Goal: Task Accomplishment & Management: Manage account settings

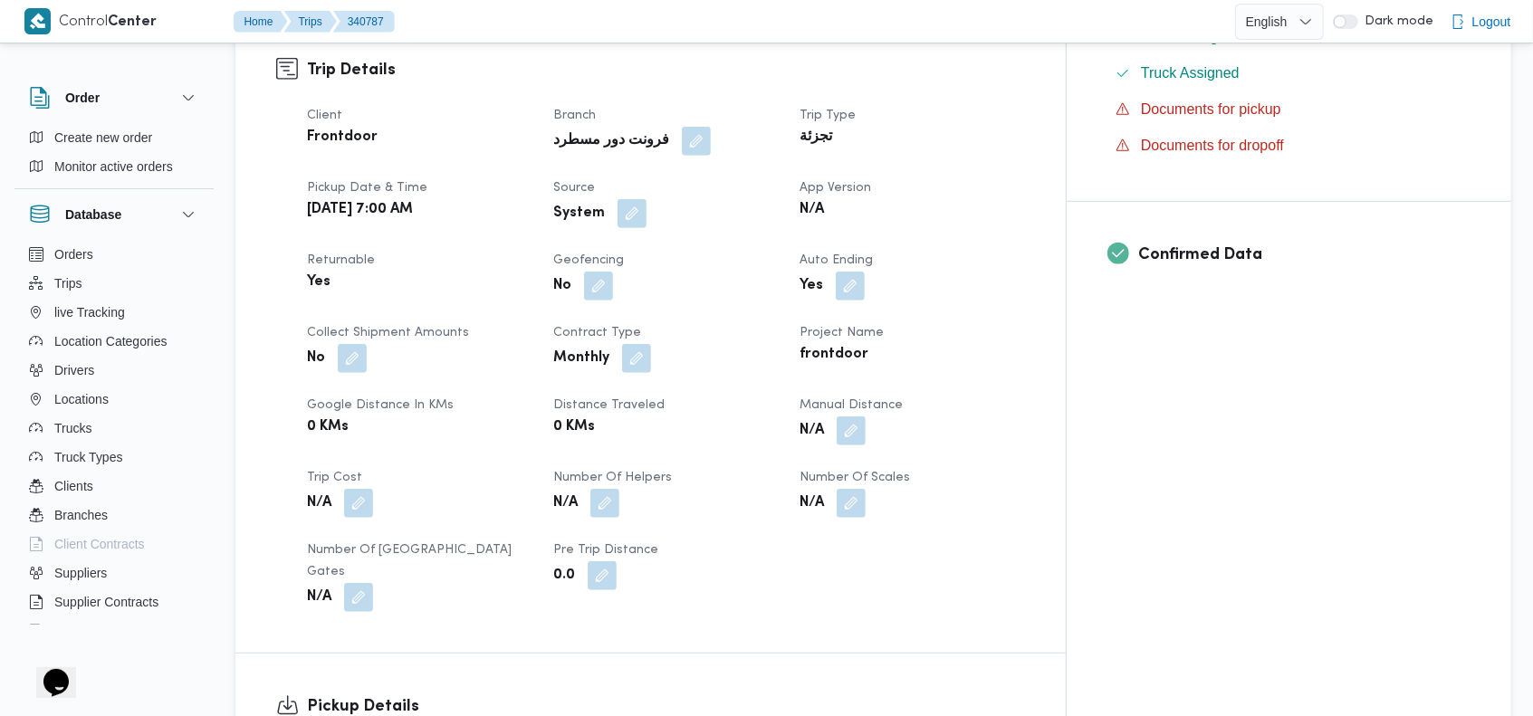
scroll to position [606, 0]
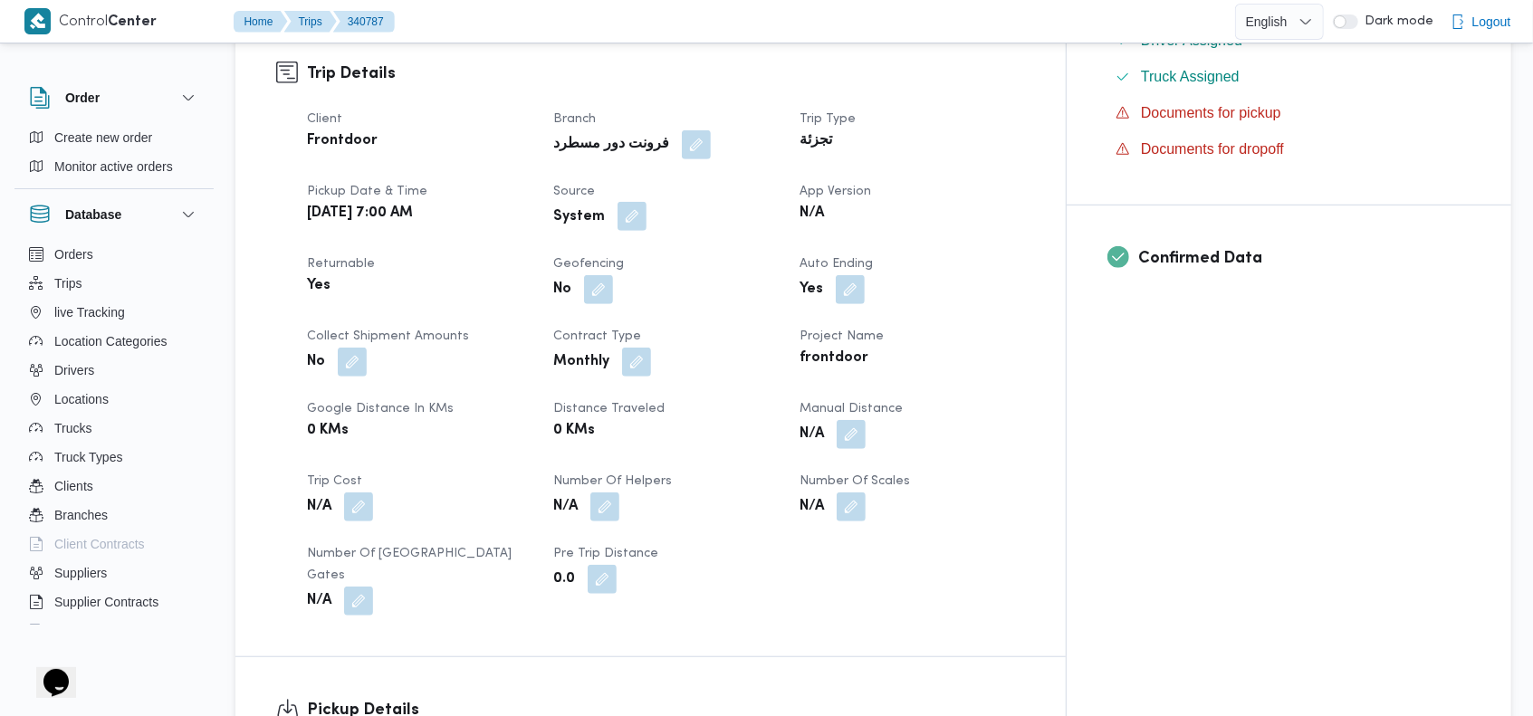
click at [646, 202] on button "button" at bounding box center [631, 216] width 29 height 29
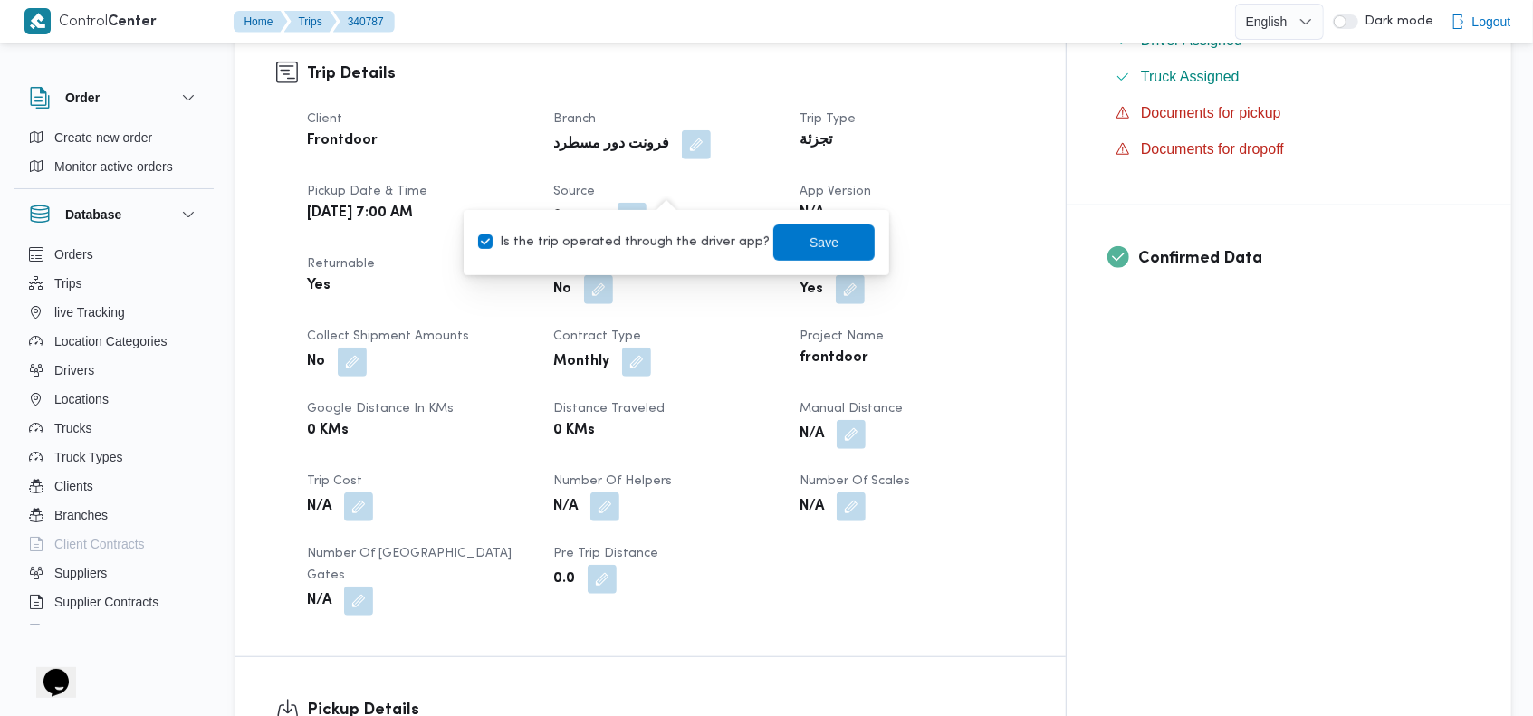
click at [633, 248] on label "Is the trip operated through the driver app?" at bounding box center [623, 243] width 291 height 22
checkbox input "false"
click at [782, 244] on span "Save" at bounding box center [823, 242] width 101 height 36
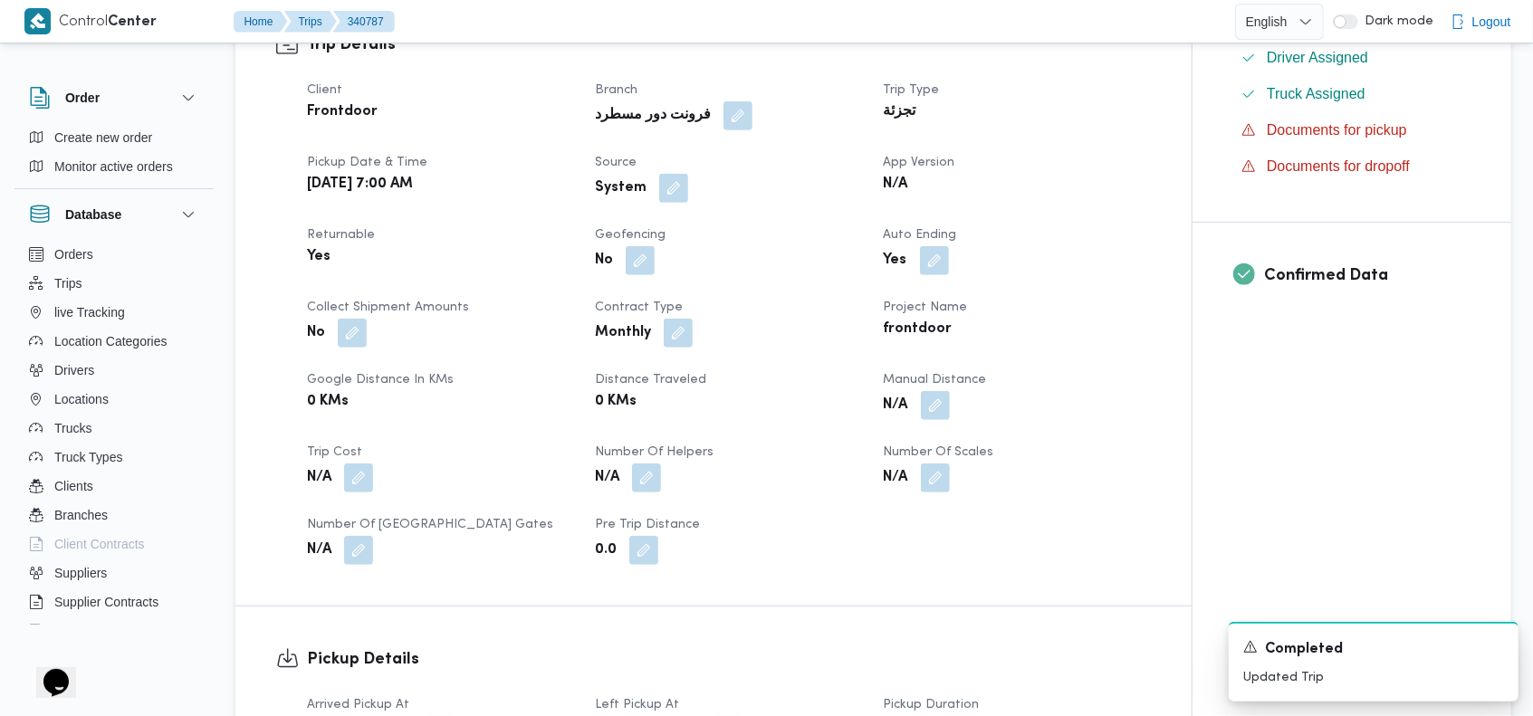
click at [1041, 163] on dt "App Version" at bounding box center [1016, 163] width 266 height 22
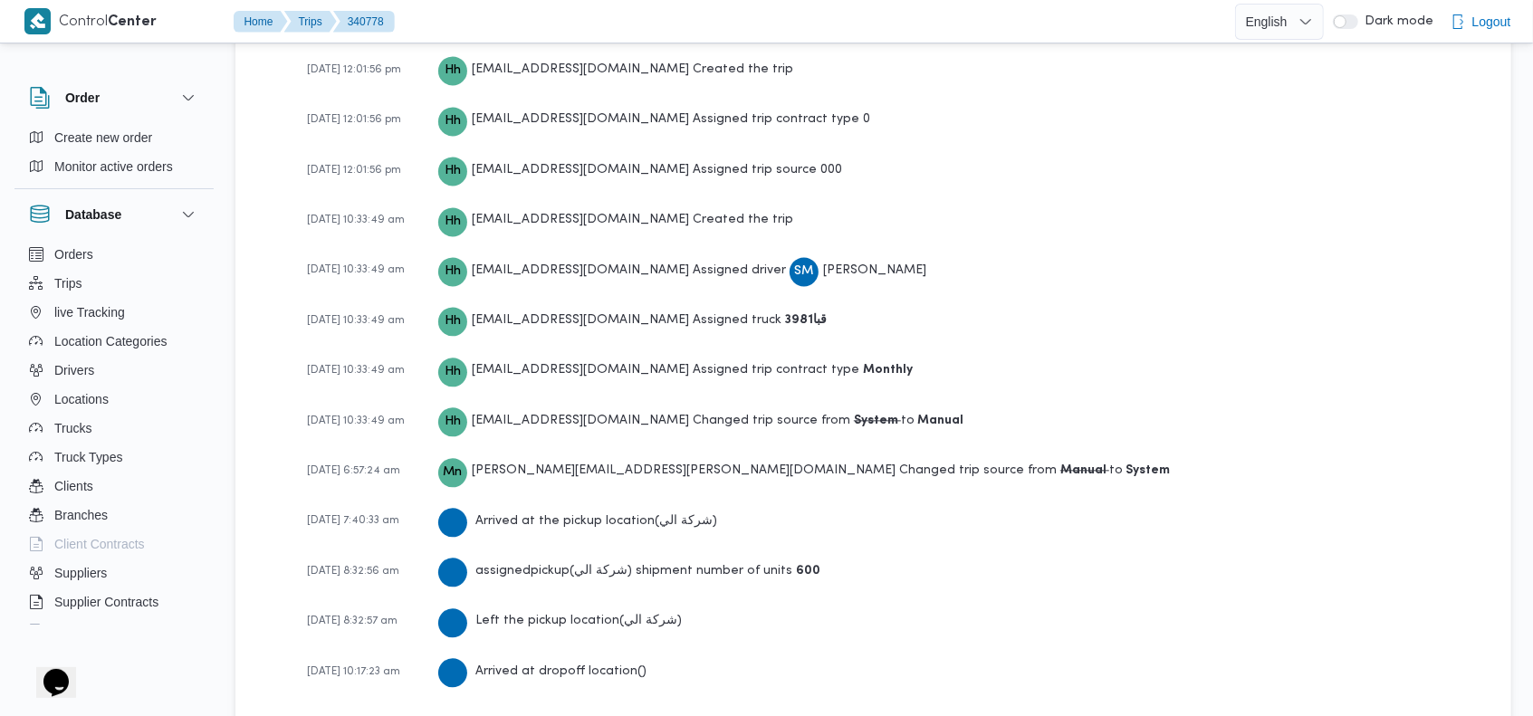
scroll to position [2581, 0]
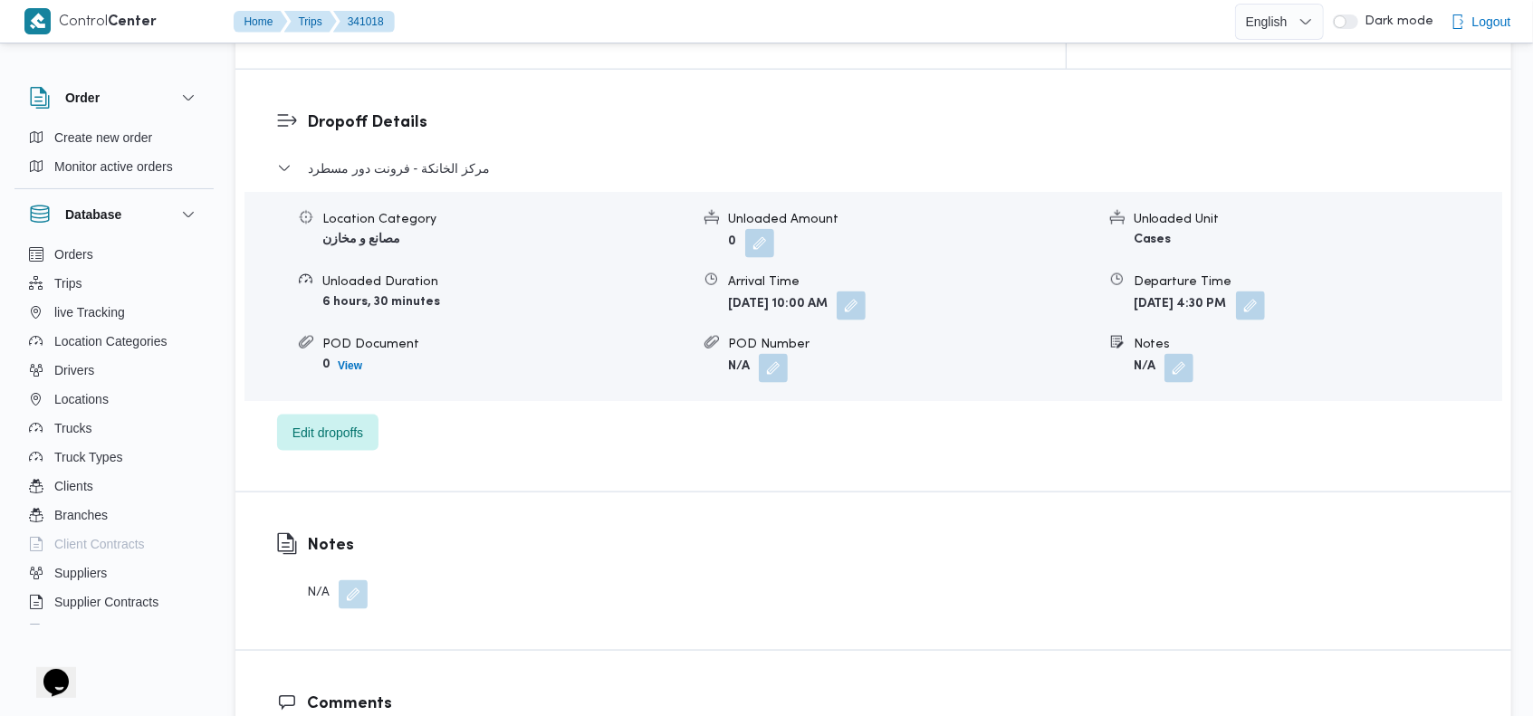
scroll to position [1506, 0]
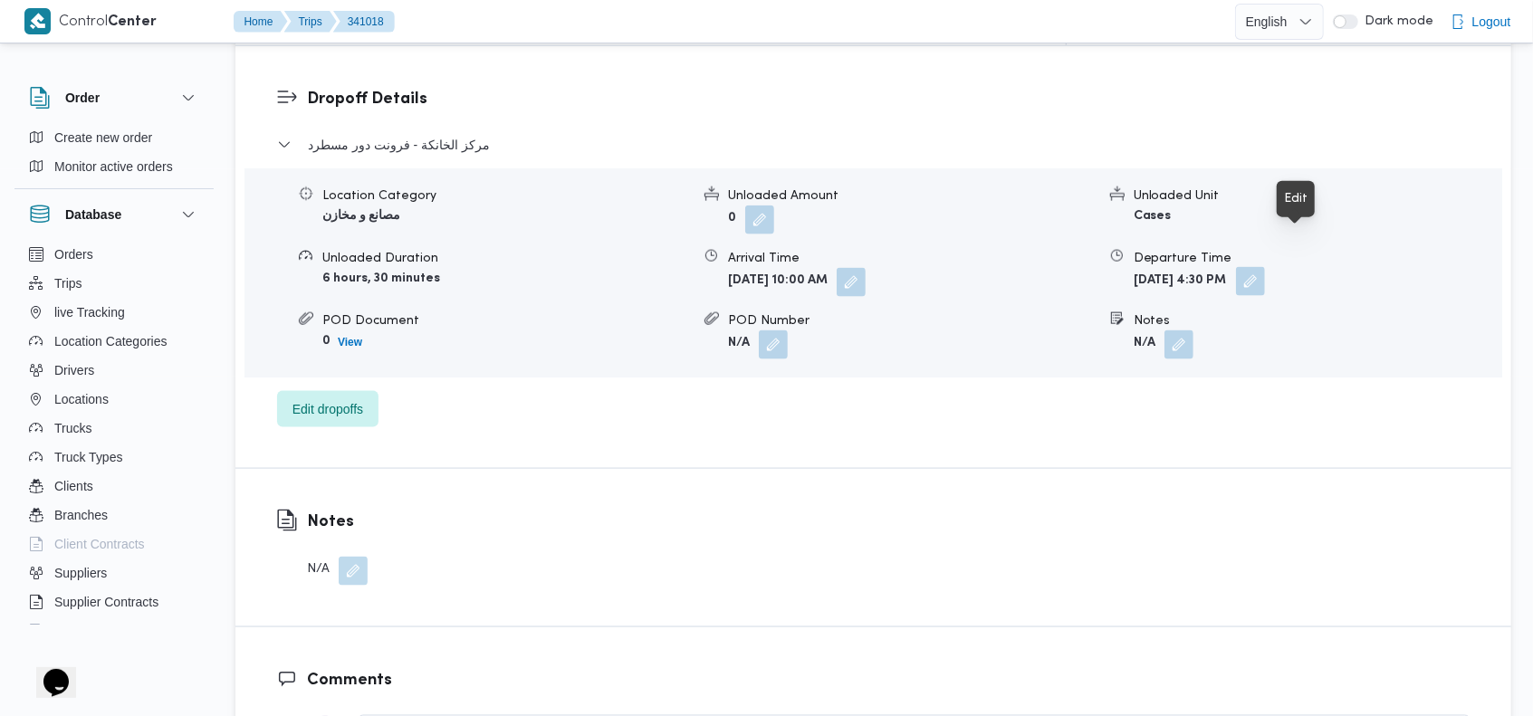
click at [1265, 267] on button "button" at bounding box center [1250, 281] width 29 height 29
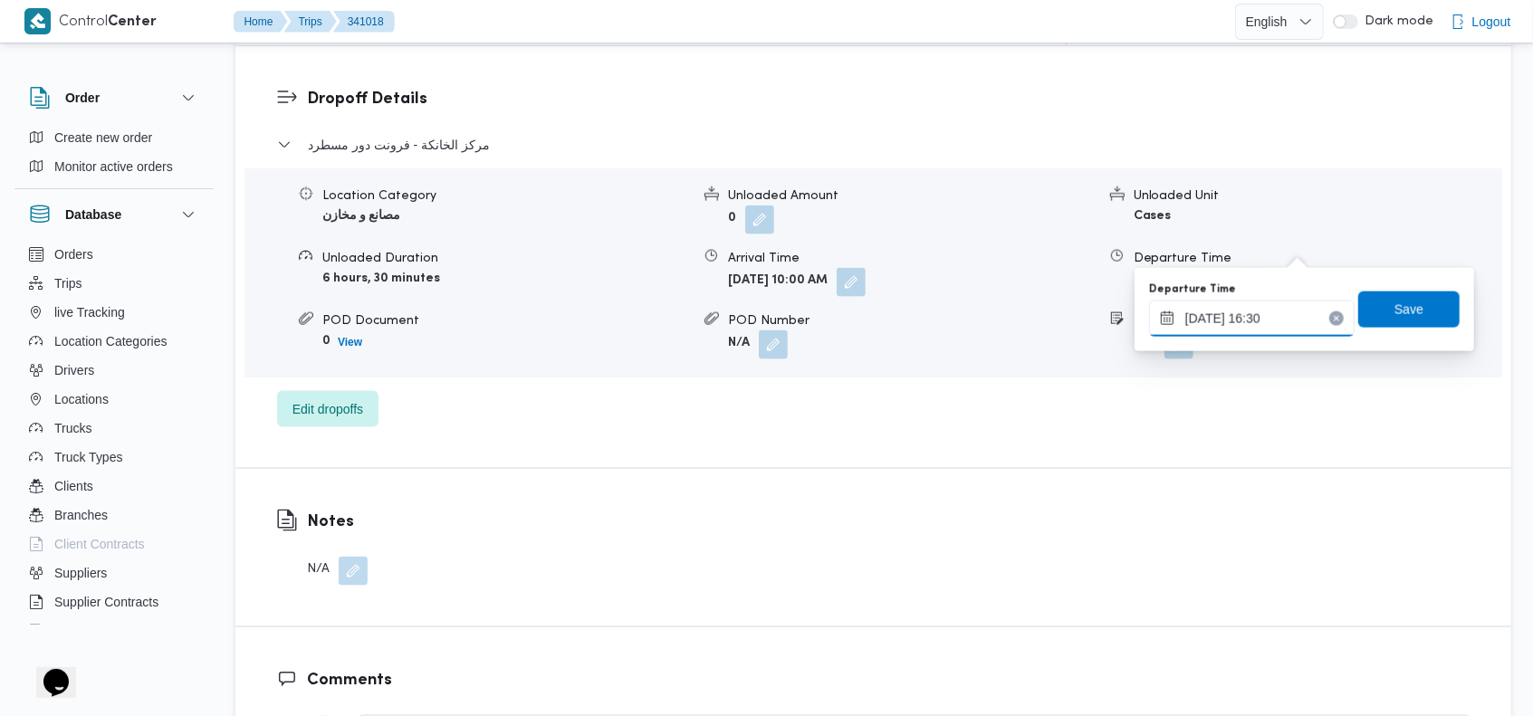
click at [1246, 318] on input "02/10/2025 16:30" at bounding box center [1251, 319] width 205 height 36
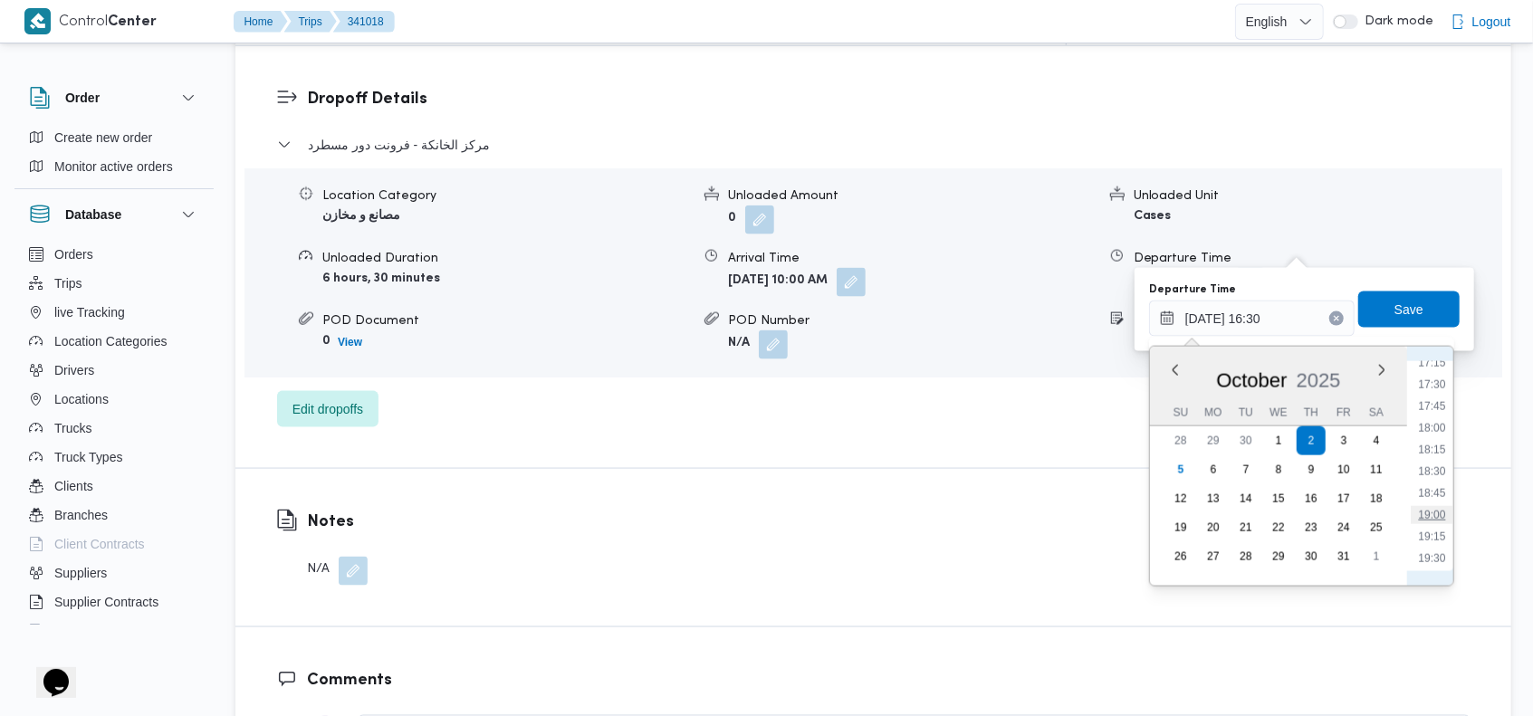
click at [1434, 506] on li "19:00" at bounding box center [1431, 515] width 42 height 18
type input "02/10/2025 19:00"
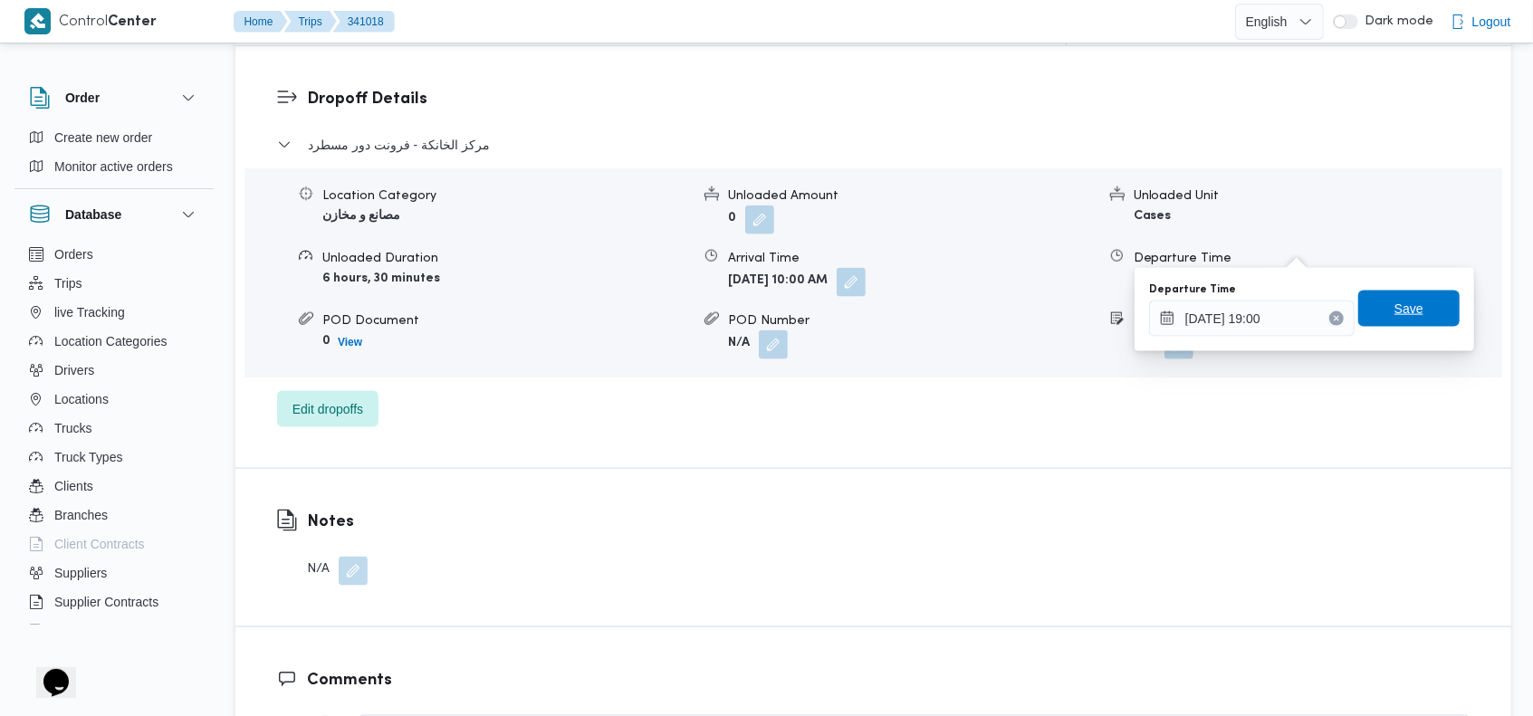
click at [1412, 301] on span "Save" at bounding box center [1408, 309] width 101 height 36
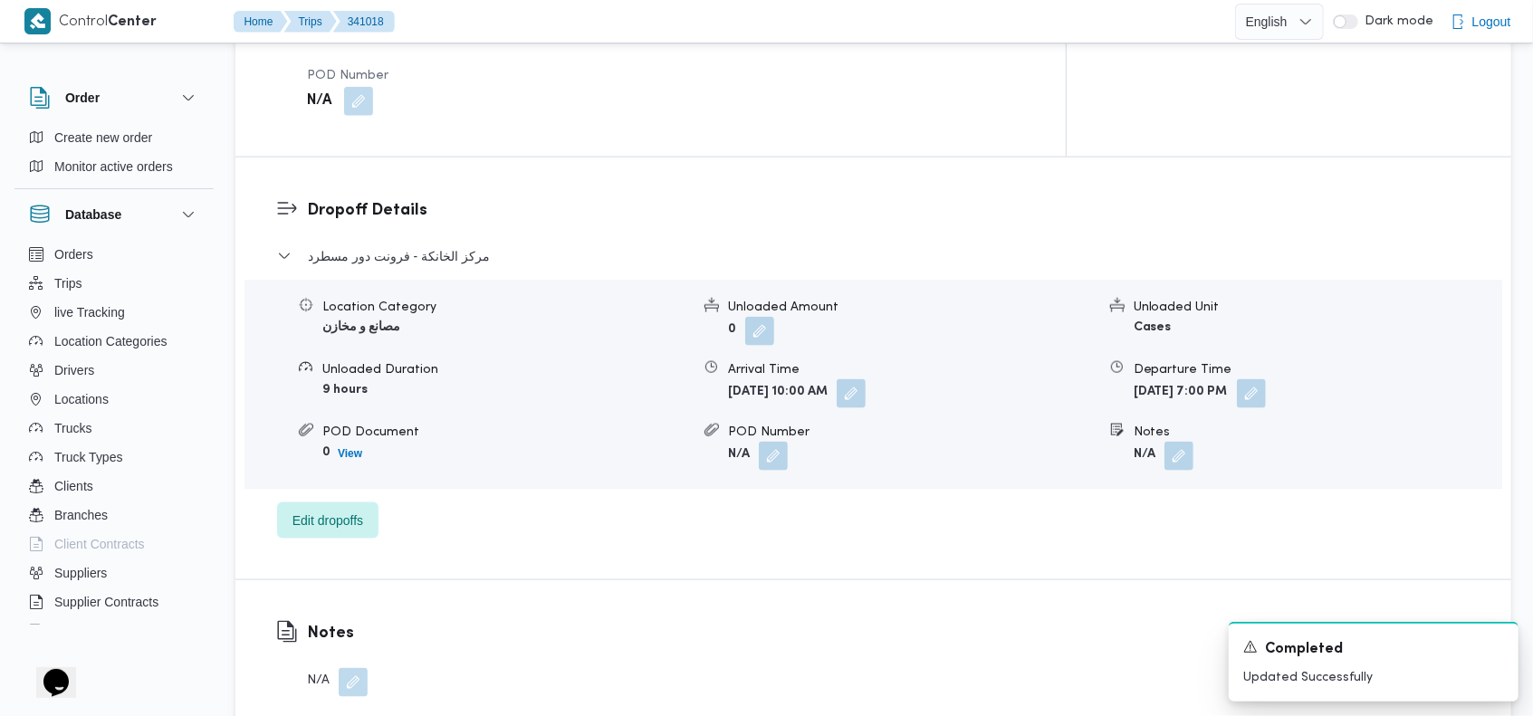
scroll to position [0, 0]
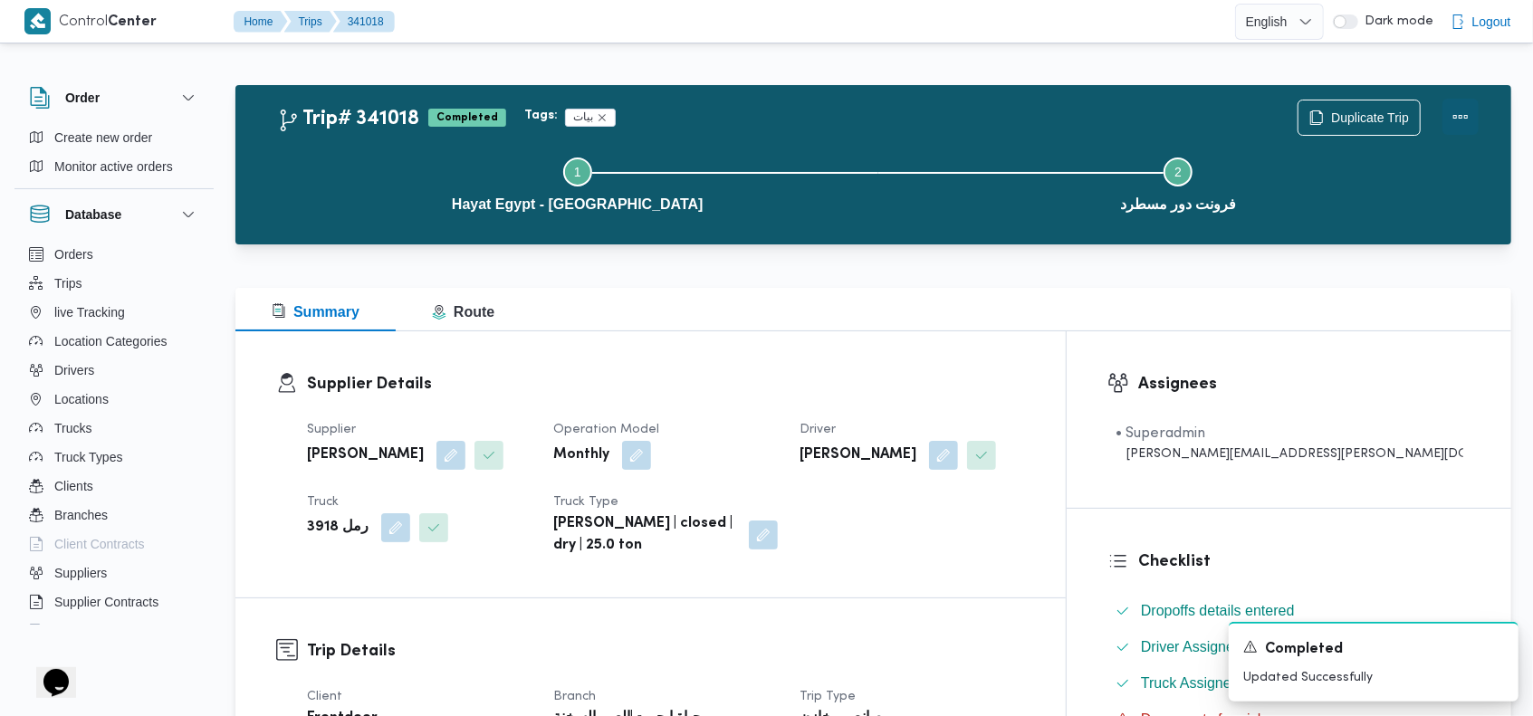
click at [1463, 112] on button "Actions" at bounding box center [1460, 117] width 36 height 36
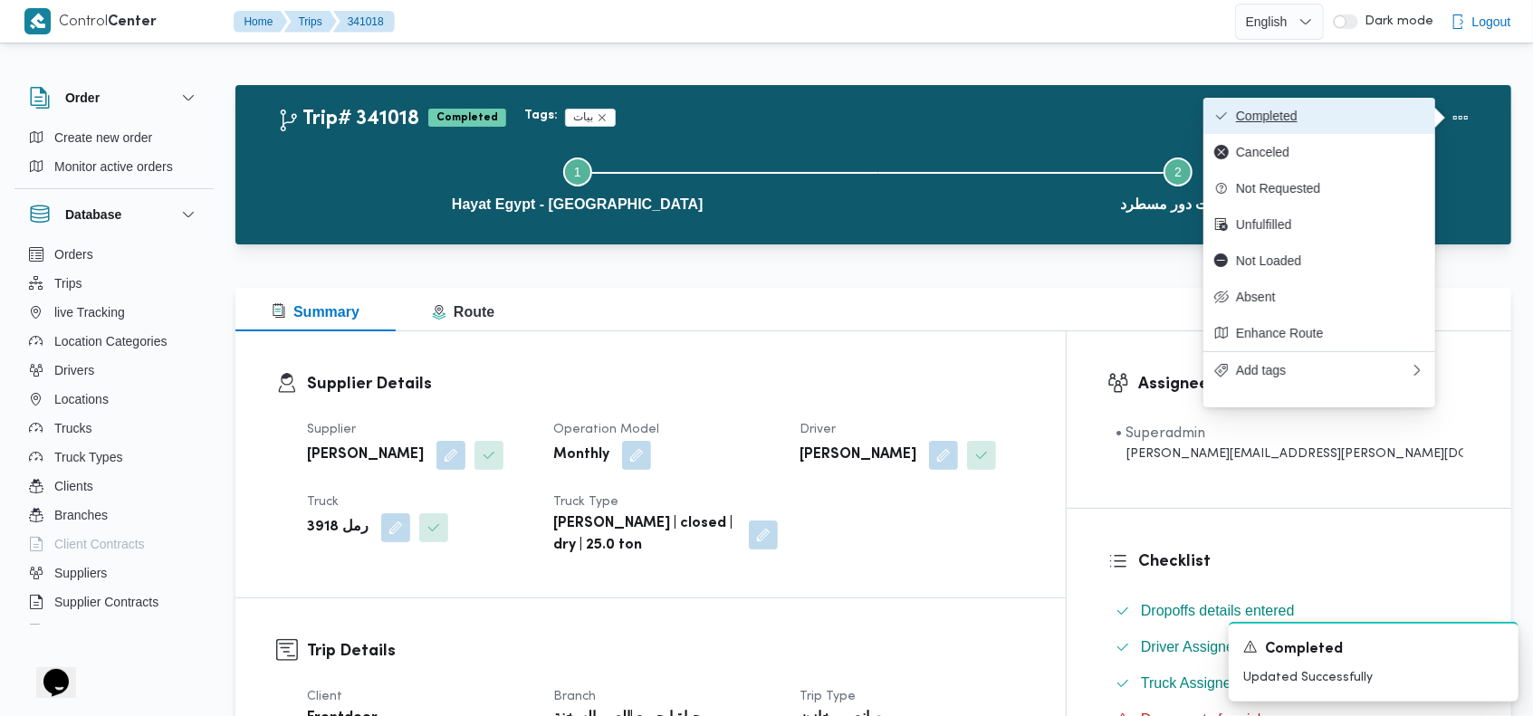
click at [1422, 110] on span "Completed" at bounding box center [1330, 116] width 188 height 14
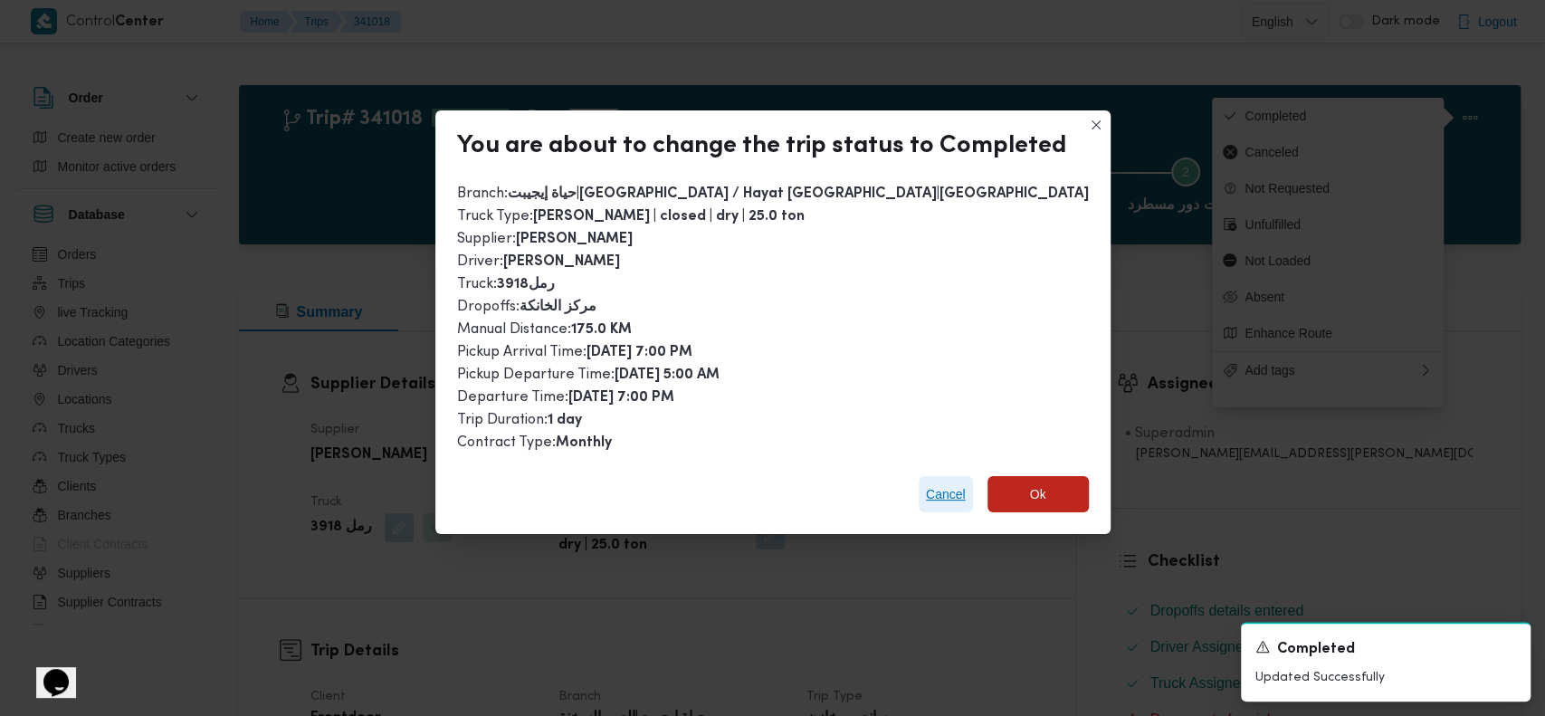
click at [945, 490] on span "Cancel" at bounding box center [946, 494] width 40 height 22
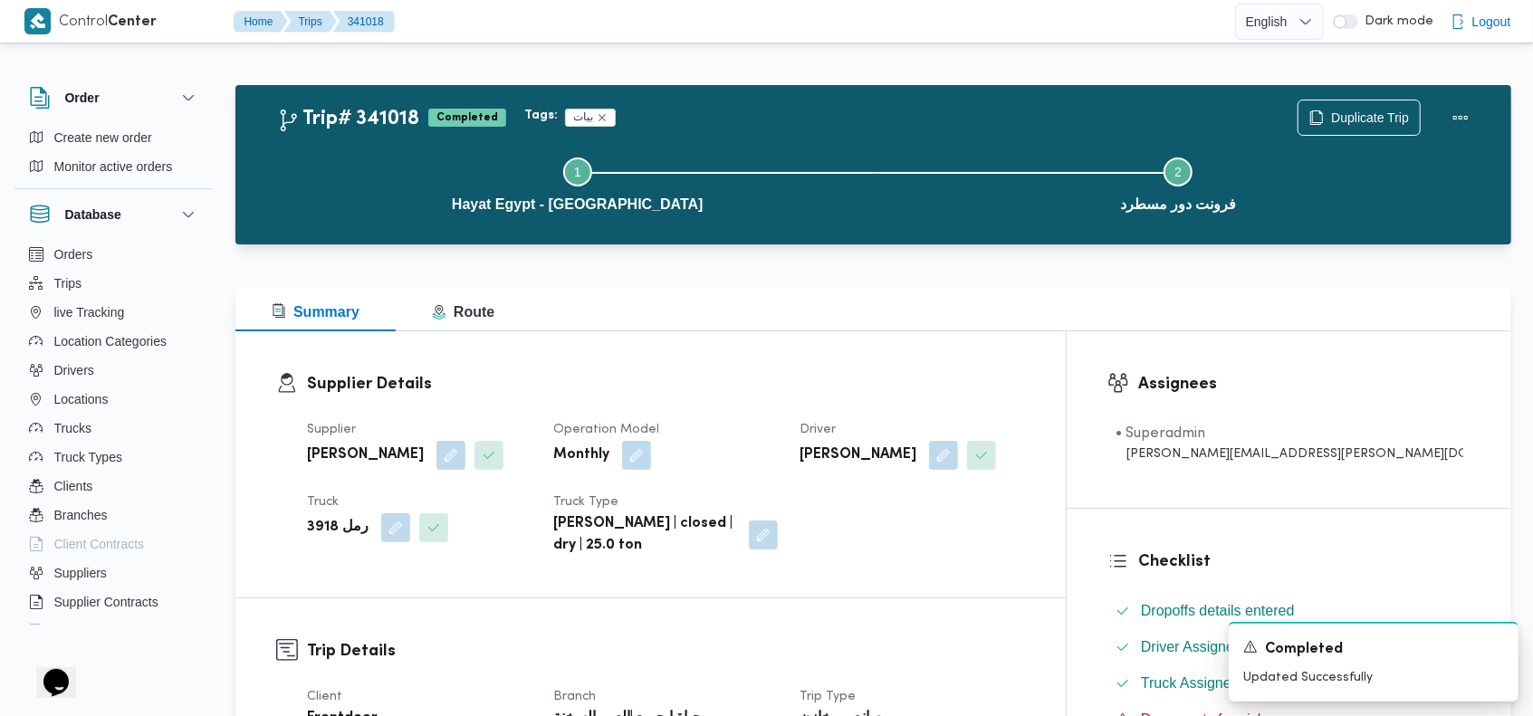
click at [793, 104] on div "Trip# 341018 Completed Tags: بيات Duplicate Trip" at bounding box center [877, 118] width 1201 height 36
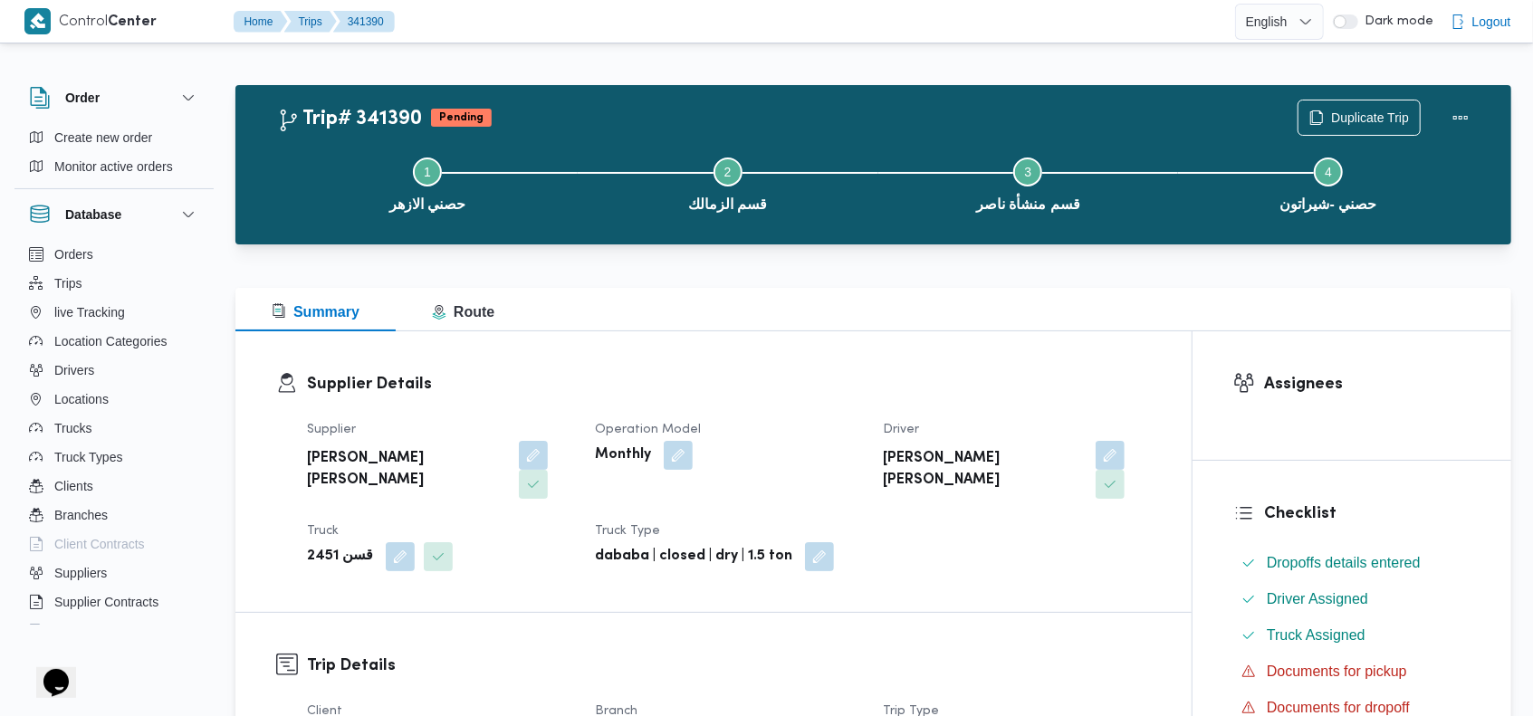
click at [858, 112] on div "Trip# 341390 Pending Duplicate Trip" at bounding box center [877, 118] width 1201 height 36
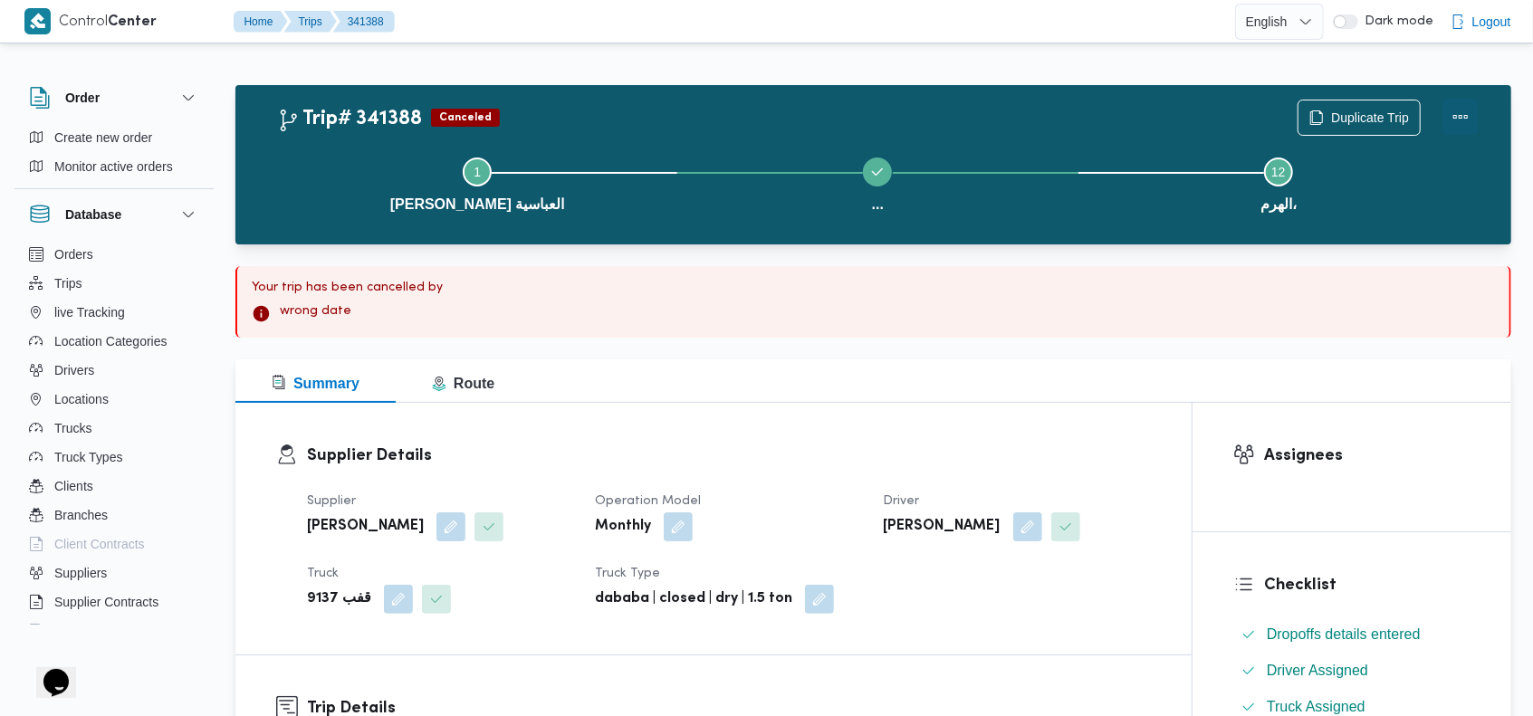
click at [1460, 125] on button "Actions" at bounding box center [1460, 117] width 36 height 36
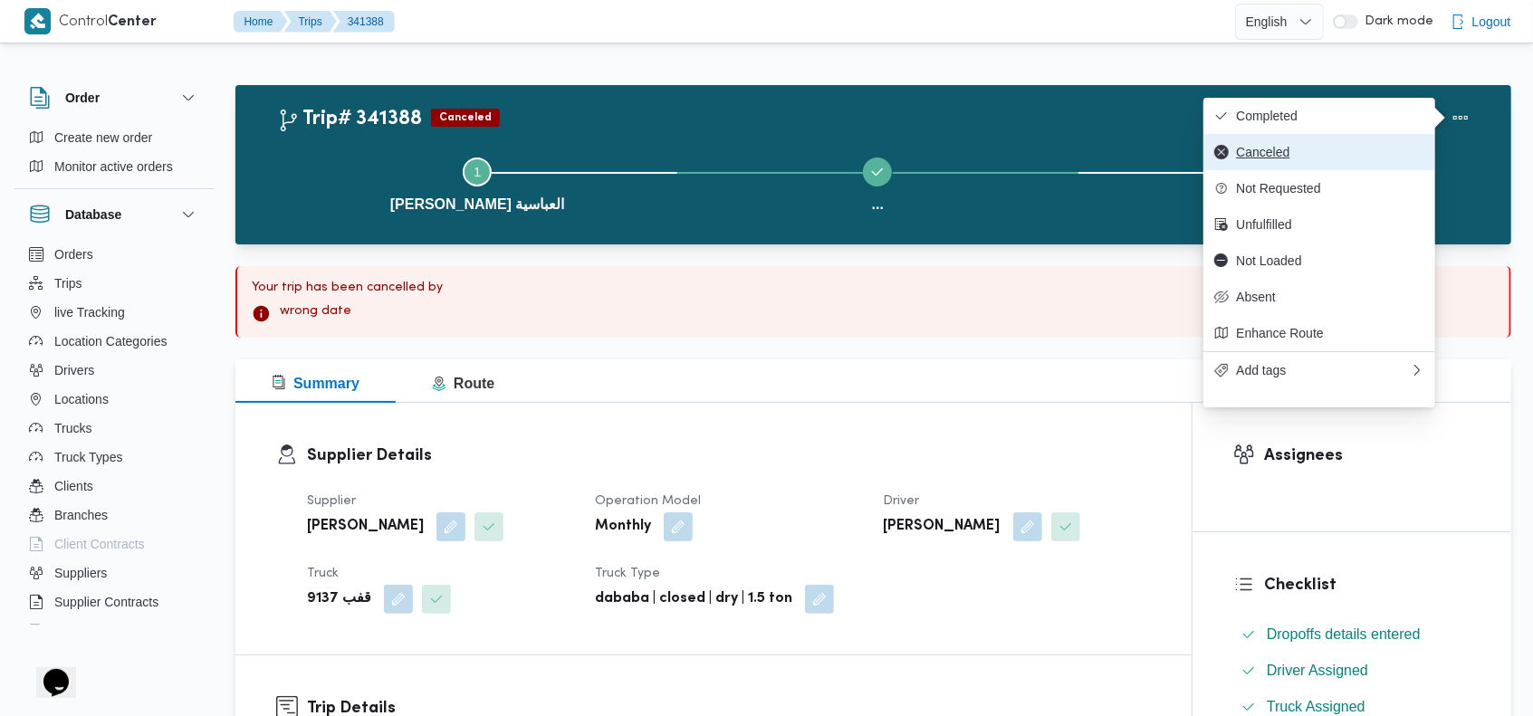
click at [1315, 148] on span "Canceled" at bounding box center [1330, 152] width 188 height 14
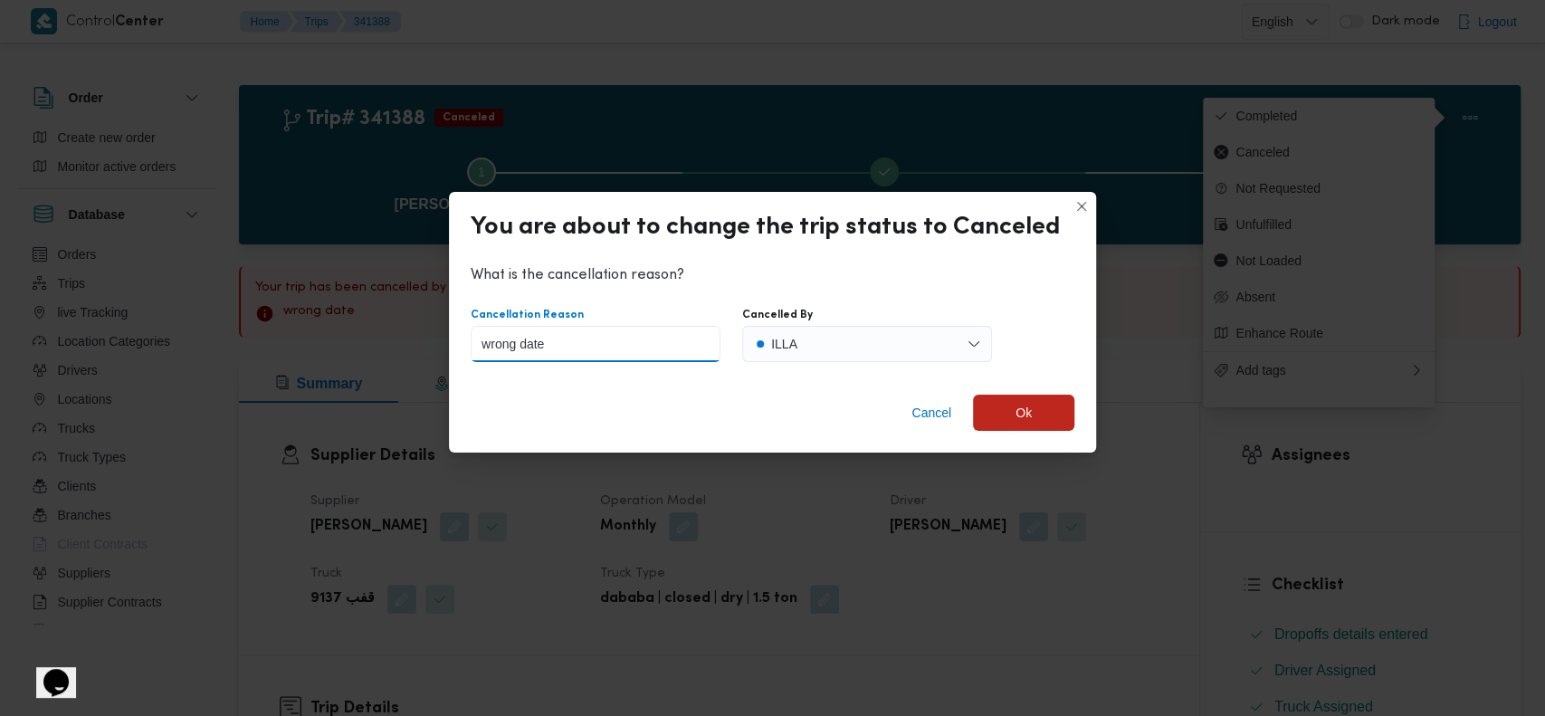
click at [601, 346] on input "wrong date" at bounding box center [596, 344] width 250 height 36
type input "wrong data"
click at [928, 416] on span "Cancel" at bounding box center [932, 413] width 40 height 22
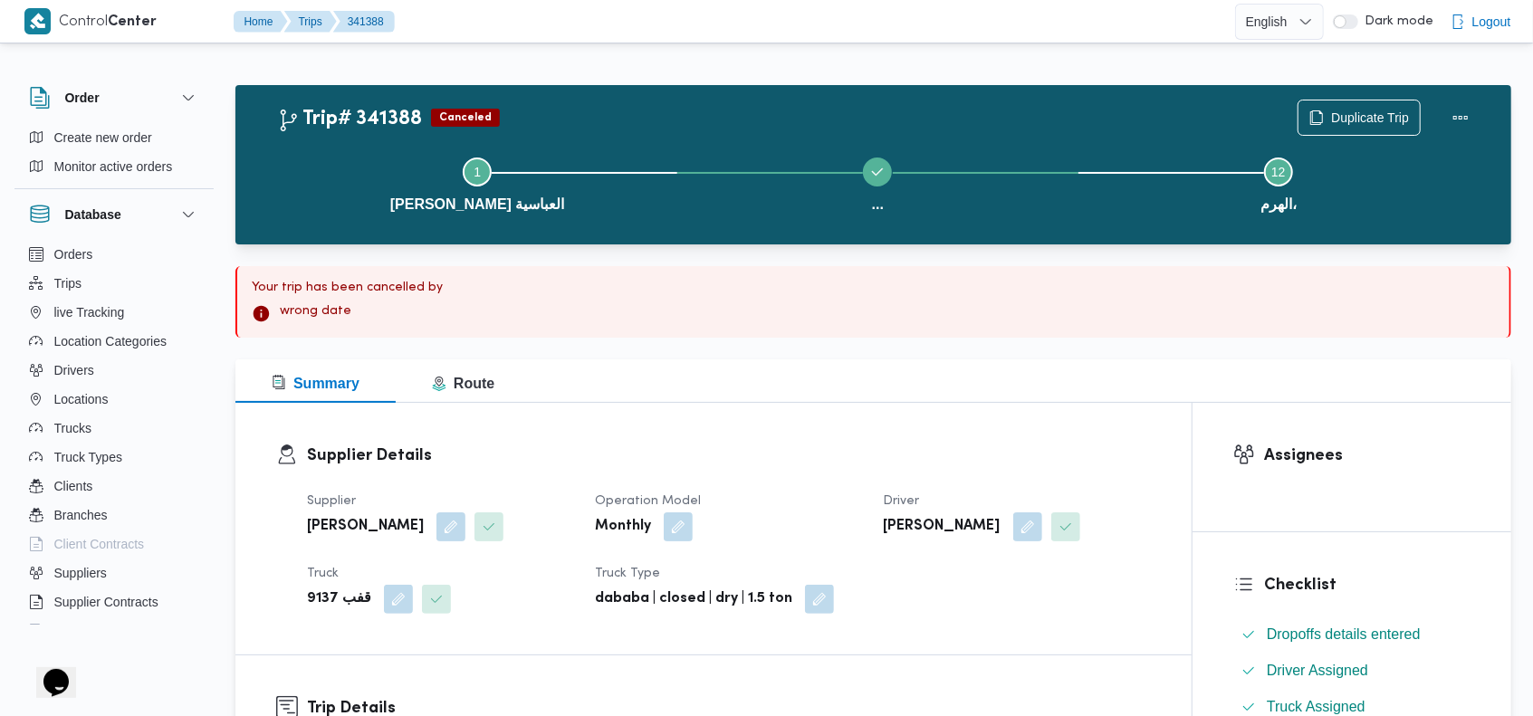
click at [836, 103] on div "Trip# 341388 Canceled Duplicate Trip" at bounding box center [877, 118] width 1201 height 36
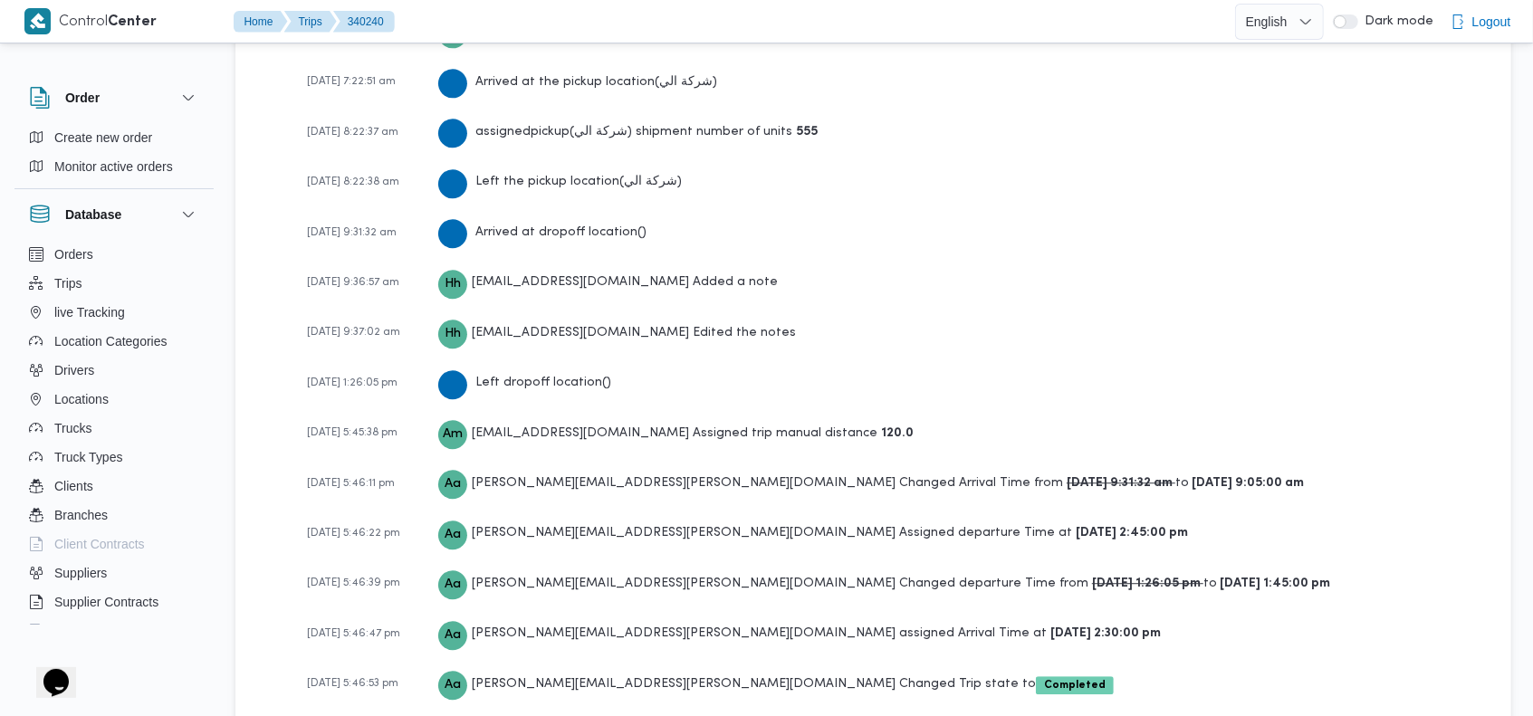
scroll to position [3090, 0]
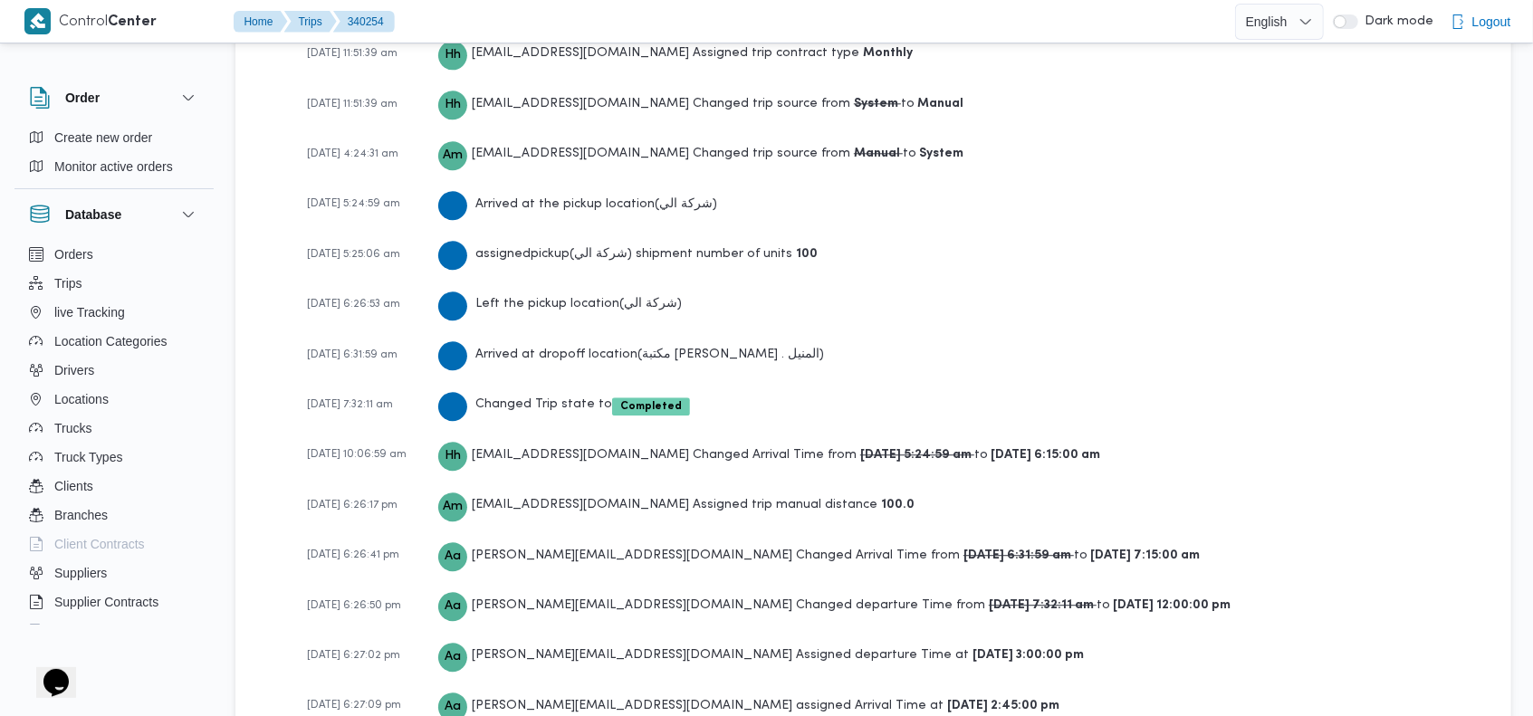
scroll to position [3084, 0]
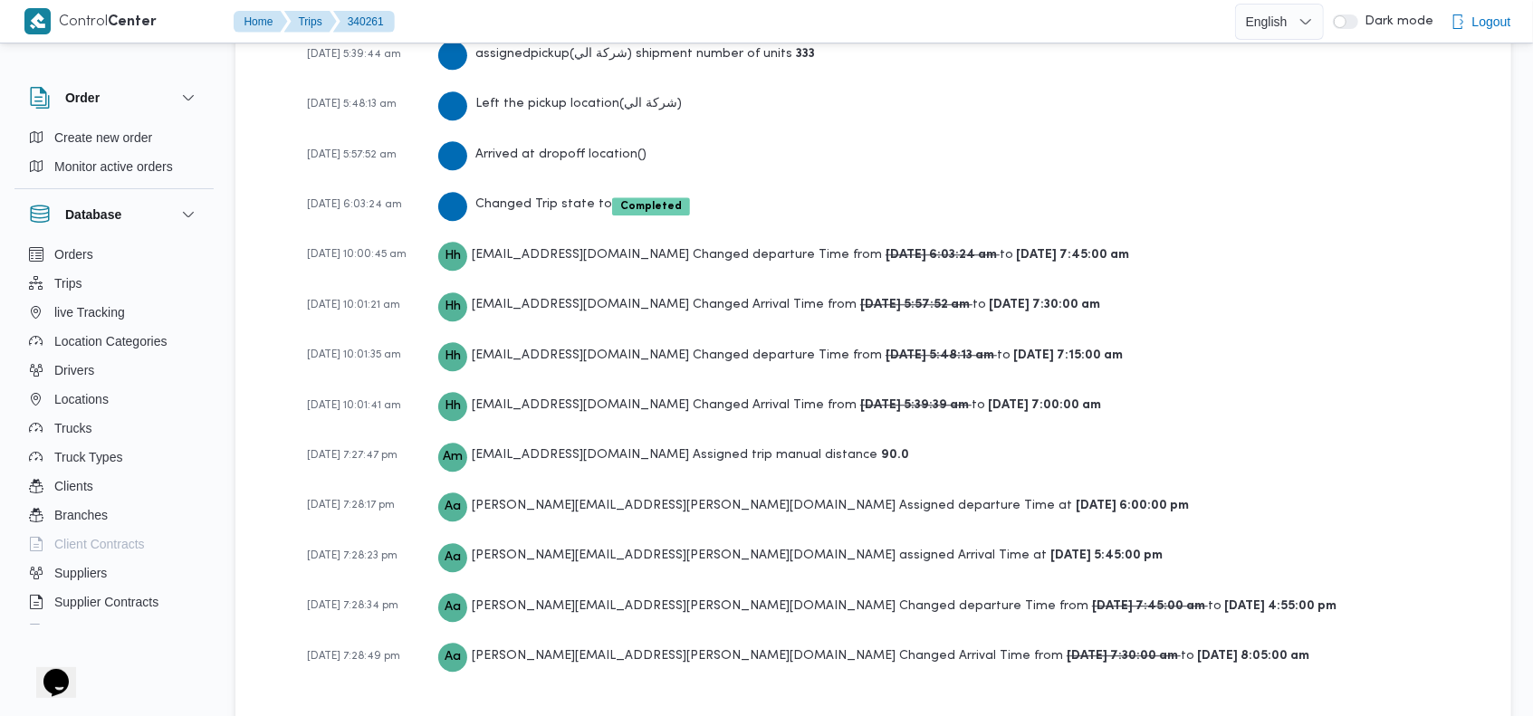
scroll to position [3142, 0]
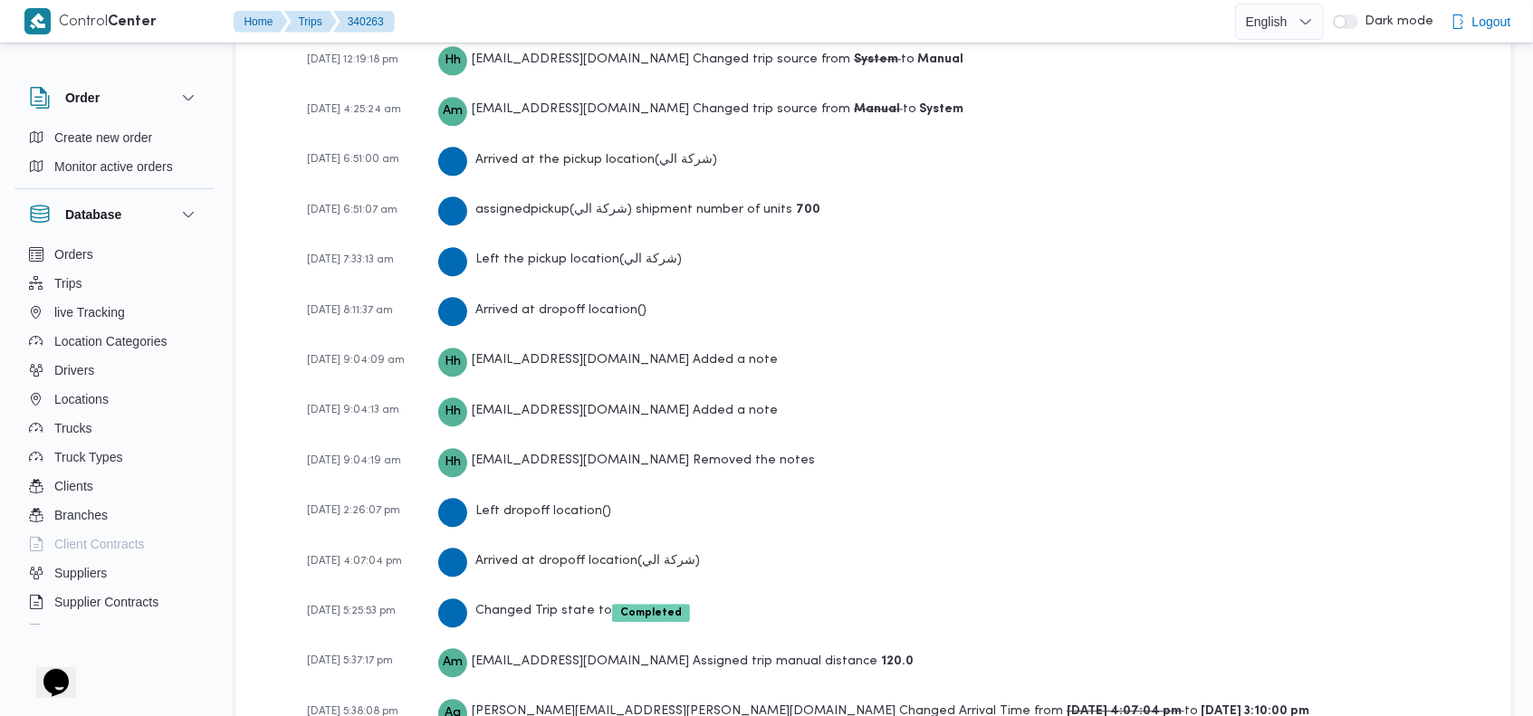
scroll to position [3090, 0]
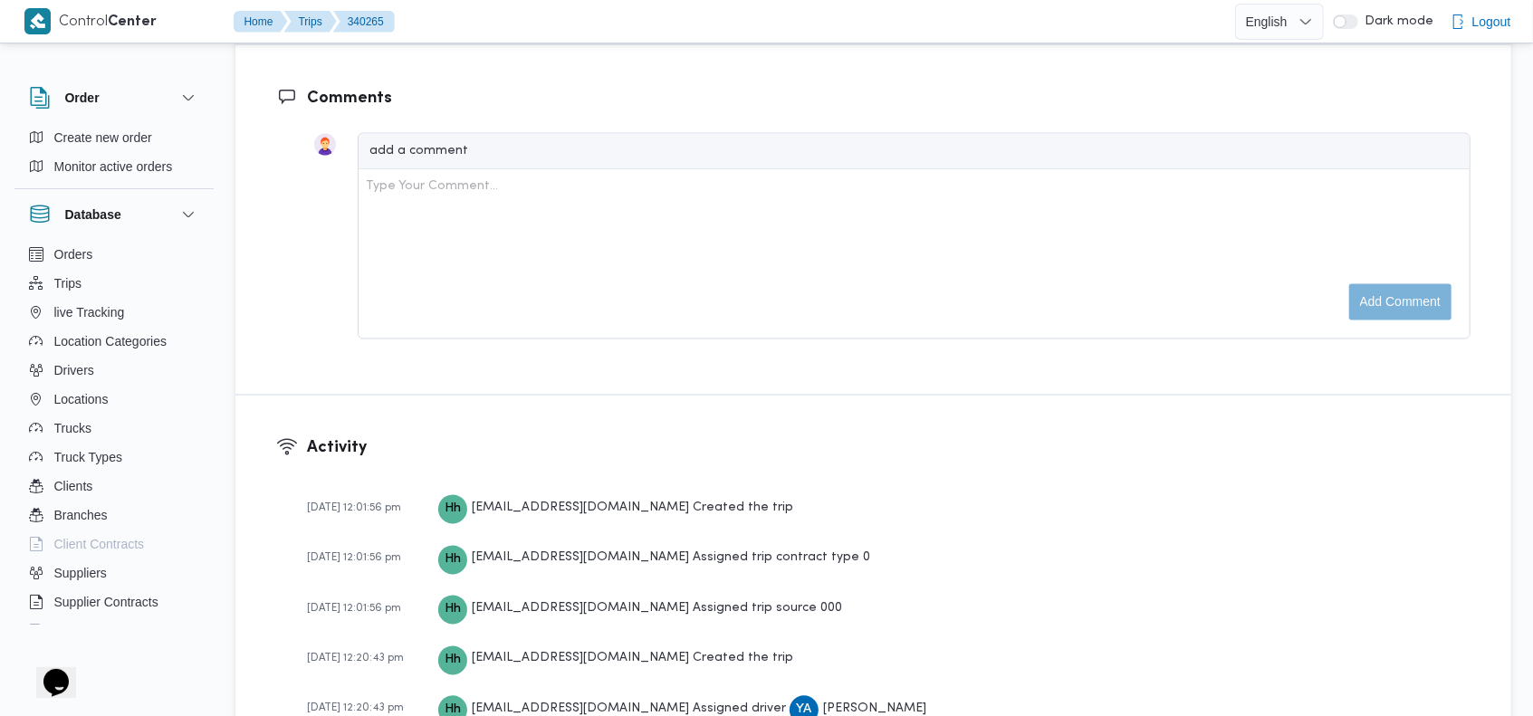
scroll to position [3295, 0]
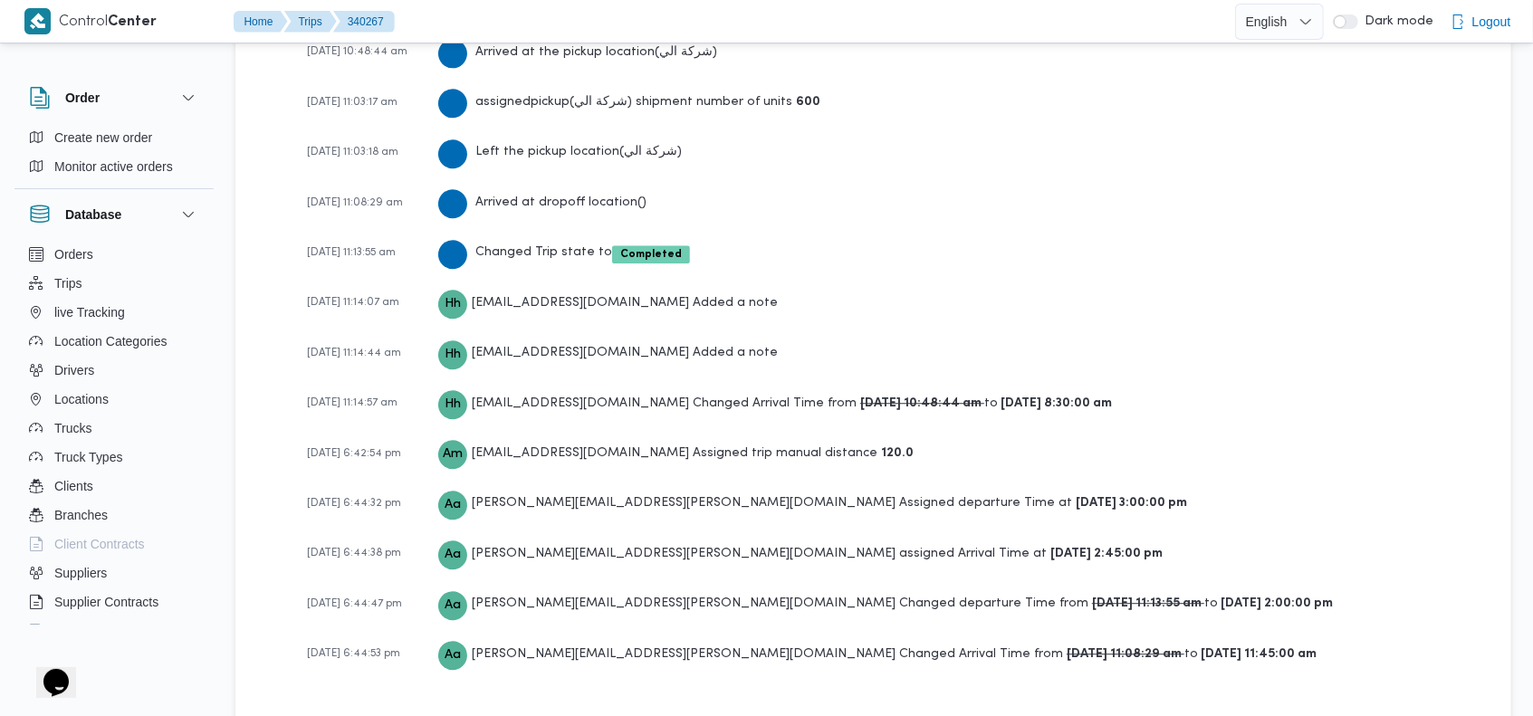
scroll to position [3090, 0]
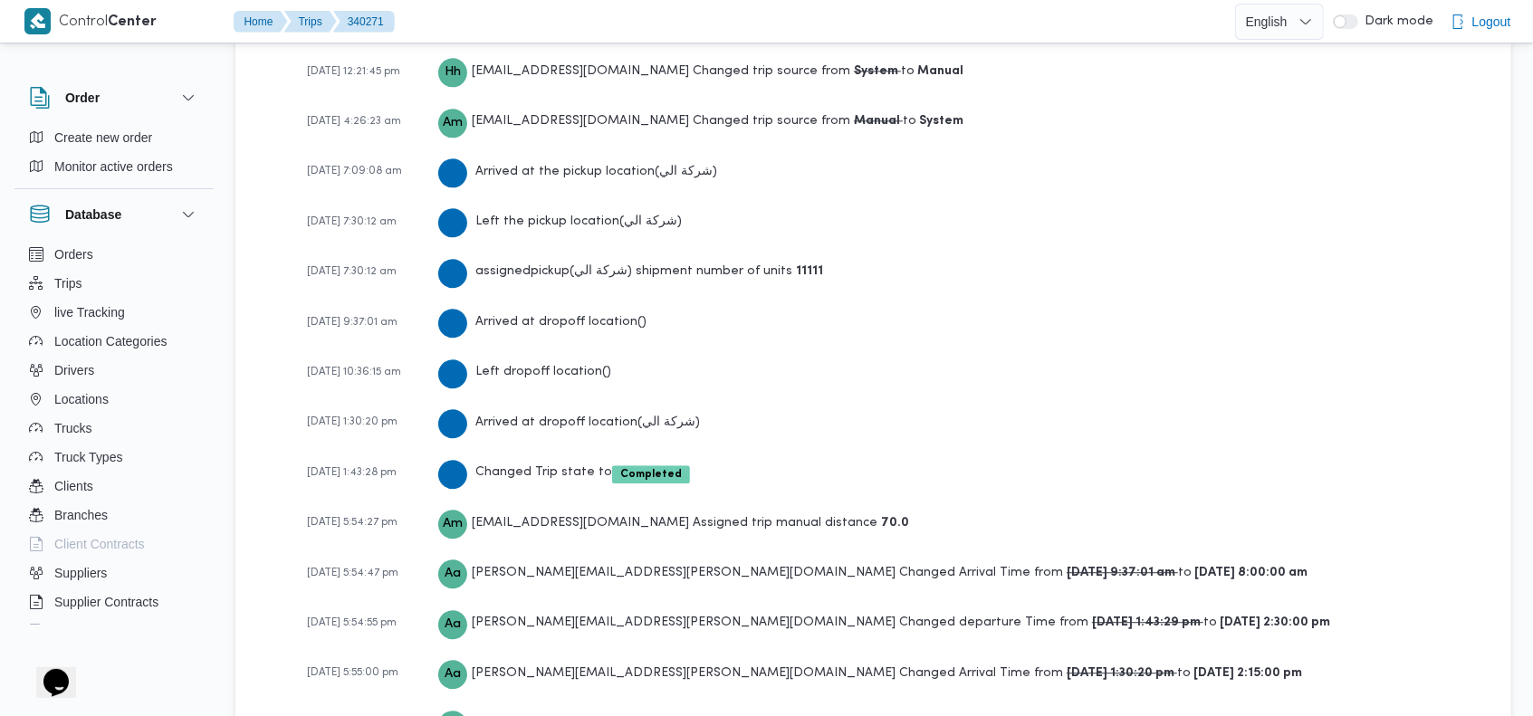
scroll to position [3040, 0]
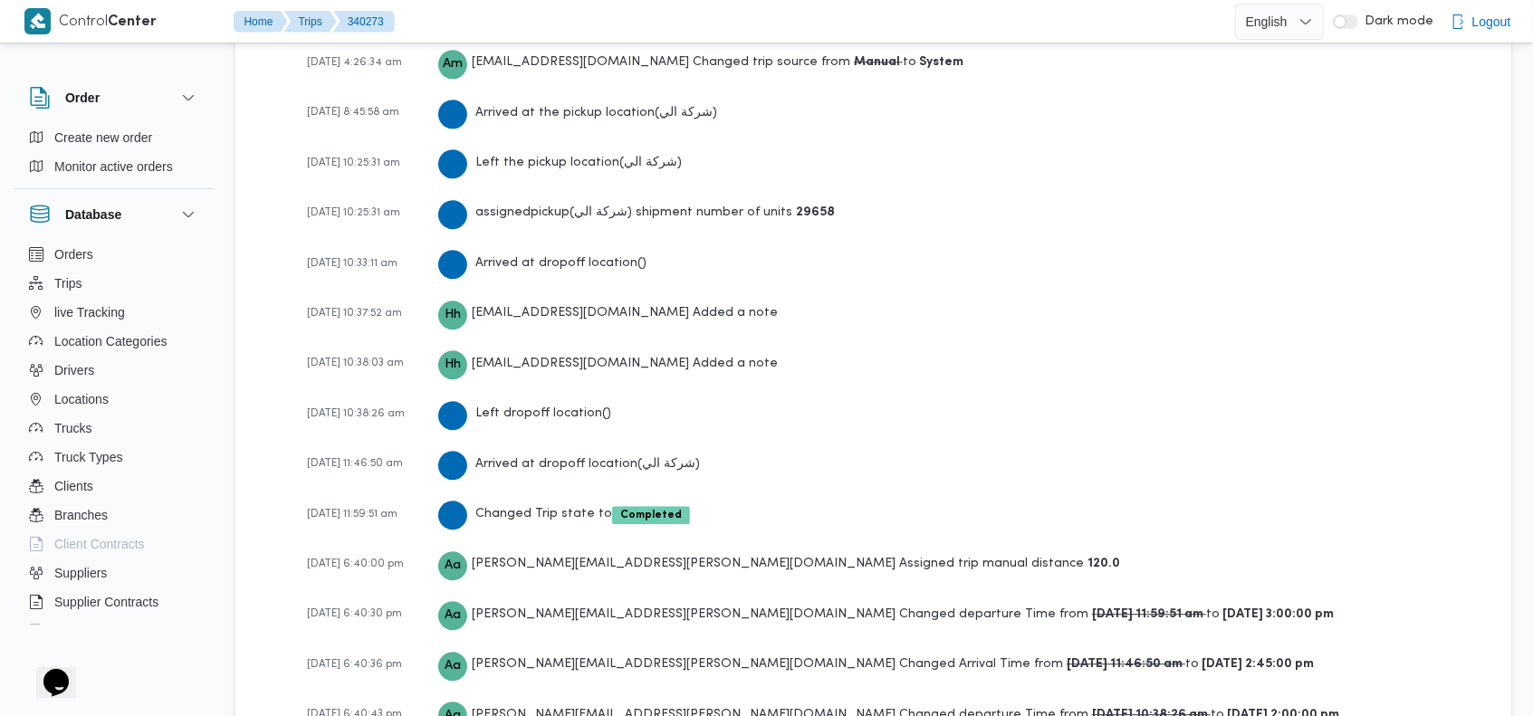
scroll to position [3090, 0]
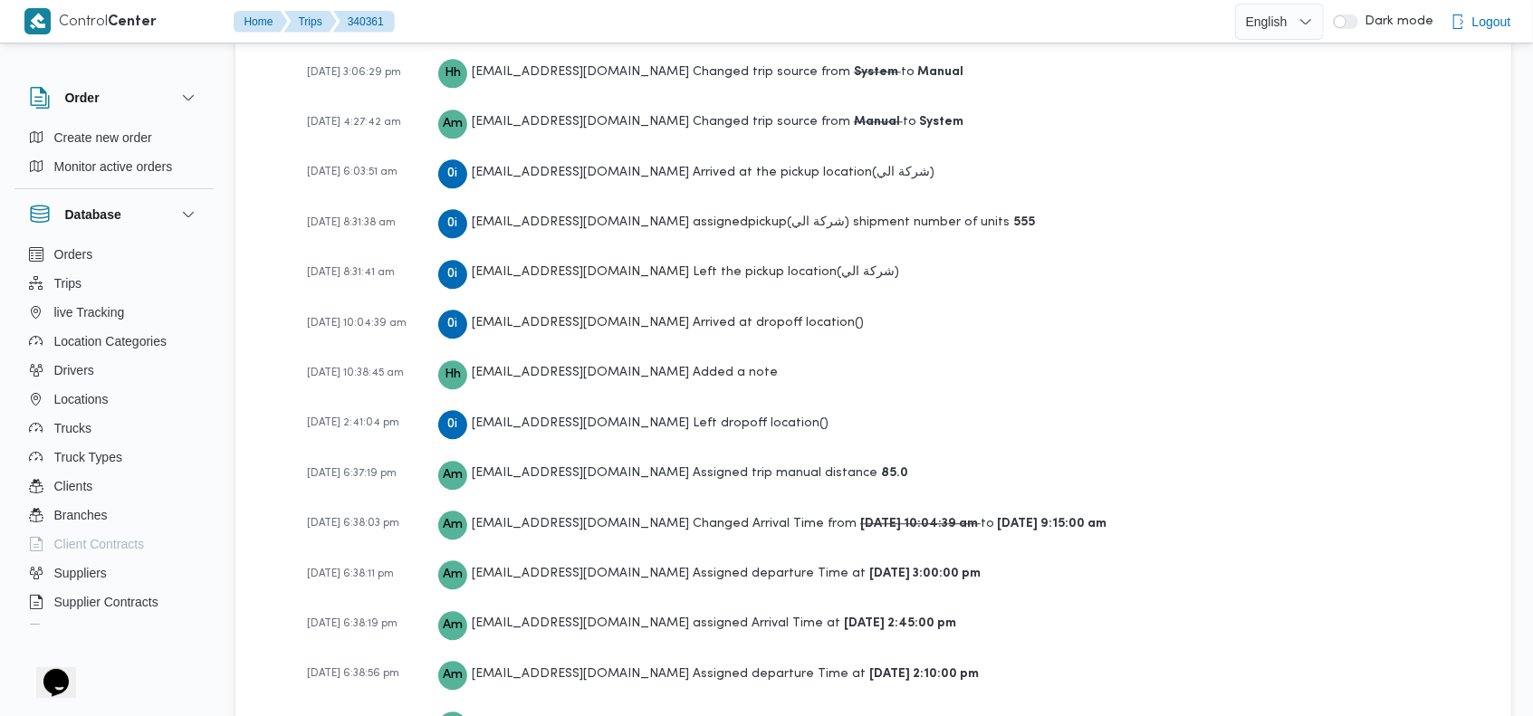
scroll to position [3190, 0]
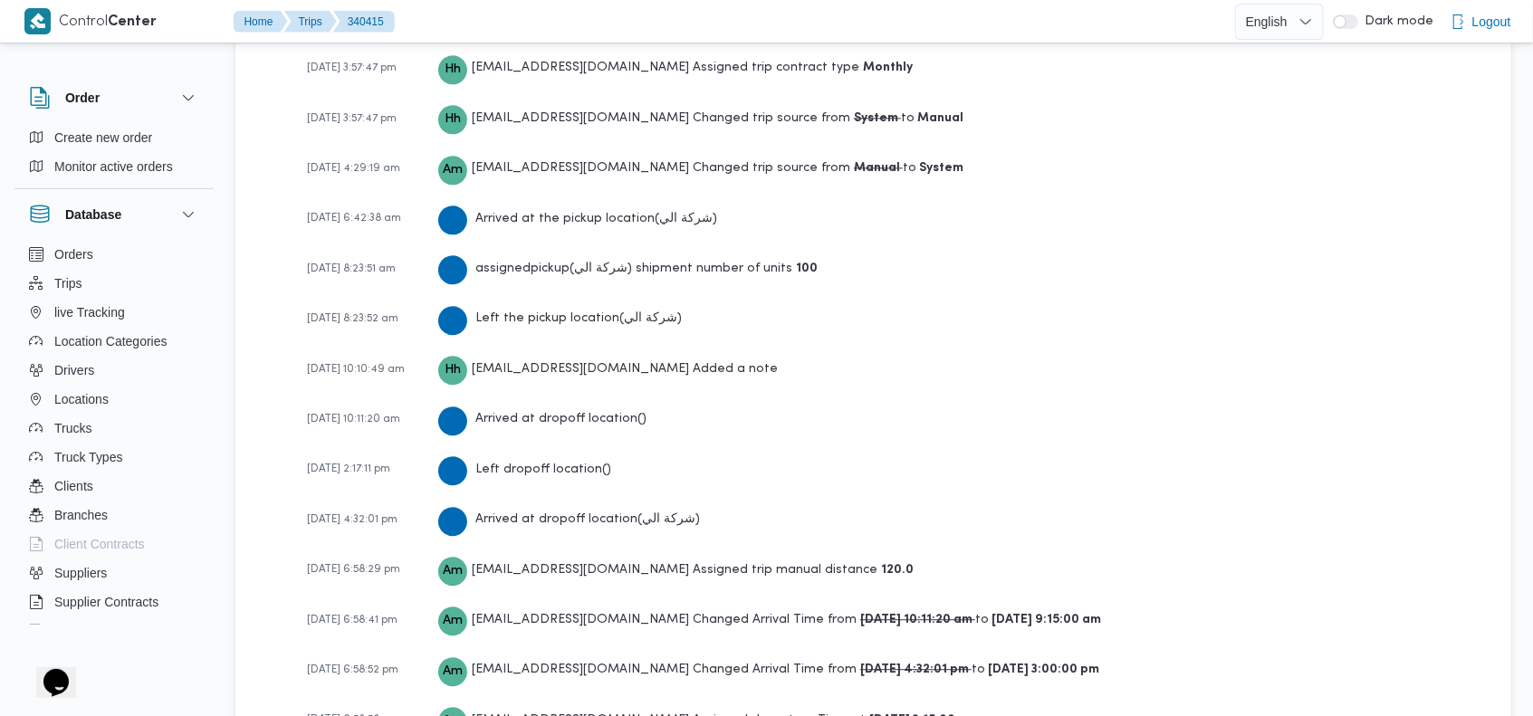
scroll to position [3040, 0]
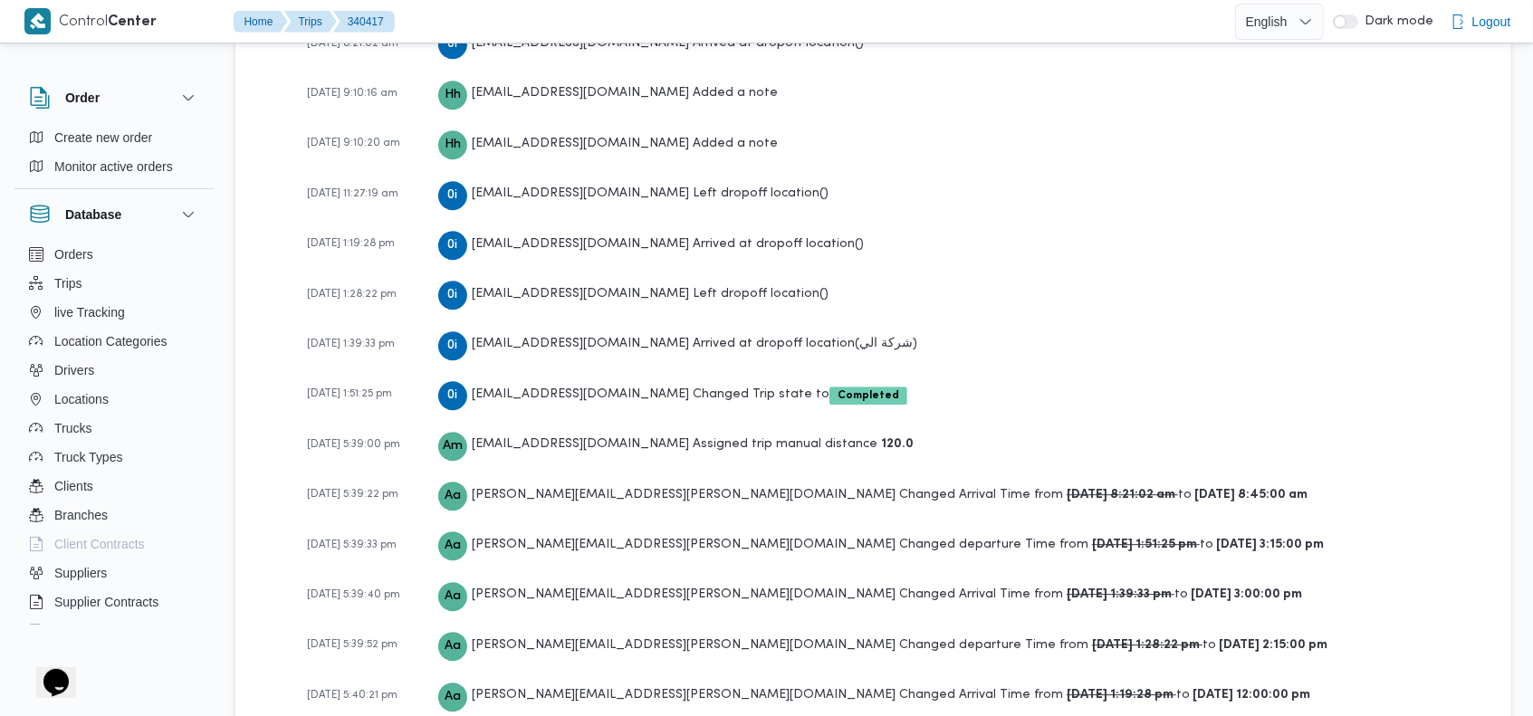
scroll to position [3344, 0]
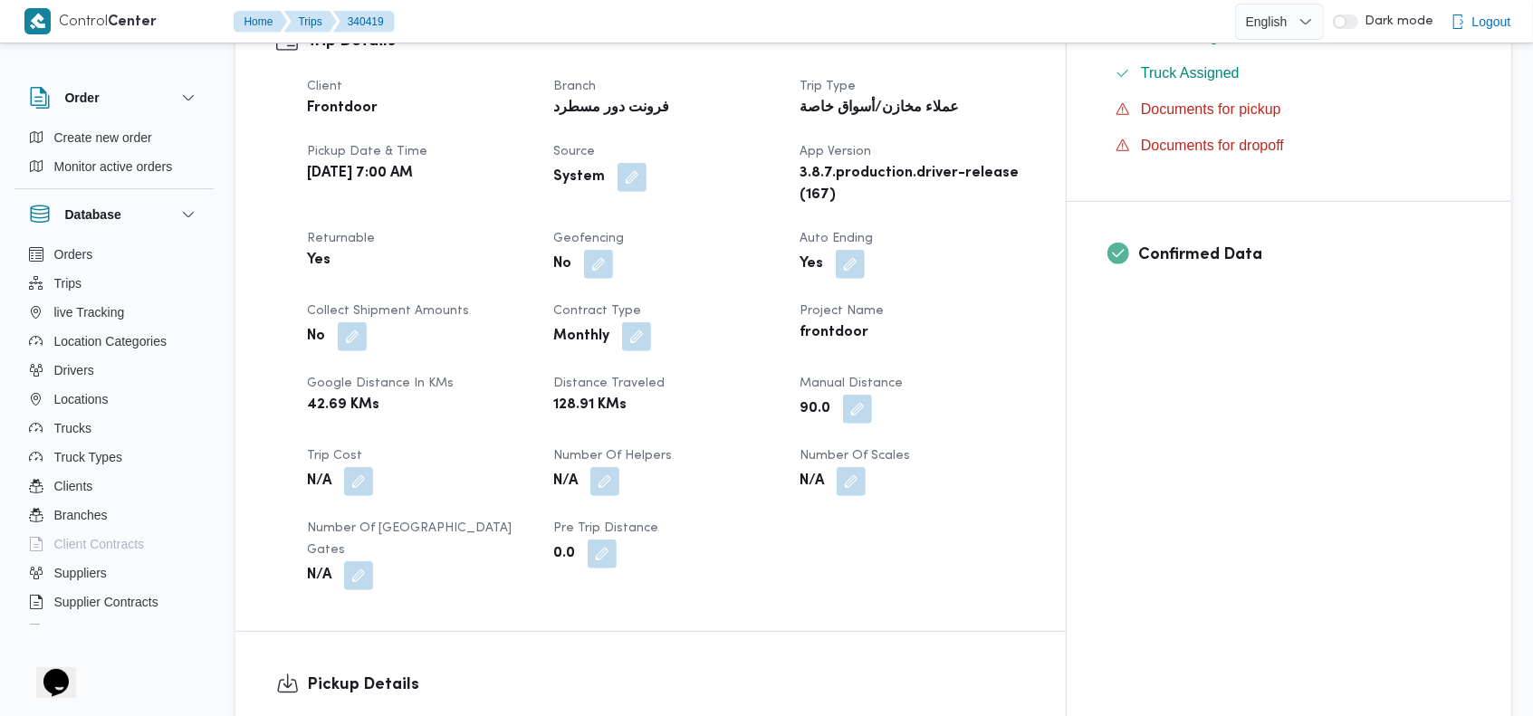
scroll to position [3190, 0]
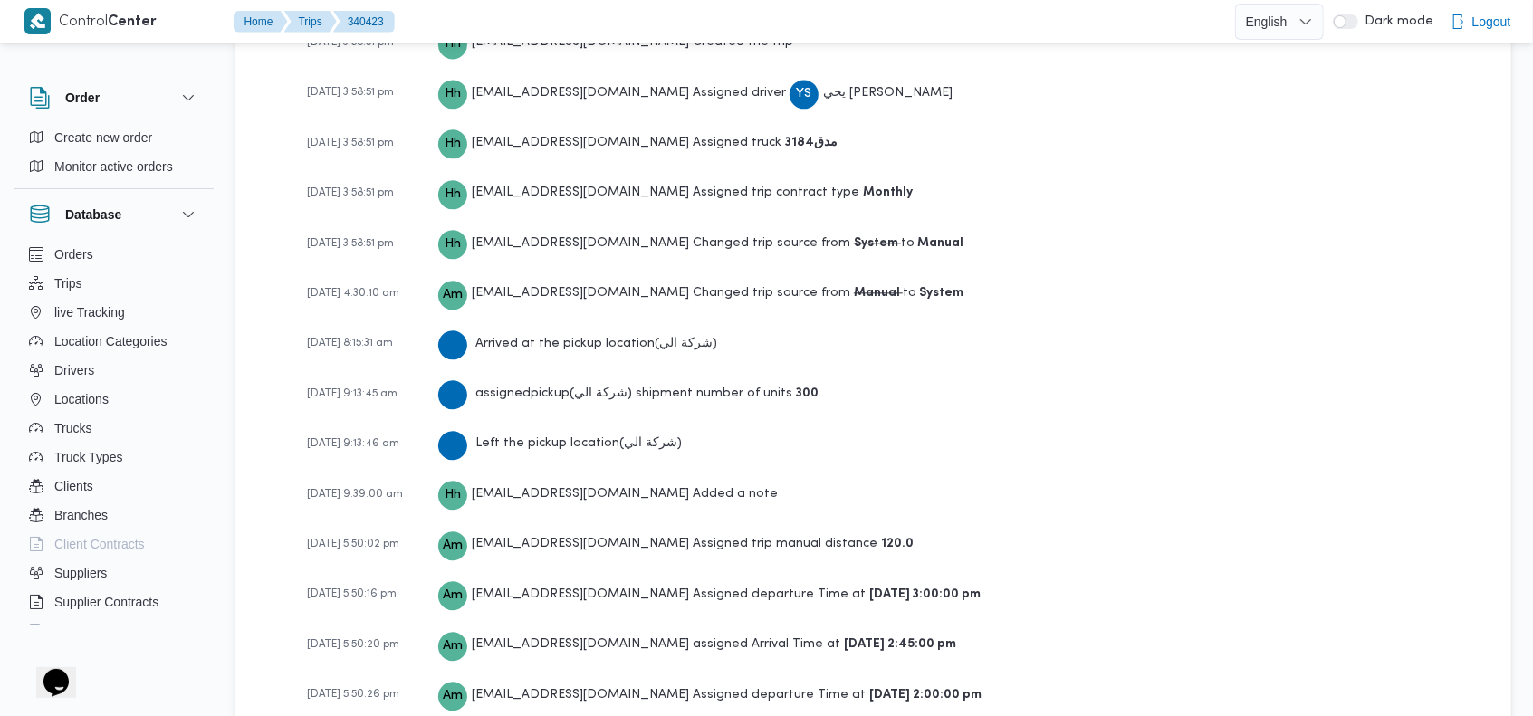
scroll to position [2936, 0]
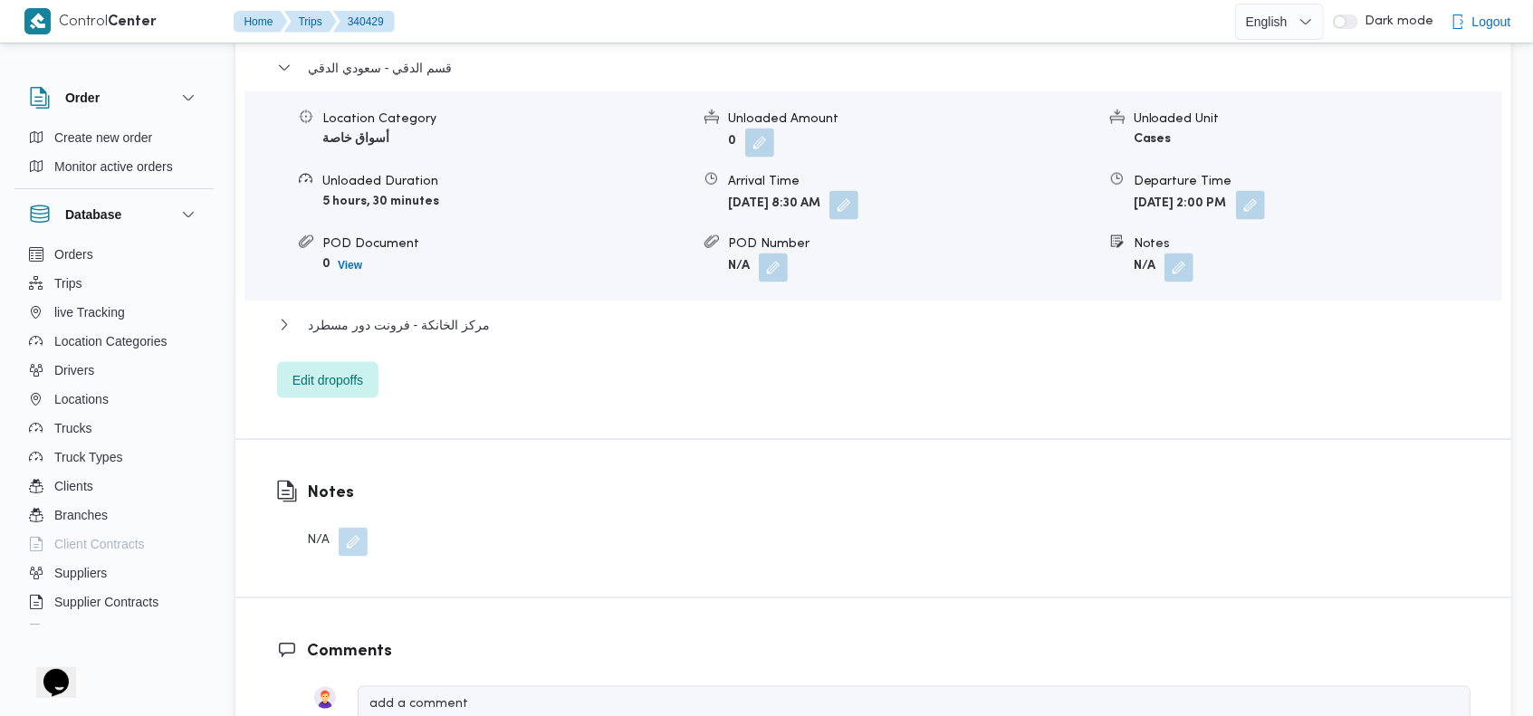
scroll to position [2936, 0]
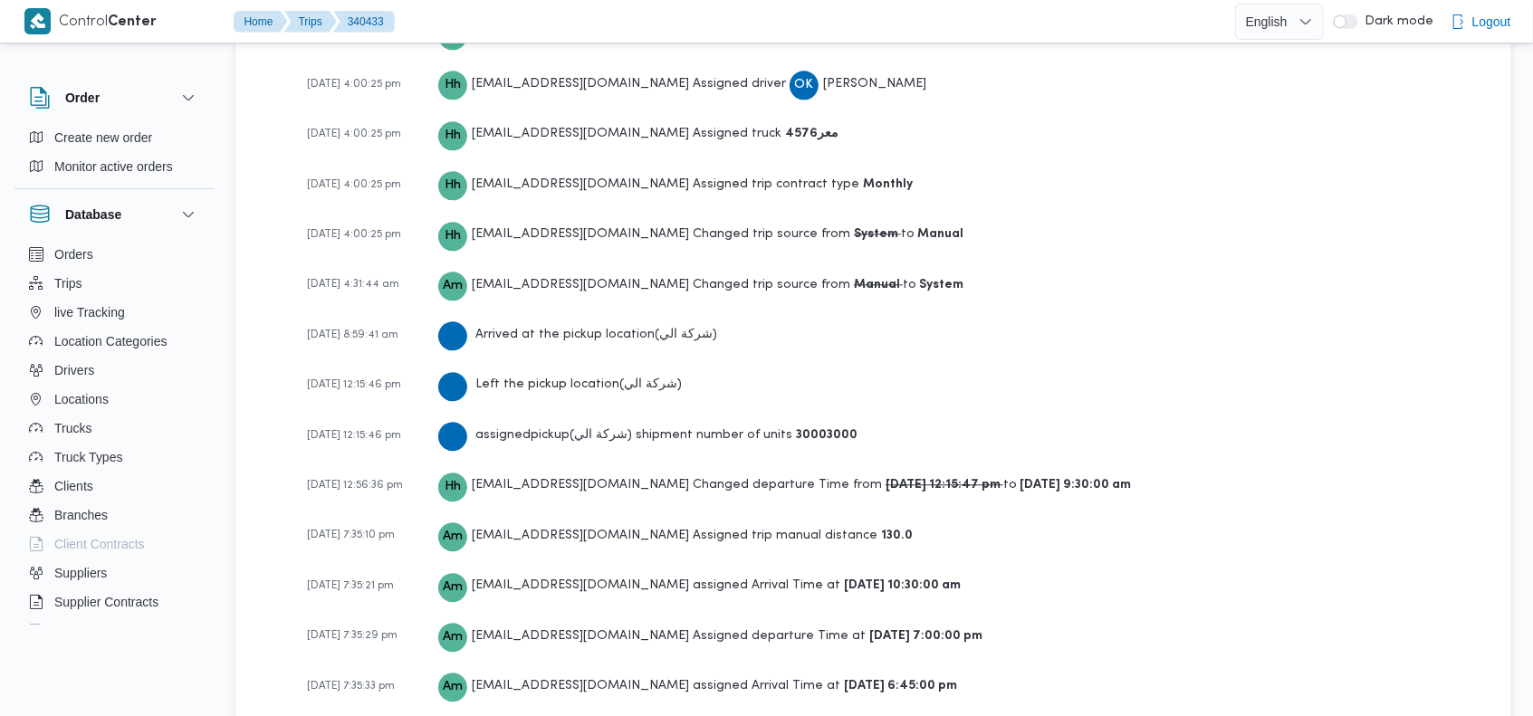
scroll to position [2988, 0]
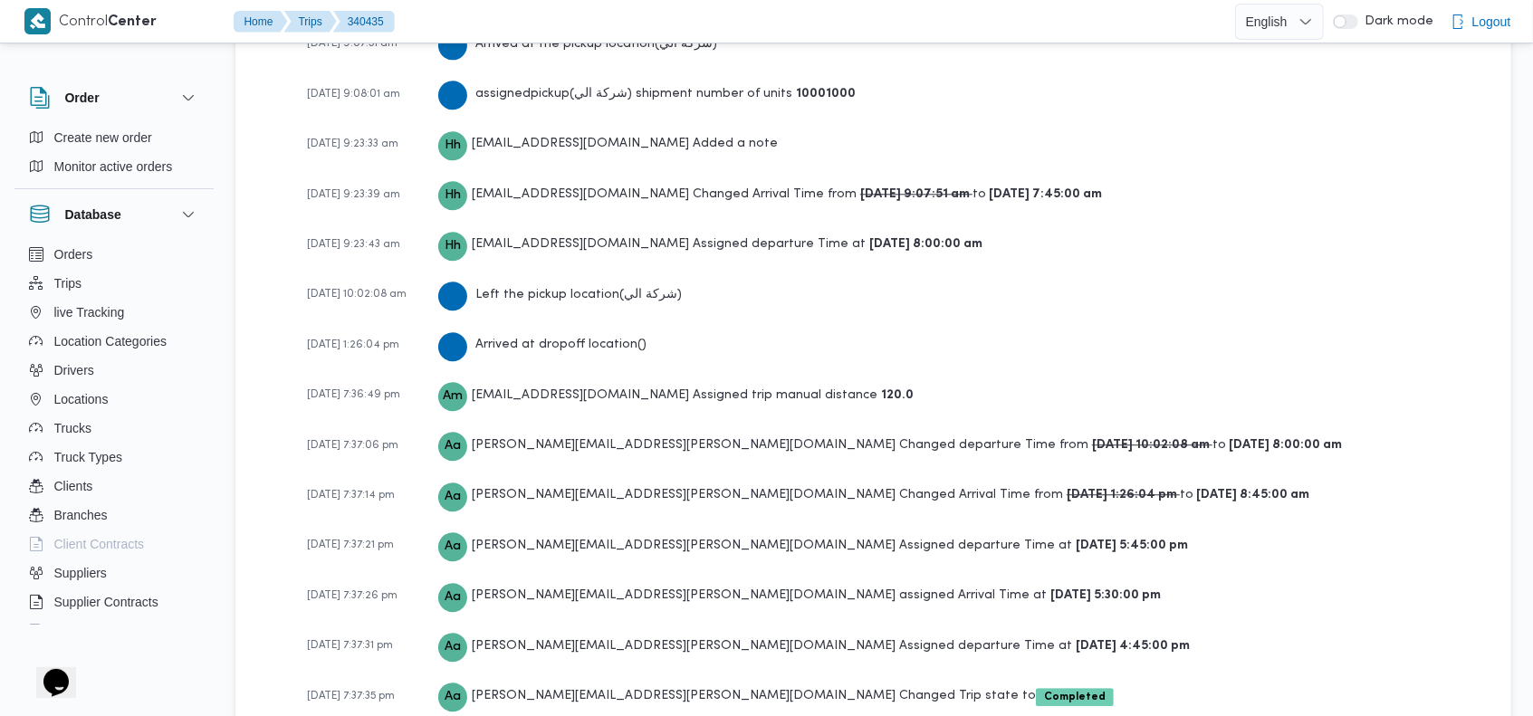
scroll to position [3142, 0]
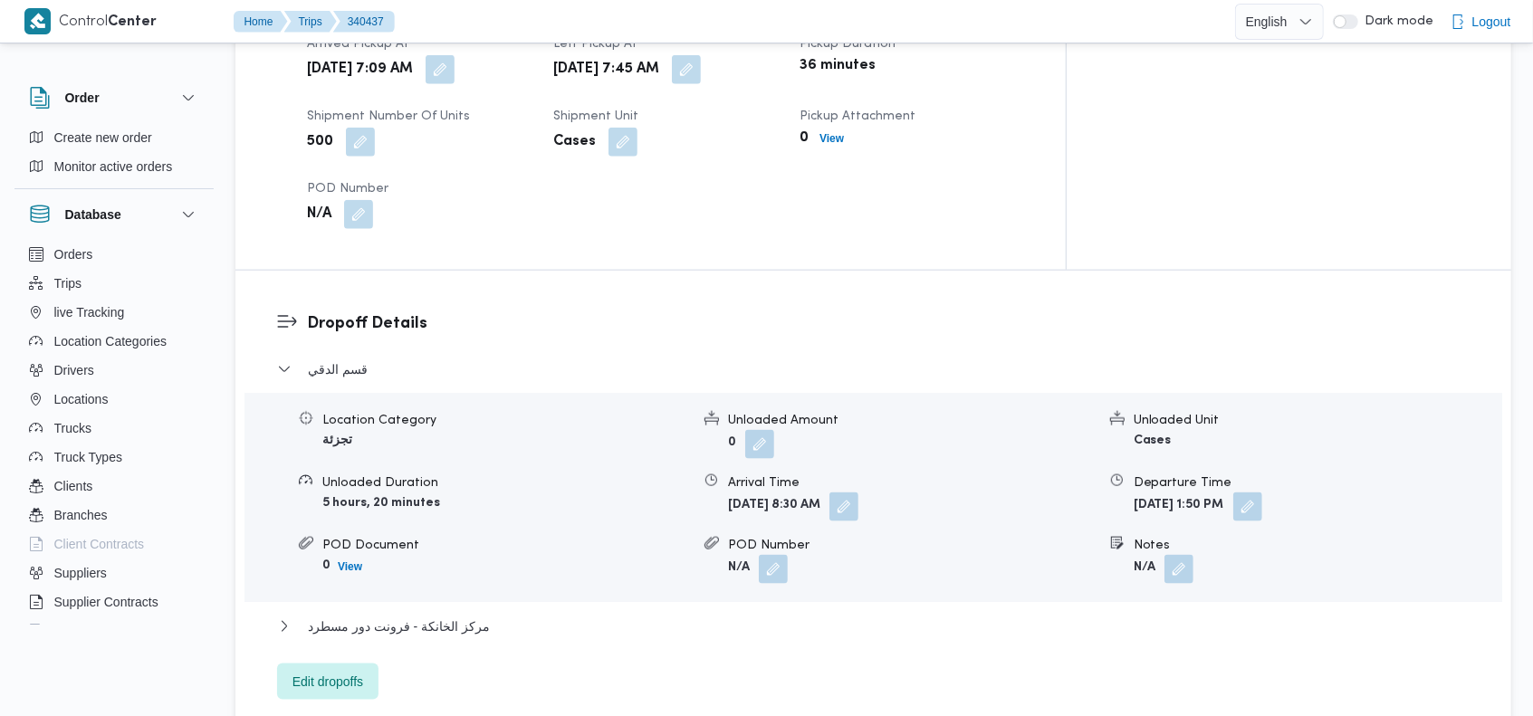
scroll to position [2936, 0]
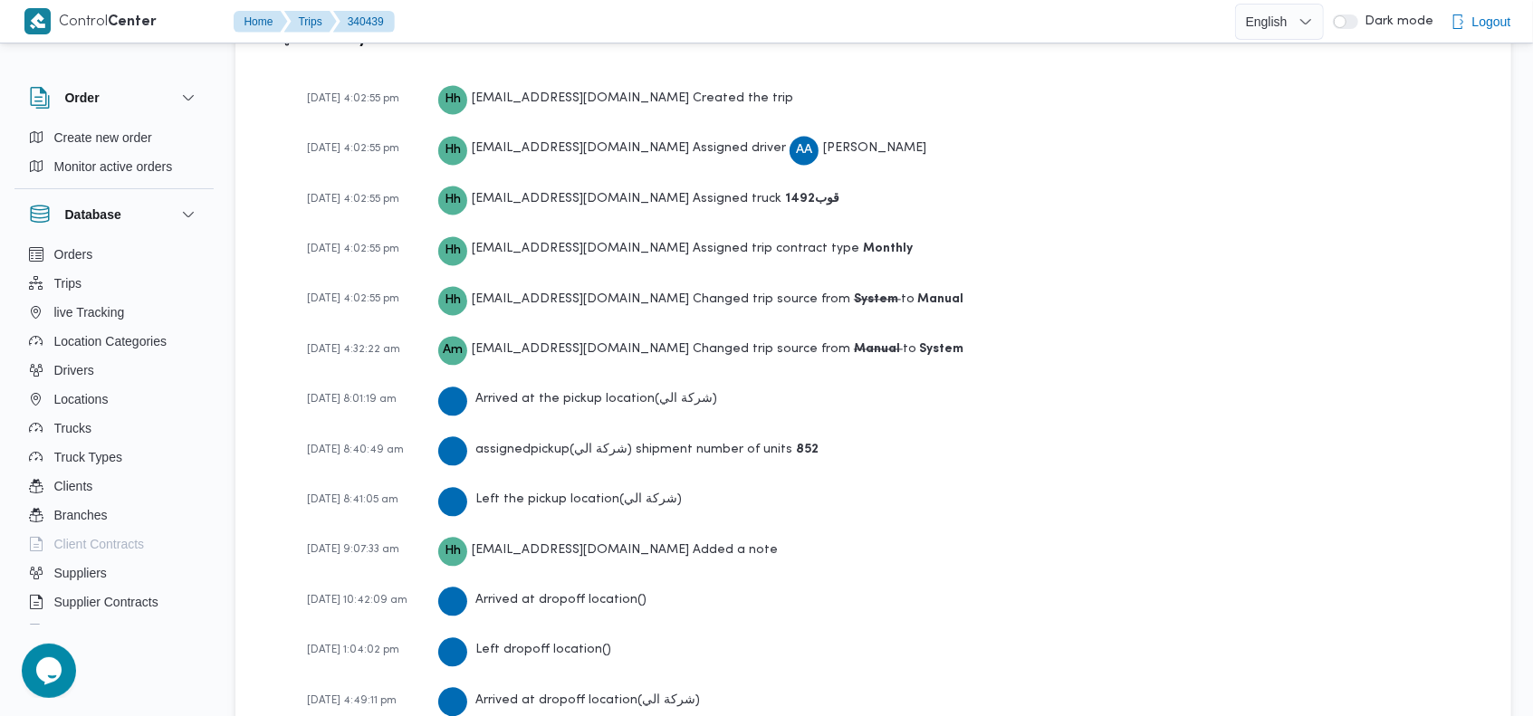
scroll to position [2885, 0]
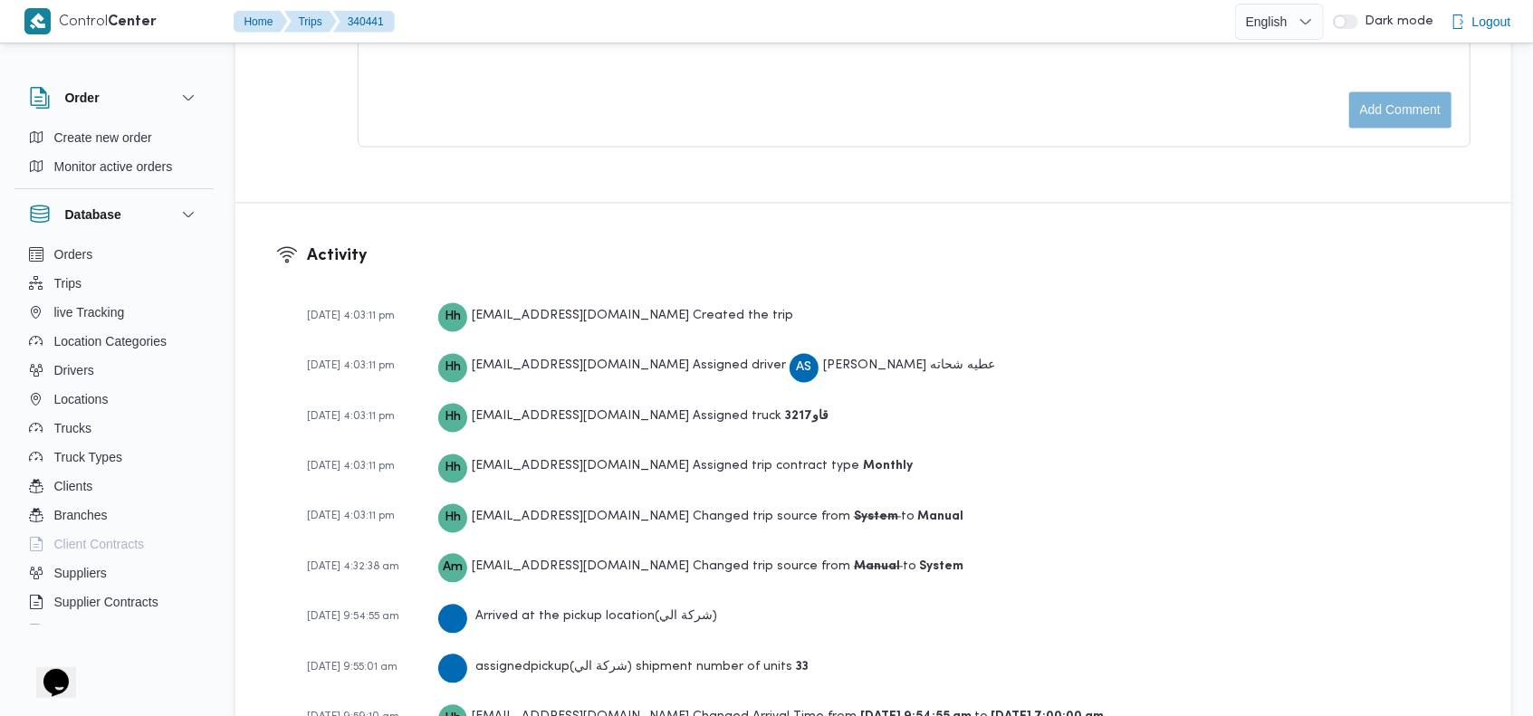
scroll to position [2936, 0]
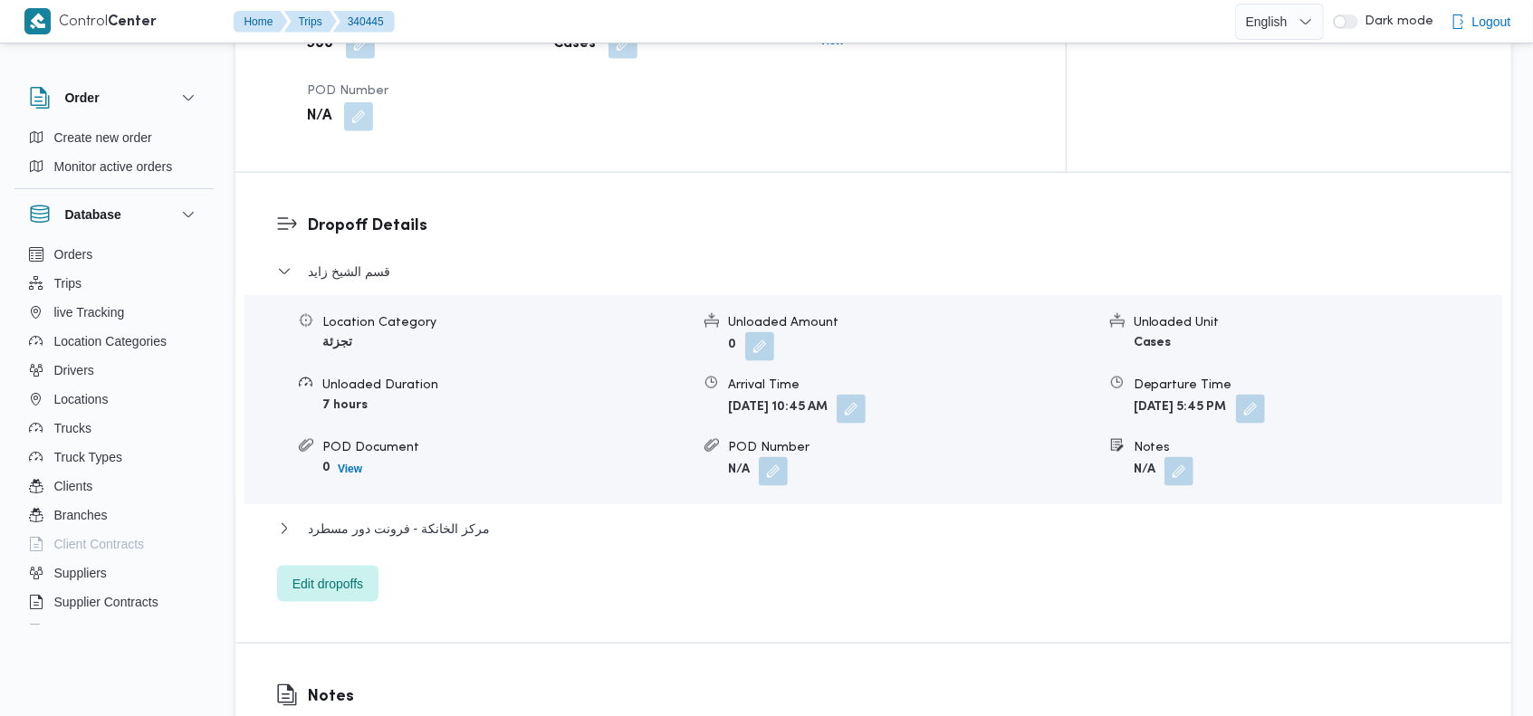
scroll to position [3040, 0]
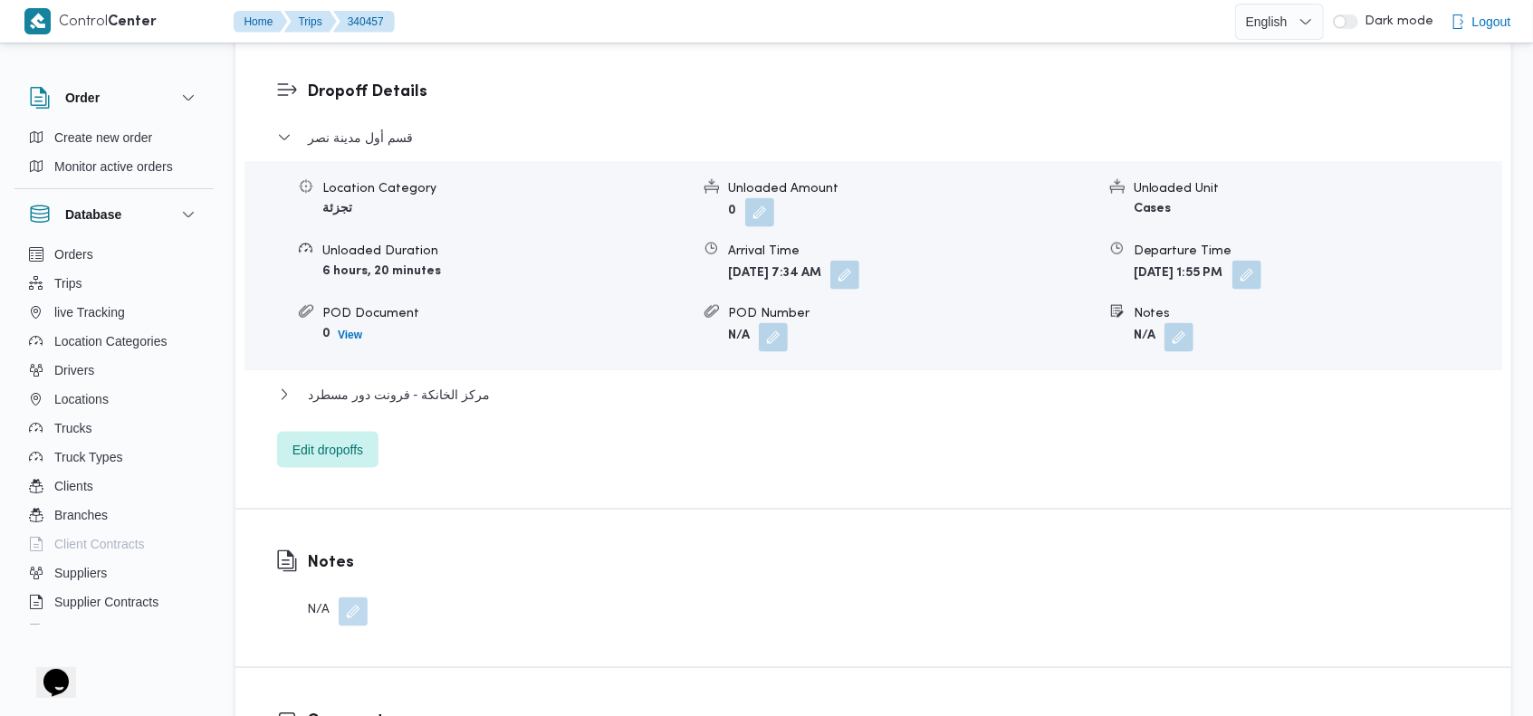
scroll to position [1558, 0]
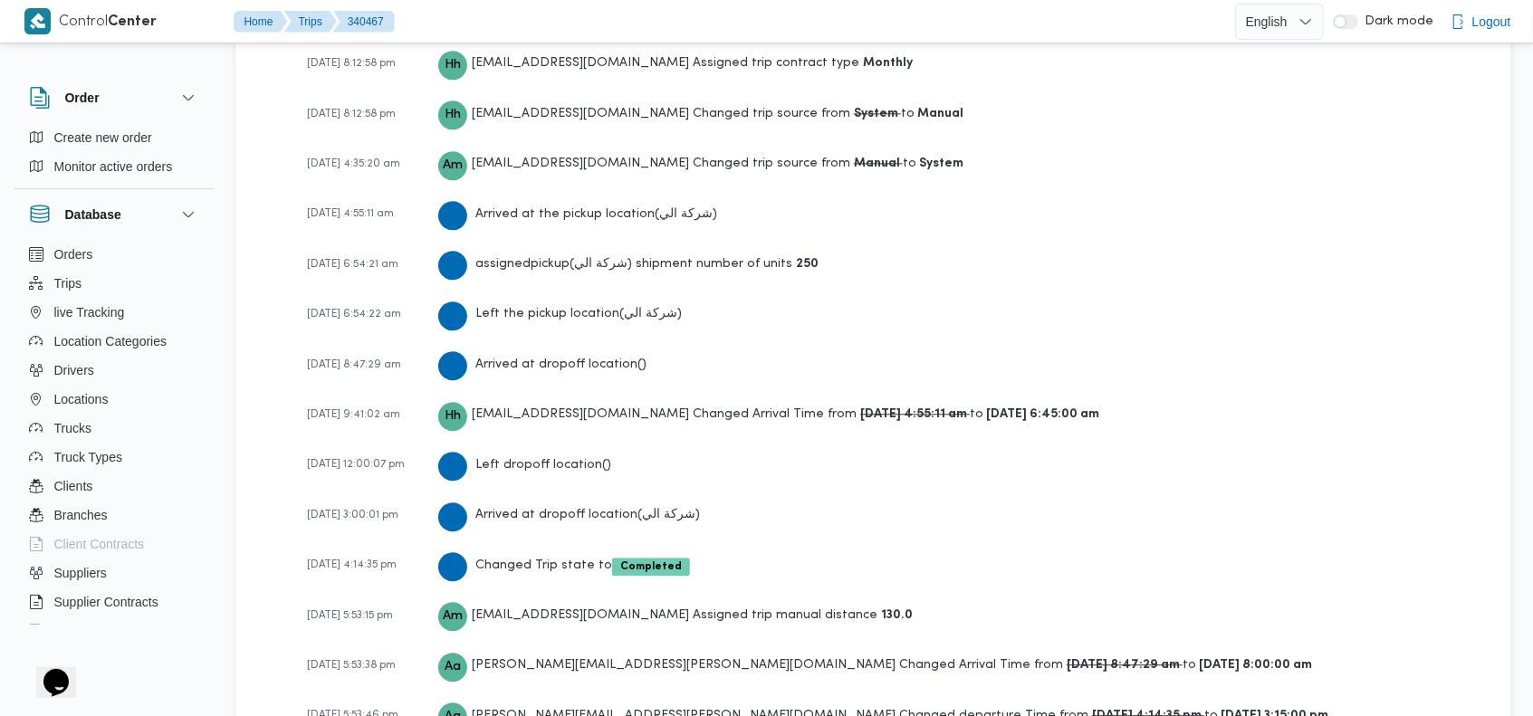
scroll to position [3040, 0]
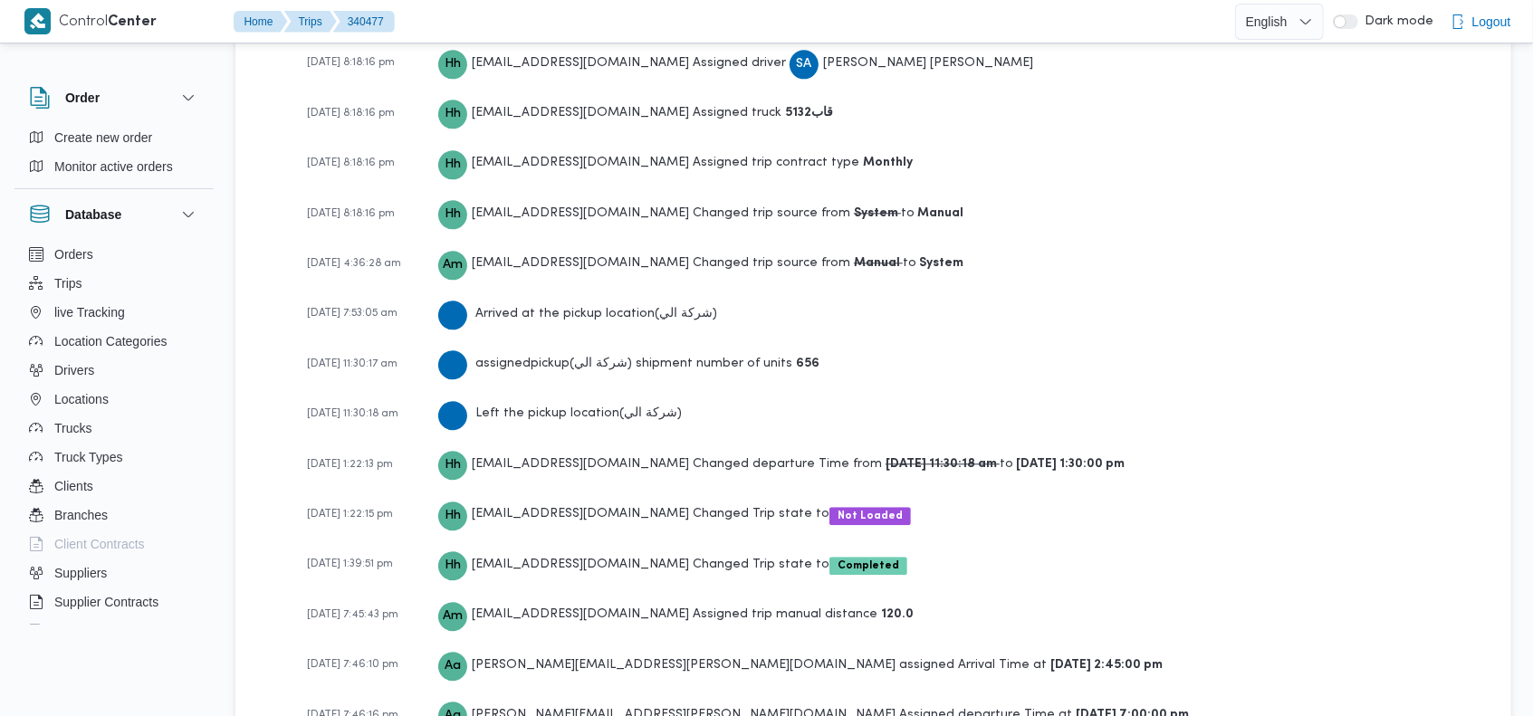
scroll to position [3040, 0]
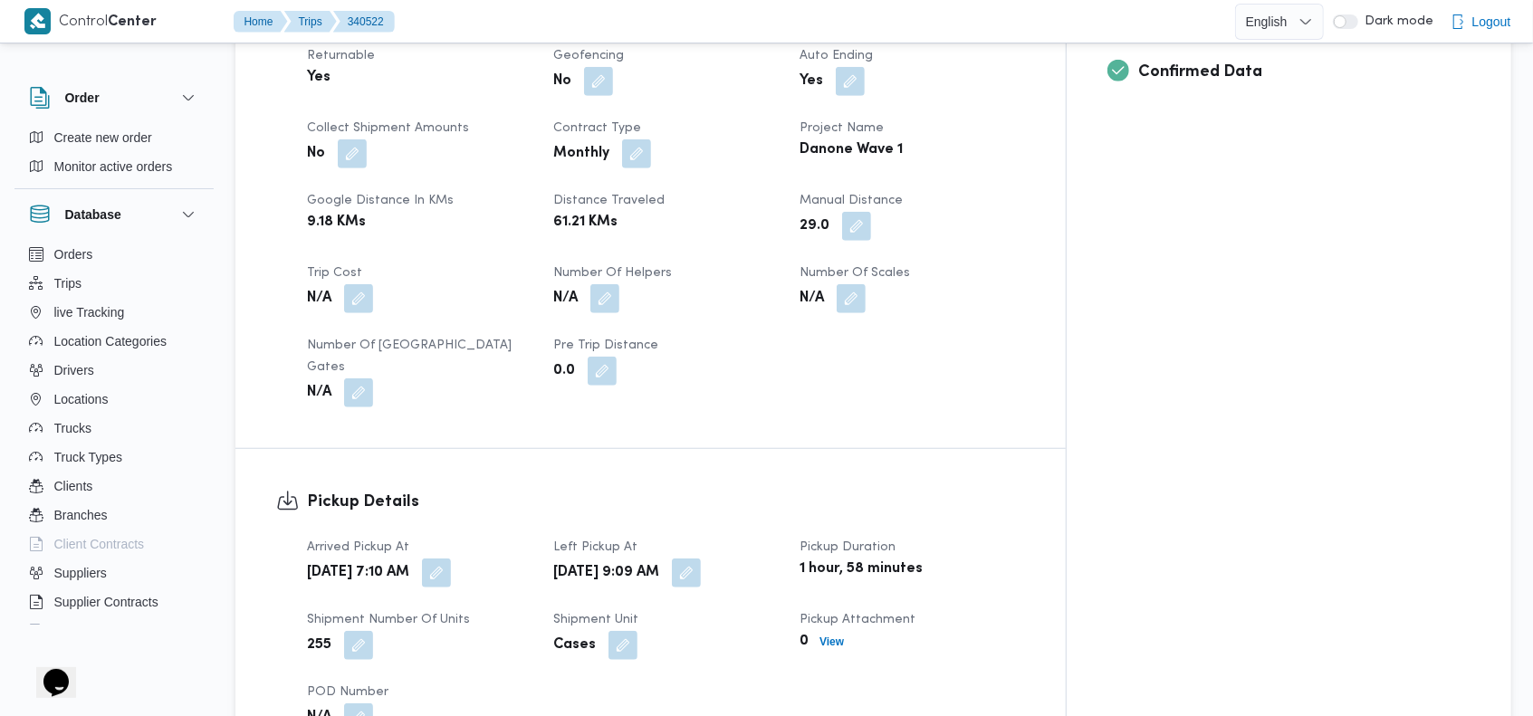
scroll to position [2820, 0]
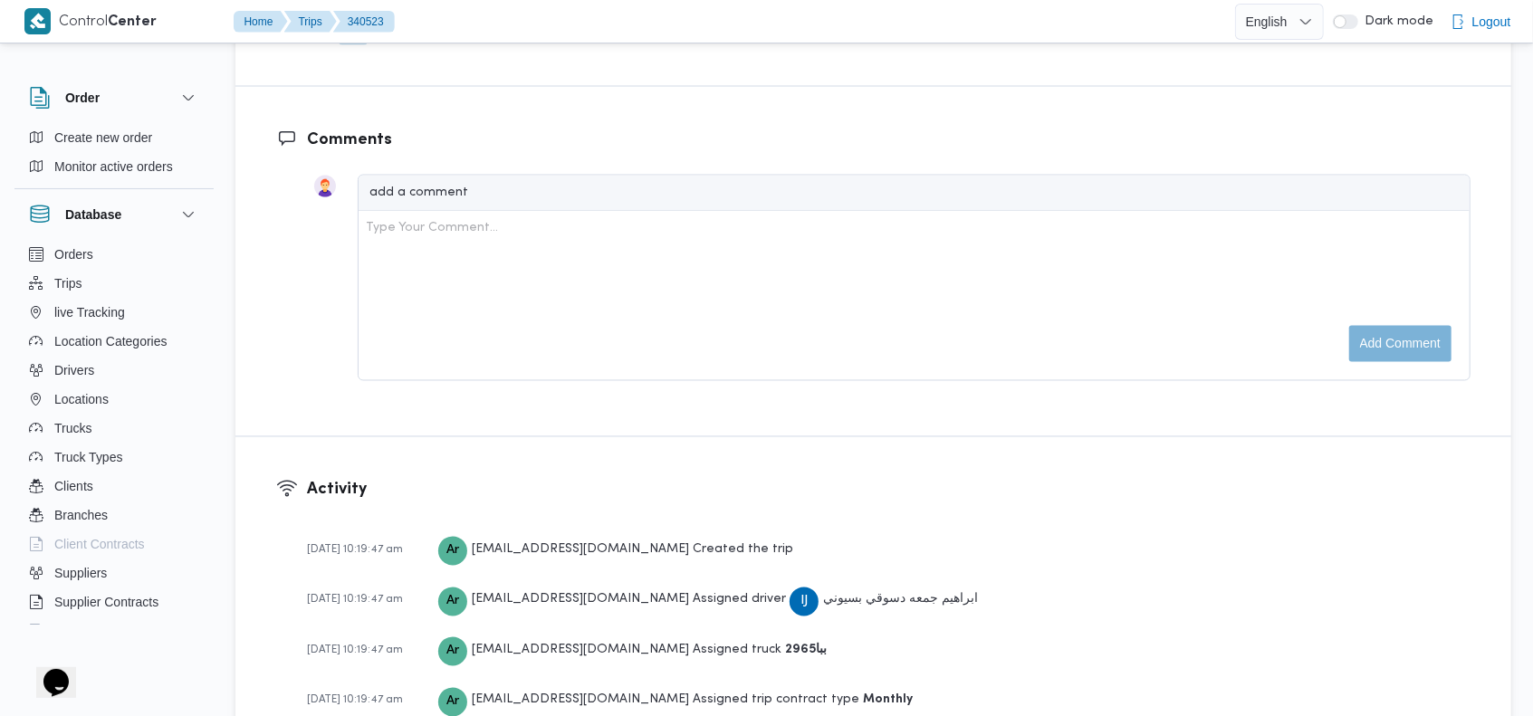
scroll to position [2768, 0]
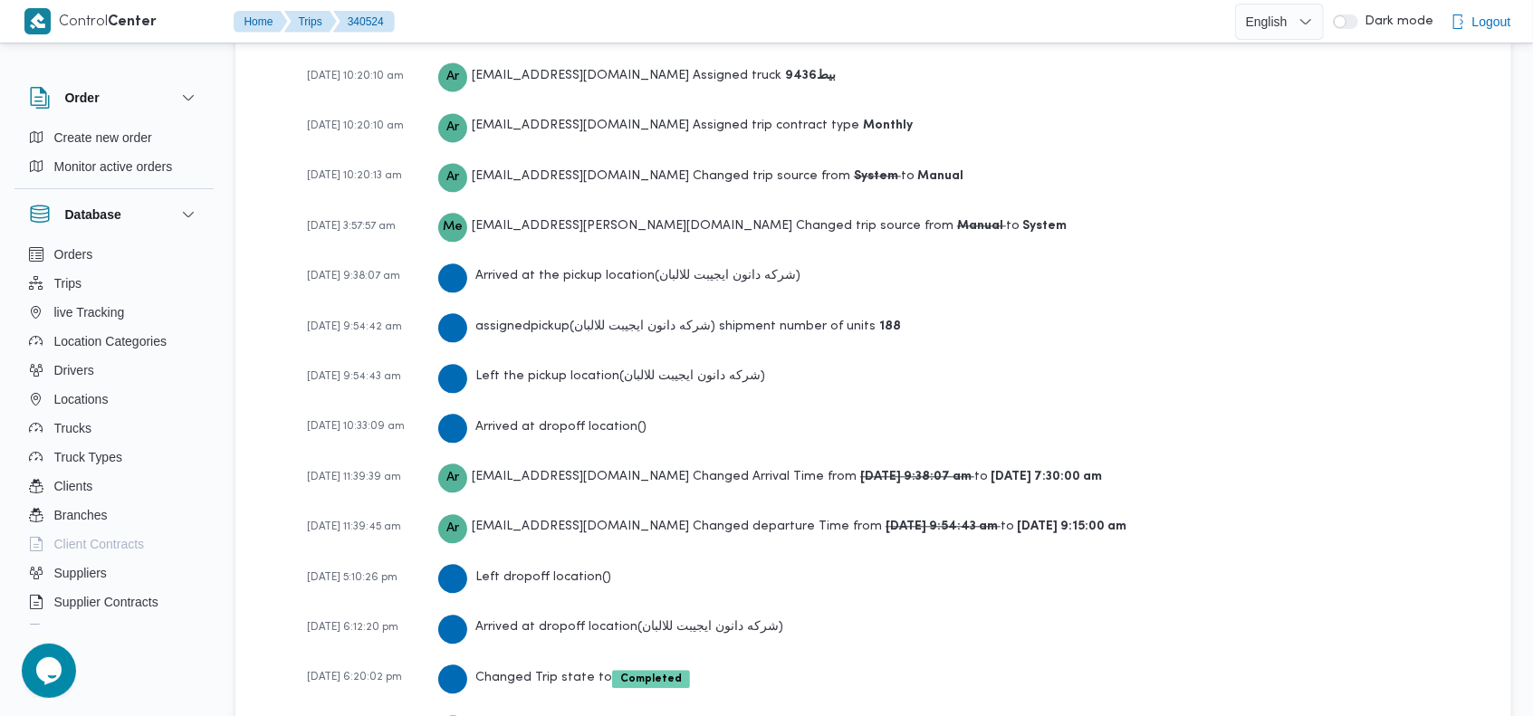
scroll to position [2870, 0]
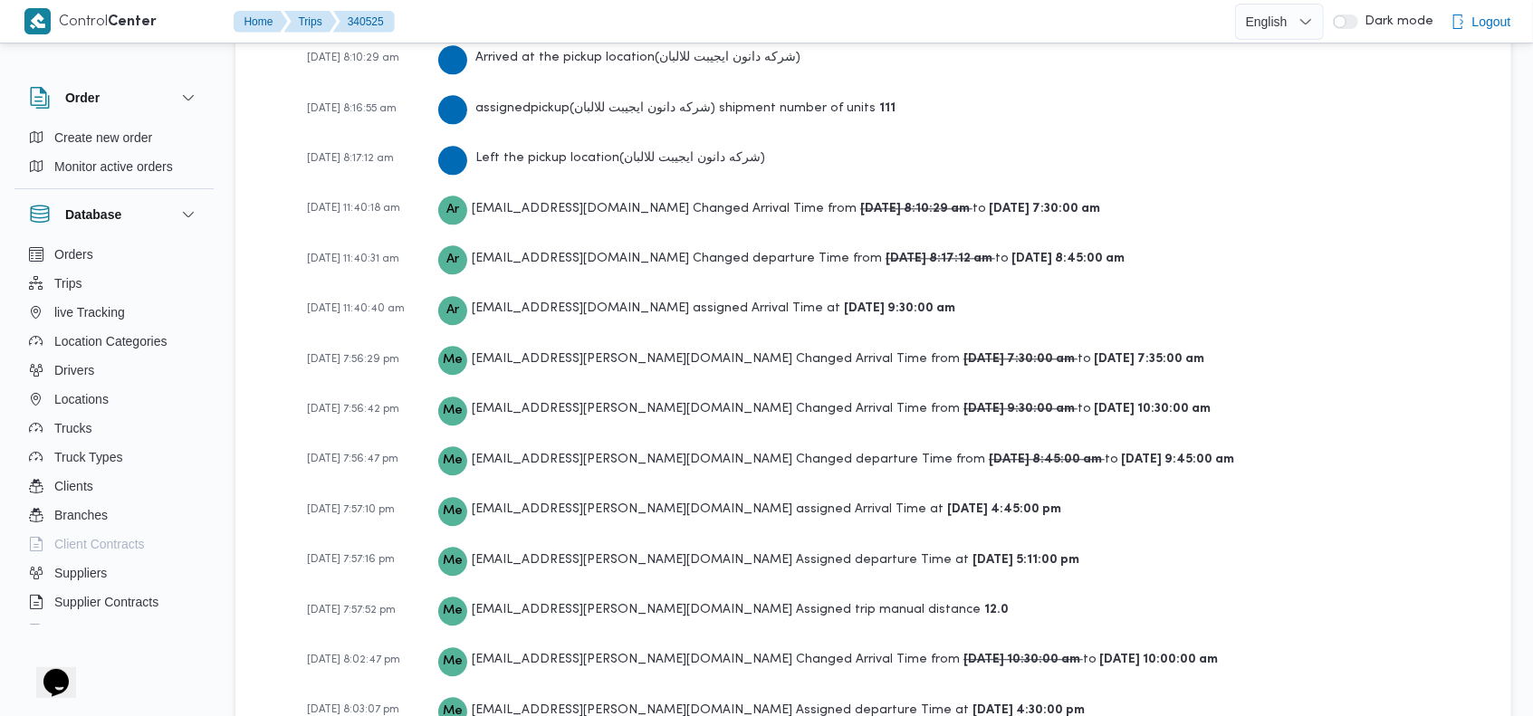
scroll to position [3025, 0]
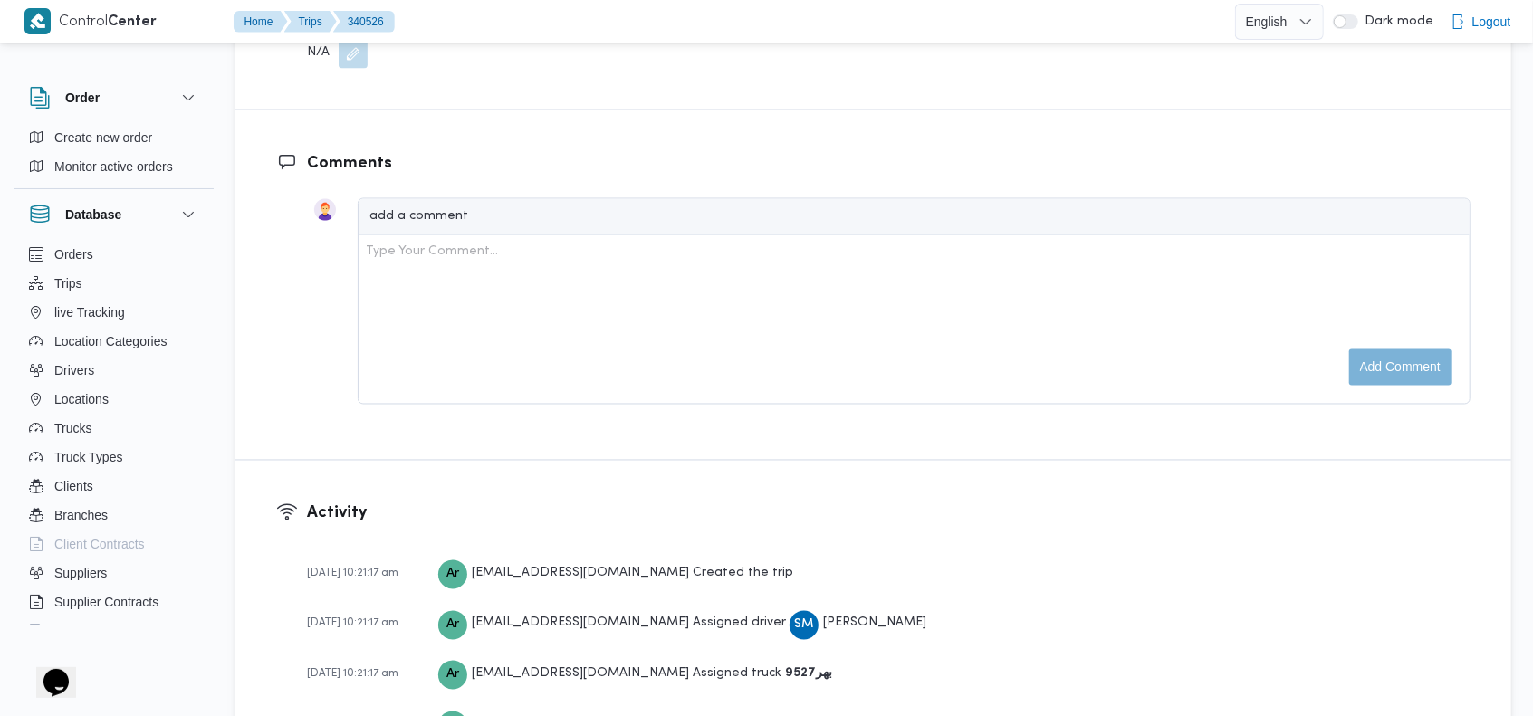
scroll to position [2055, 0]
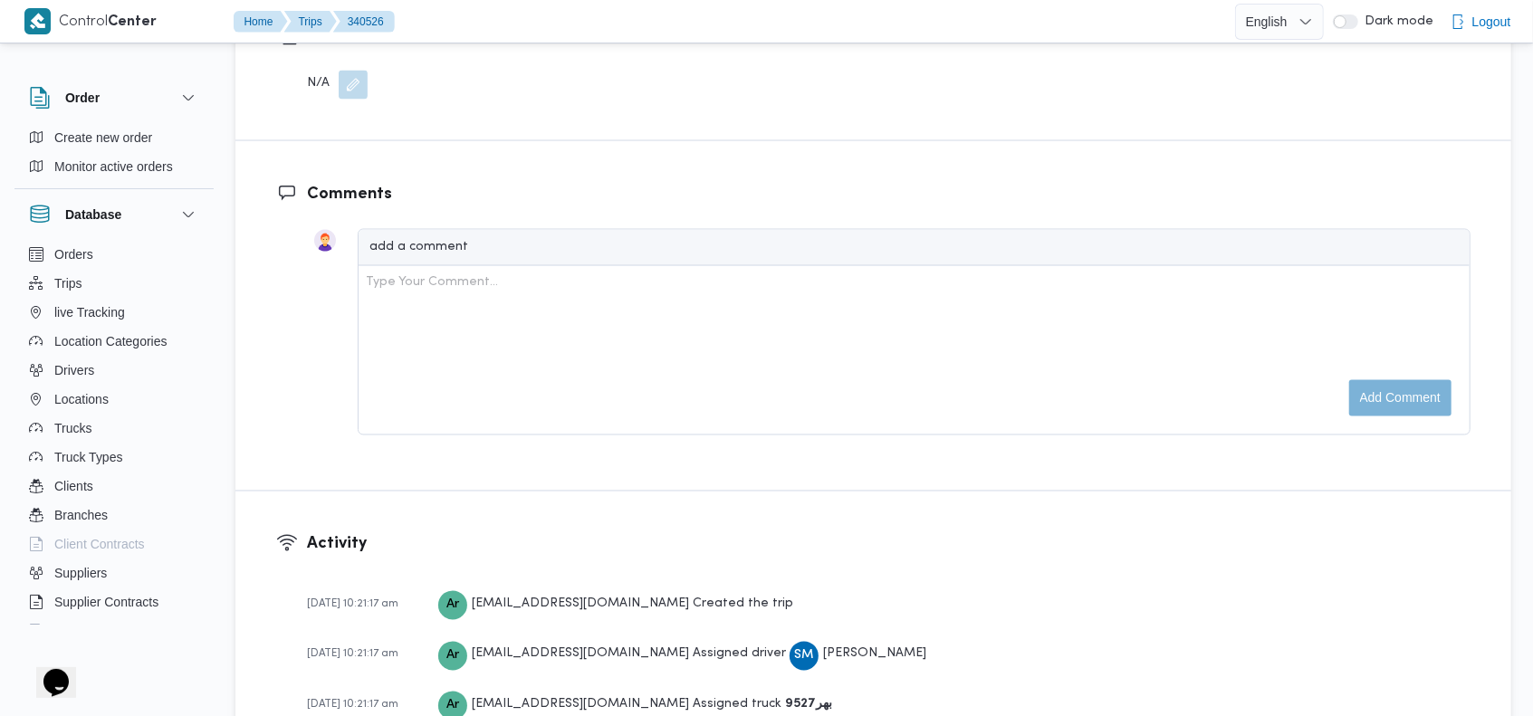
click at [1103, 141] on div "Comments add a comment Type Your Comment... Add comment" at bounding box center [872, 315] width 1275 height 349
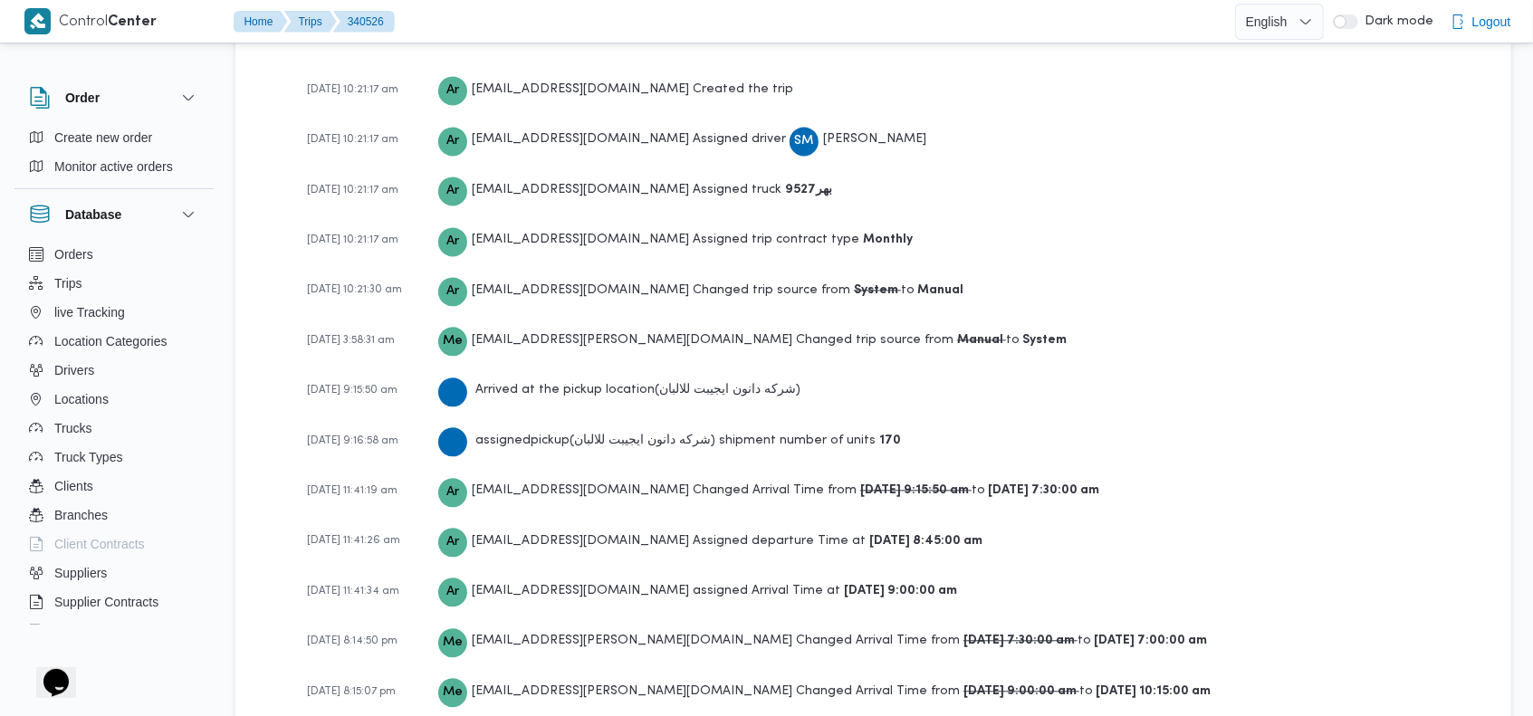
scroll to position [2974, 0]
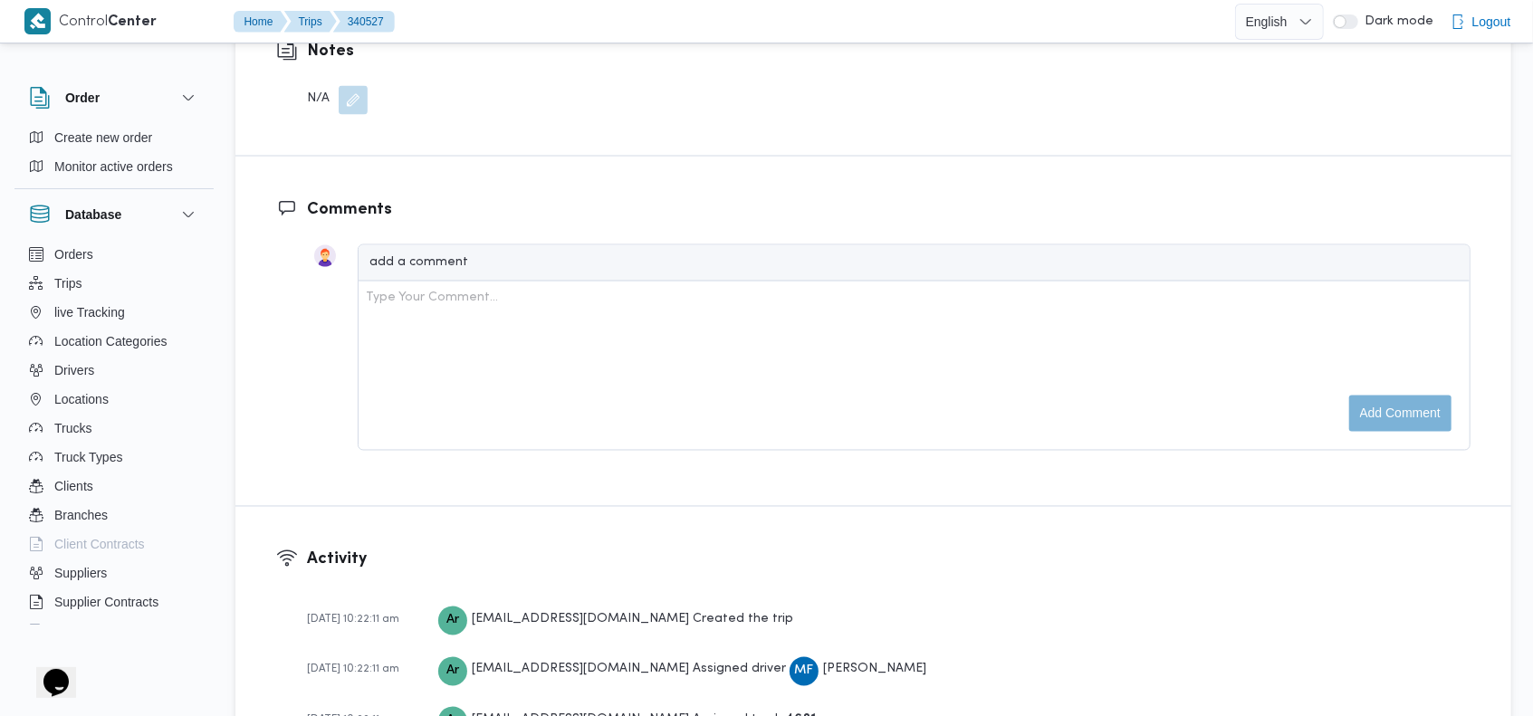
scroll to position [2820, 0]
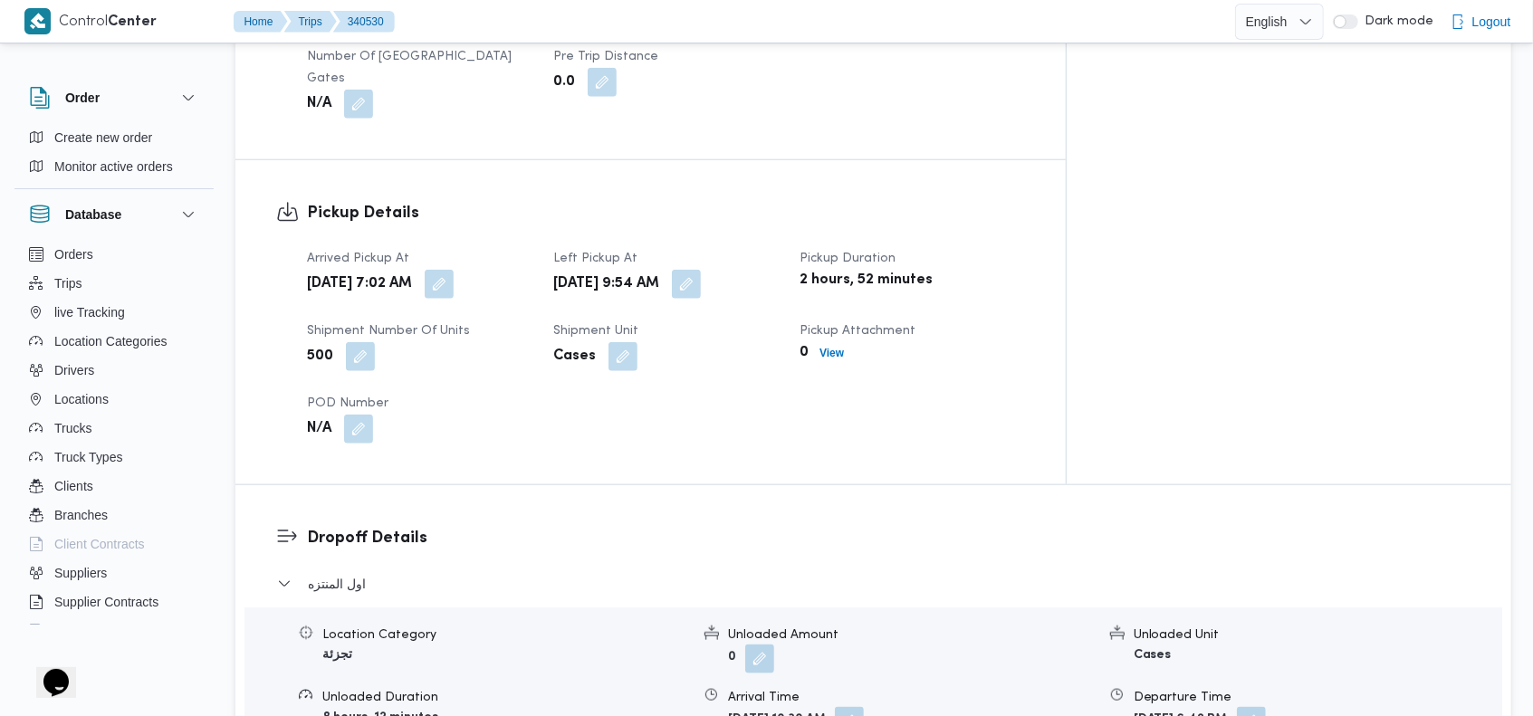
scroll to position [2717, 0]
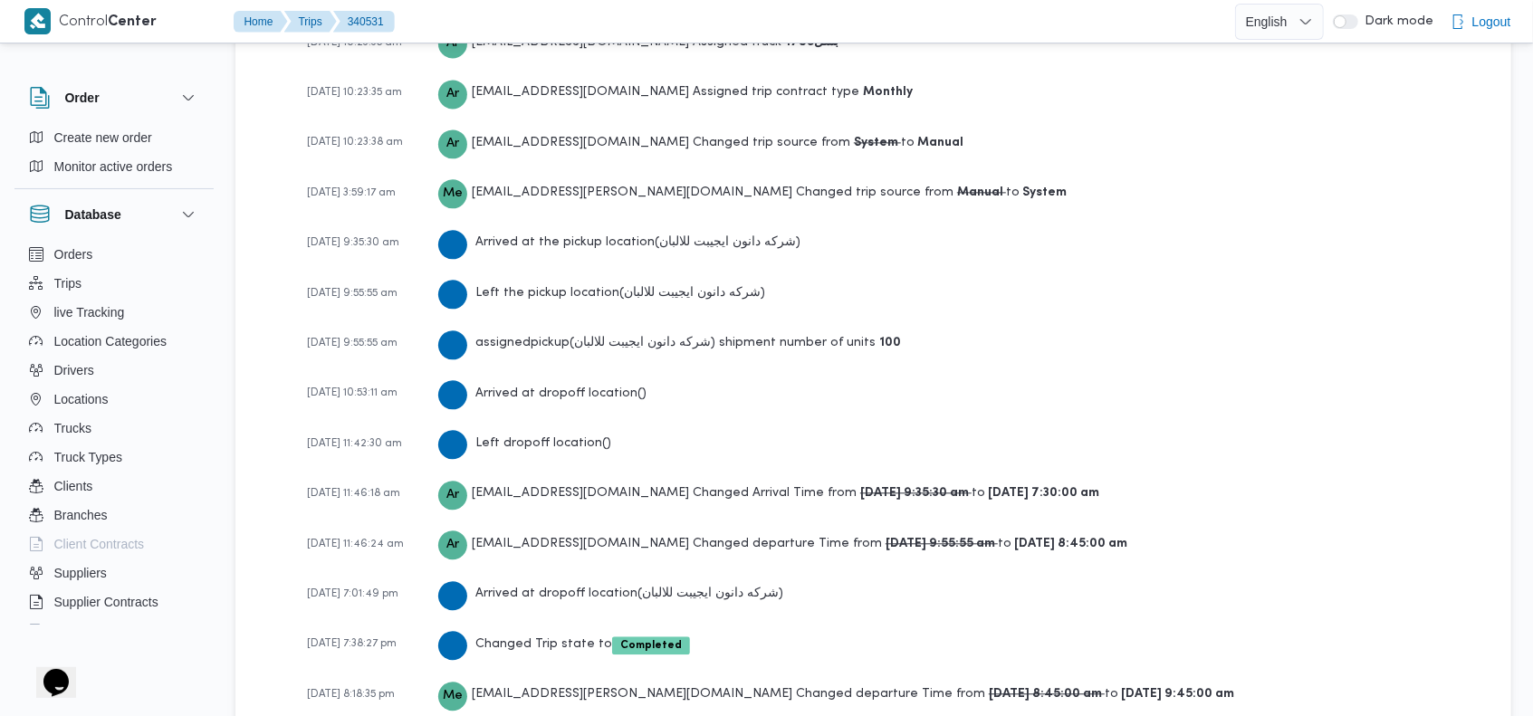
scroll to position [2870, 0]
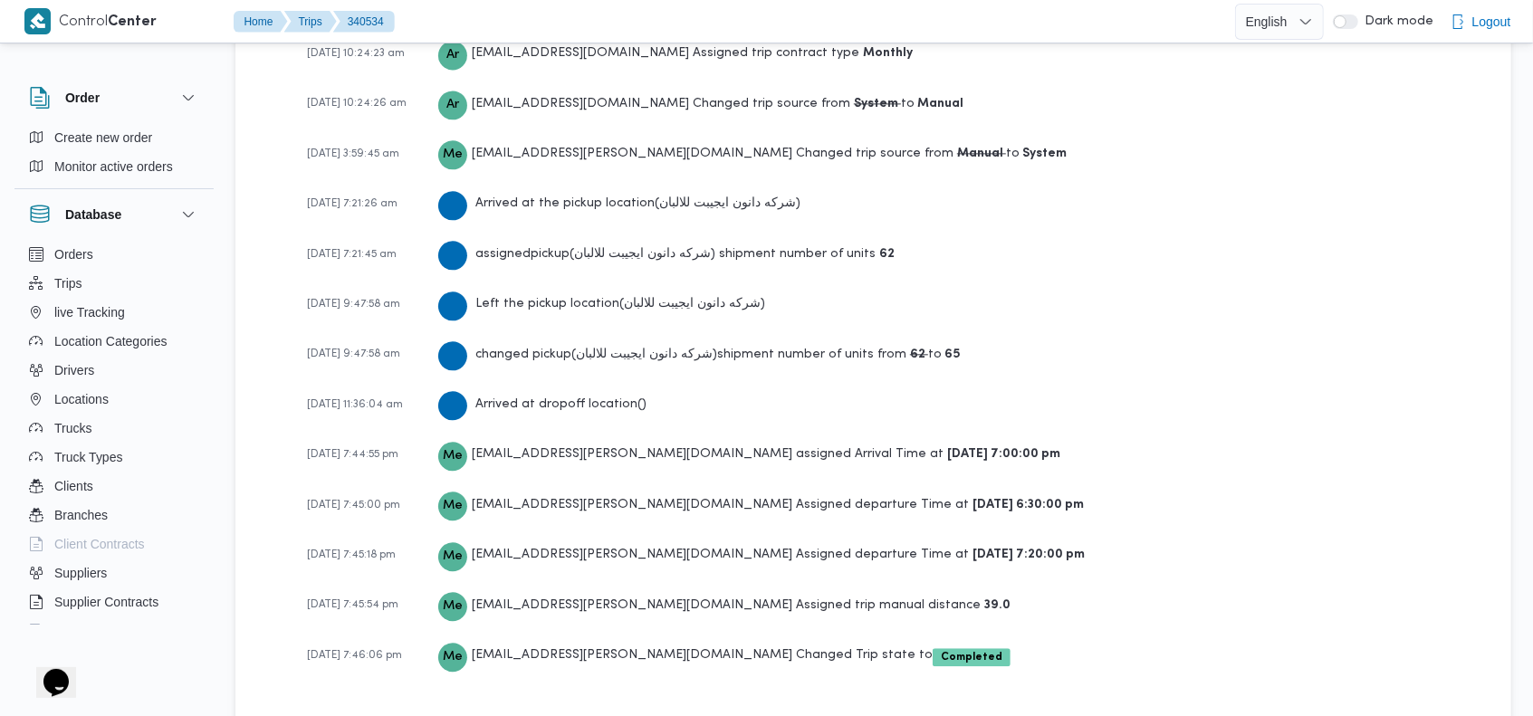
scroll to position [2768, 0]
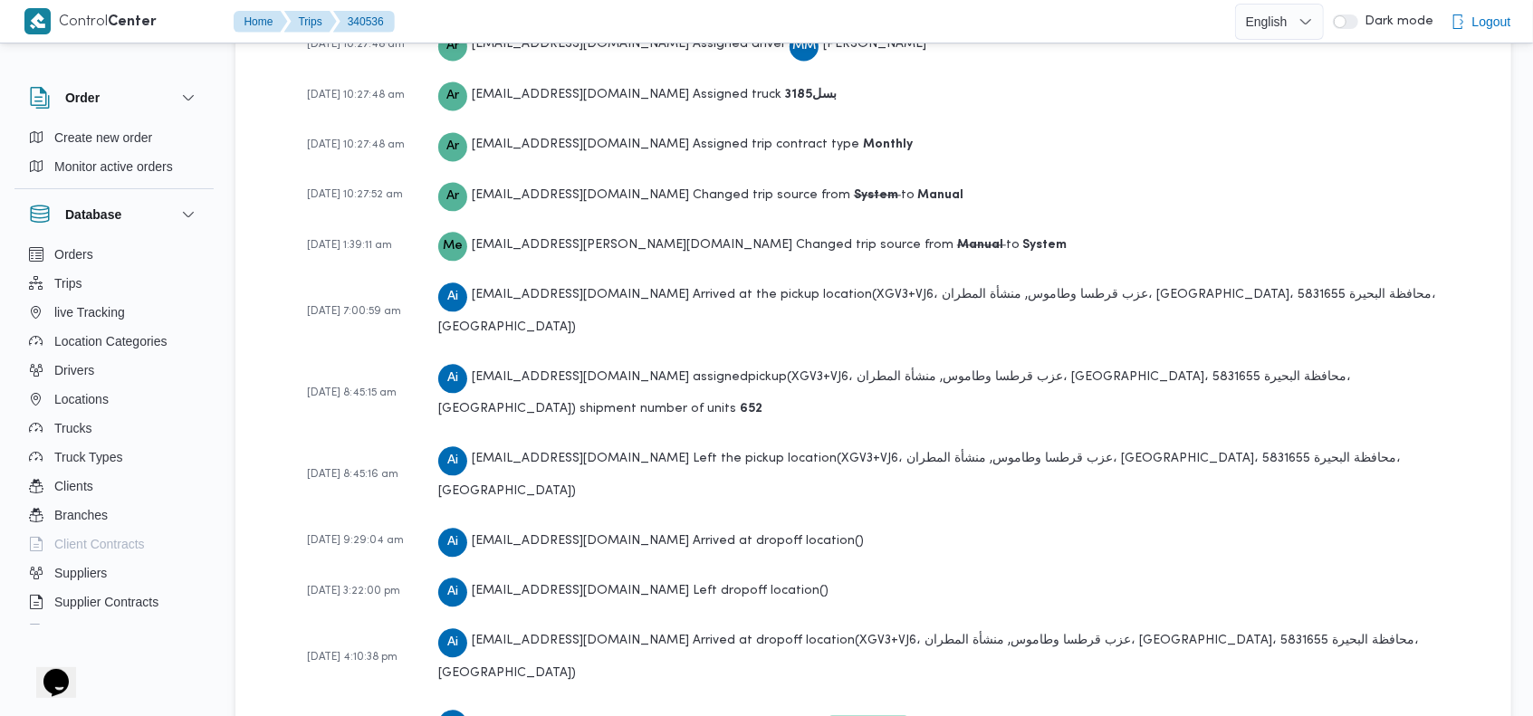
scroll to position [2666, 0]
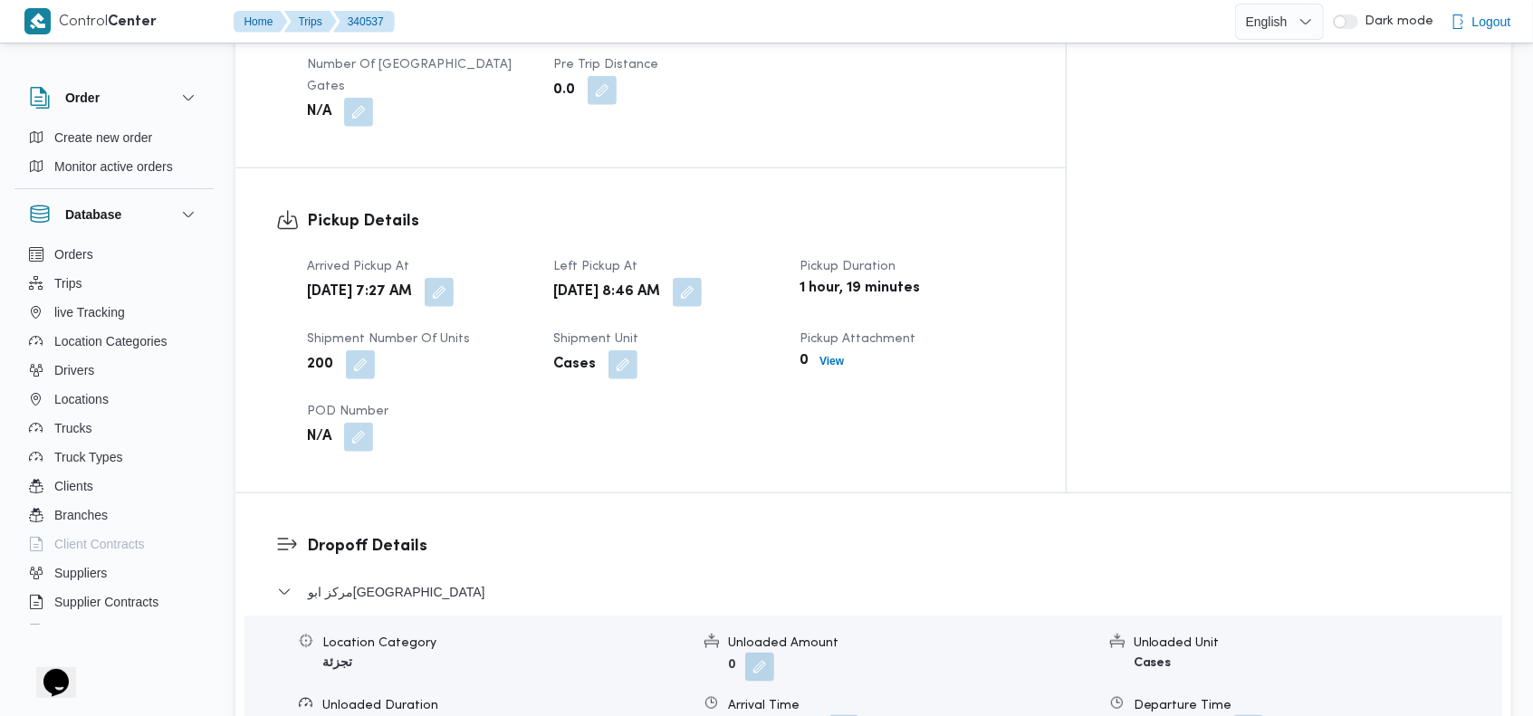
scroll to position [2666, 0]
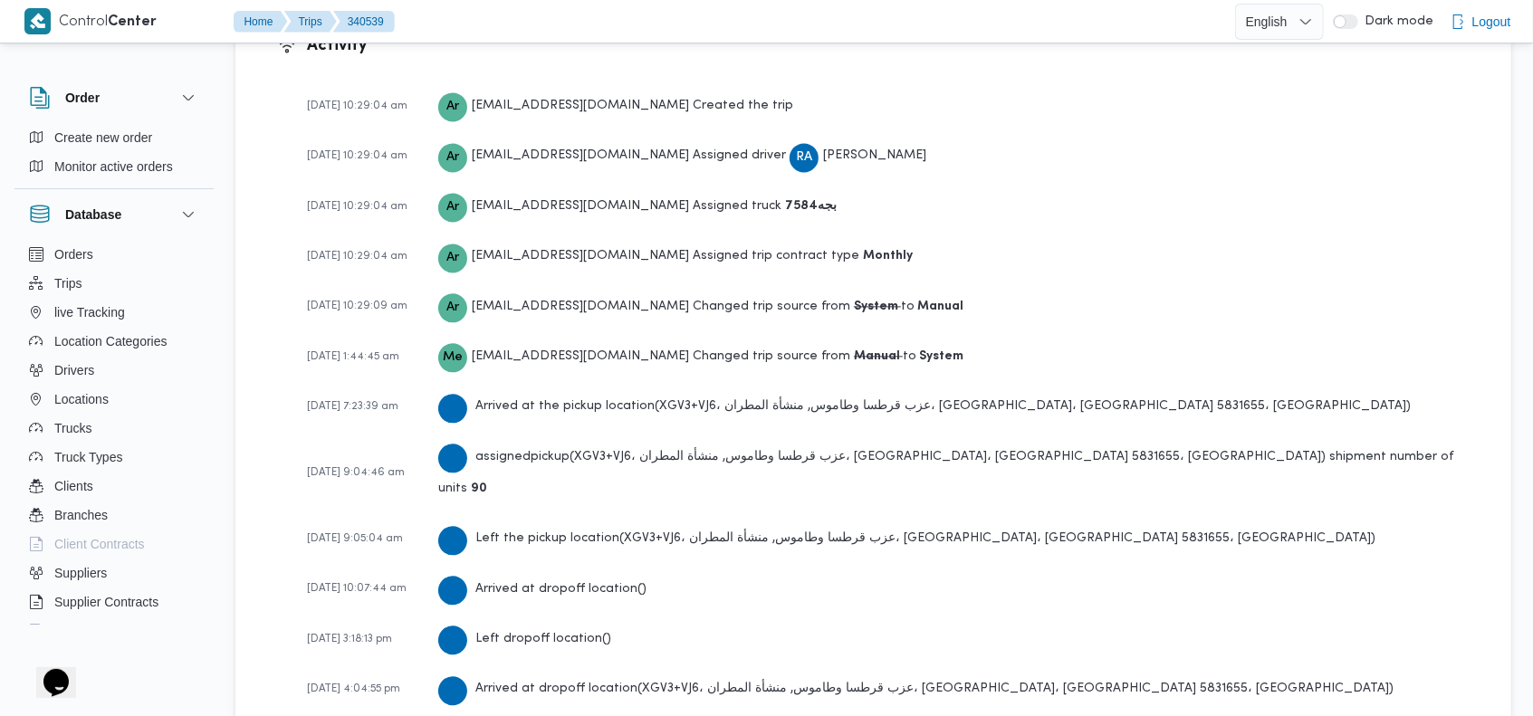
scroll to position [2666, 0]
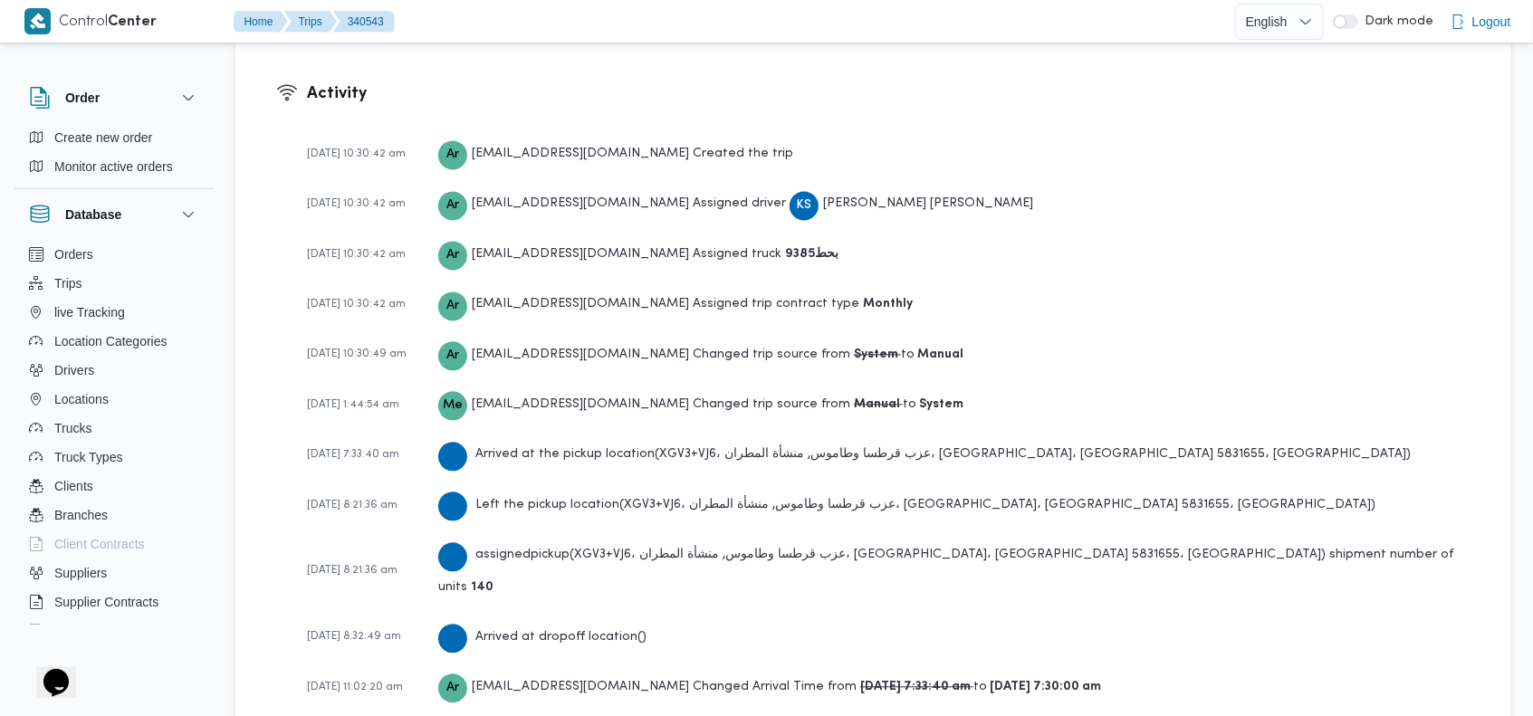
scroll to position [2717, 0]
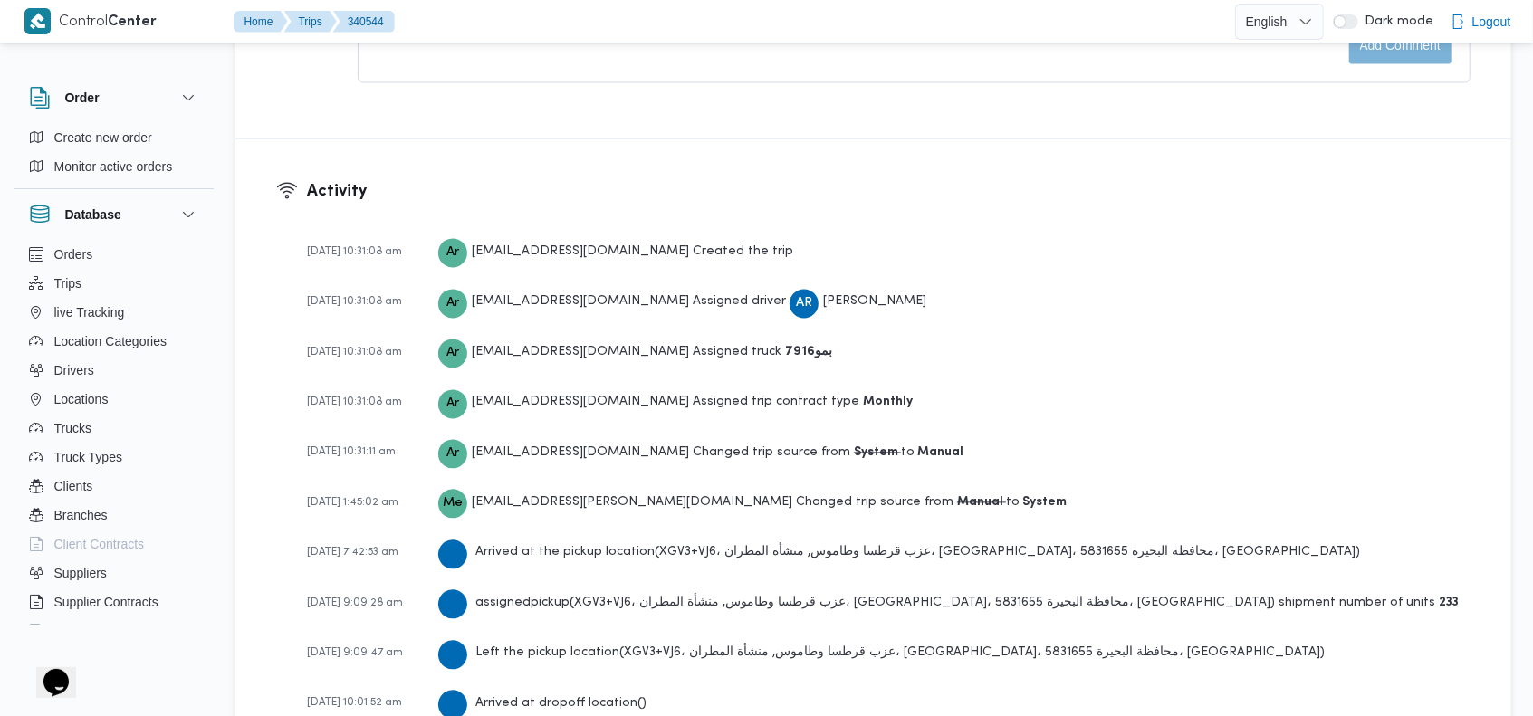
scroll to position [2768, 0]
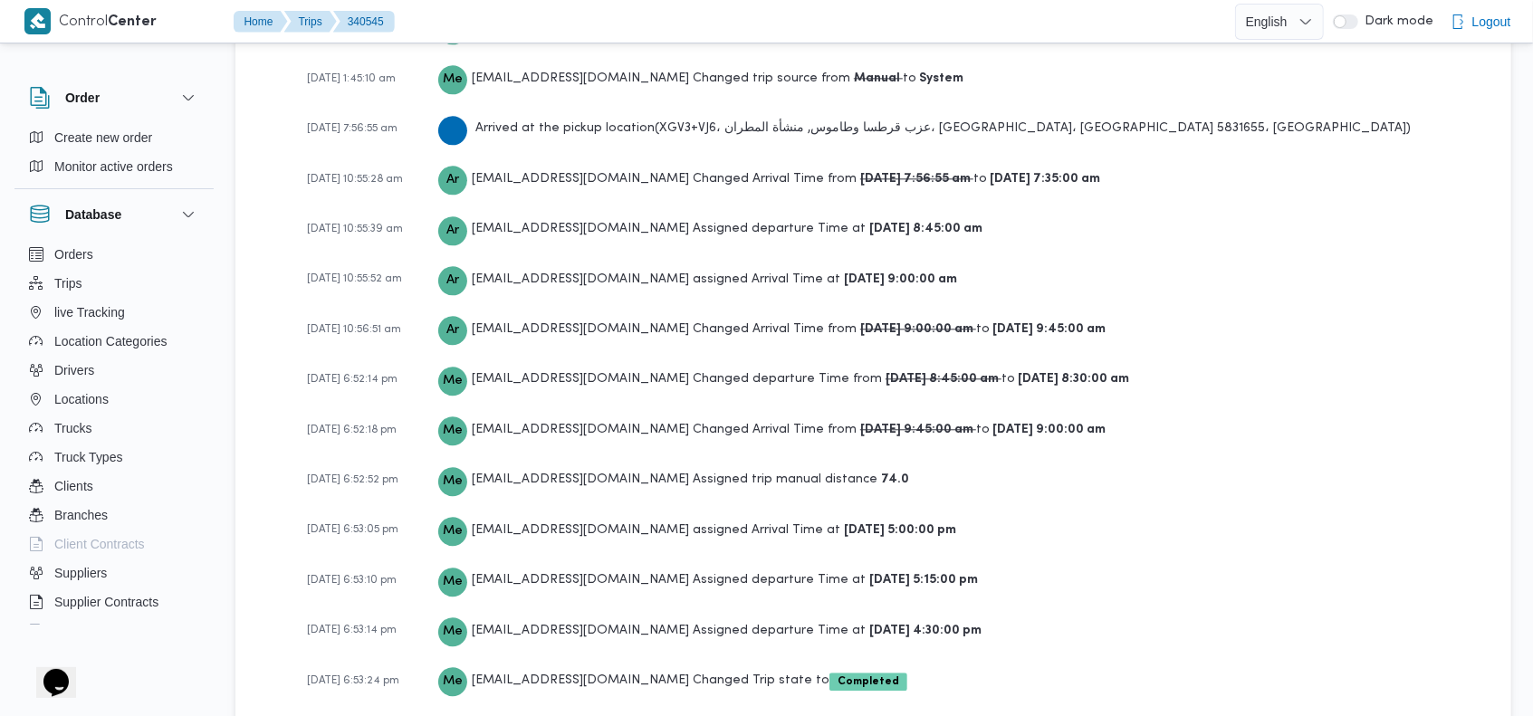
scroll to position [2870, 0]
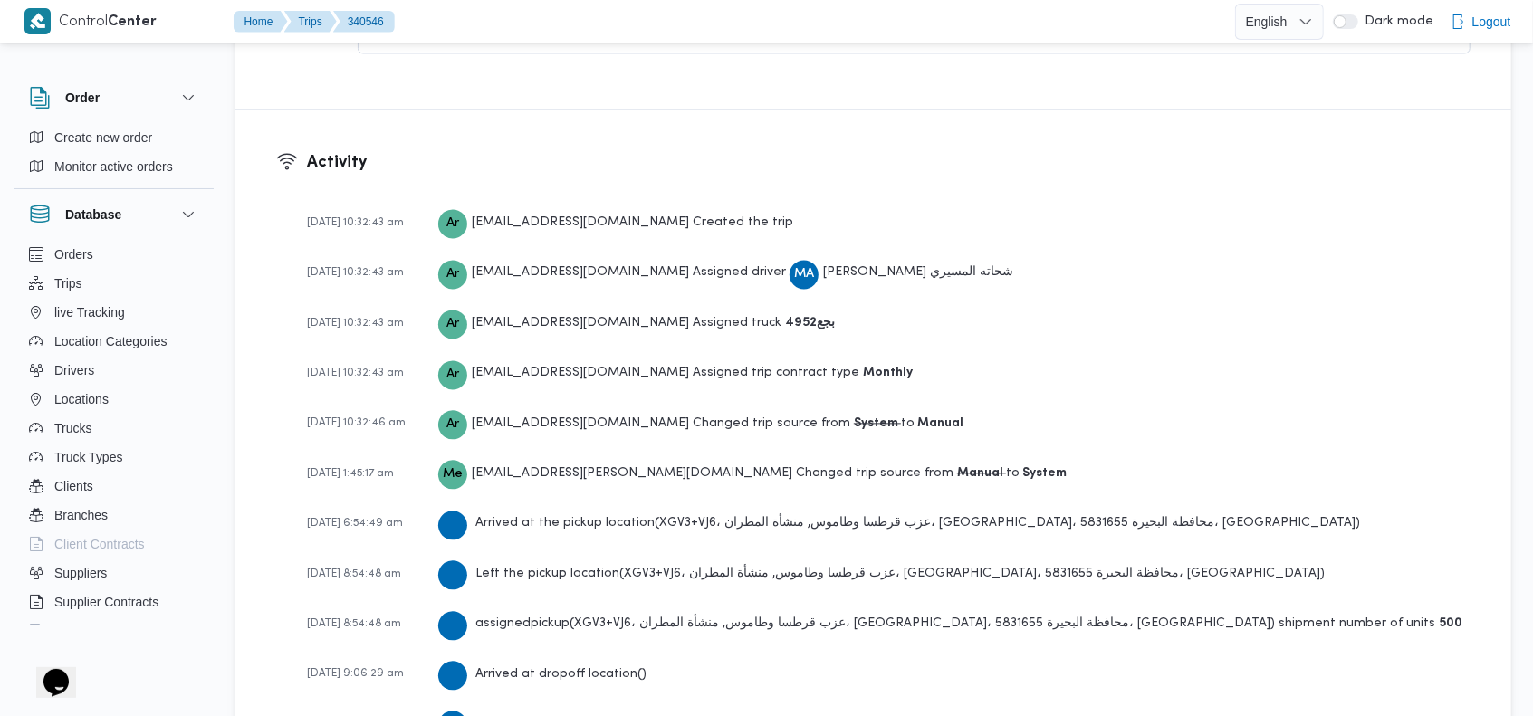
scroll to position [2666, 0]
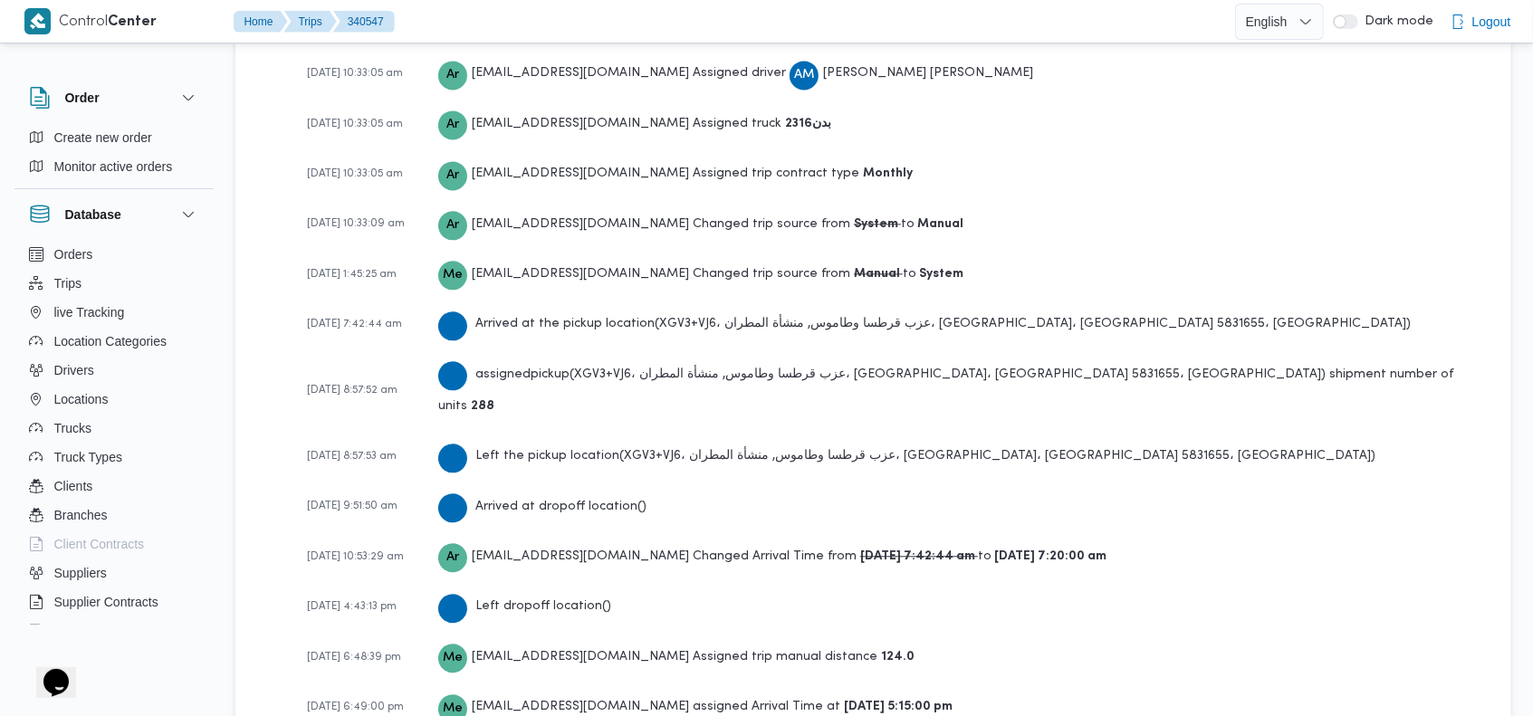
scroll to position [2768, 0]
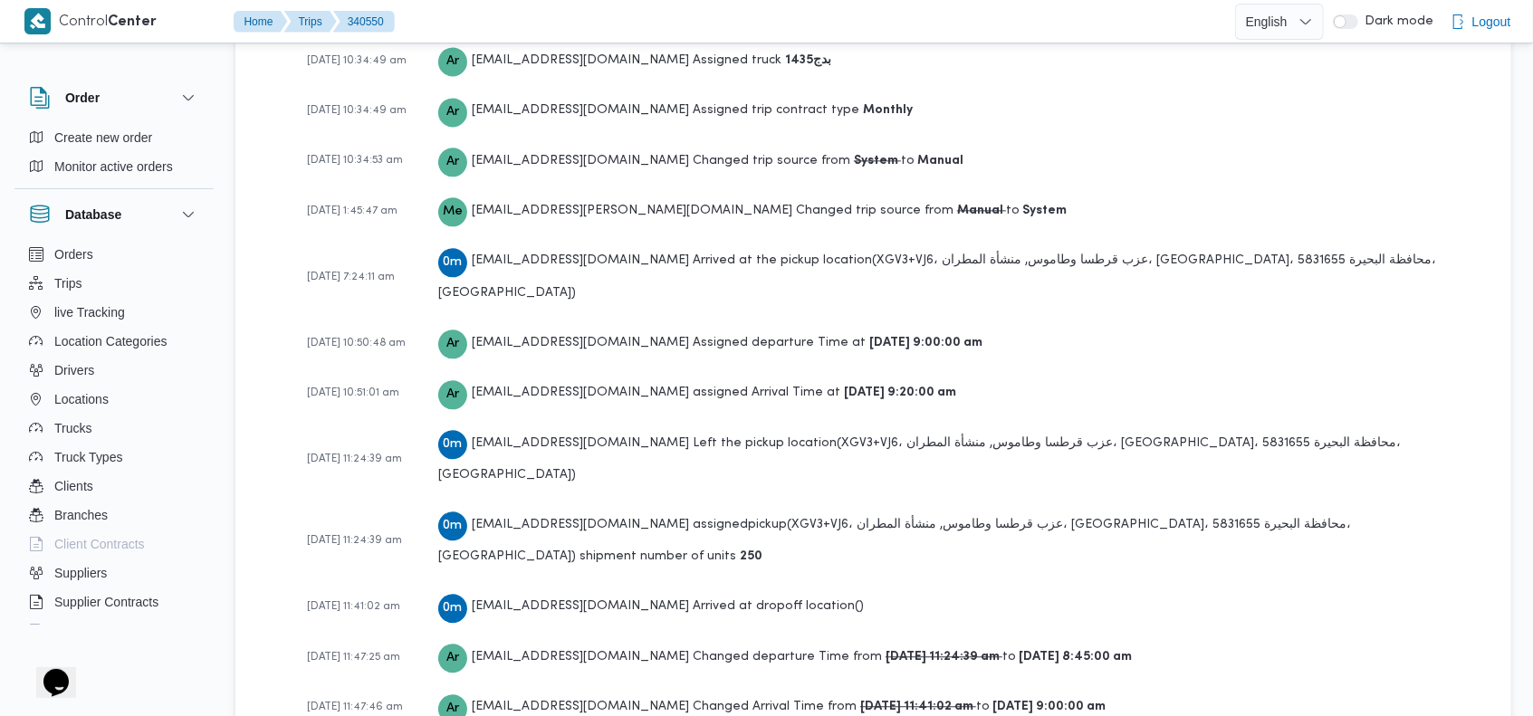
scroll to position [2922, 0]
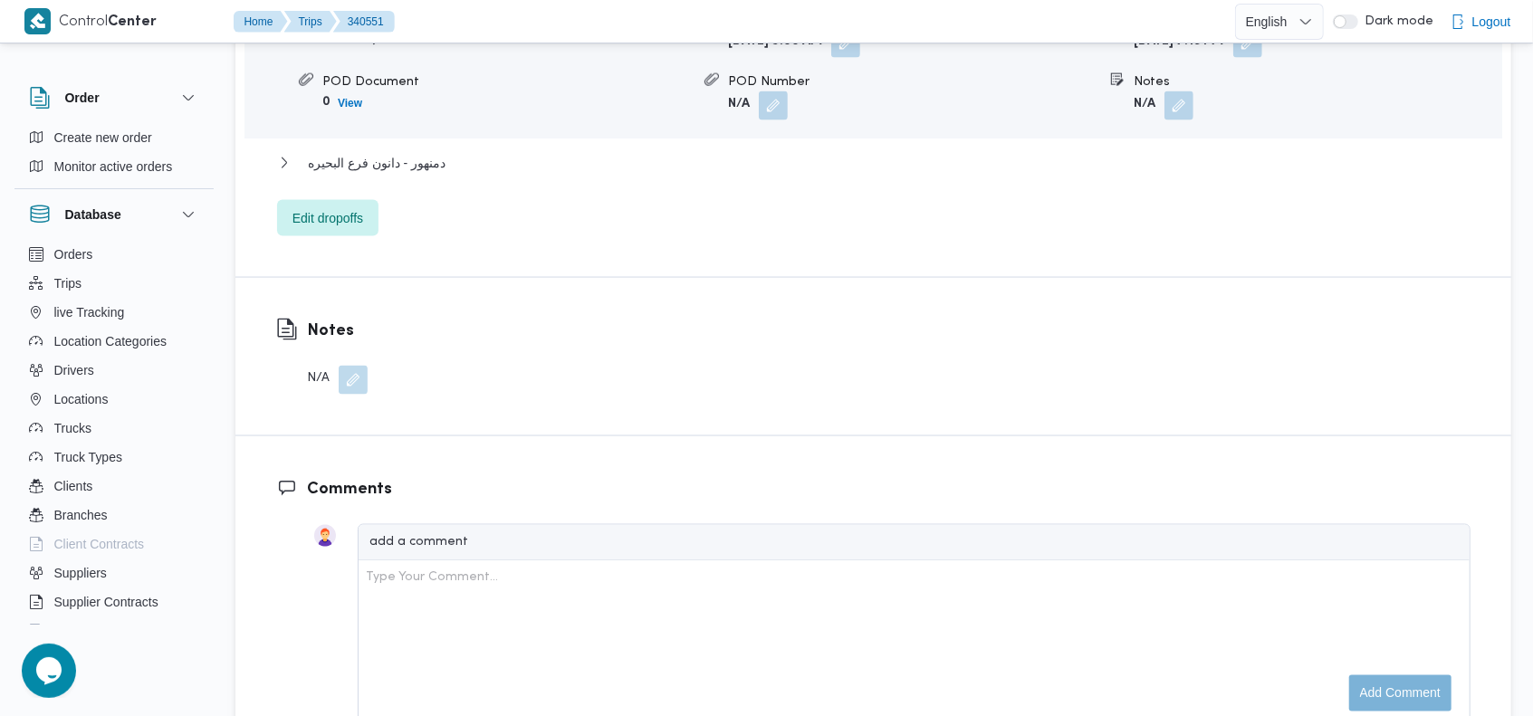
scroll to position [2899, 0]
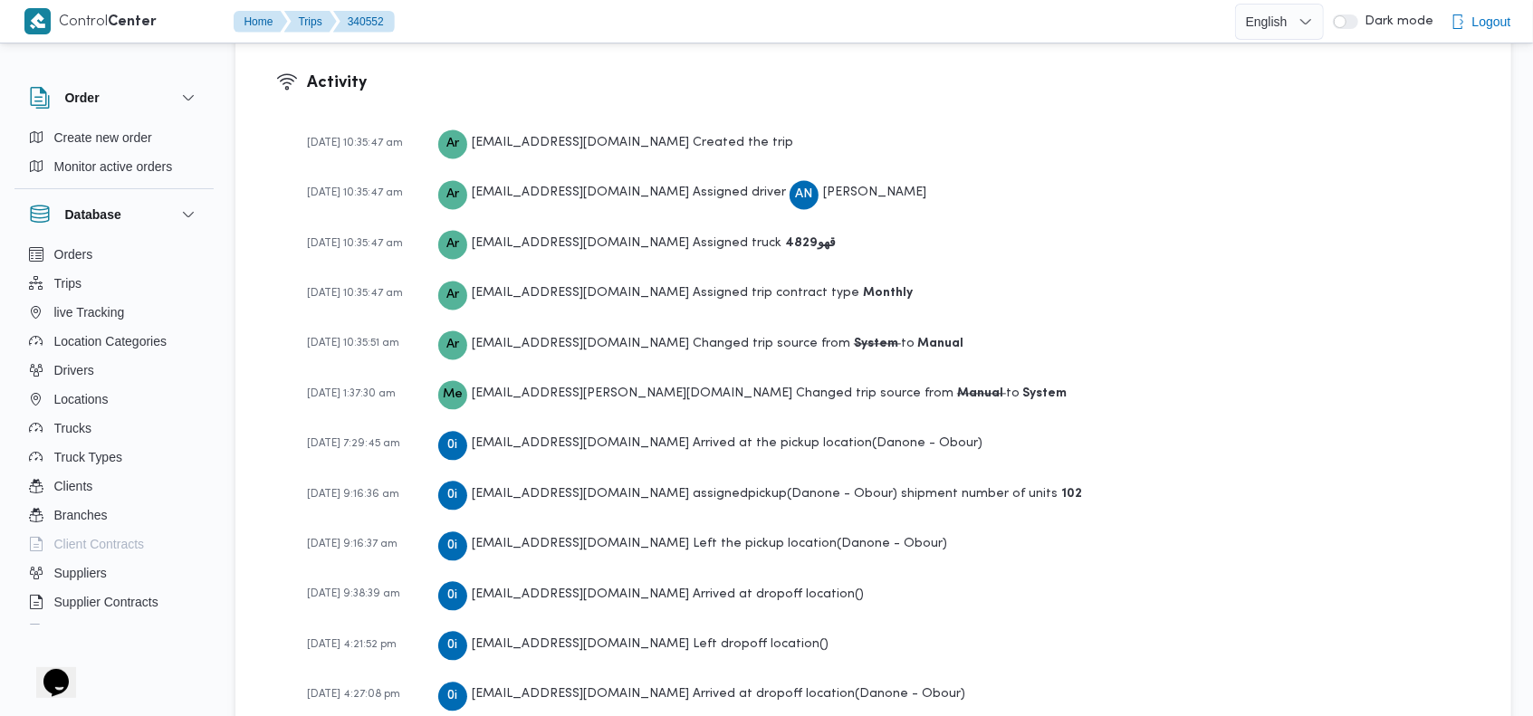
scroll to position [2666, 0]
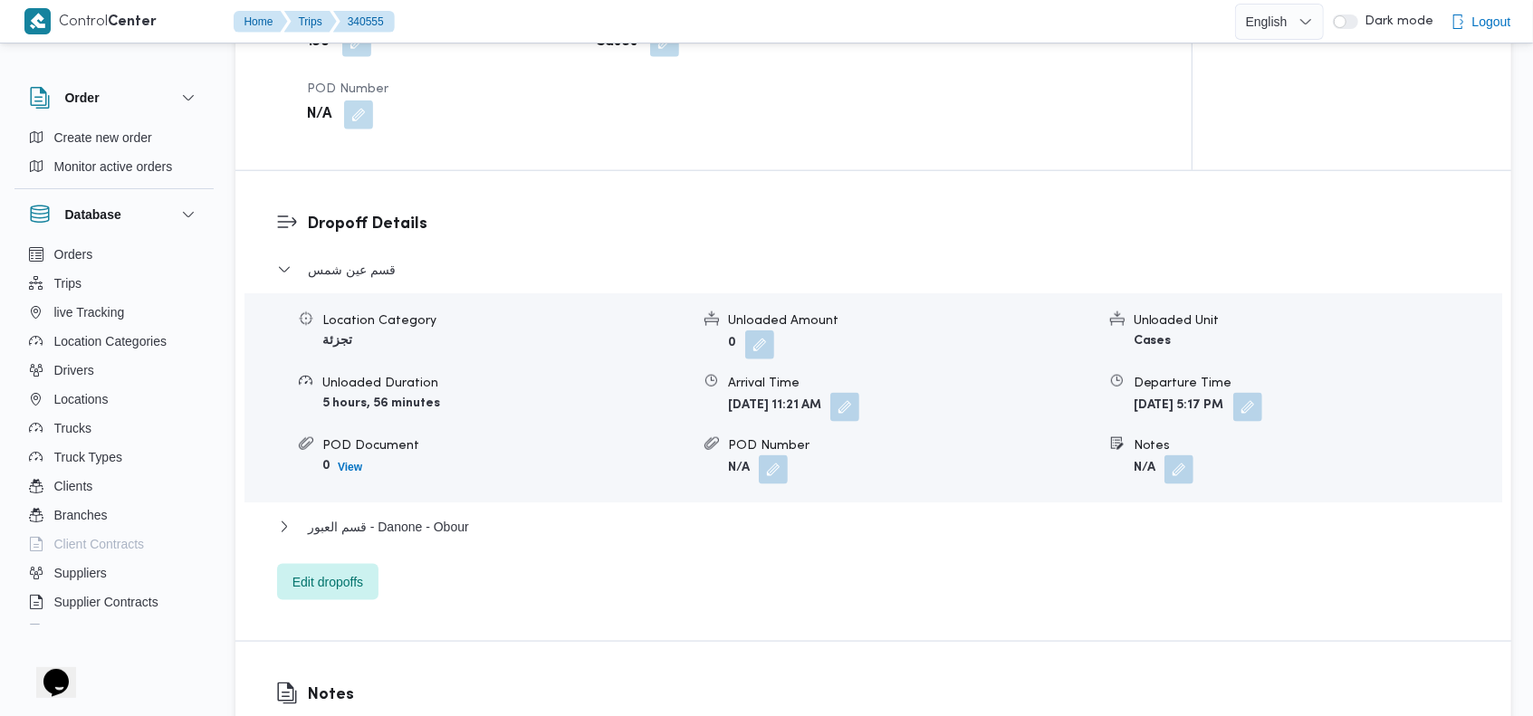
scroll to position [2666, 0]
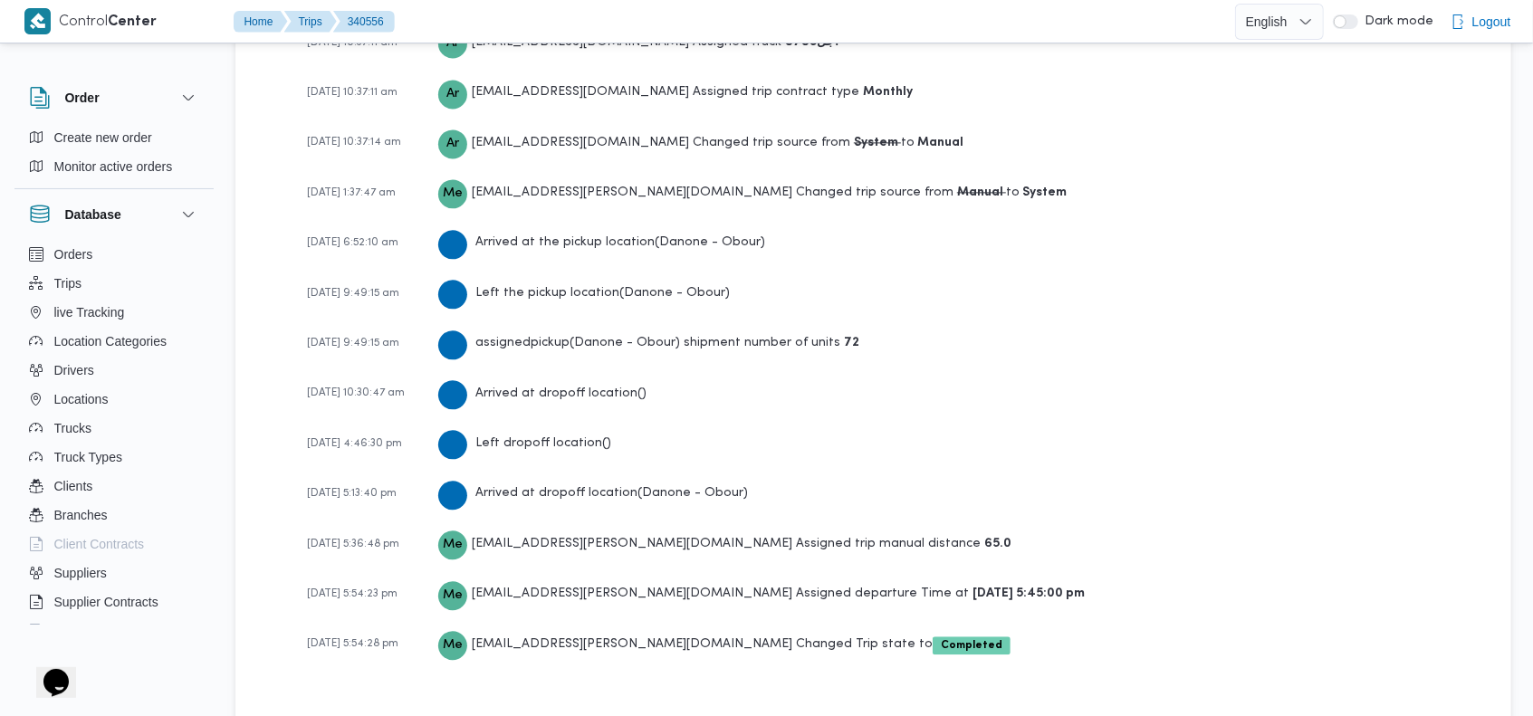
scroll to position [2717, 0]
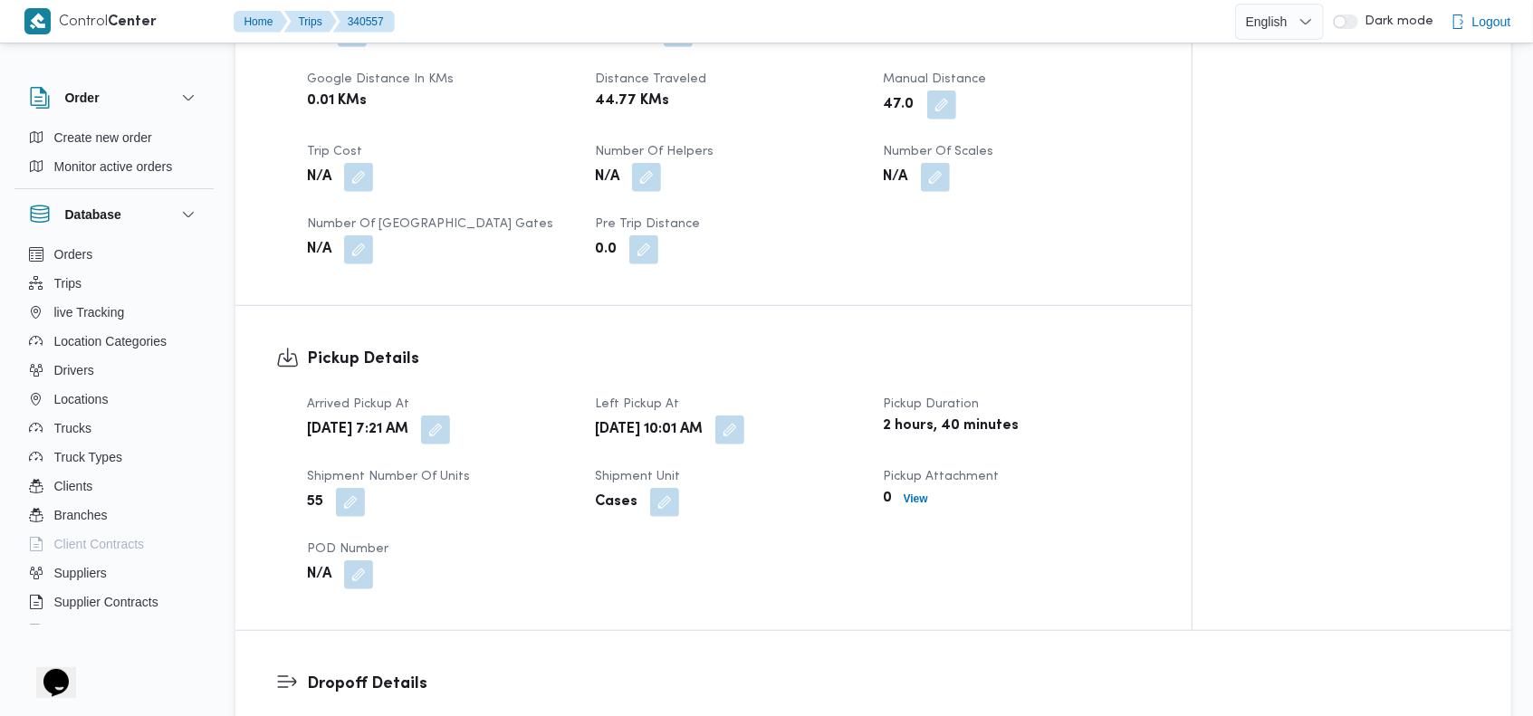
scroll to position [2666, 0]
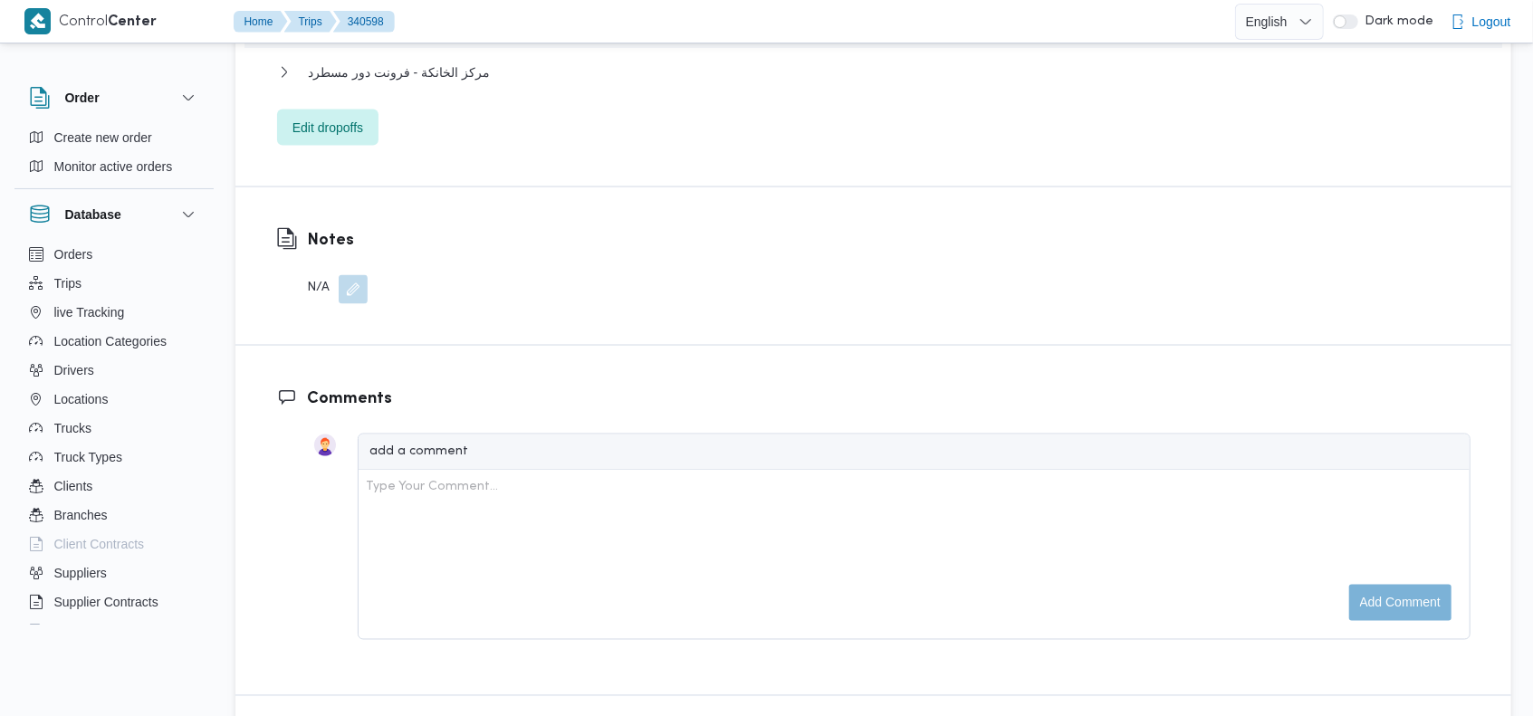
scroll to position [2885, 0]
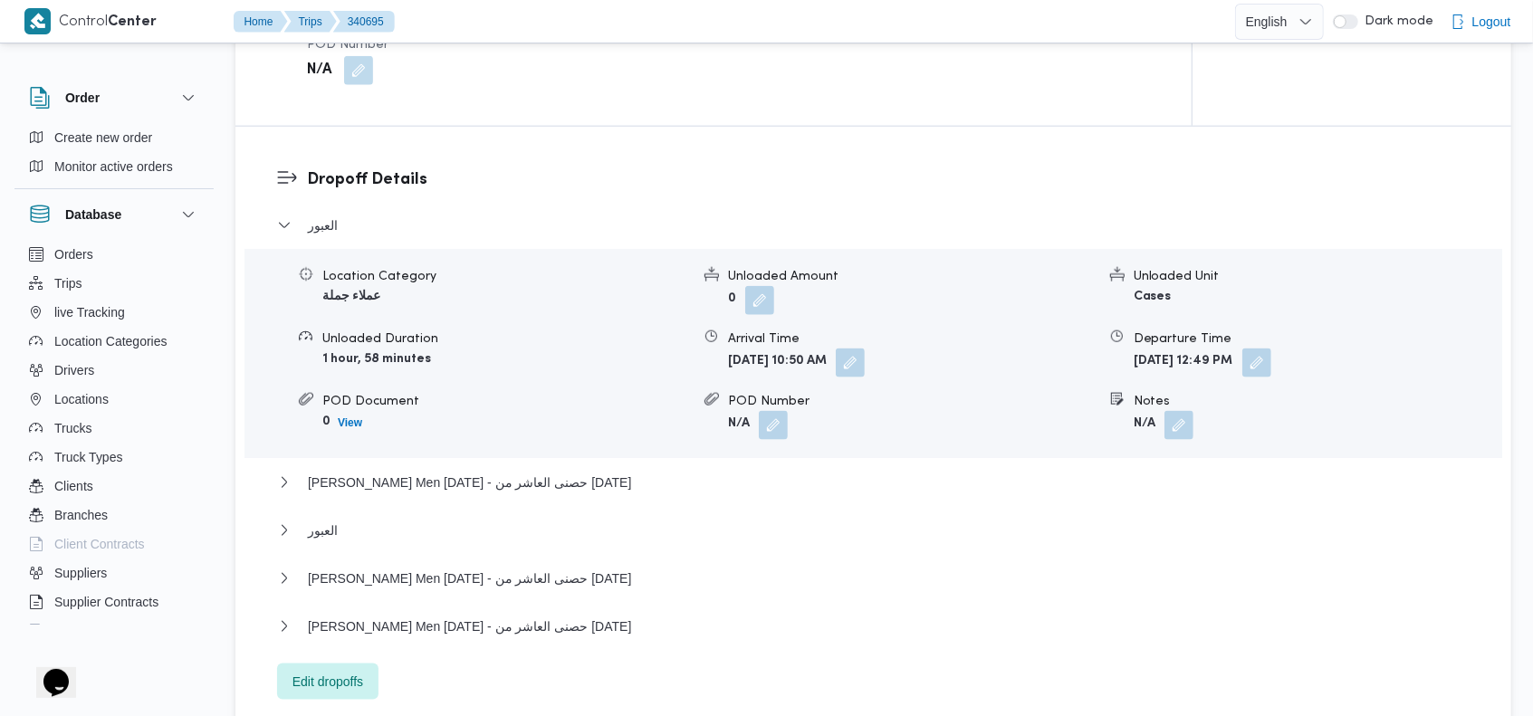
scroll to position [1384, 0]
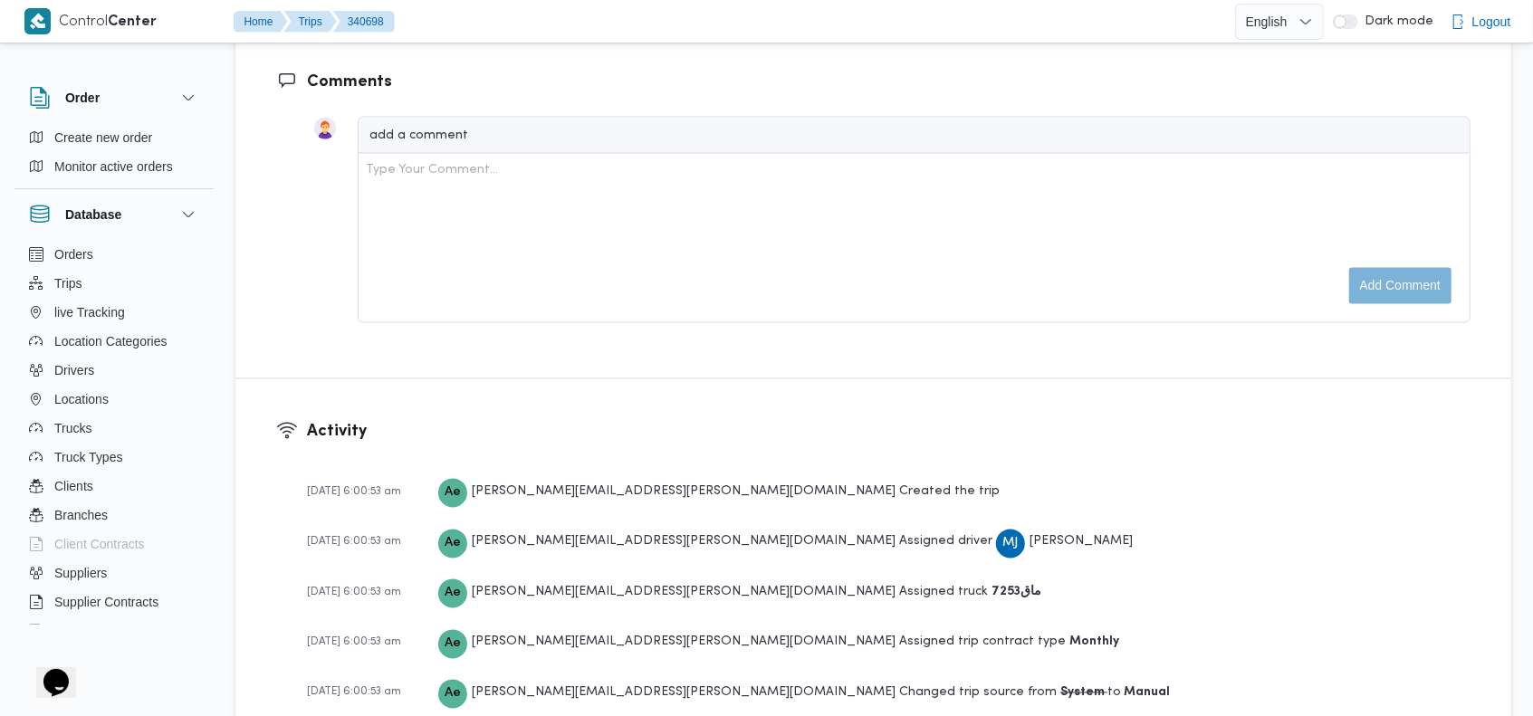
scroll to position [2936, 0]
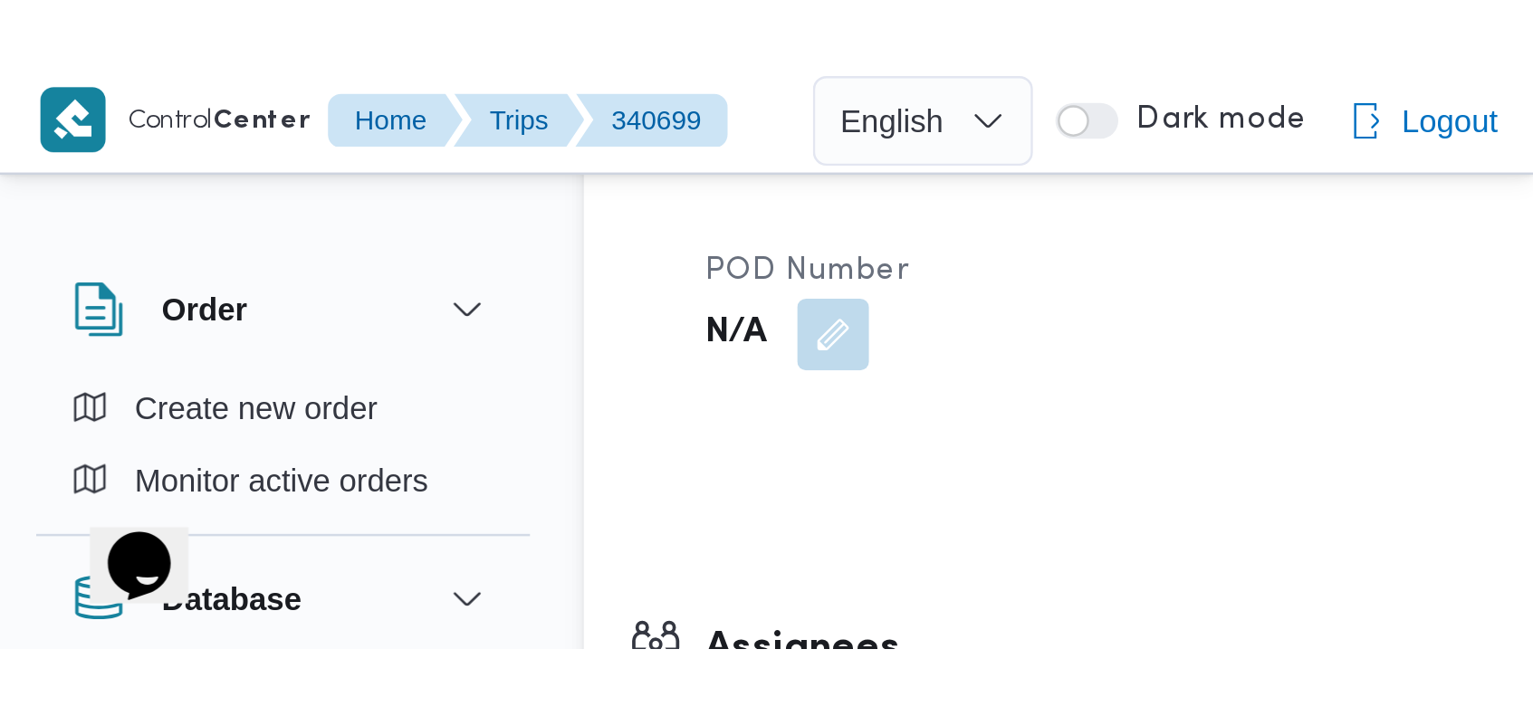
scroll to position [1691, 0]
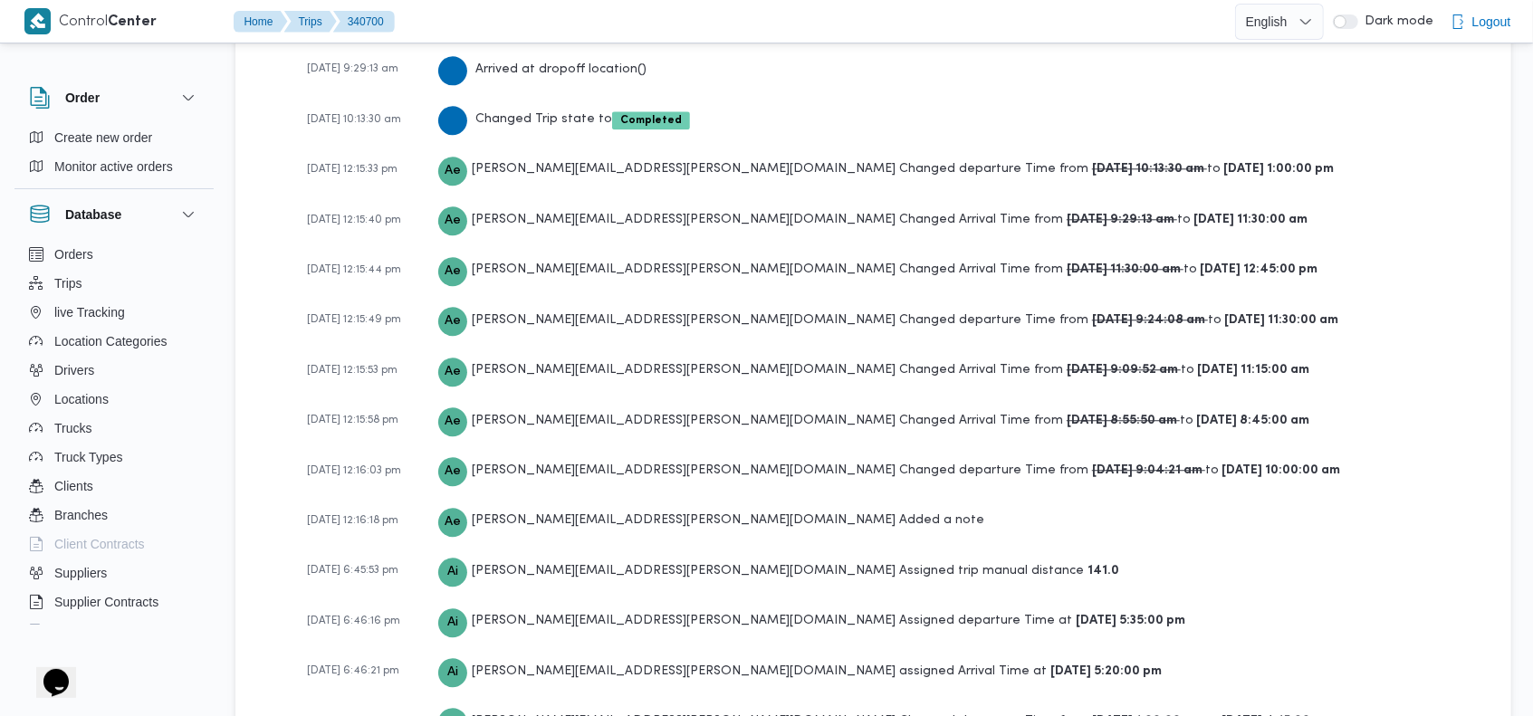
scroll to position [3051, 0]
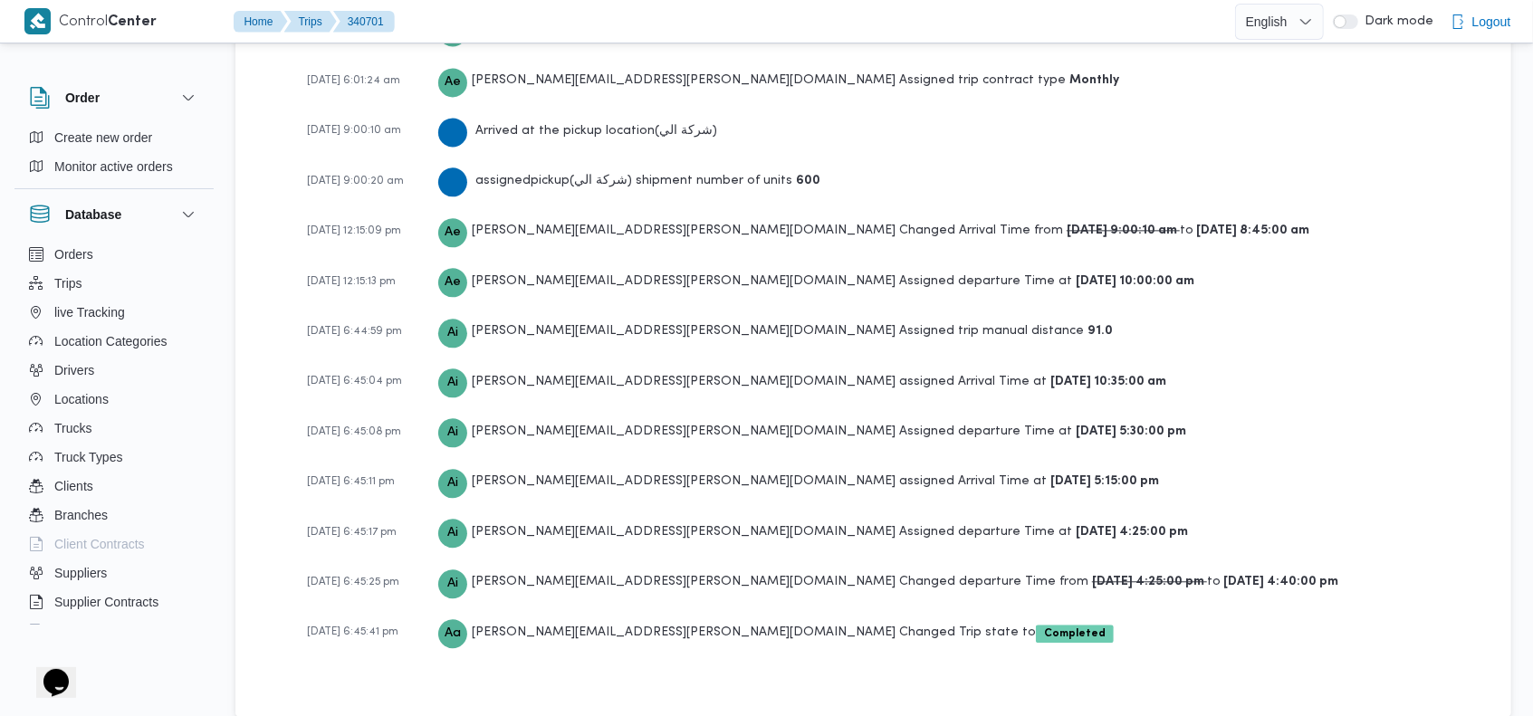
scroll to position [2731, 0]
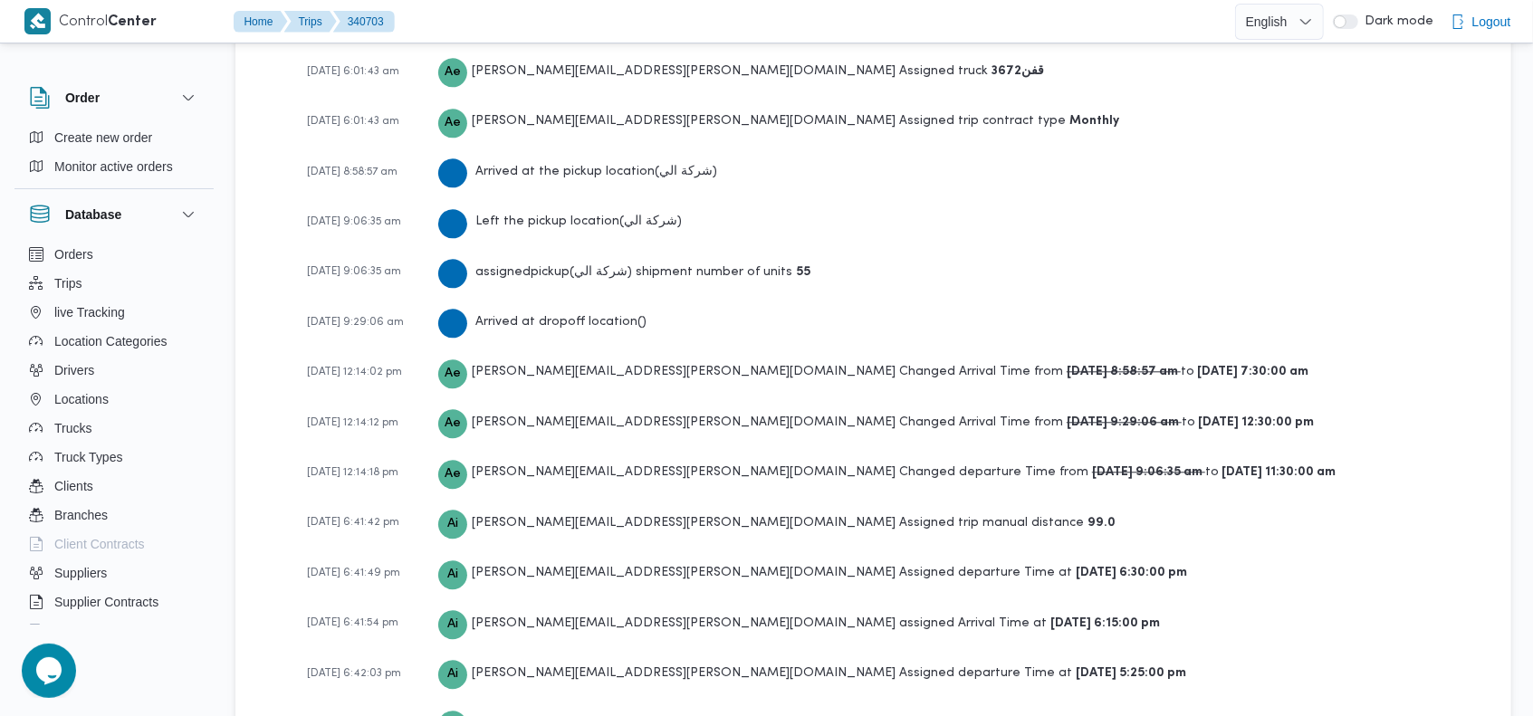
scroll to position [2936, 0]
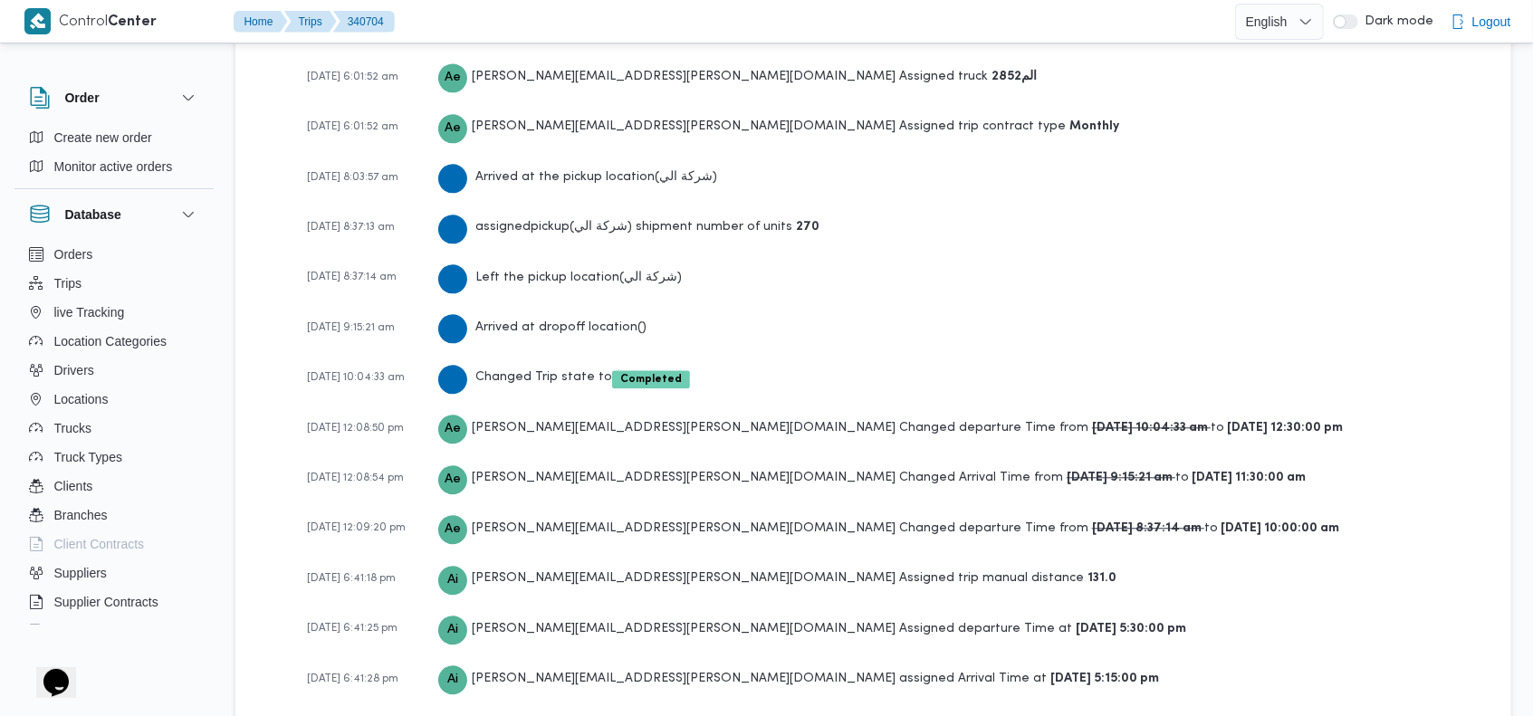
scroll to position [2936, 0]
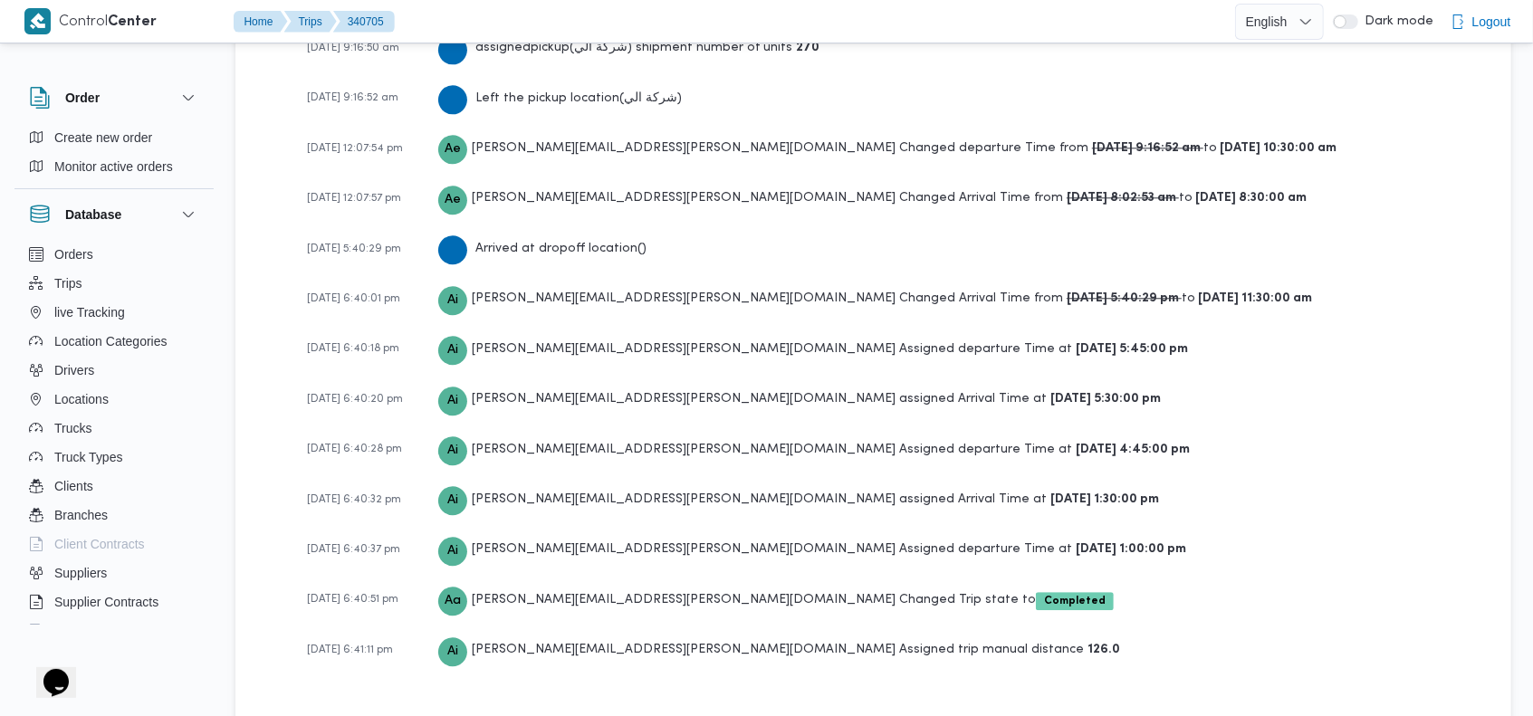
scroll to position [3087, 0]
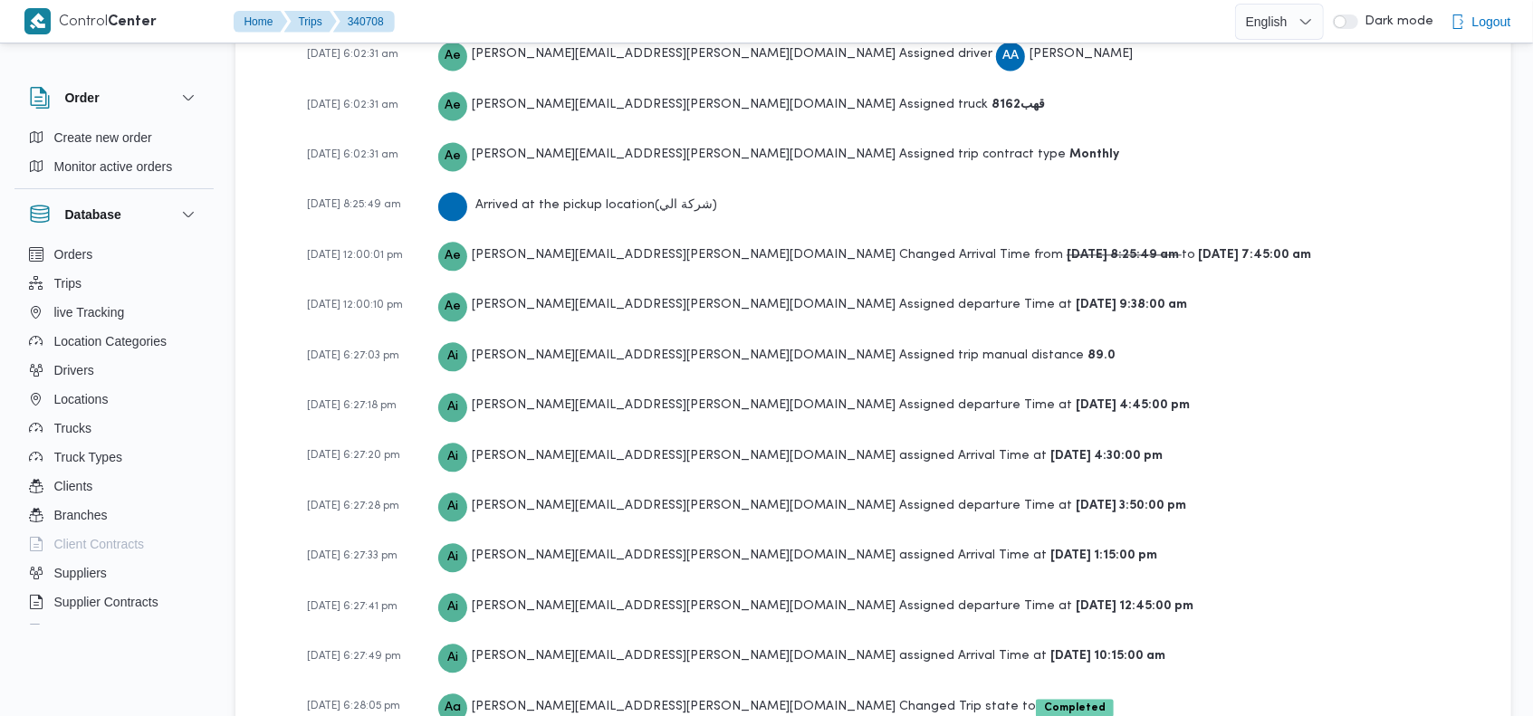
scroll to position [2780, 0]
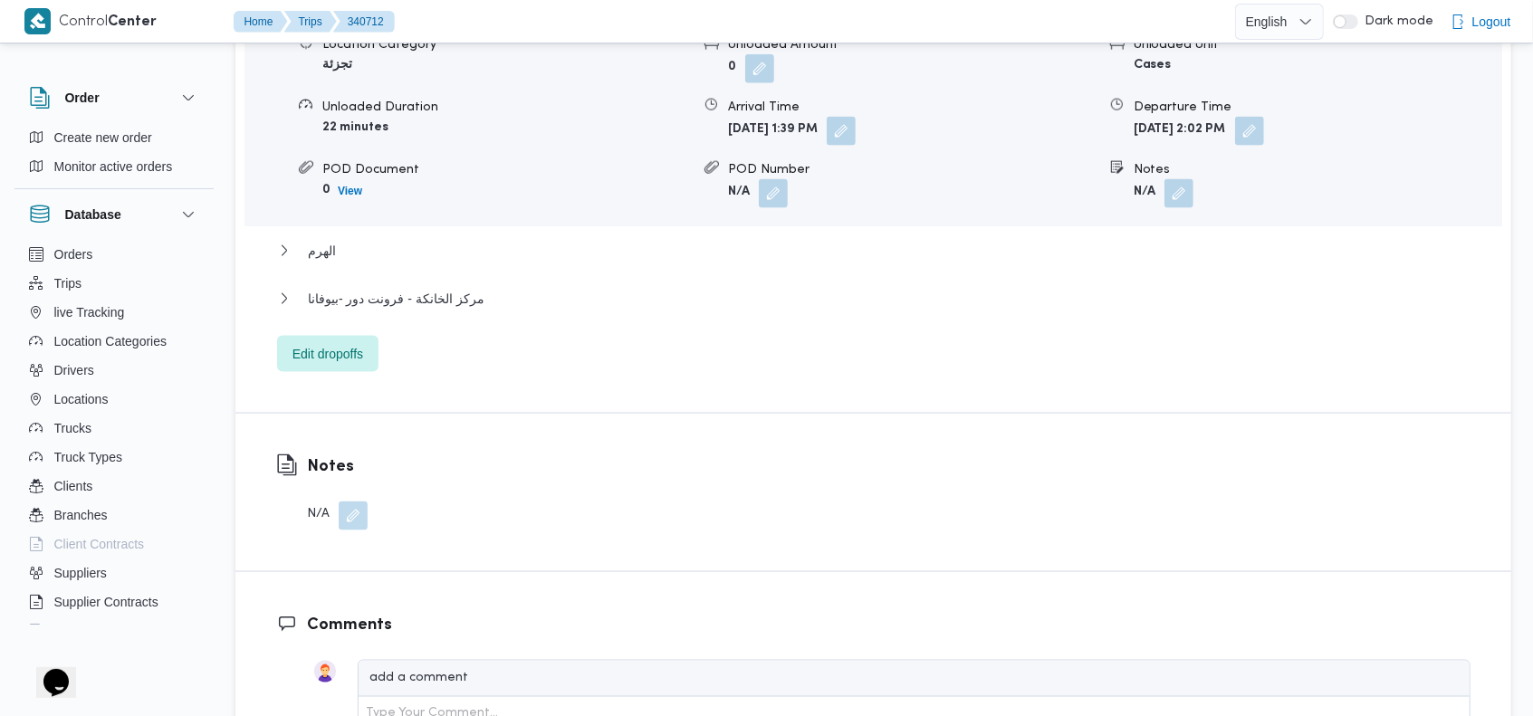
scroll to position [2984, 0]
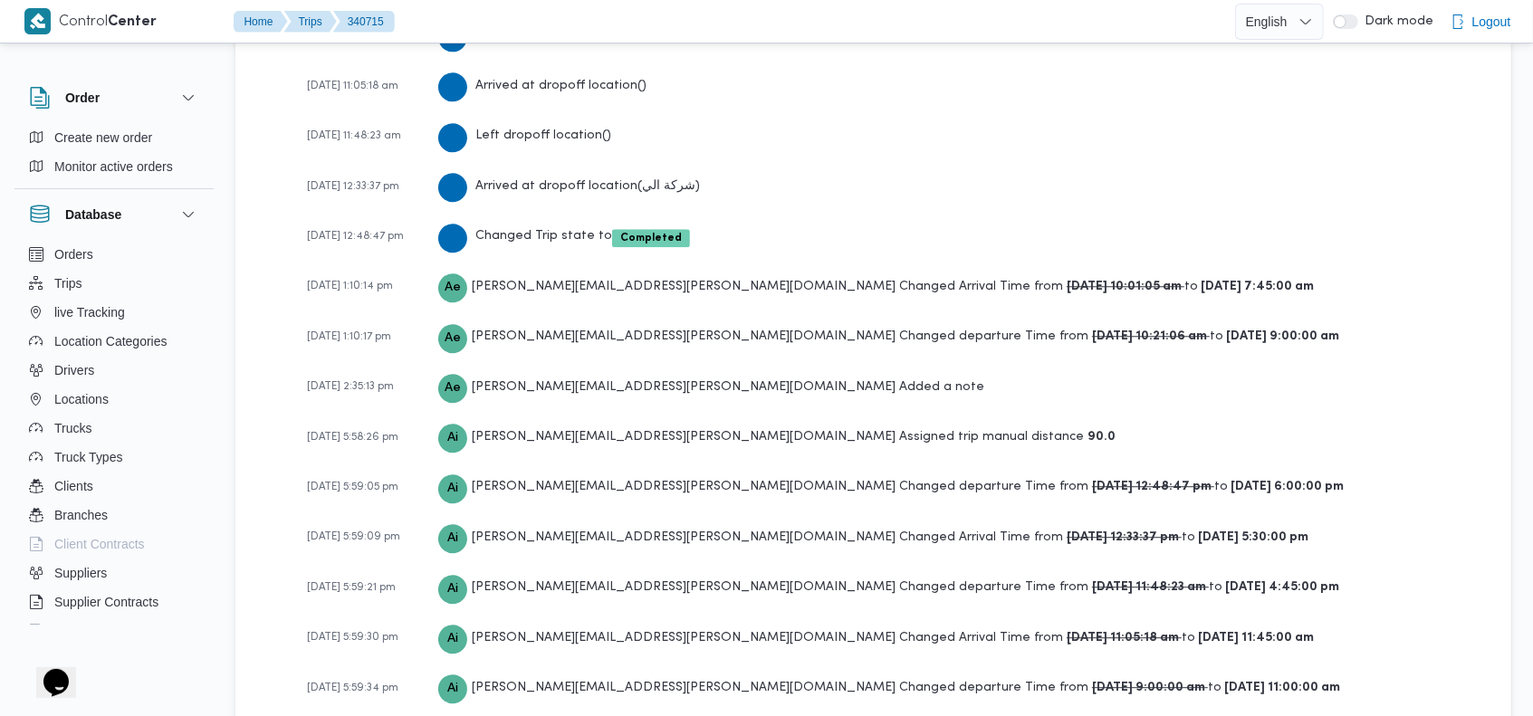
scroll to position [3127, 0]
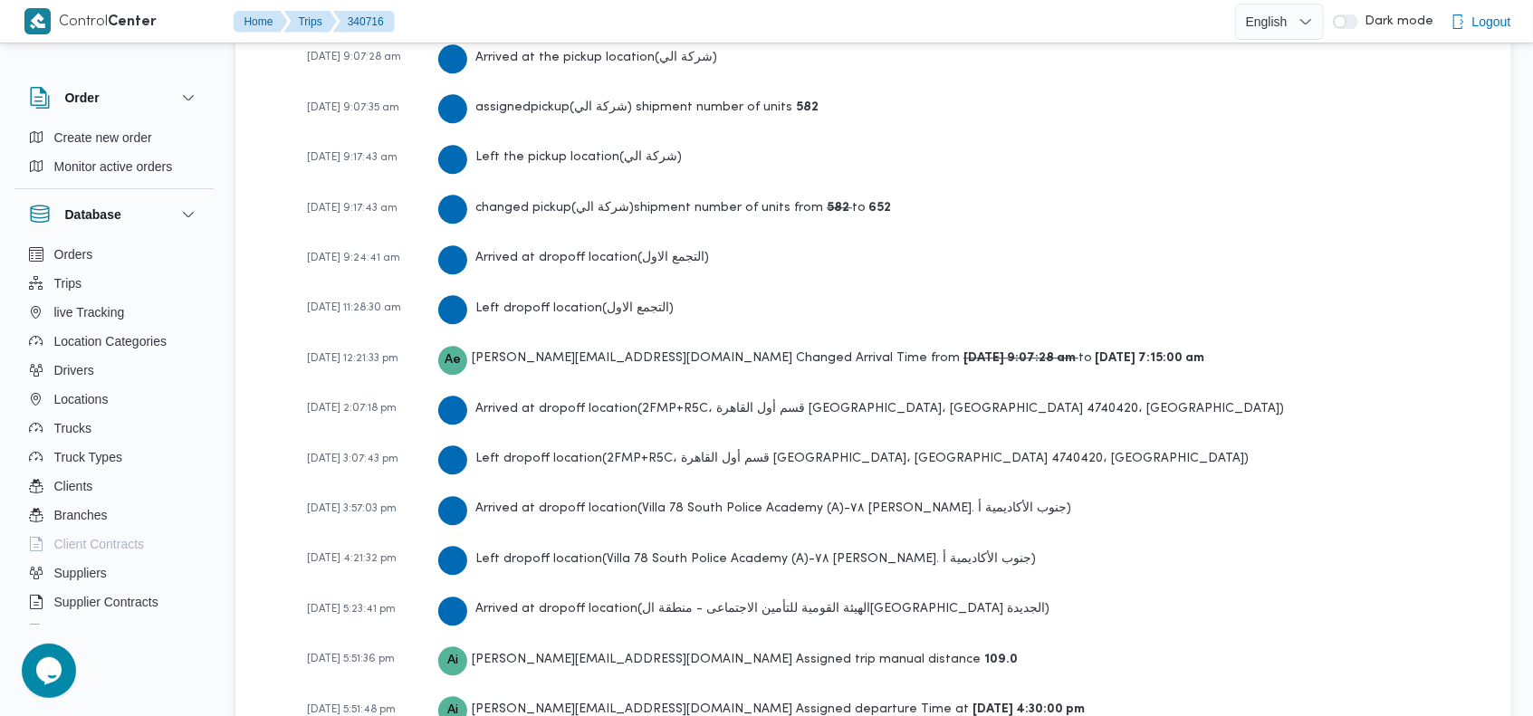
scroll to position [3323, 0]
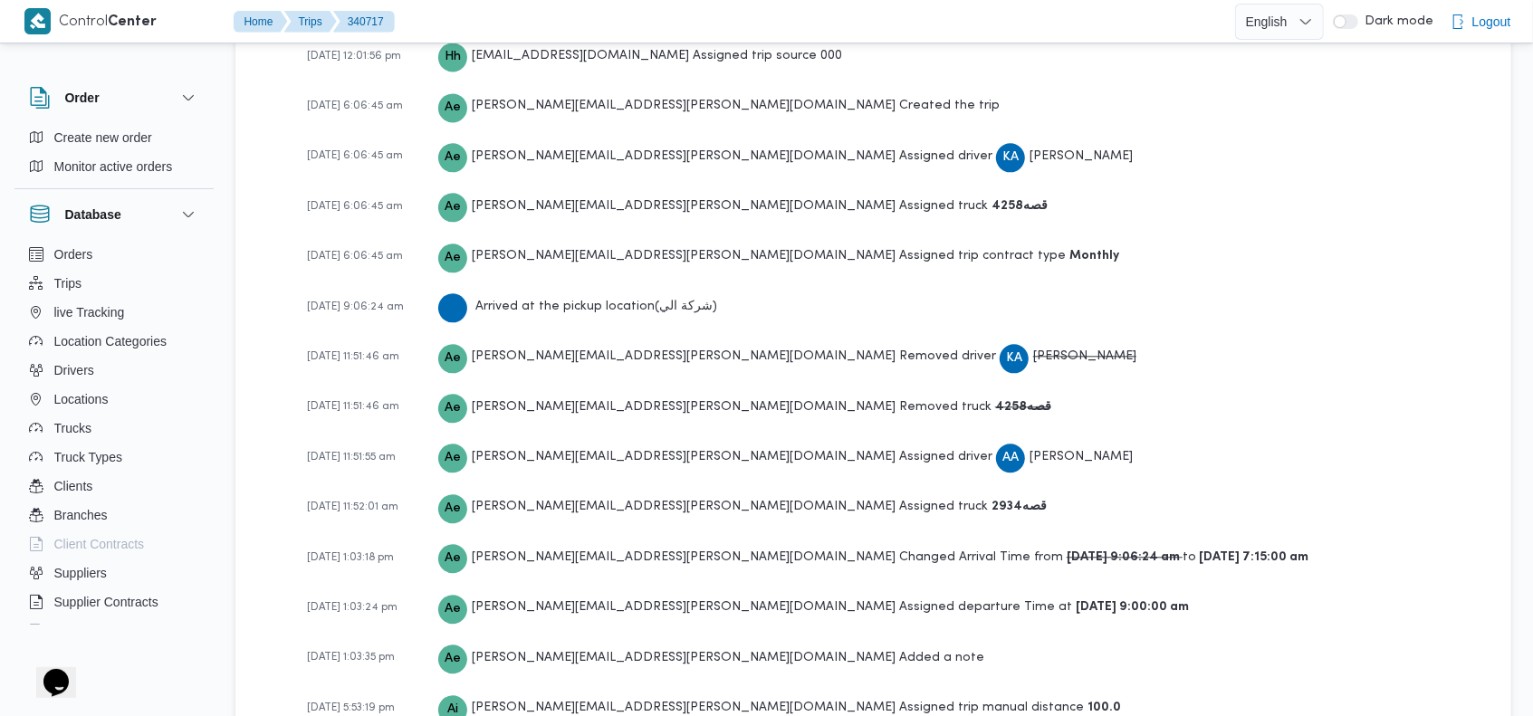
scroll to position [2970, 0]
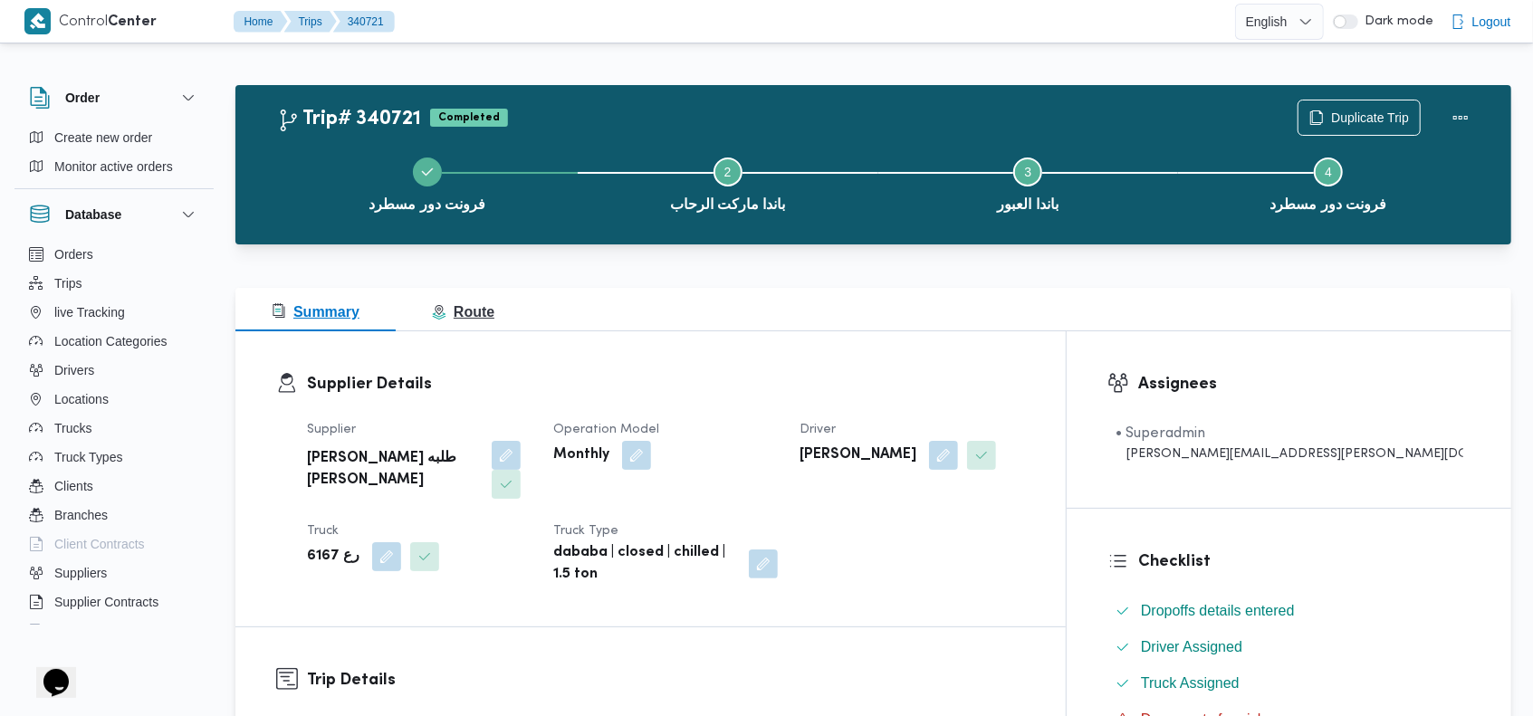
click at [468, 313] on span "Route" at bounding box center [463, 311] width 62 height 15
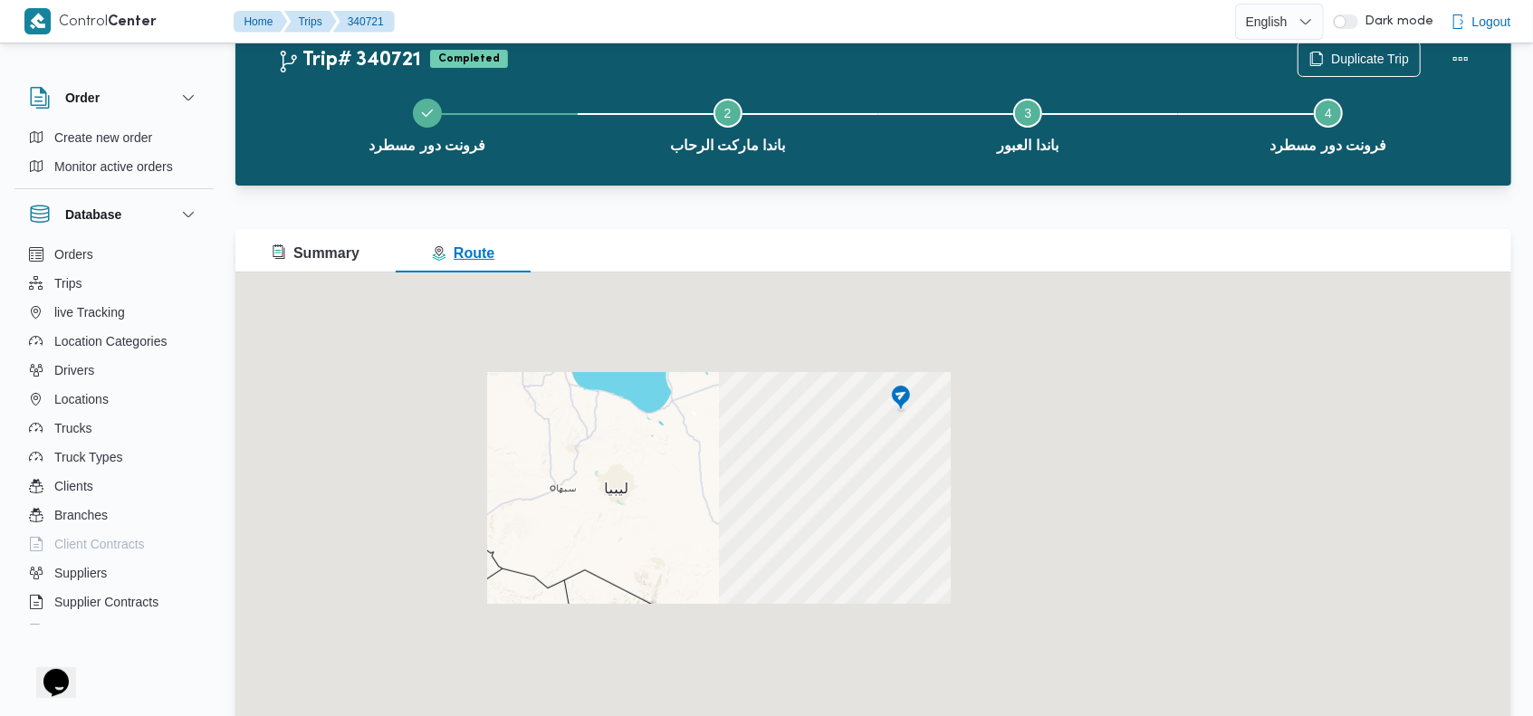
scroll to position [90, 0]
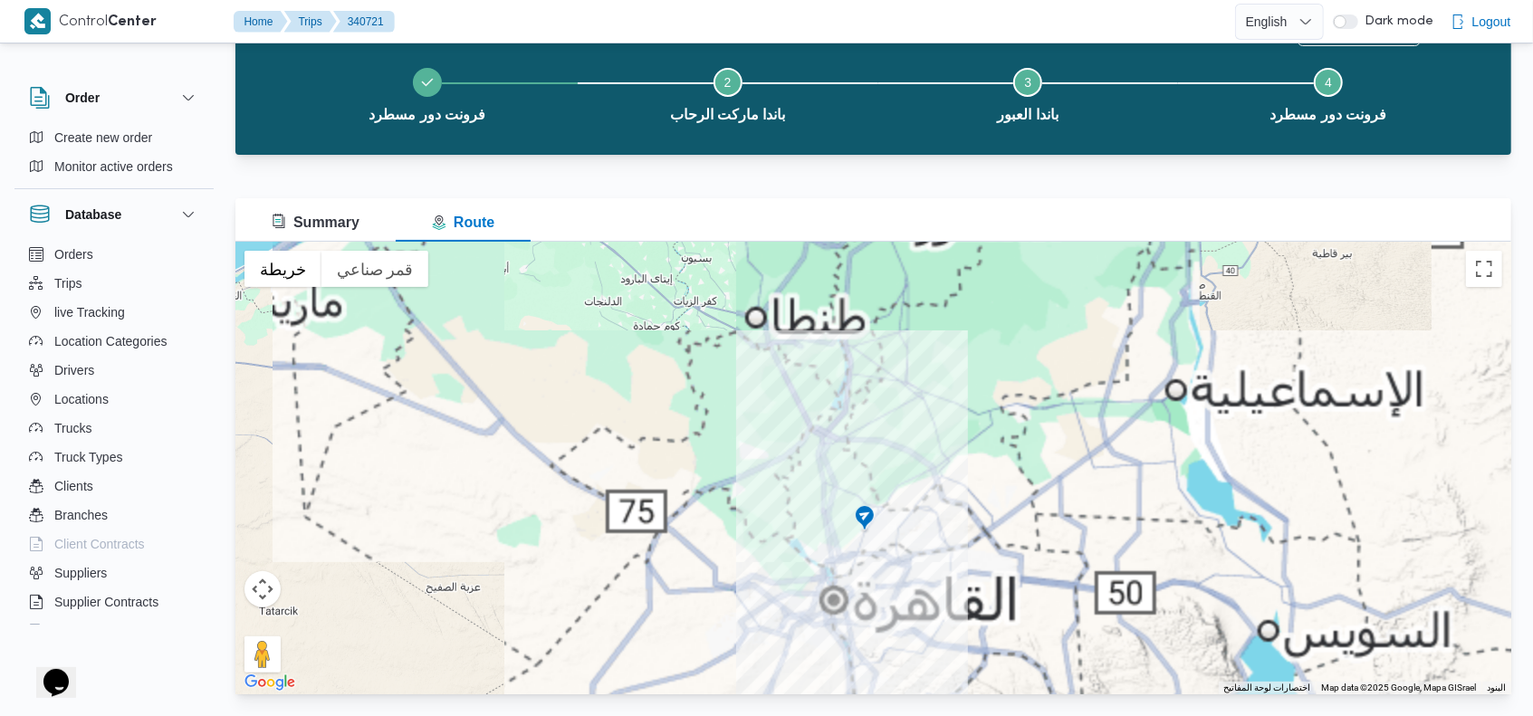
click at [864, 506] on img at bounding box center [864, 519] width 29 height 30
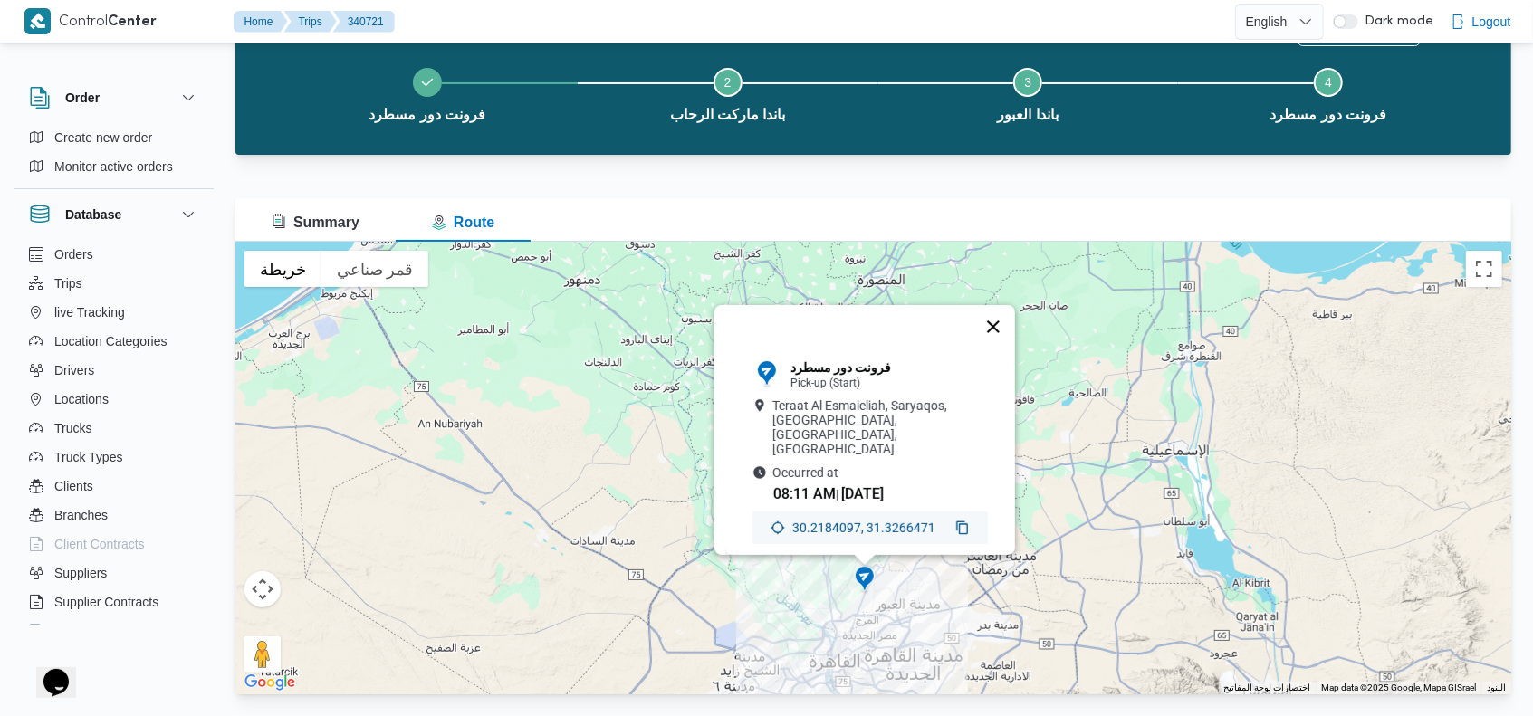
click at [999, 316] on button "إغلاق" at bounding box center [992, 326] width 43 height 43
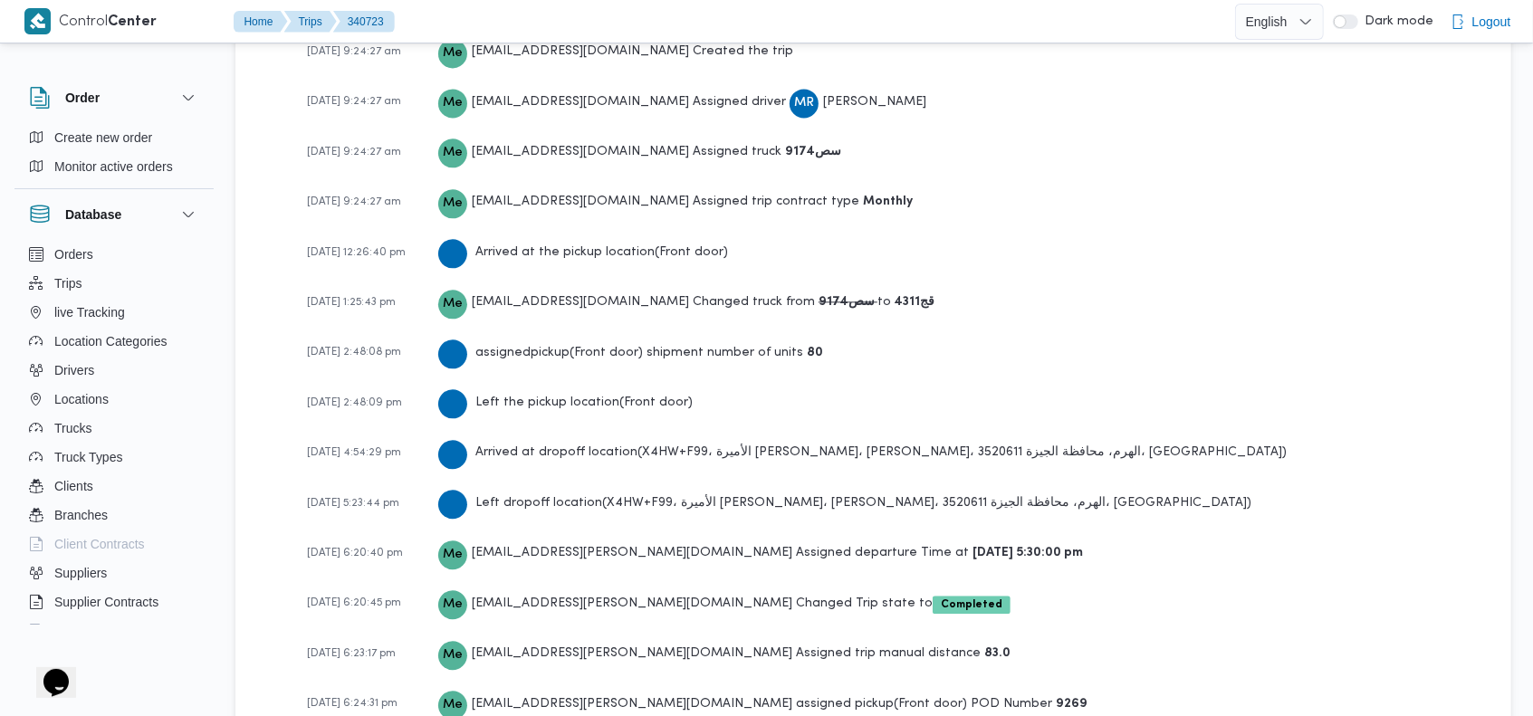
scroll to position [2914, 0]
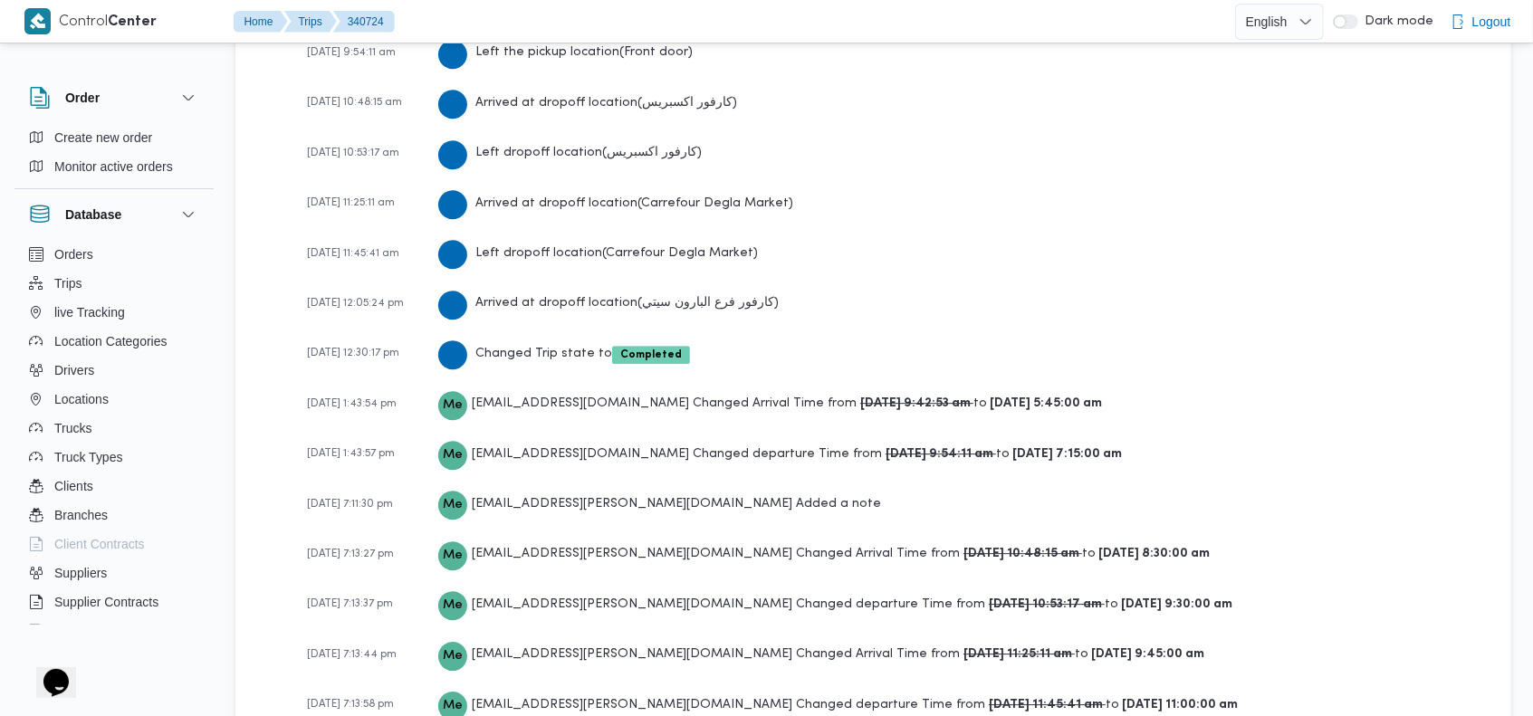
scroll to position [3390, 0]
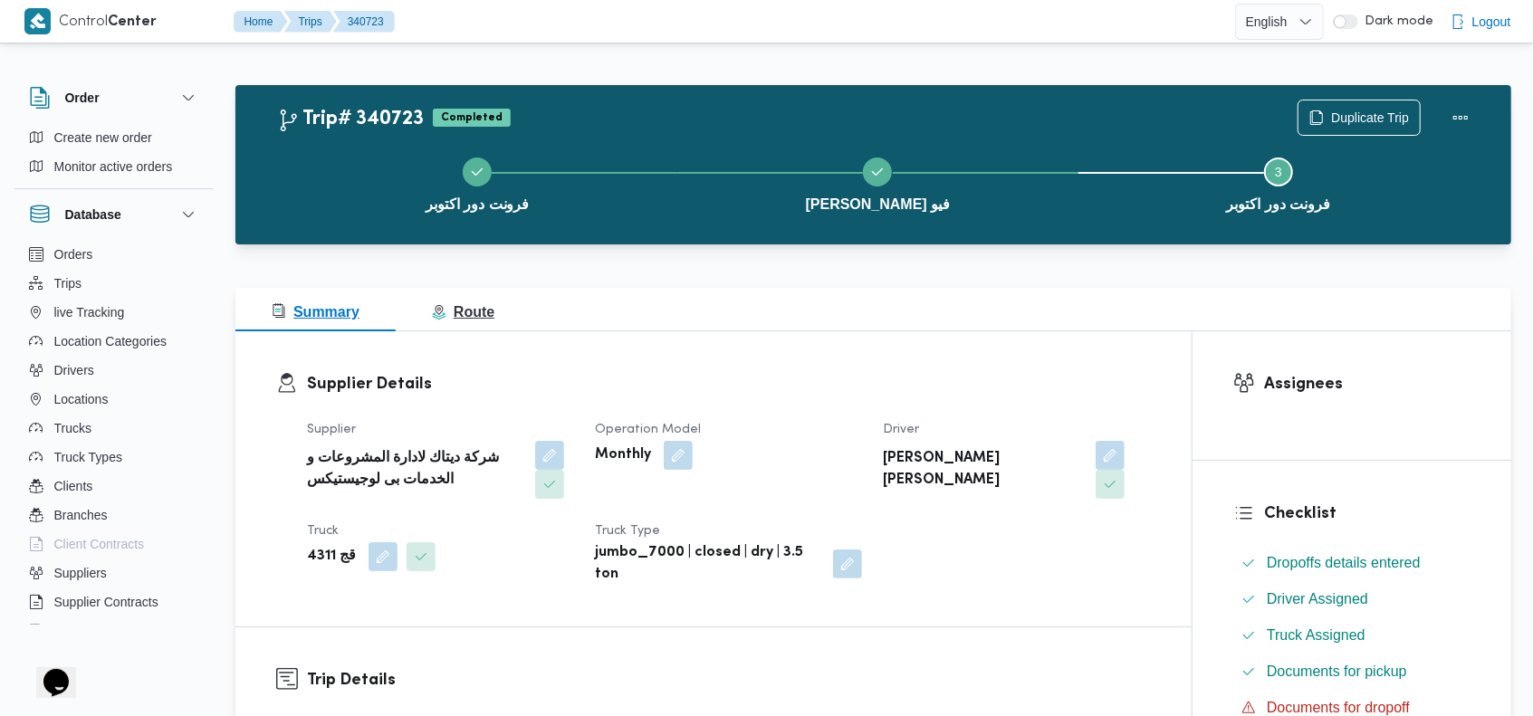
click at [481, 304] on span "Route" at bounding box center [463, 311] width 62 height 15
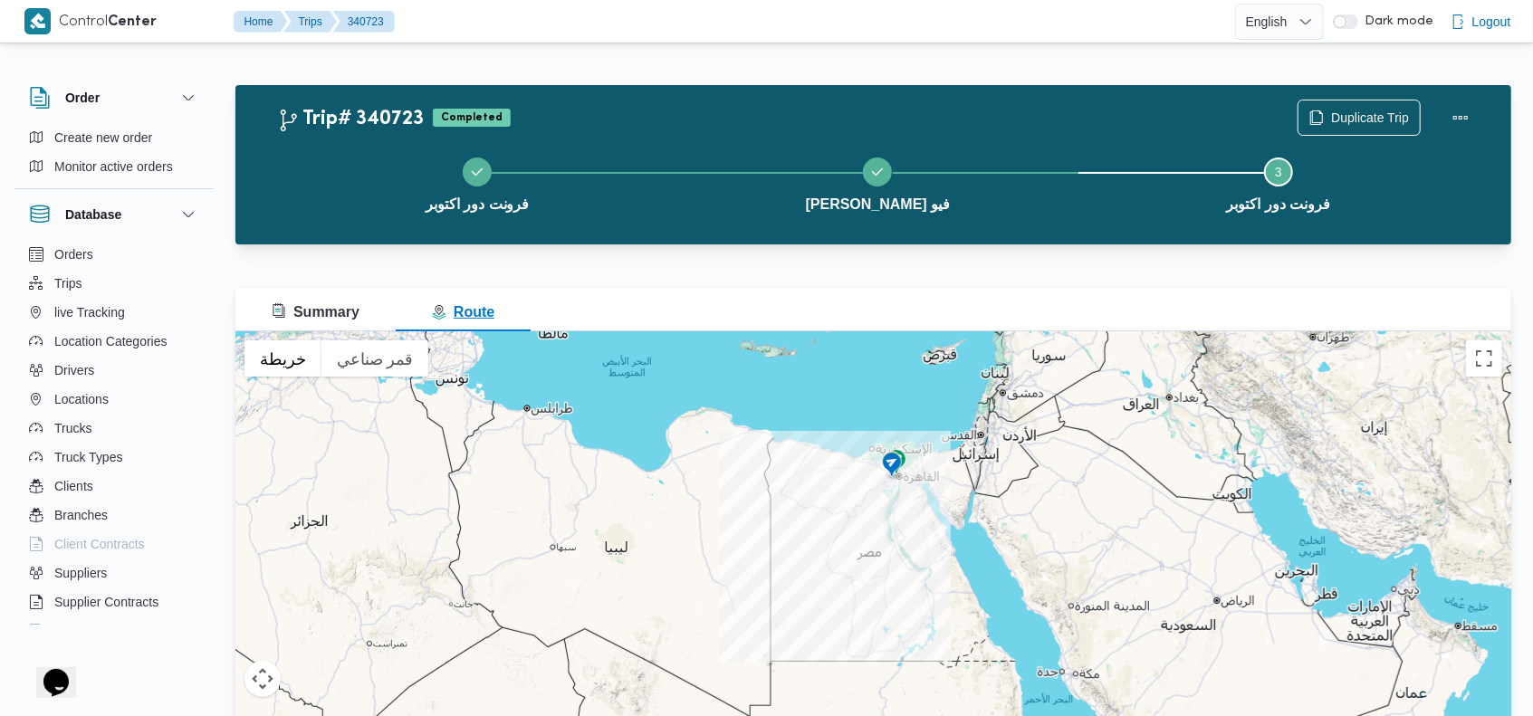
scroll to position [90, 0]
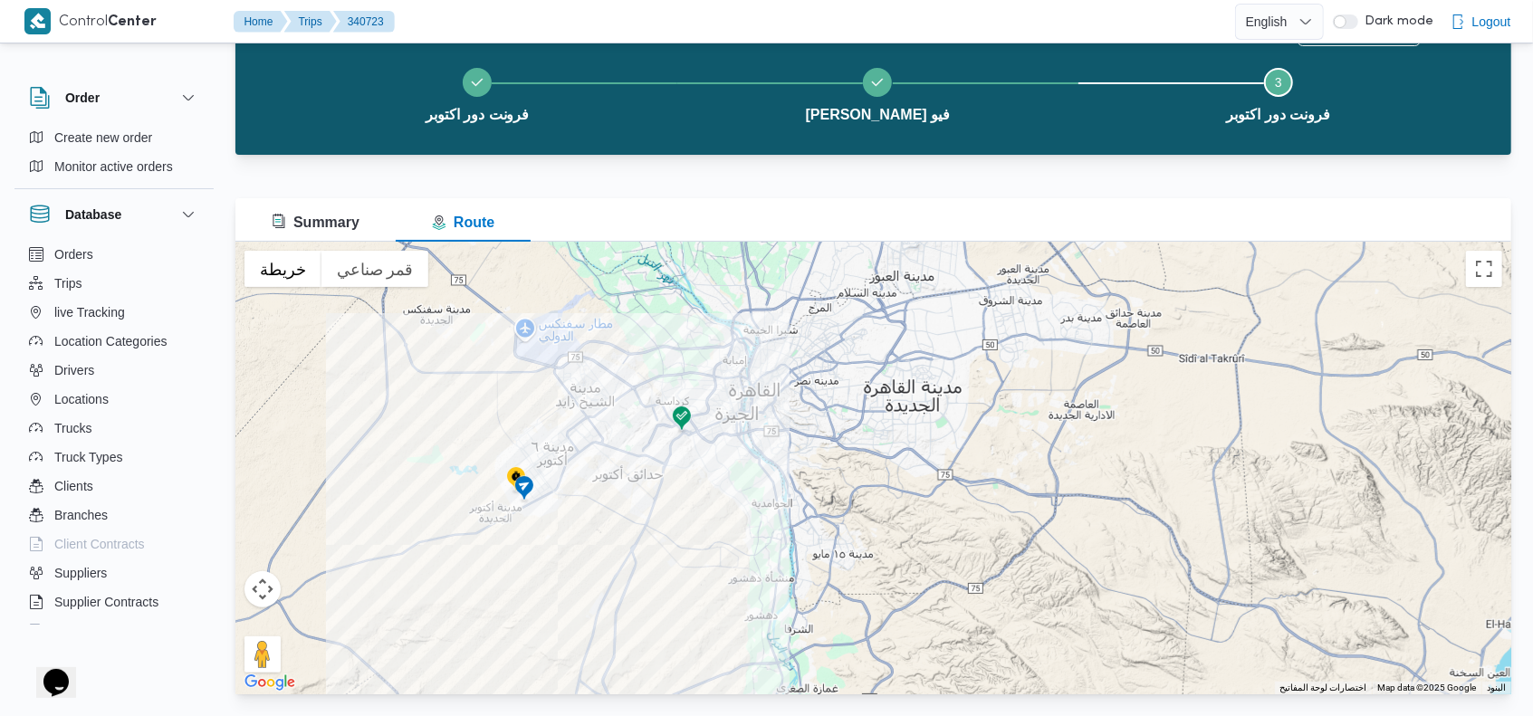
drag, startPoint x: 568, startPoint y: 527, endPoint x: 652, endPoint y: 502, distance: 86.8
click at [649, 515] on div at bounding box center [872, 468] width 1275 height 453
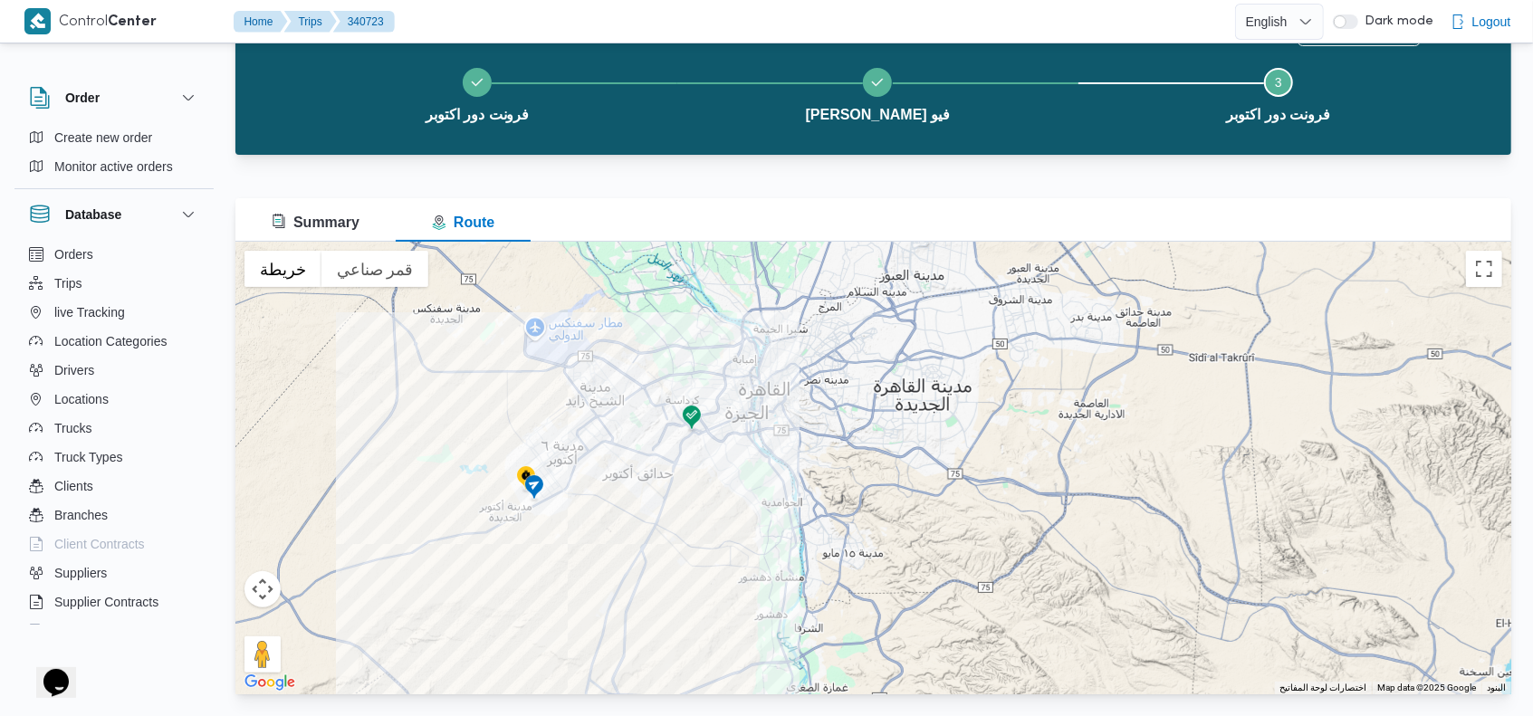
click at [692, 425] on img at bounding box center [691, 419] width 29 height 30
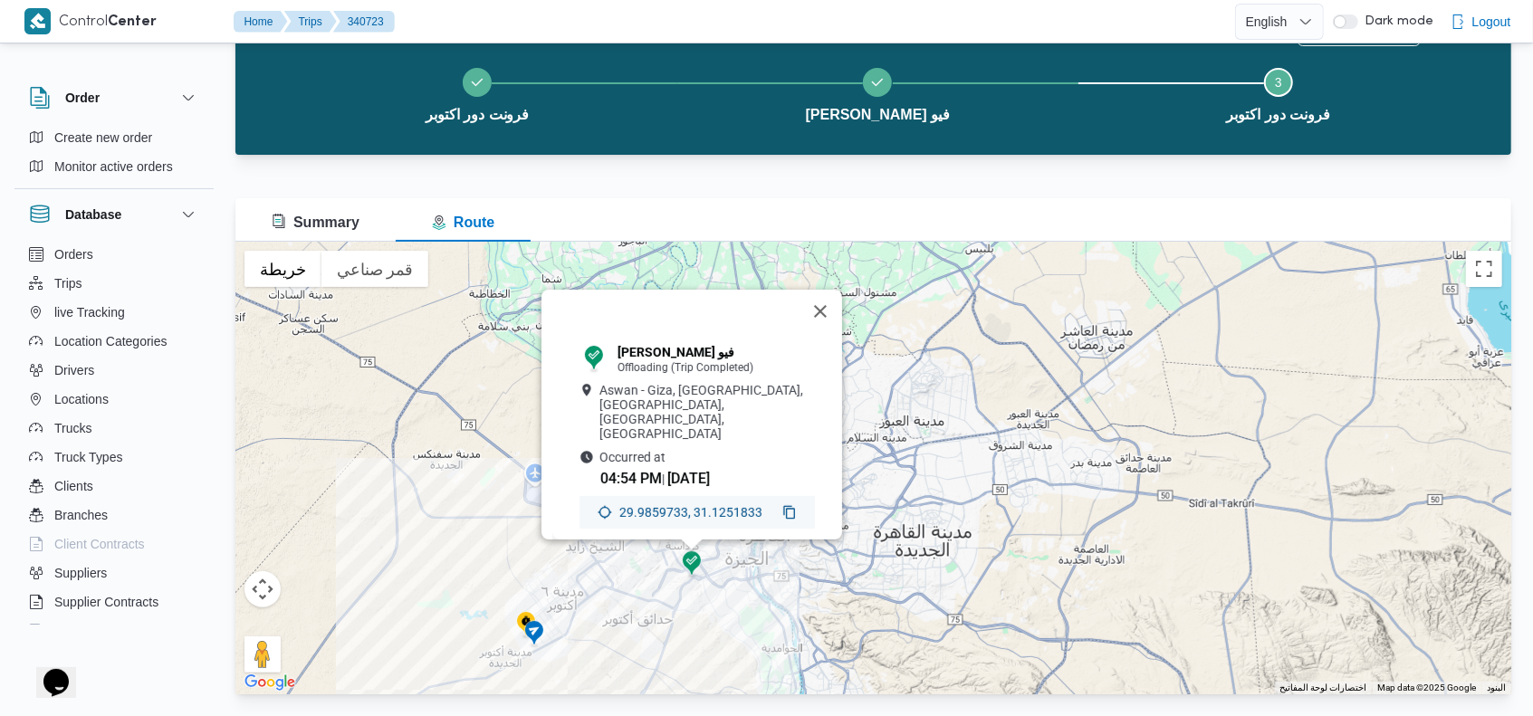
click at [531, 631] on img at bounding box center [534, 634] width 29 height 30
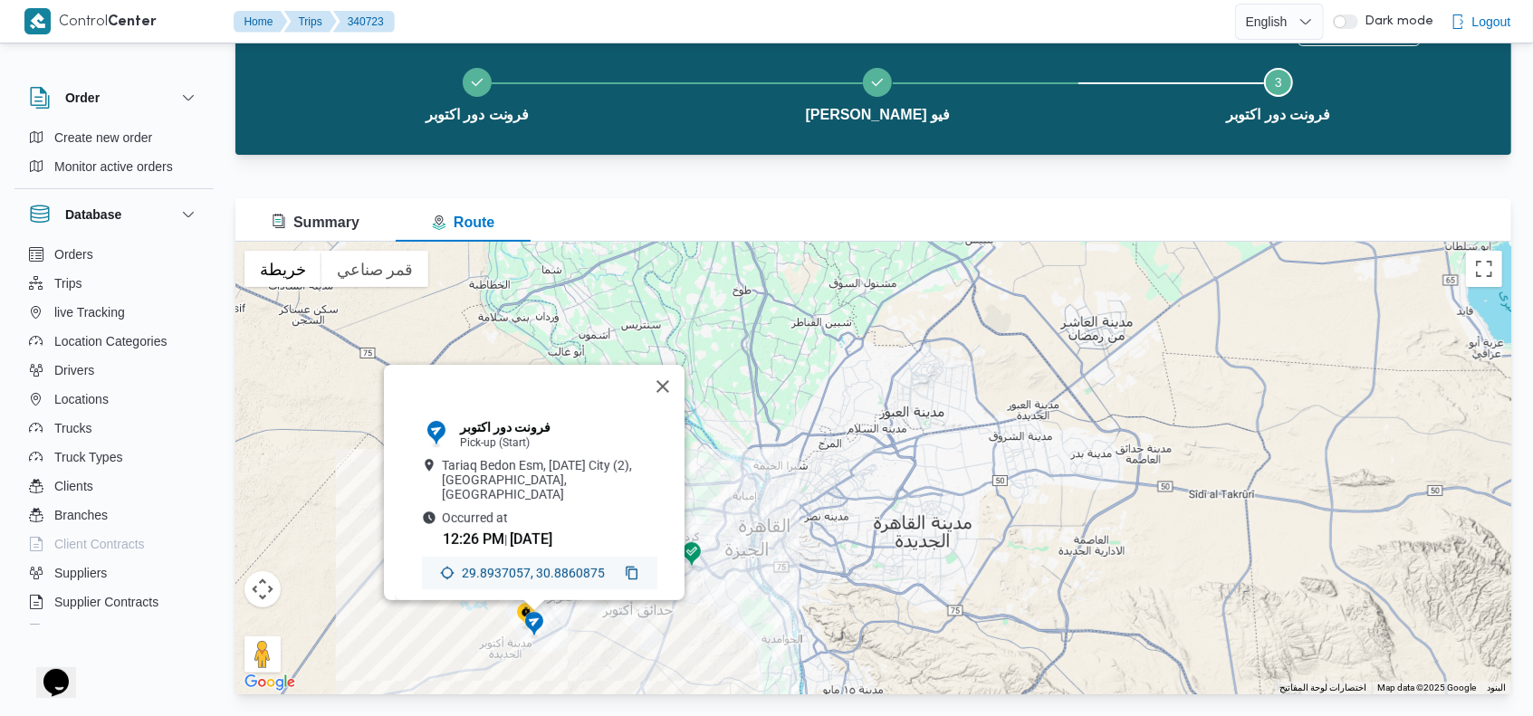
click at [637, 624] on div "فرونت دور اكتوبر Pick-up (Start) Tariaq Bedon Esm, 6th of October City (2), Giz…" at bounding box center [872, 468] width 1275 height 453
click at [669, 376] on button "إغلاق" at bounding box center [662, 386] width 43 height 43
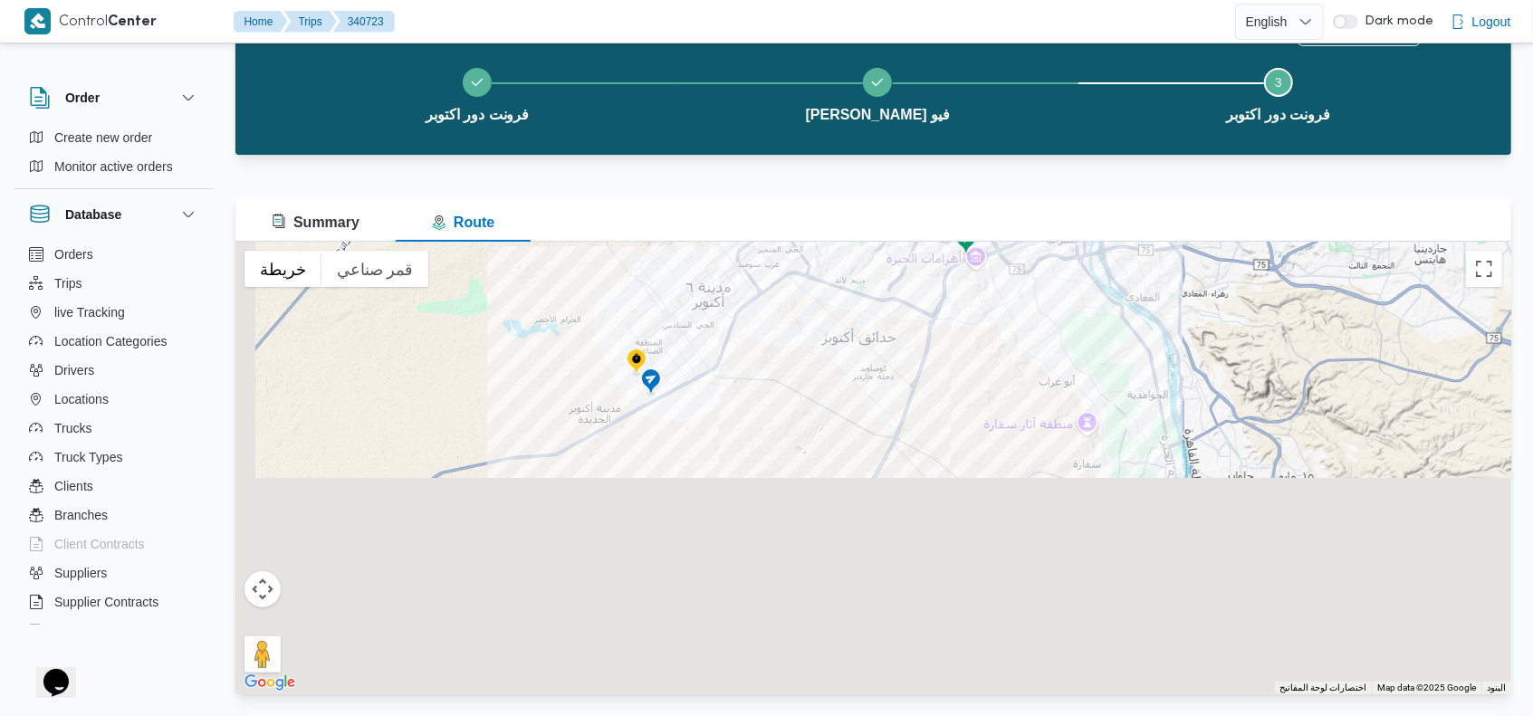
drag, startPoint x: 565, startPoint y: 662, endPoint x: 768, endPoint y: 366, distance: 358.8
click at [768, 366] on div at bounding box center [872, 468] width 1275 height 453
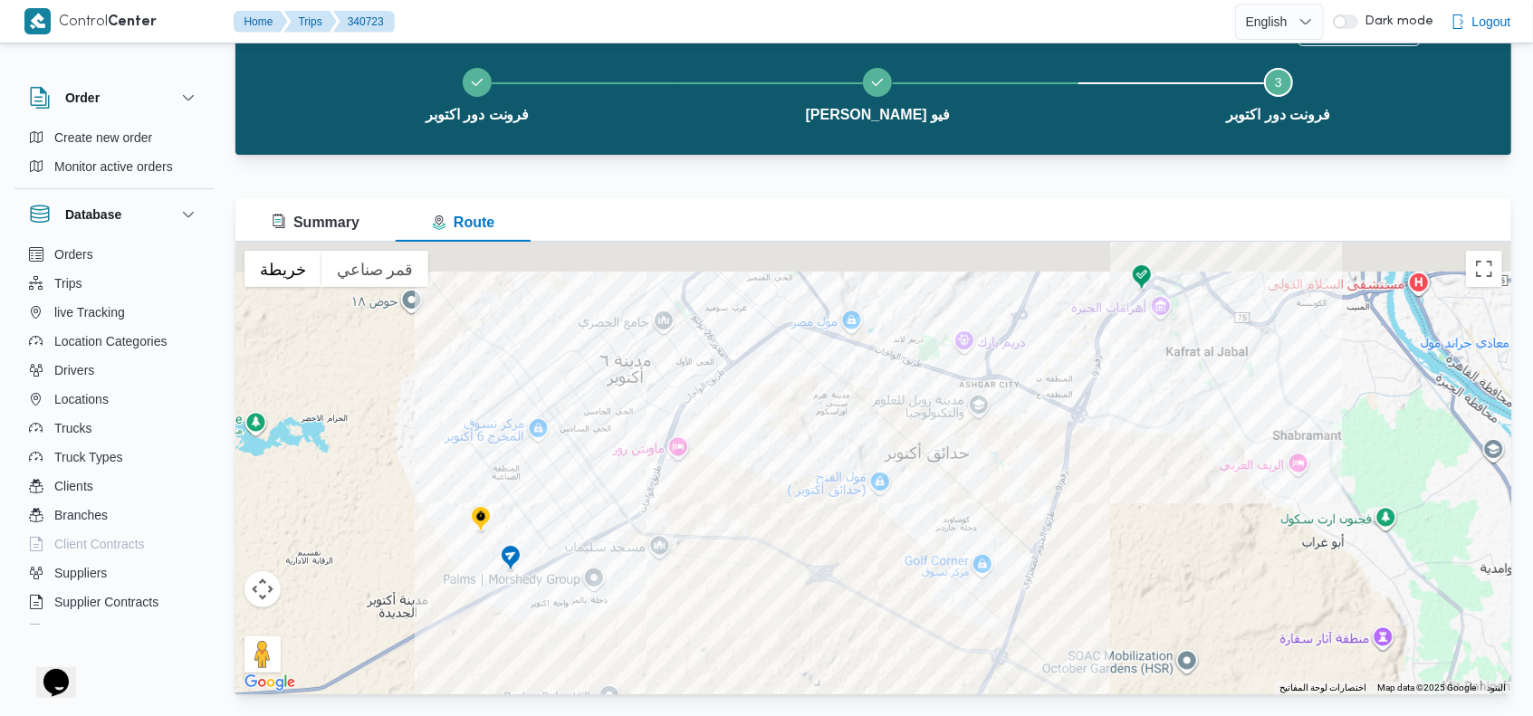
drag, startPoint x: 788, startPoint y: 357, endPoint x: 786, endPoint y: 506, distance: 149.4
click at [788, 516] on div at bounding box center [872, 468] width 1275 height 453
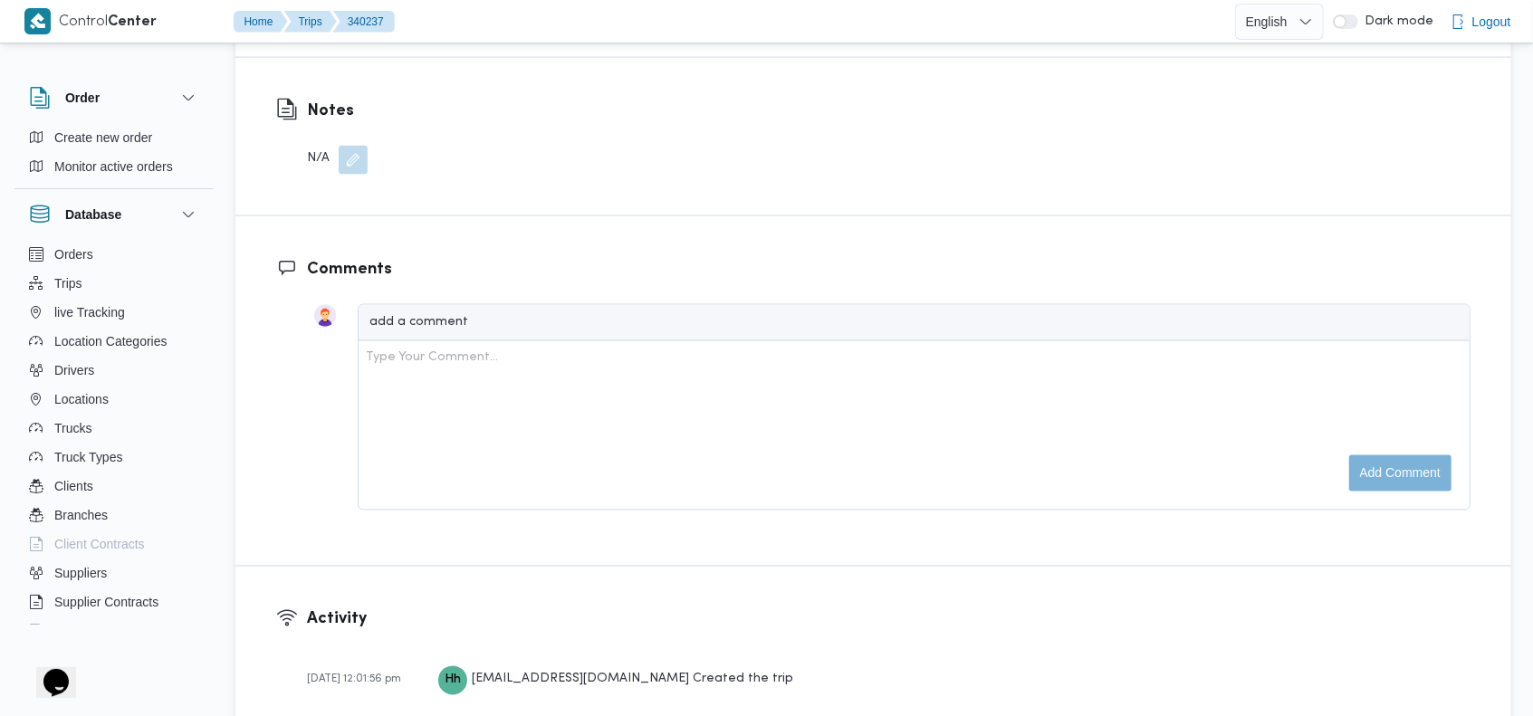
scroll to position [2988, 0]
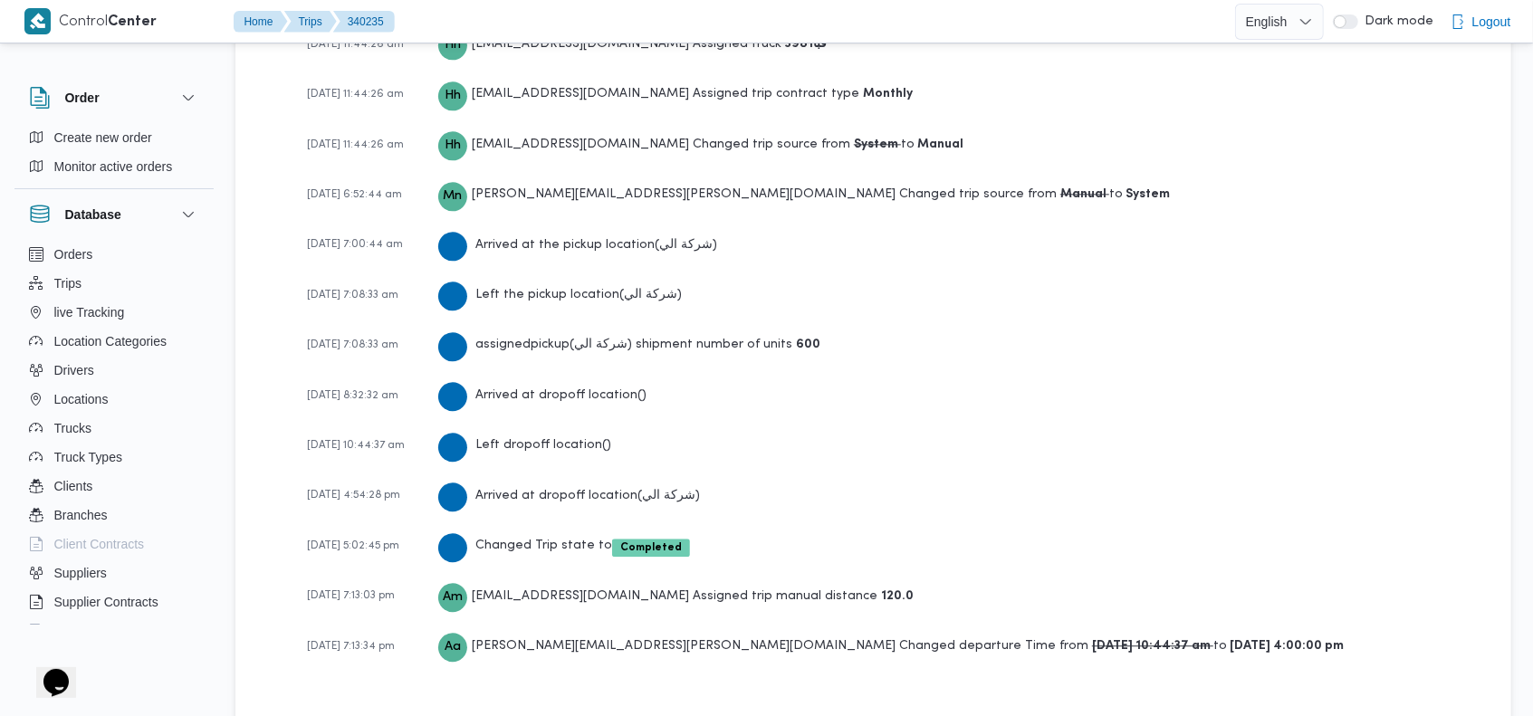
scroll to position [2885, 0]
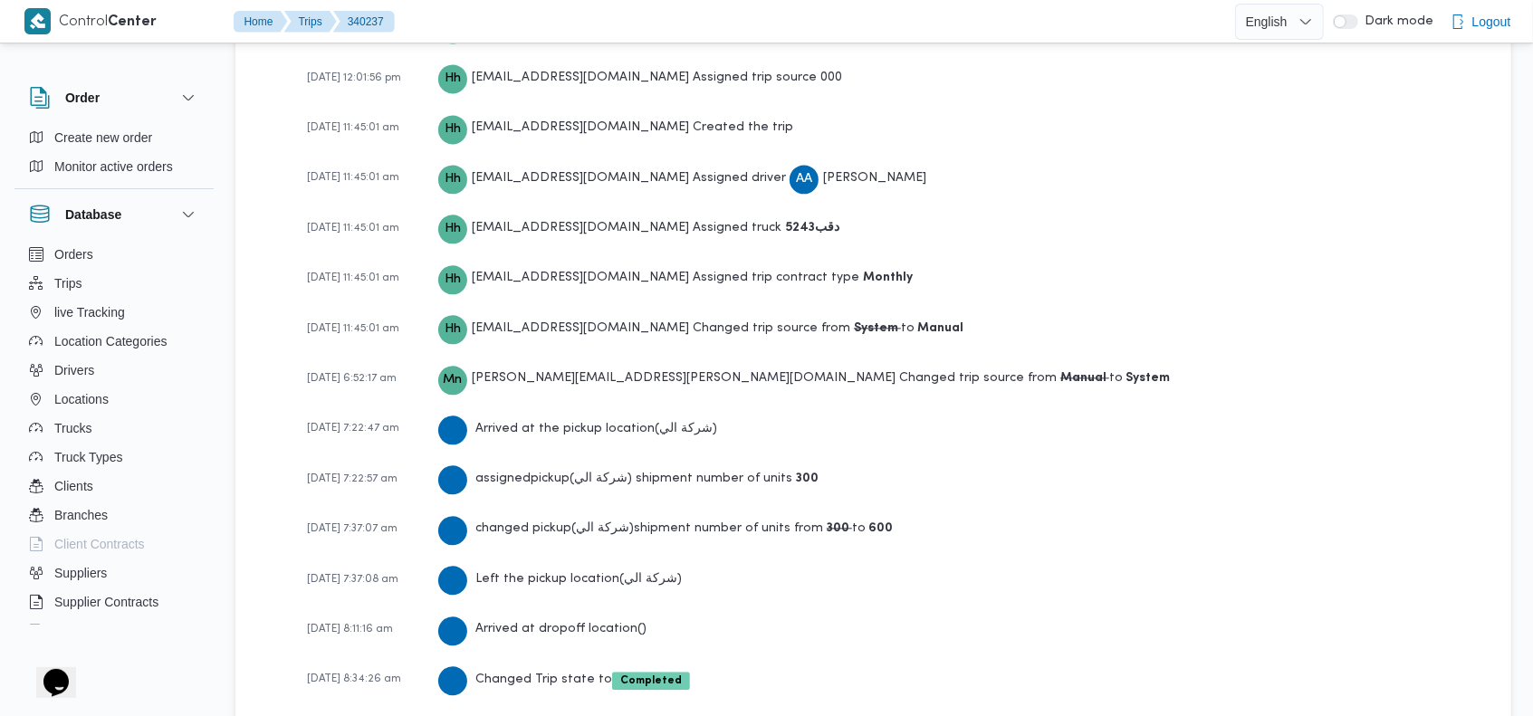
scroll to position [2988, 0]
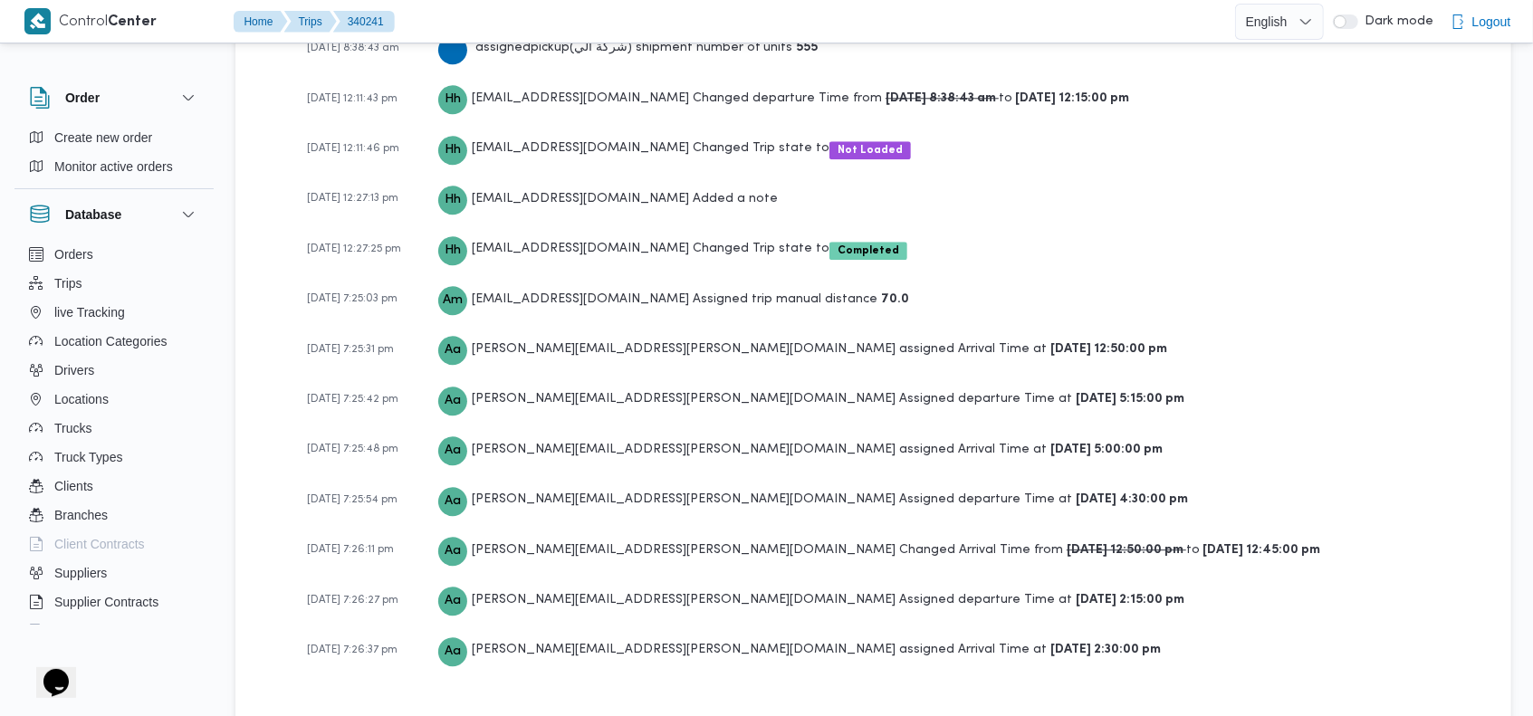
scroll to position [3241, 0]
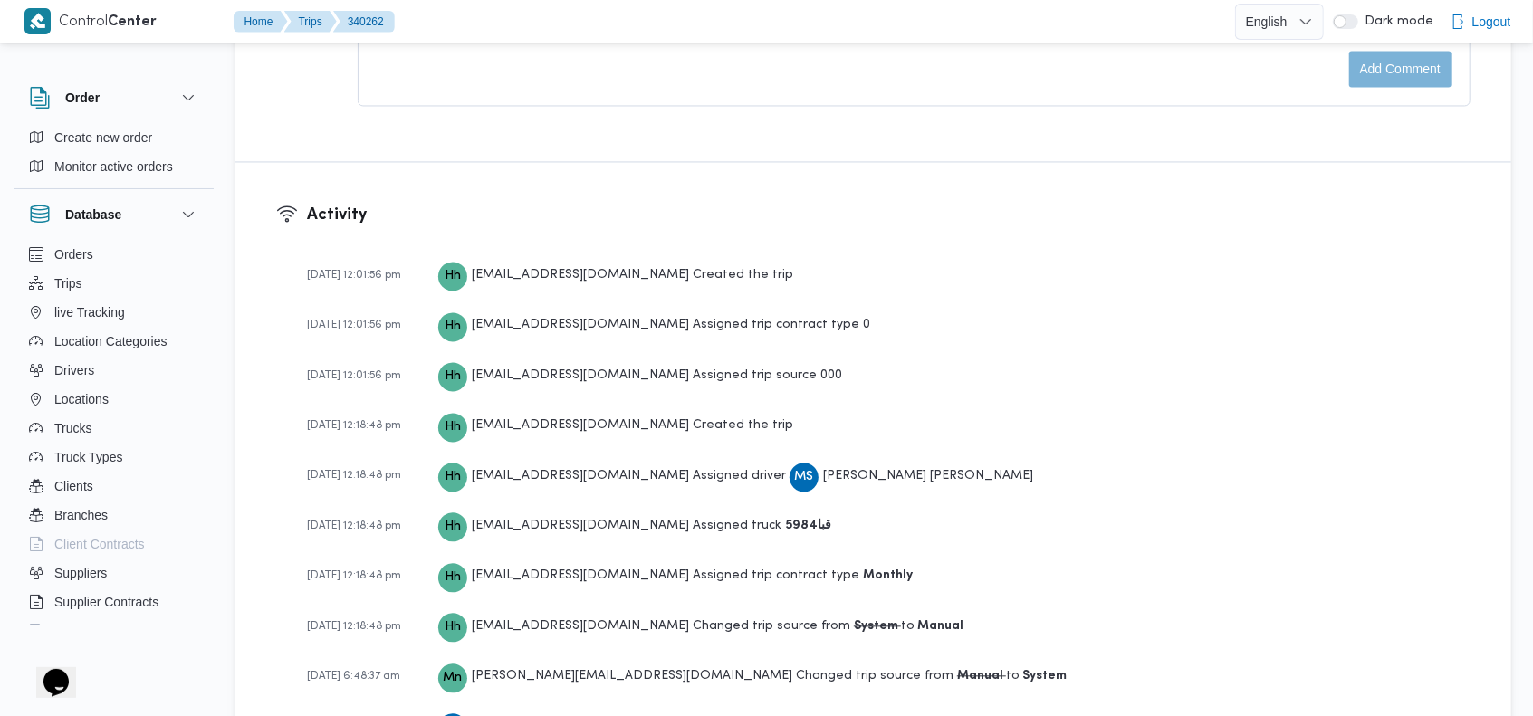
scroll to position [2988, 0]
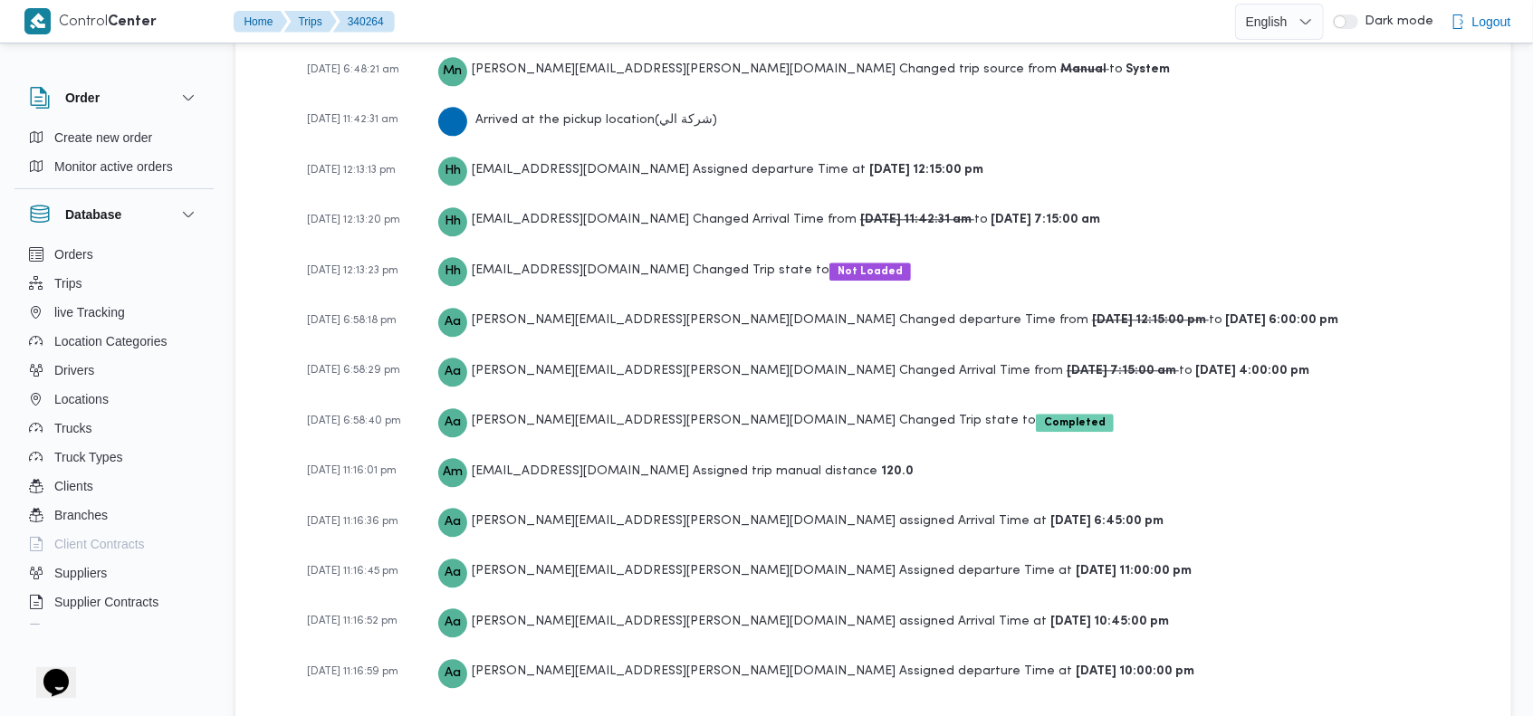
scroll to position [3040, 0]
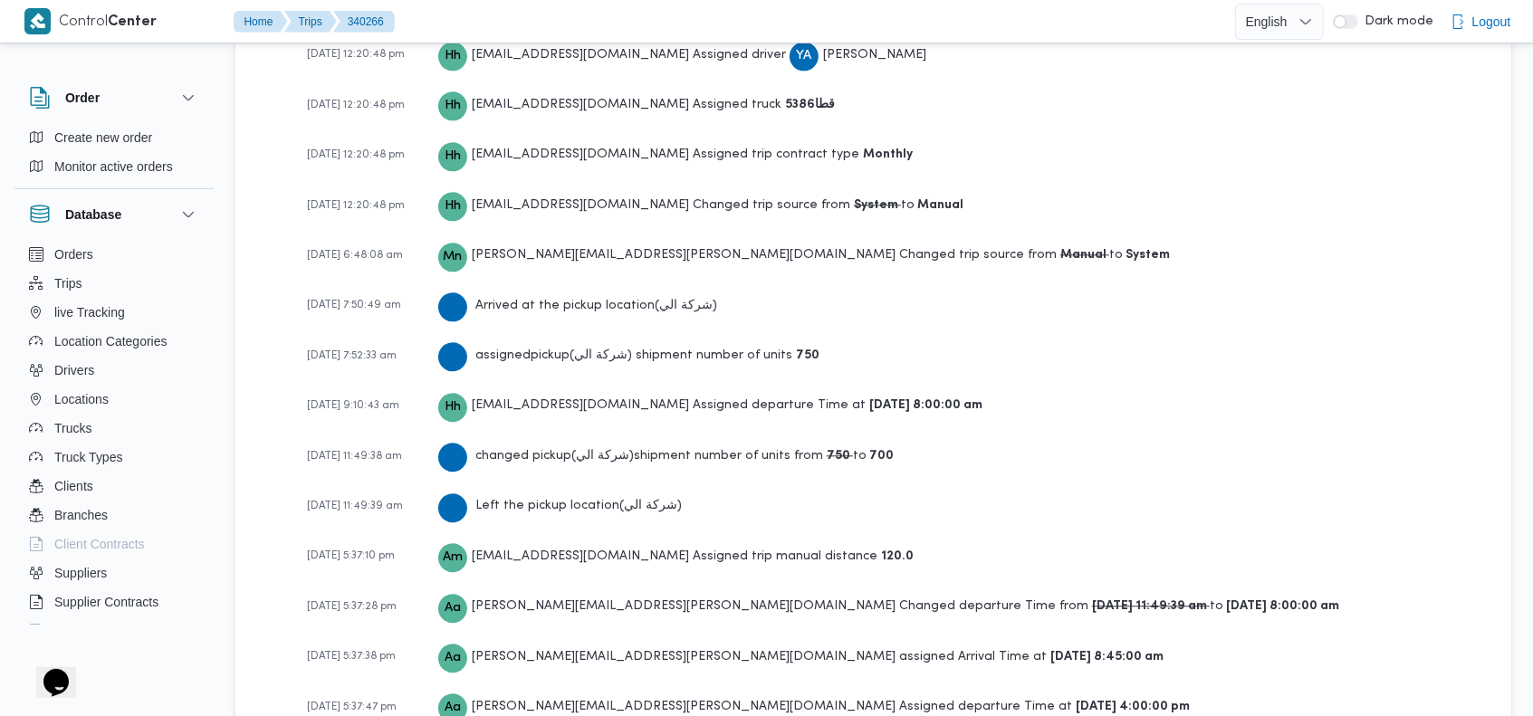
scroll to position [3040, 0]
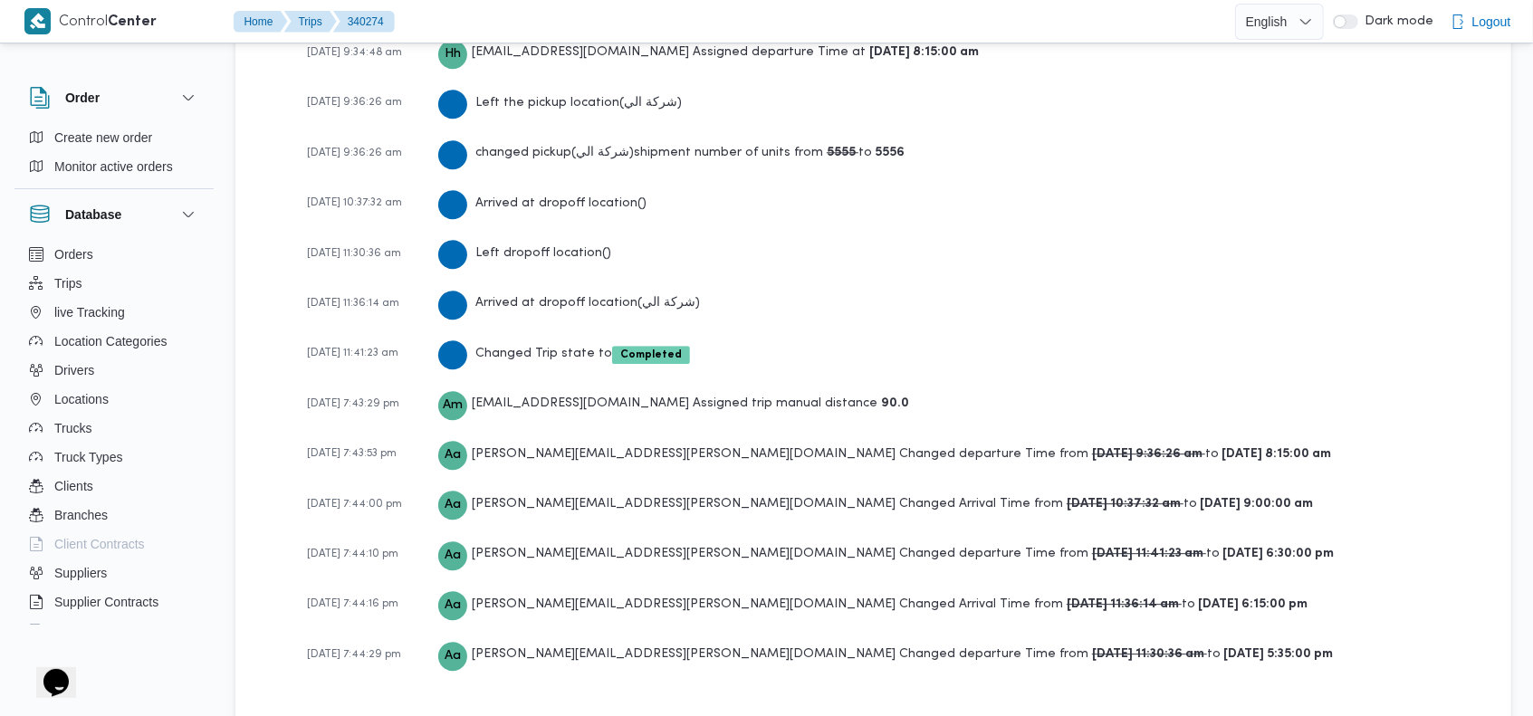
scroll to position [3295, 0]
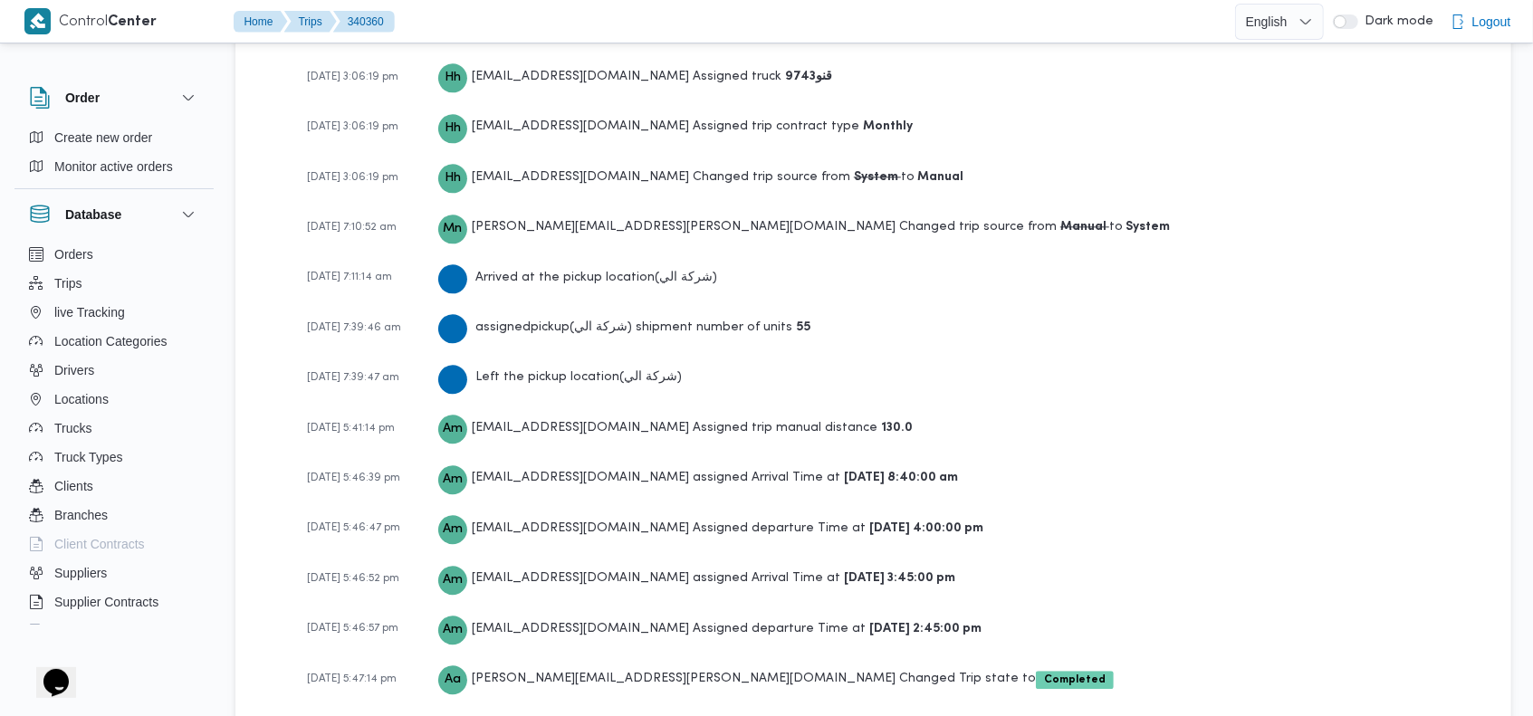
scroll to position [2885, 0]
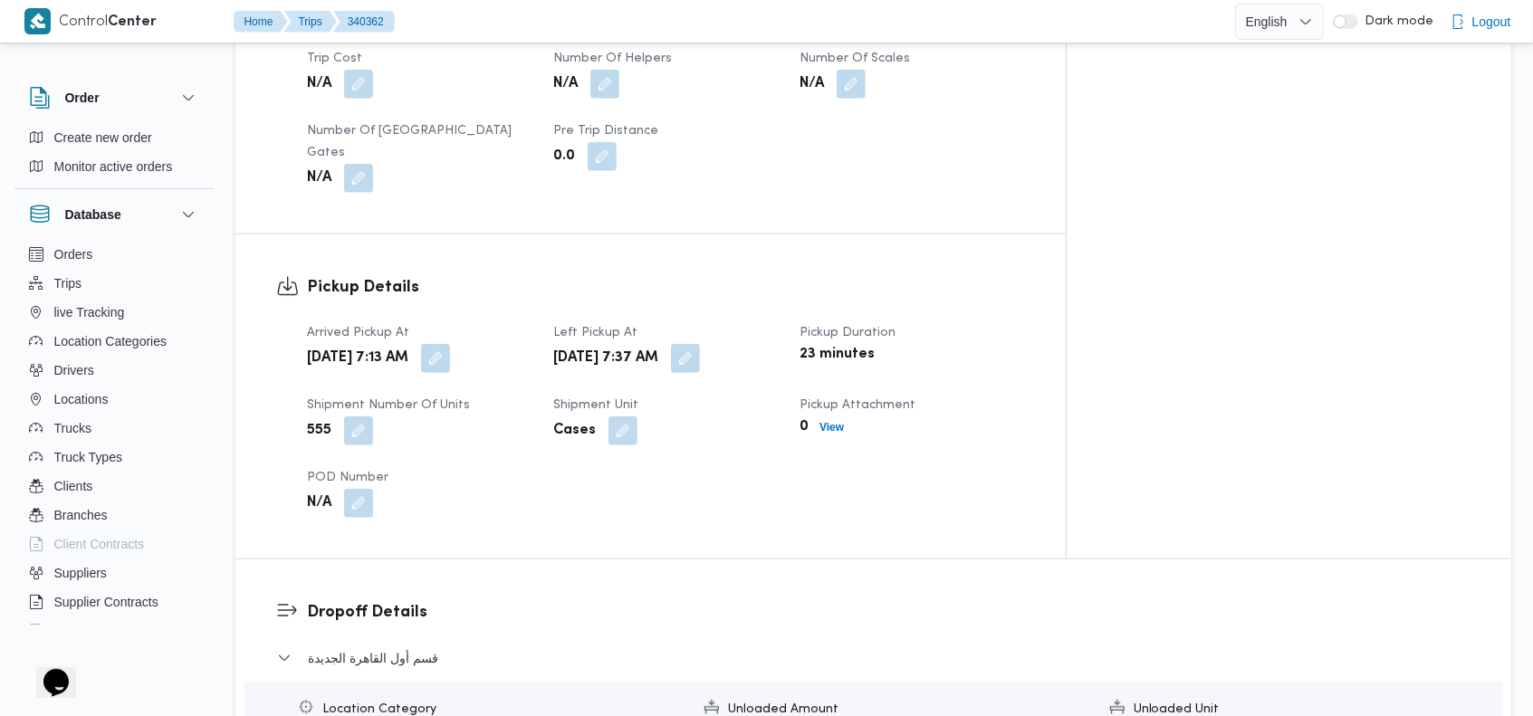
scroll to position [2988, 0]
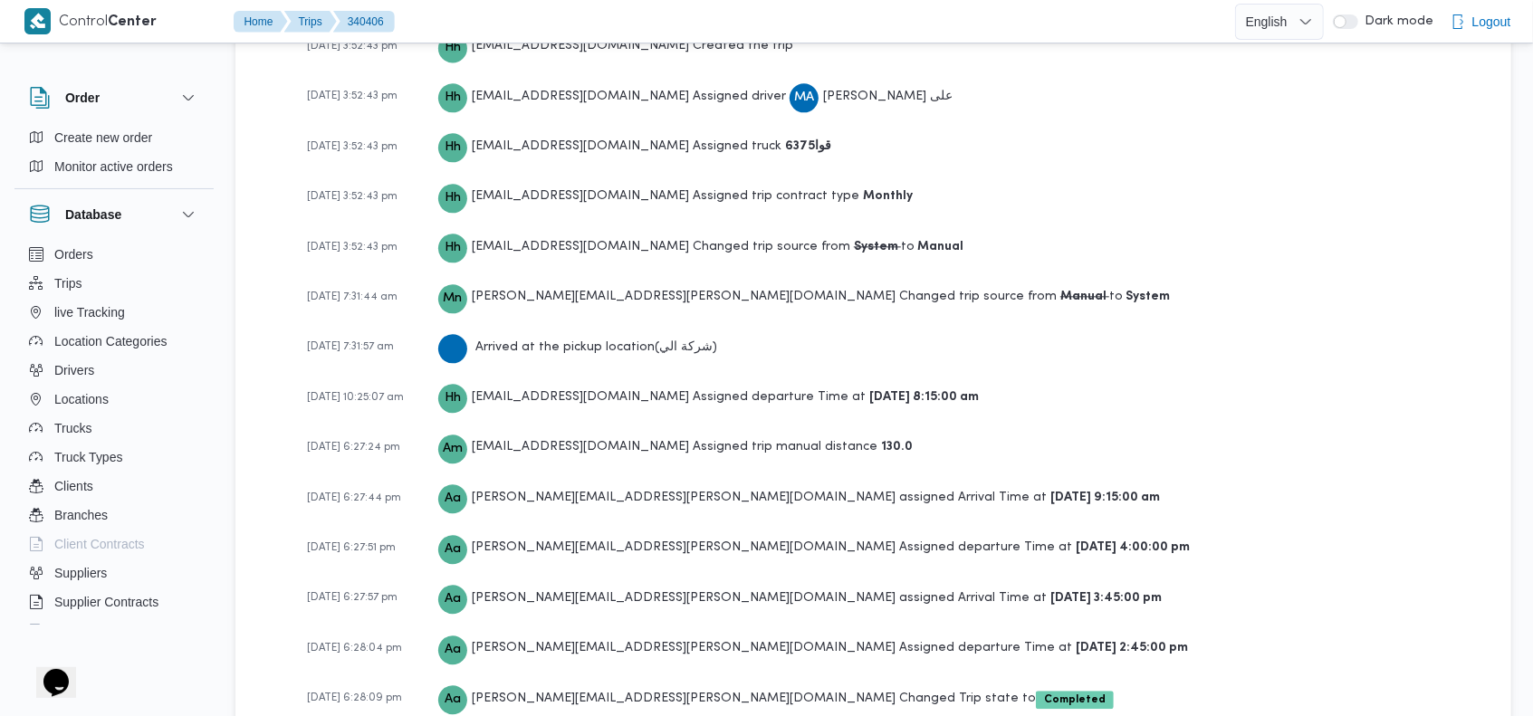
scroll to position [2834, 0]
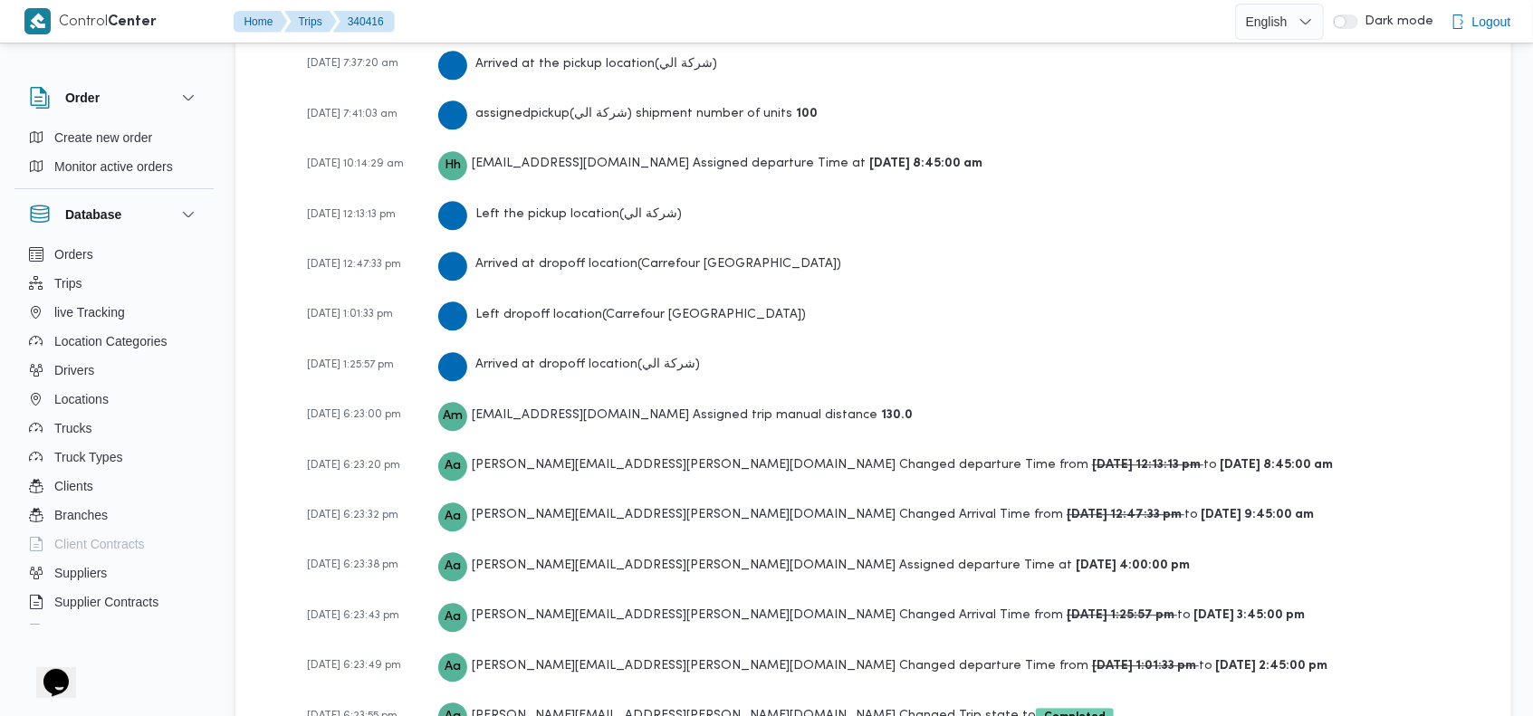
scroll to position [3142, 0]
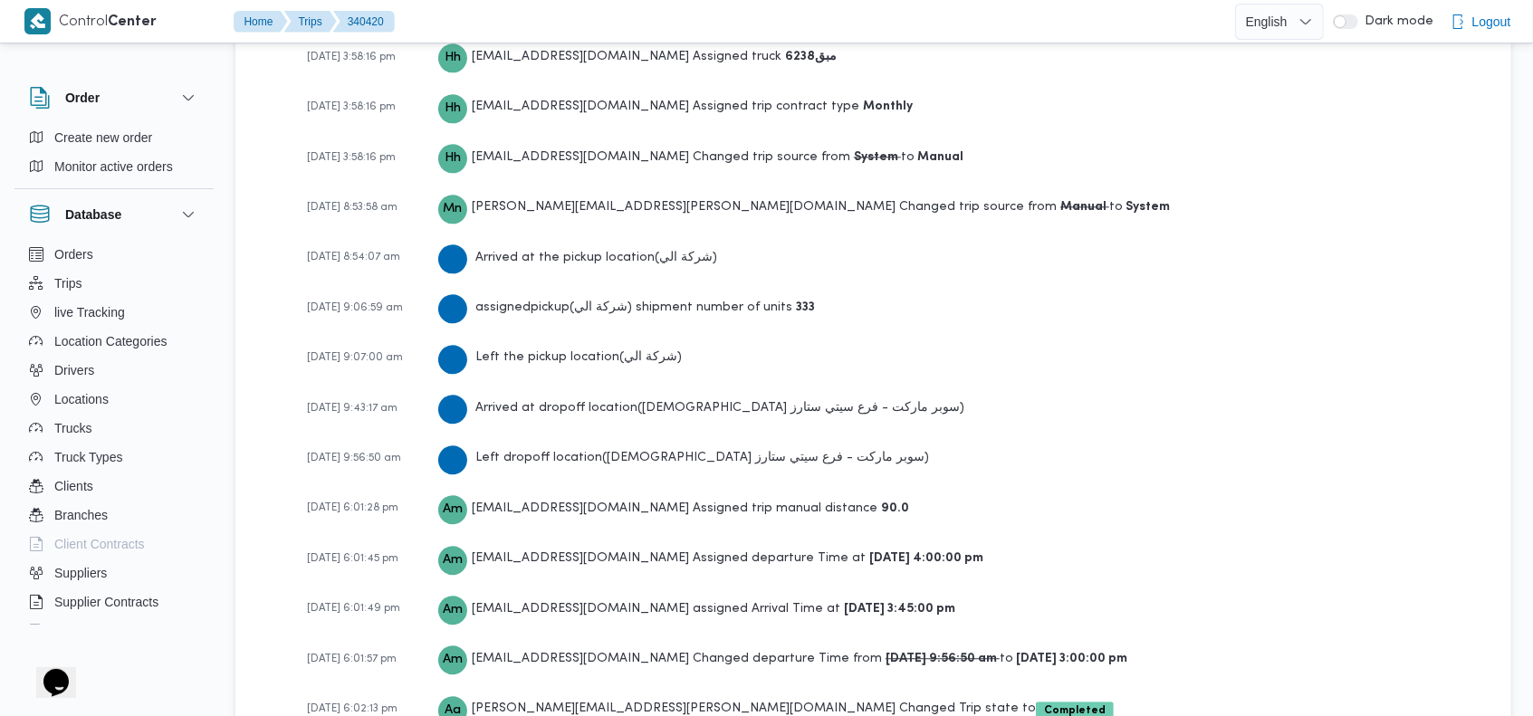
scroll to position [2936, 0]
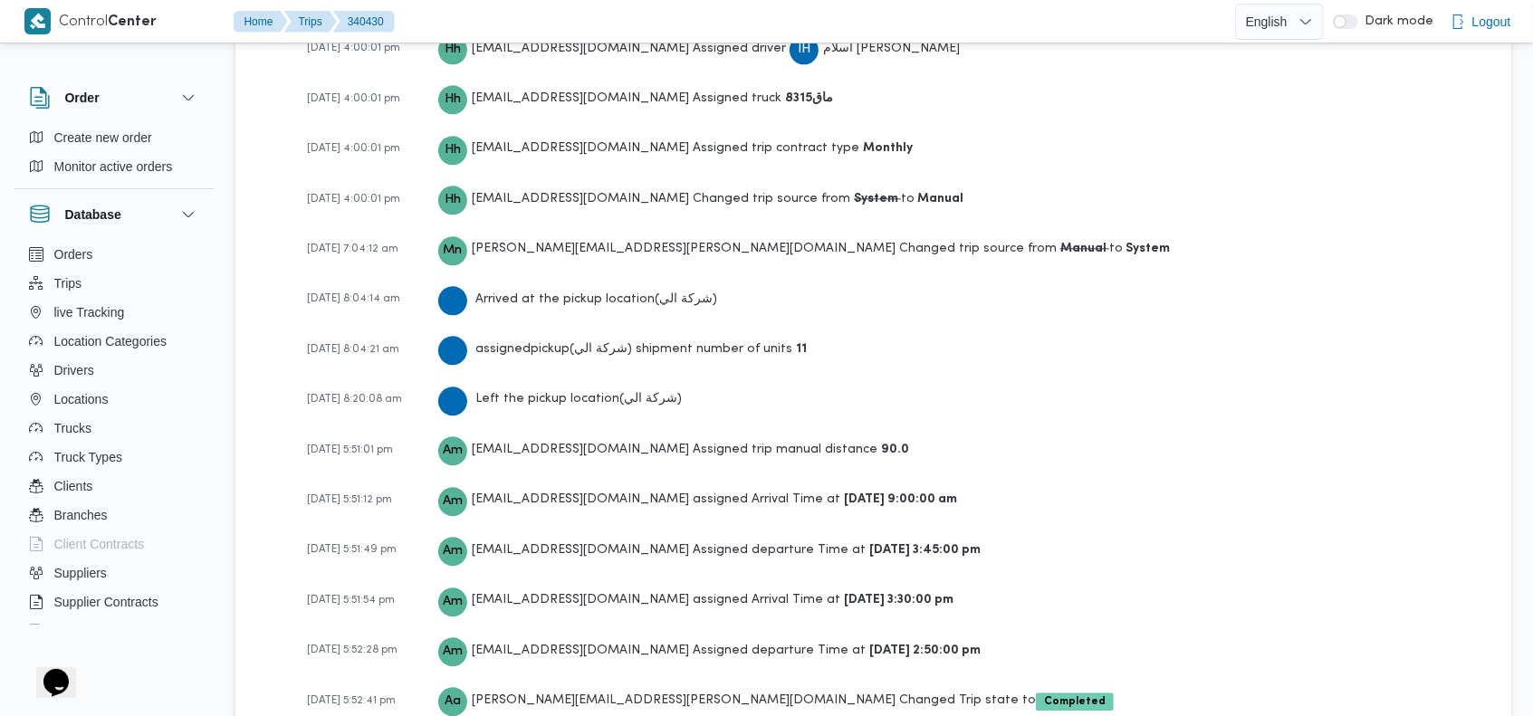
scroll to position [2885, 0]
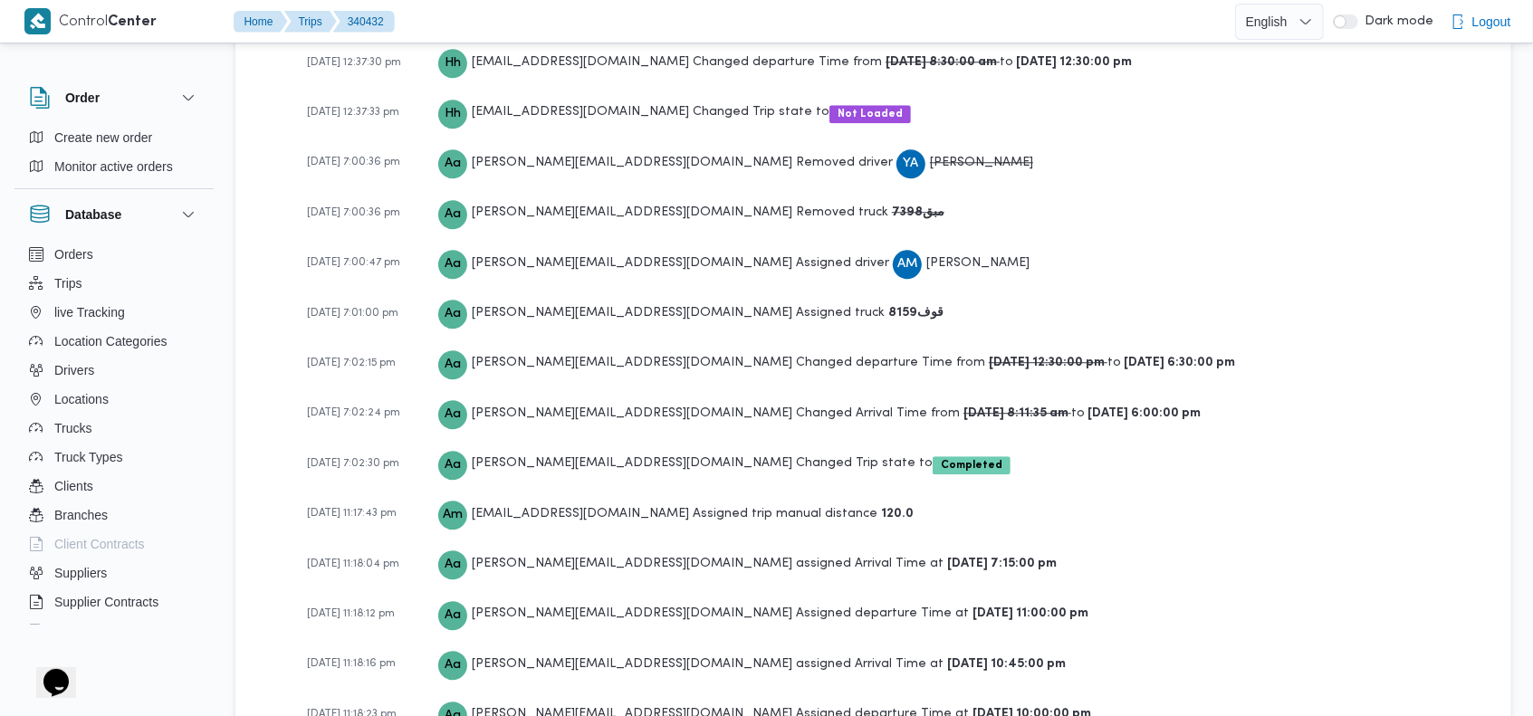
scroll to position [3150, 0]
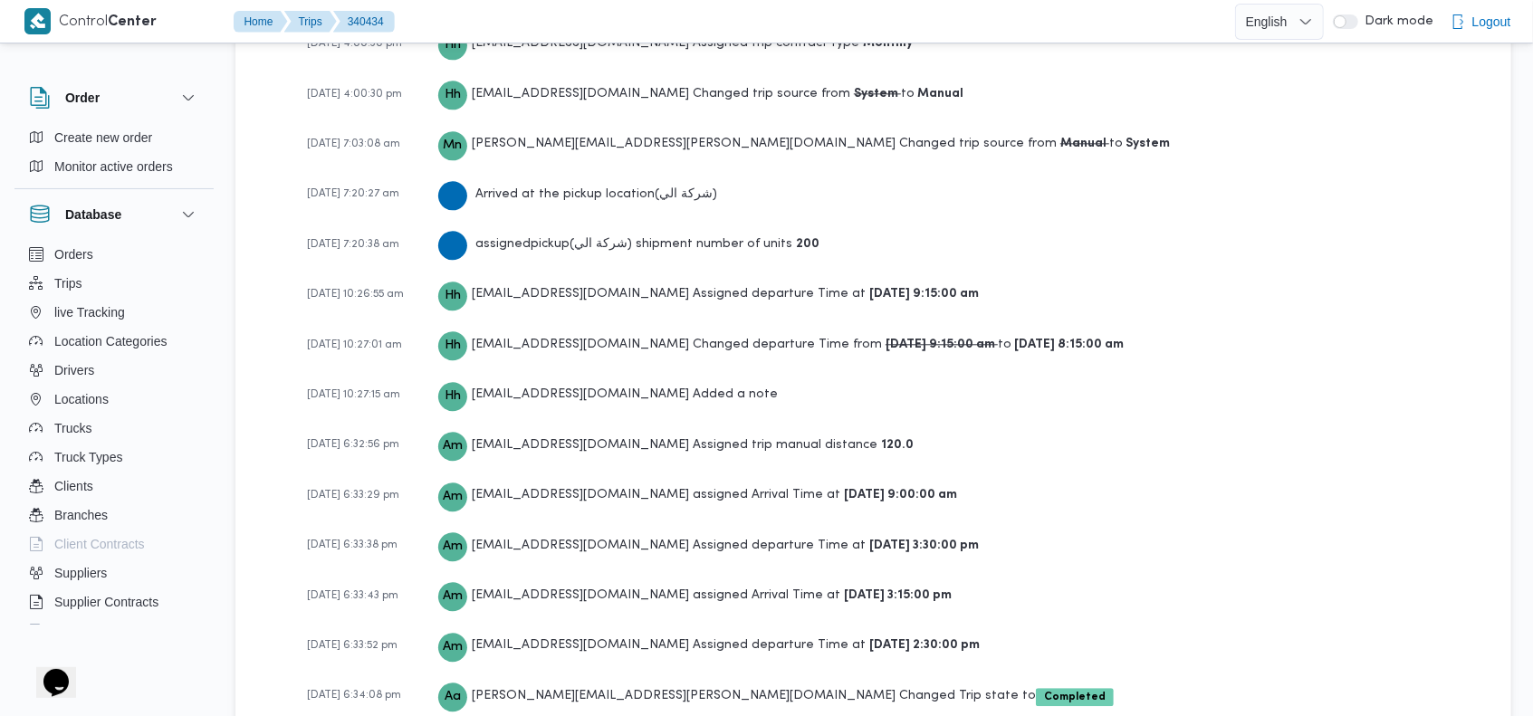
scroll to position [2988, 0]
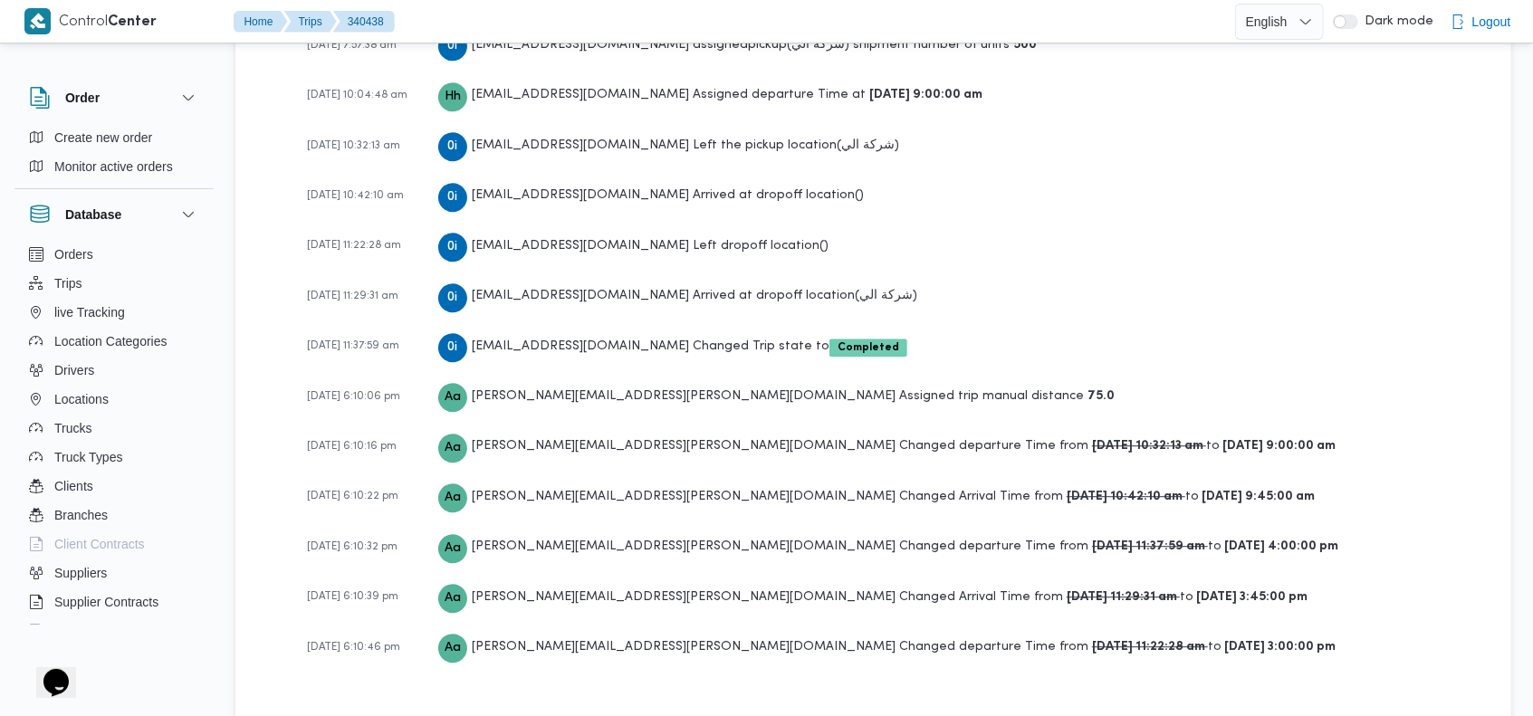
scroll to position [3142, 0]
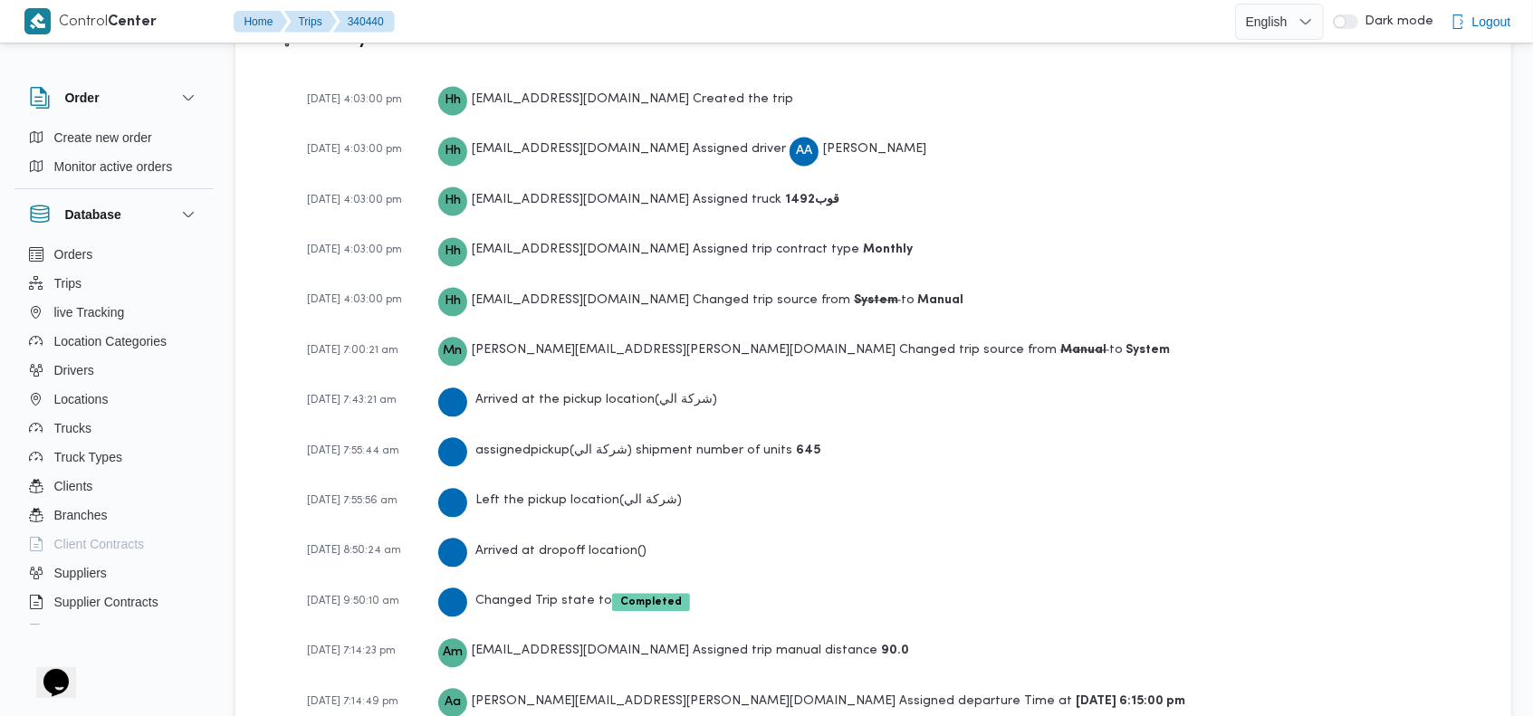
scroll to position [2882, 0]
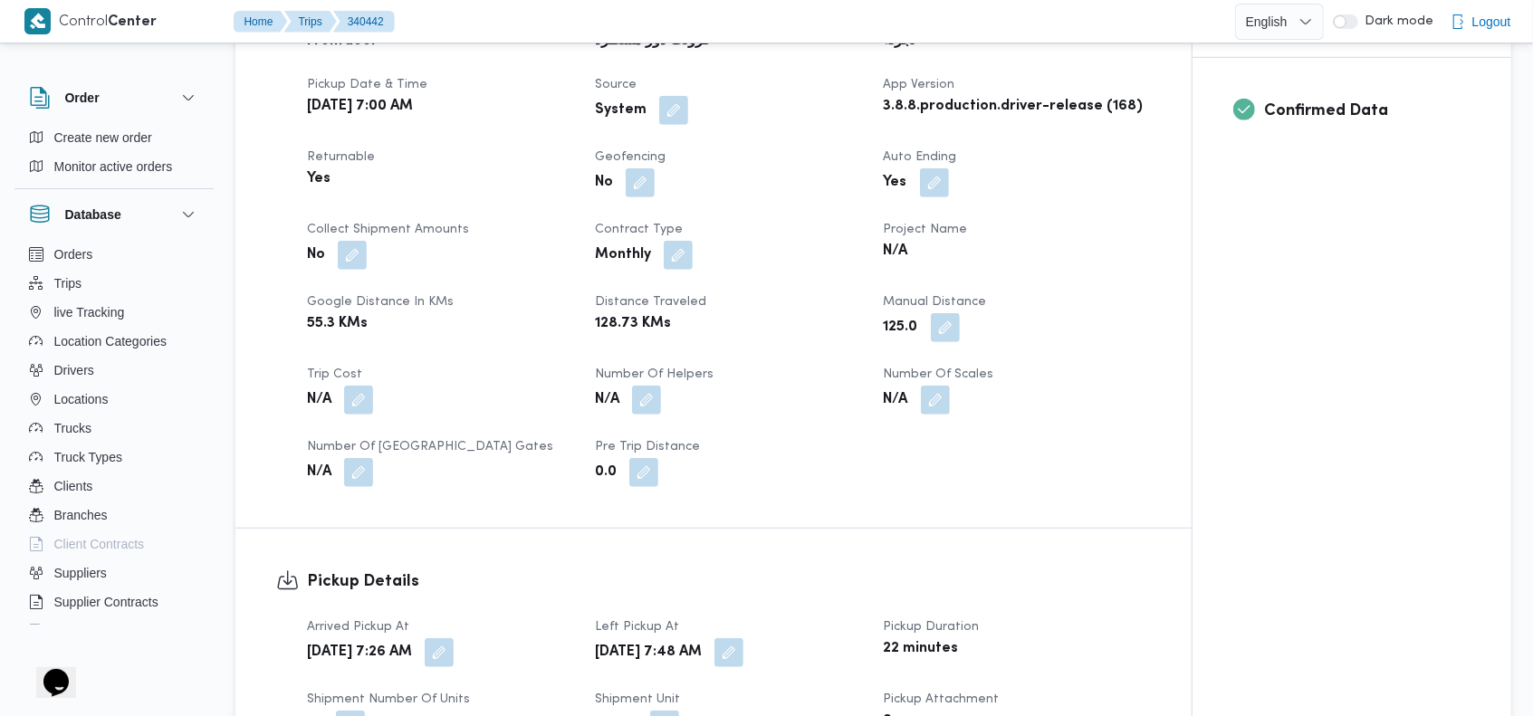
scroll to position [2885, 0]
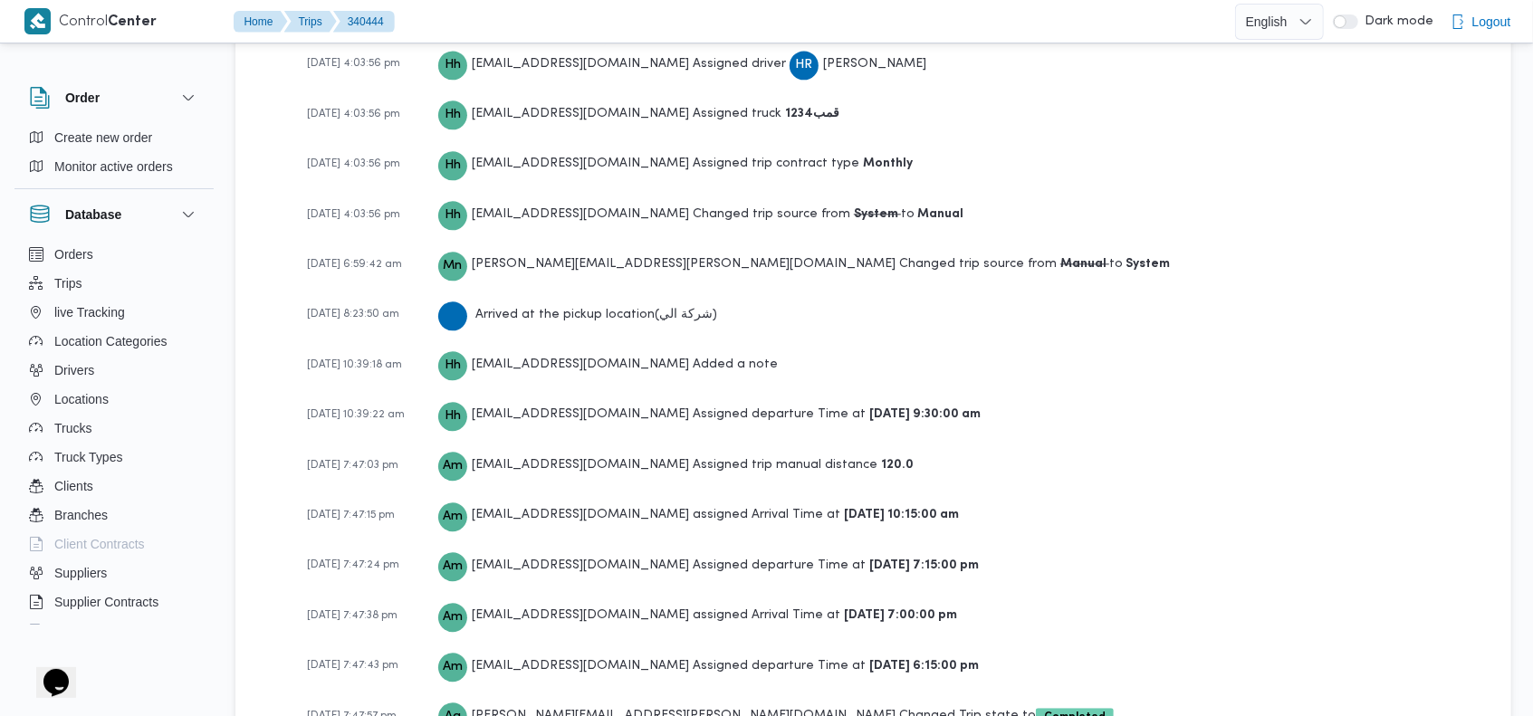
scroll to position [2885, 0]
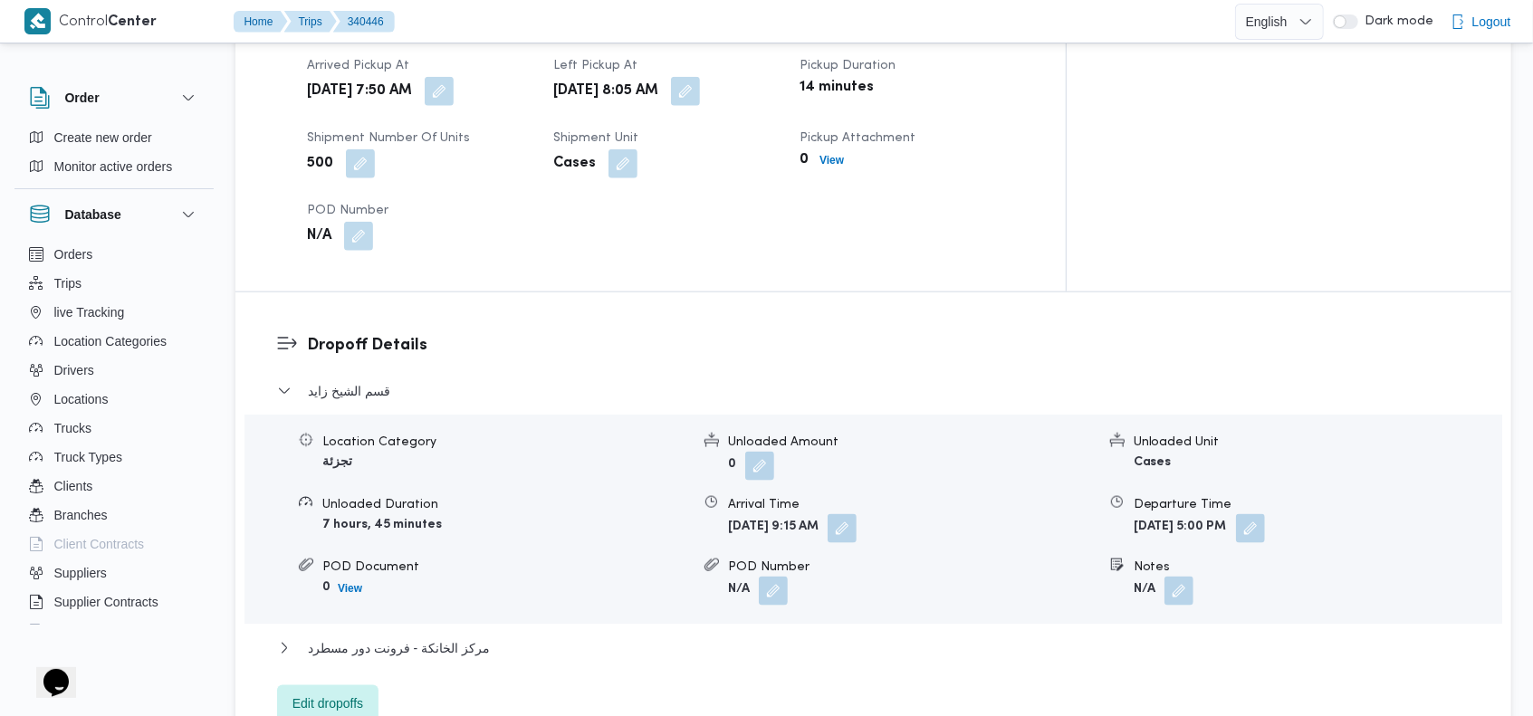
scroll to position [3040, 0]
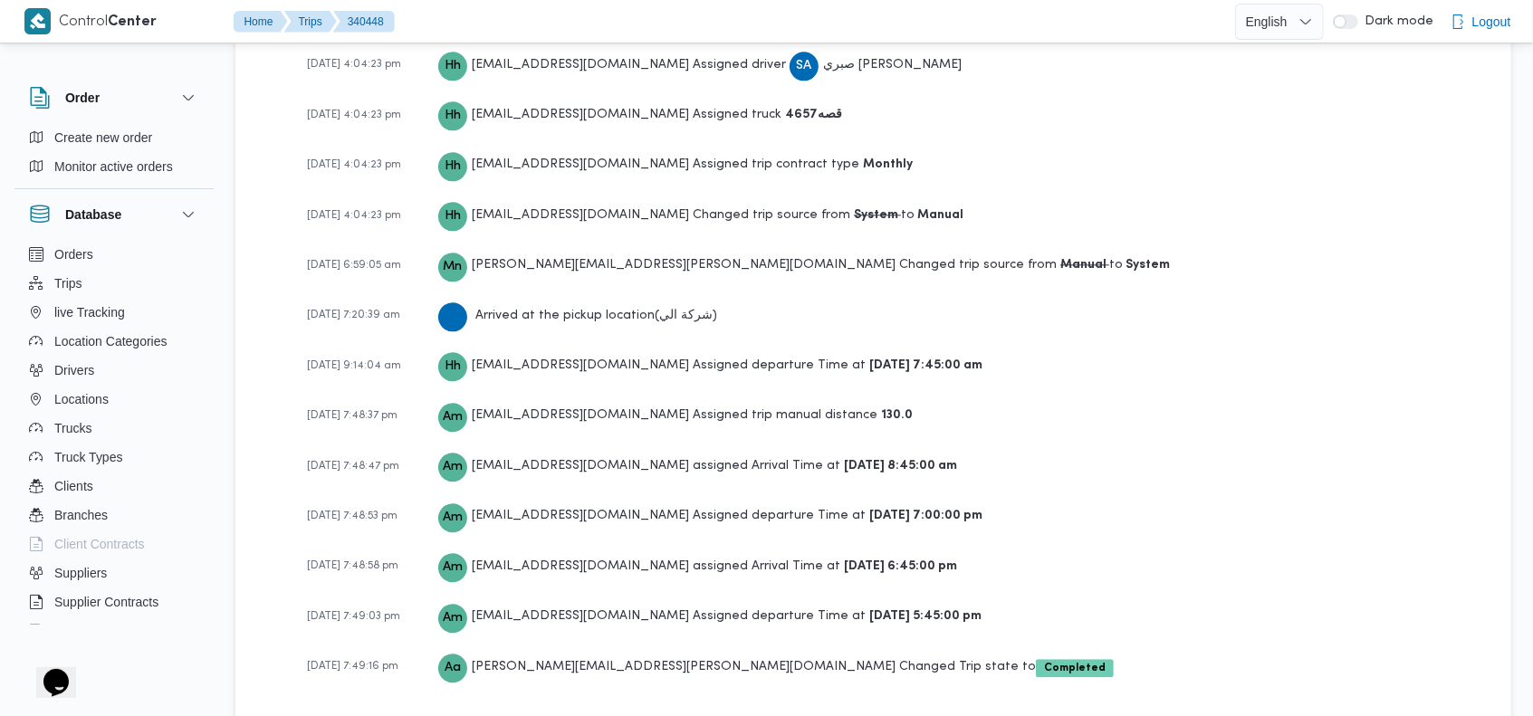
scroll to position [2834, 0]
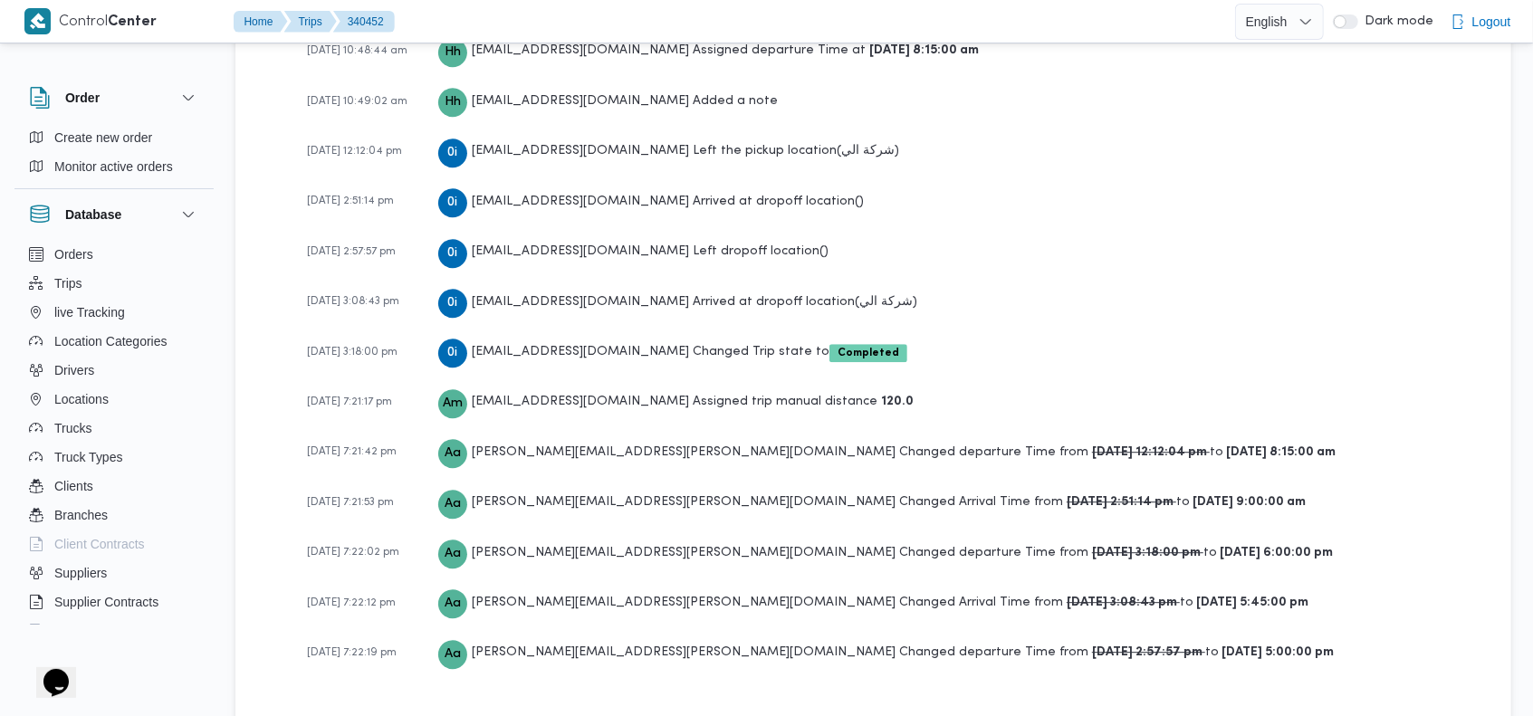
scroll to position [3194, 0]
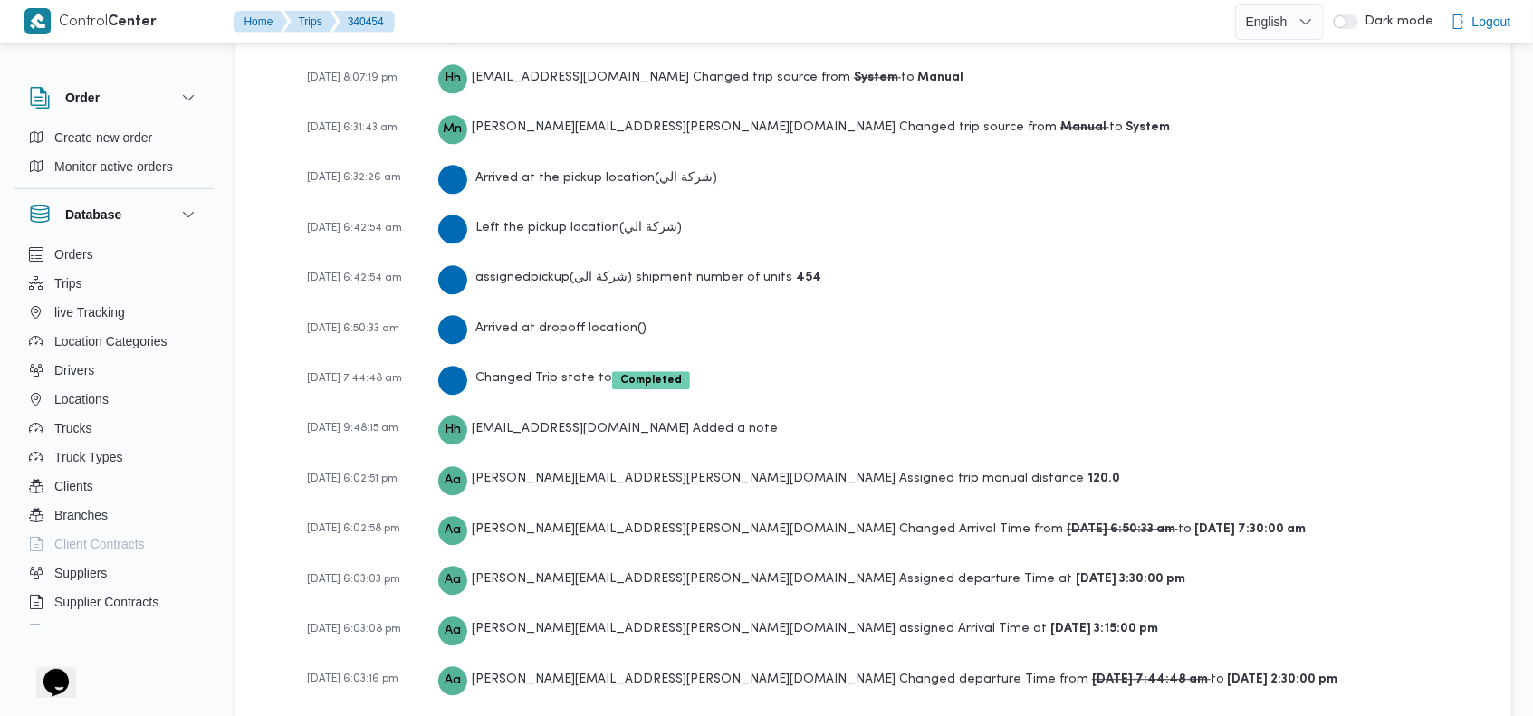
scroll to position [2988, 0]
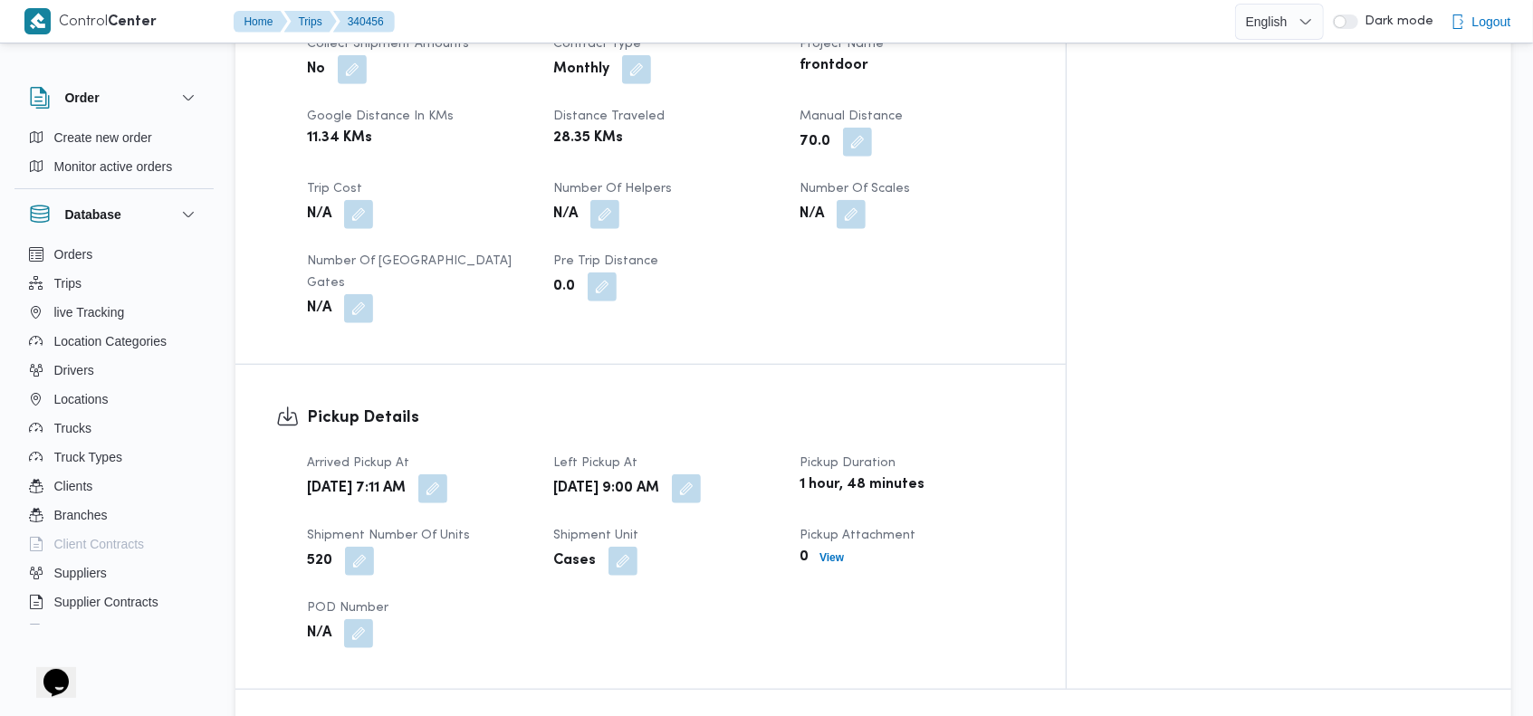
scroll to position [3040, 0]
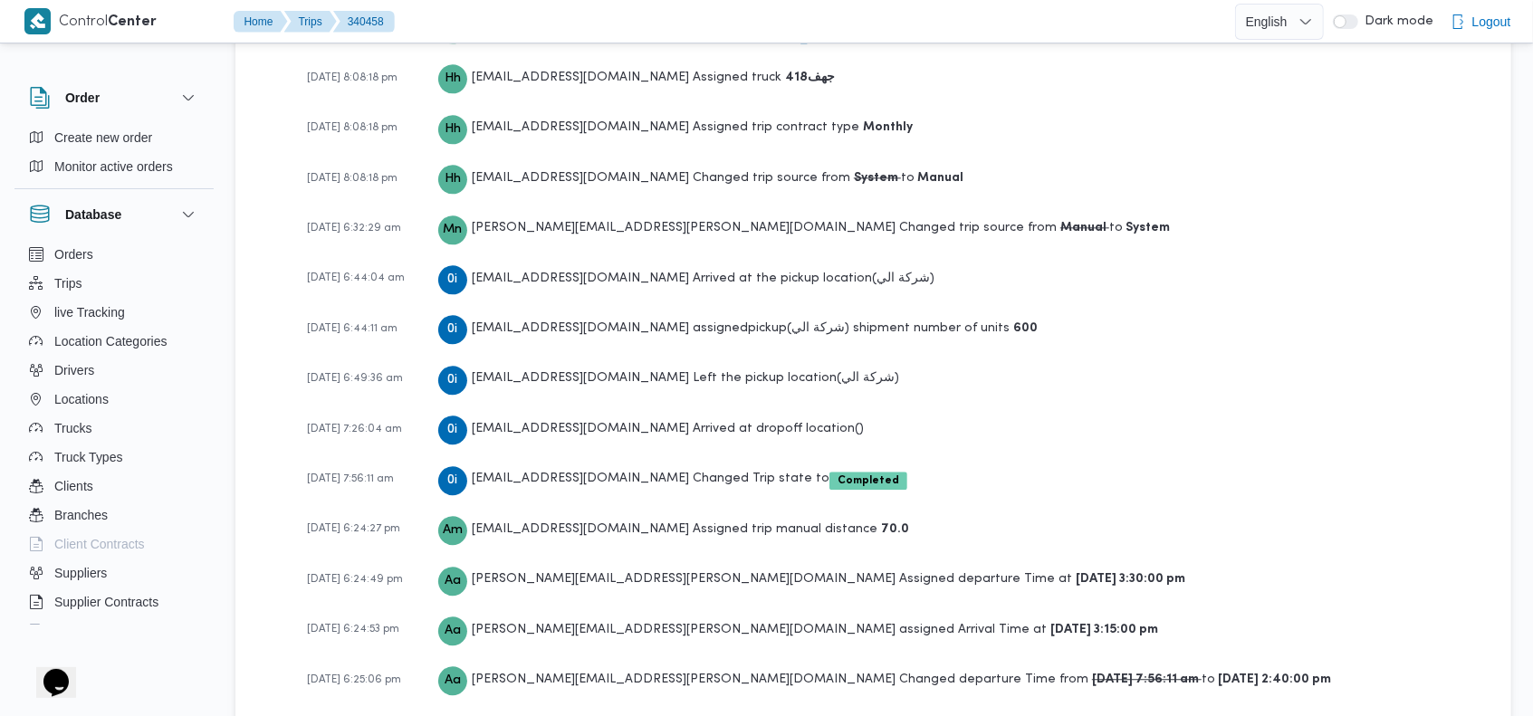
scroll to position [2885, 0]
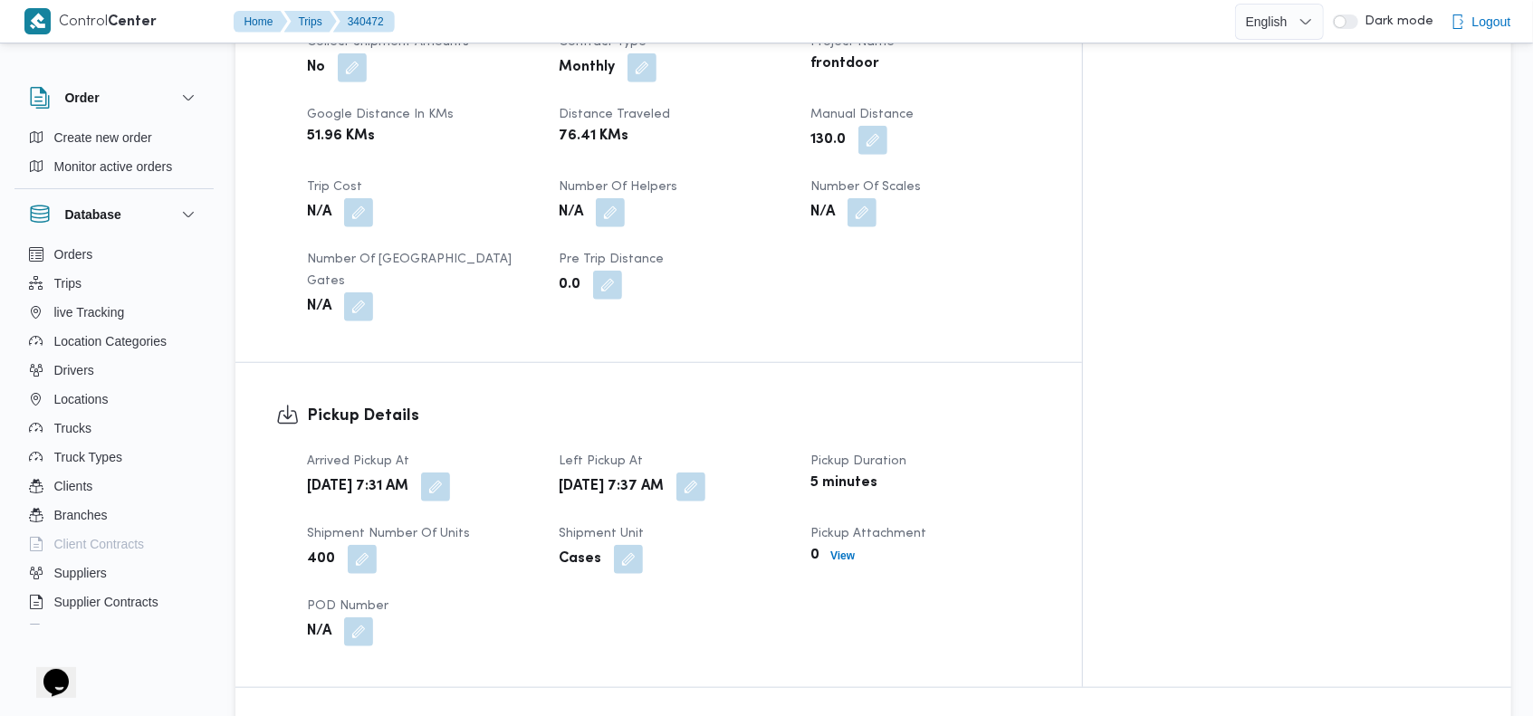
scroll to position [3295, 0]
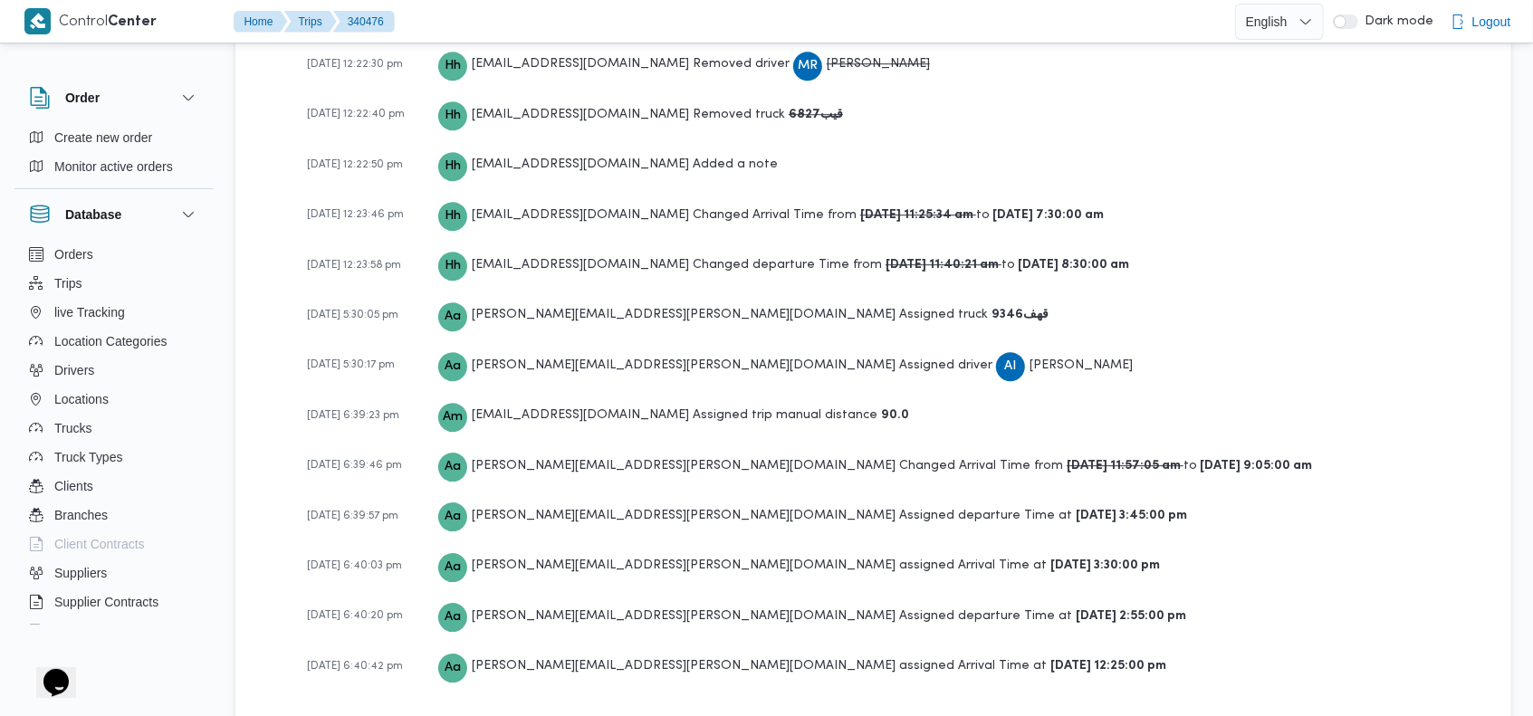
scroll to position [3599, 0]
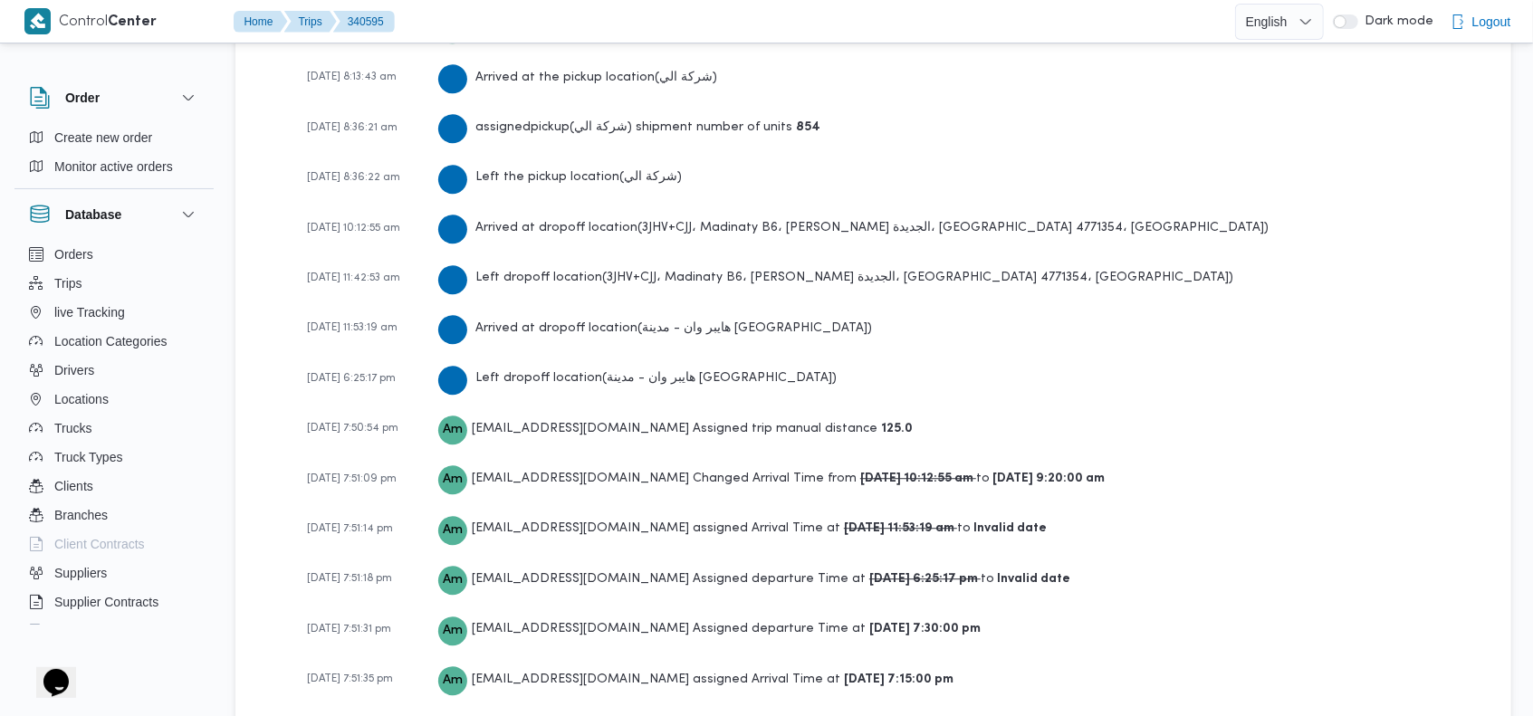
scroll to position [3289, 0]
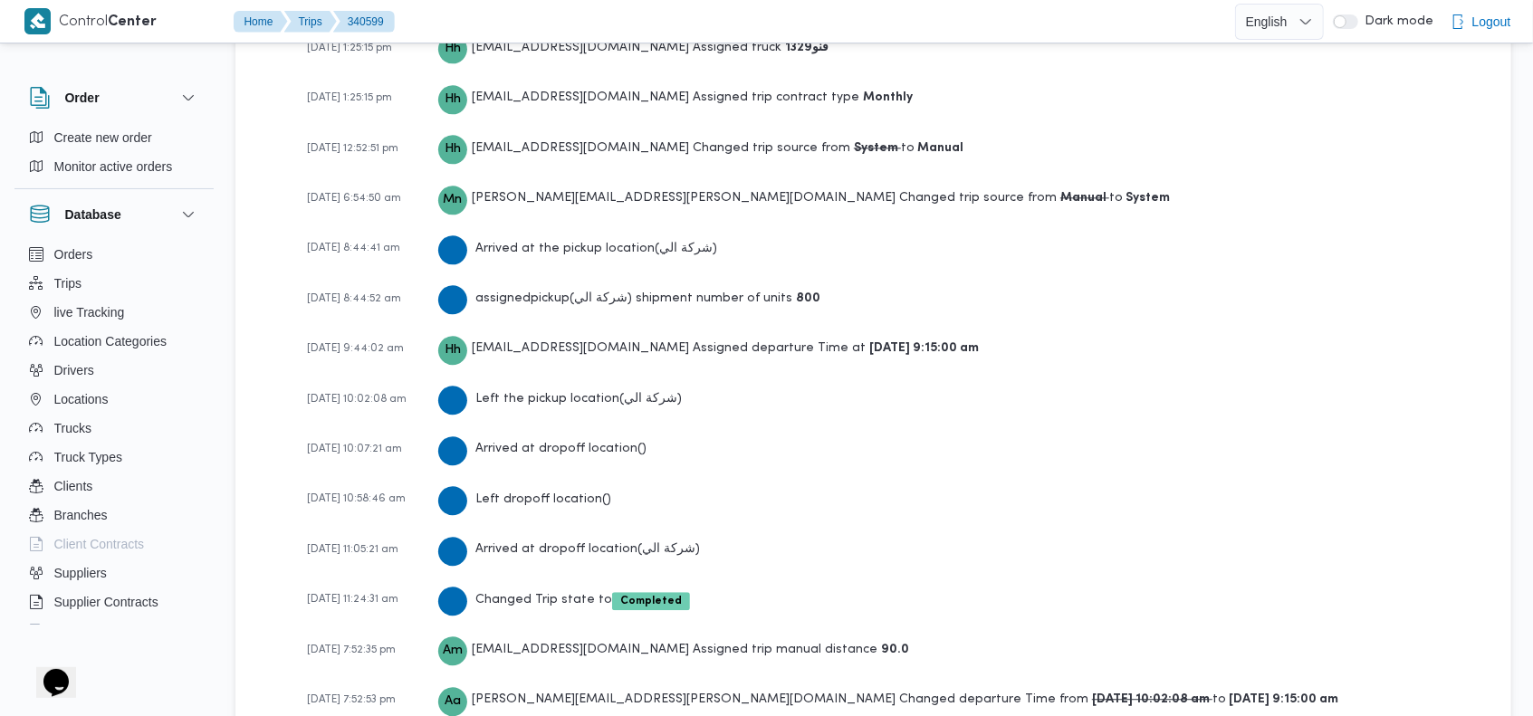
scroll to position [3090, 0]
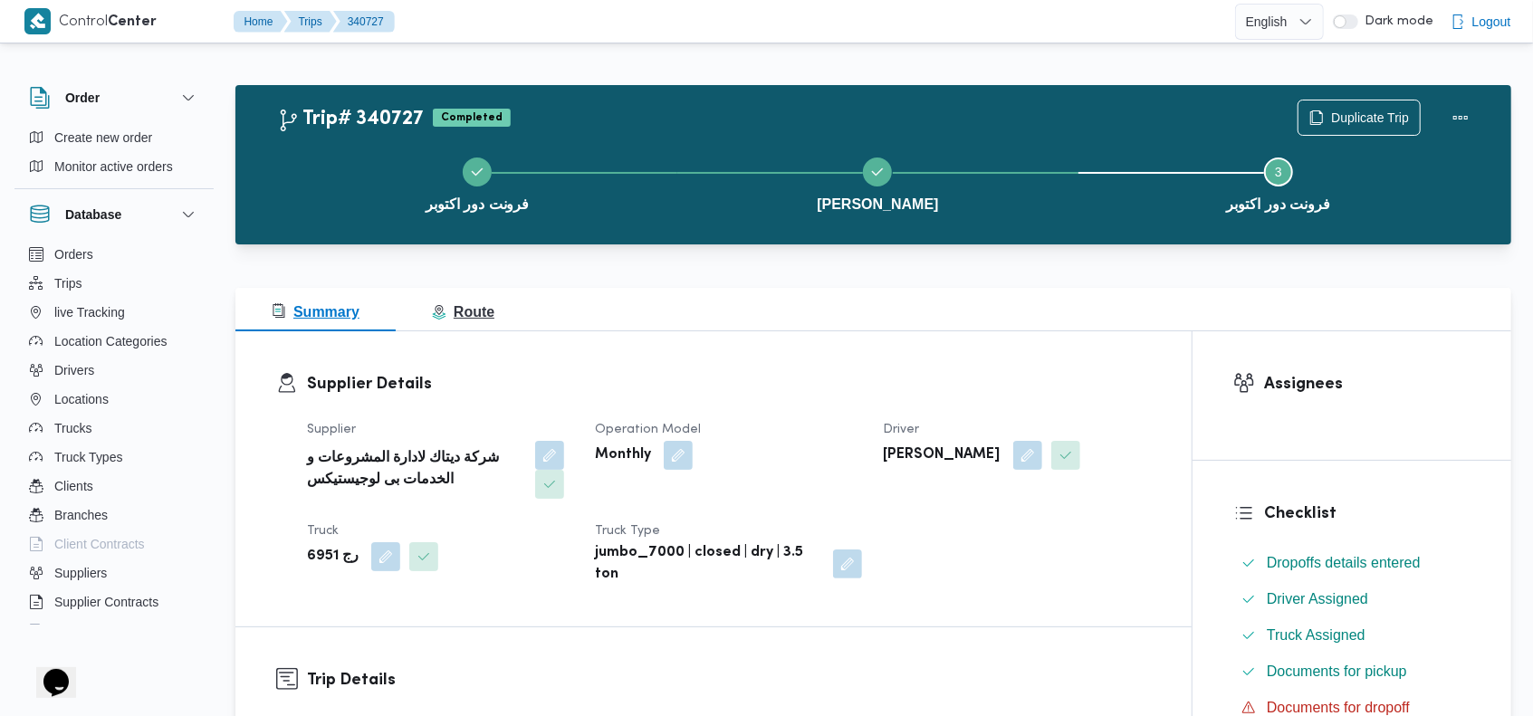
click at [492, 307] on button "Route" at bounding box center [463, 309] width 135 height 43
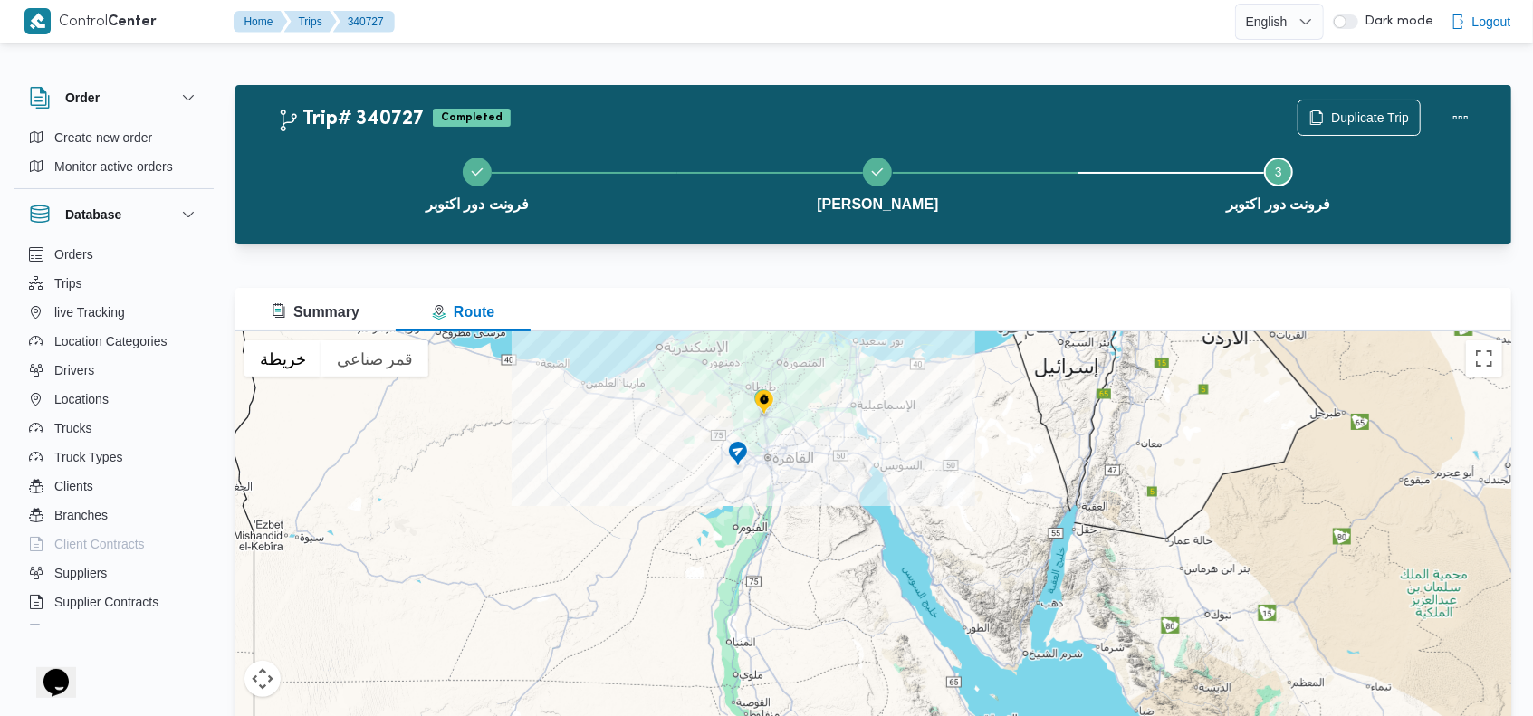
click at [761, 405] on img at bounding box center [764, 403] width 29 height 30
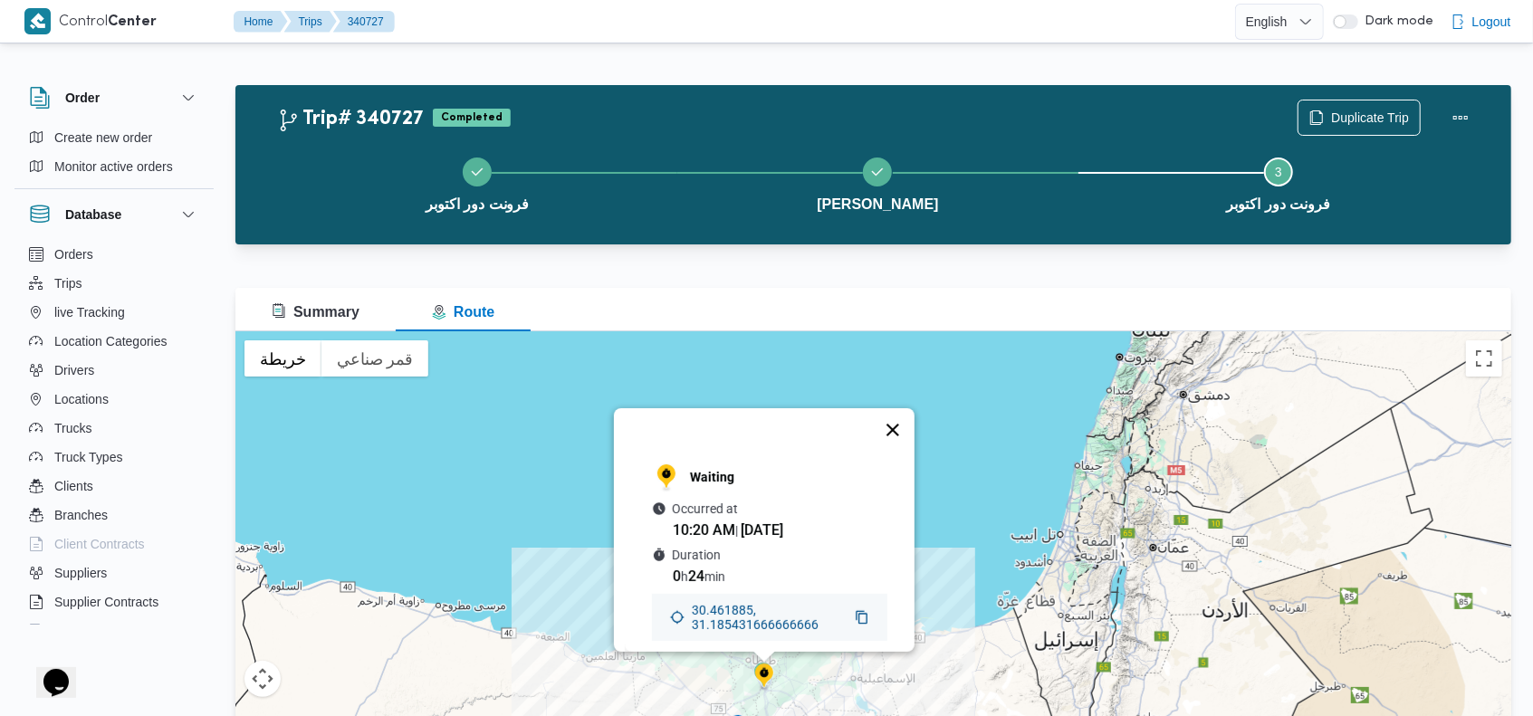
click at [896, 408] on button "إغلاق" at bounding box center [892, 429] width 43 height 43
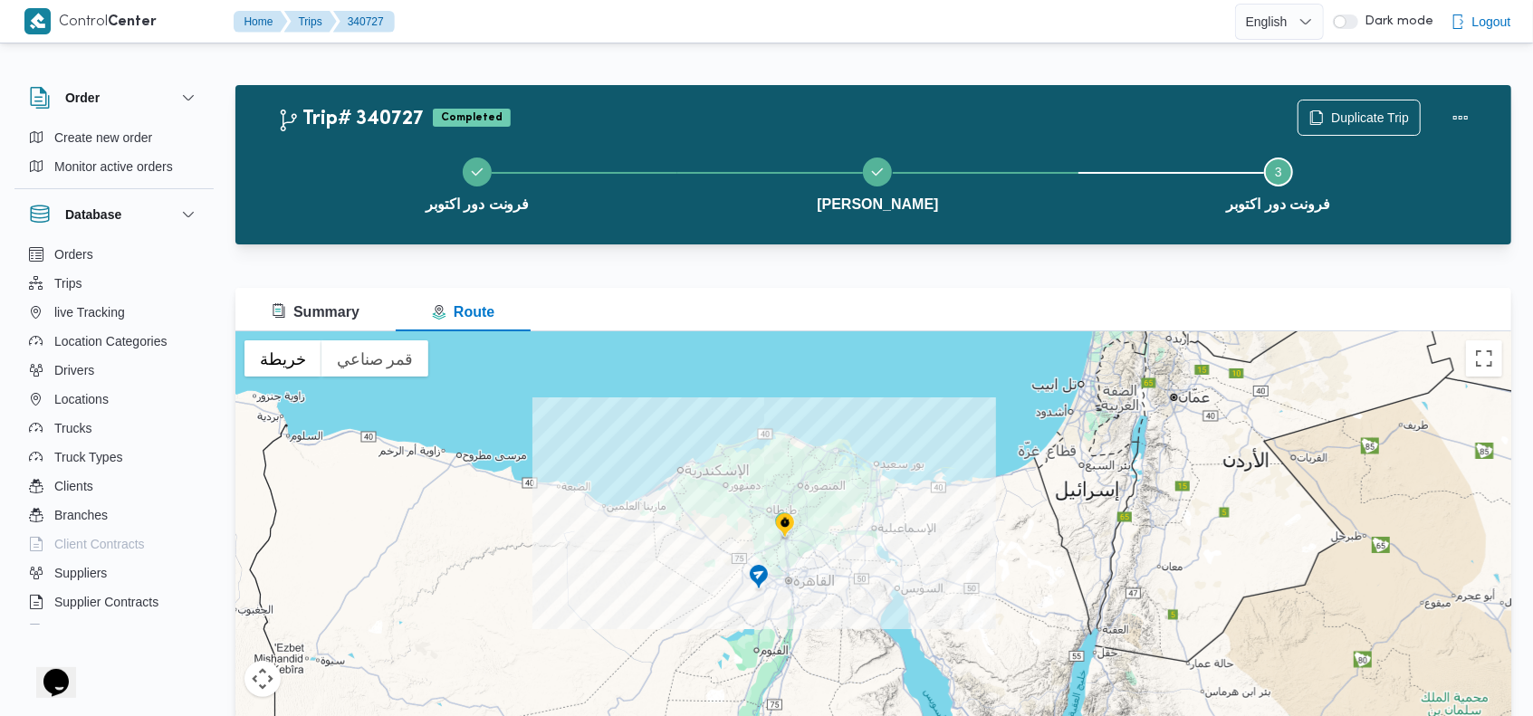
drag, startPoint x: 737, startPoint y: 605, endPoint x: 773, endPoint y: 400, distance: 207.8
click at [773, 398] on div at bounding box center [872, 557] width 1275 height 453
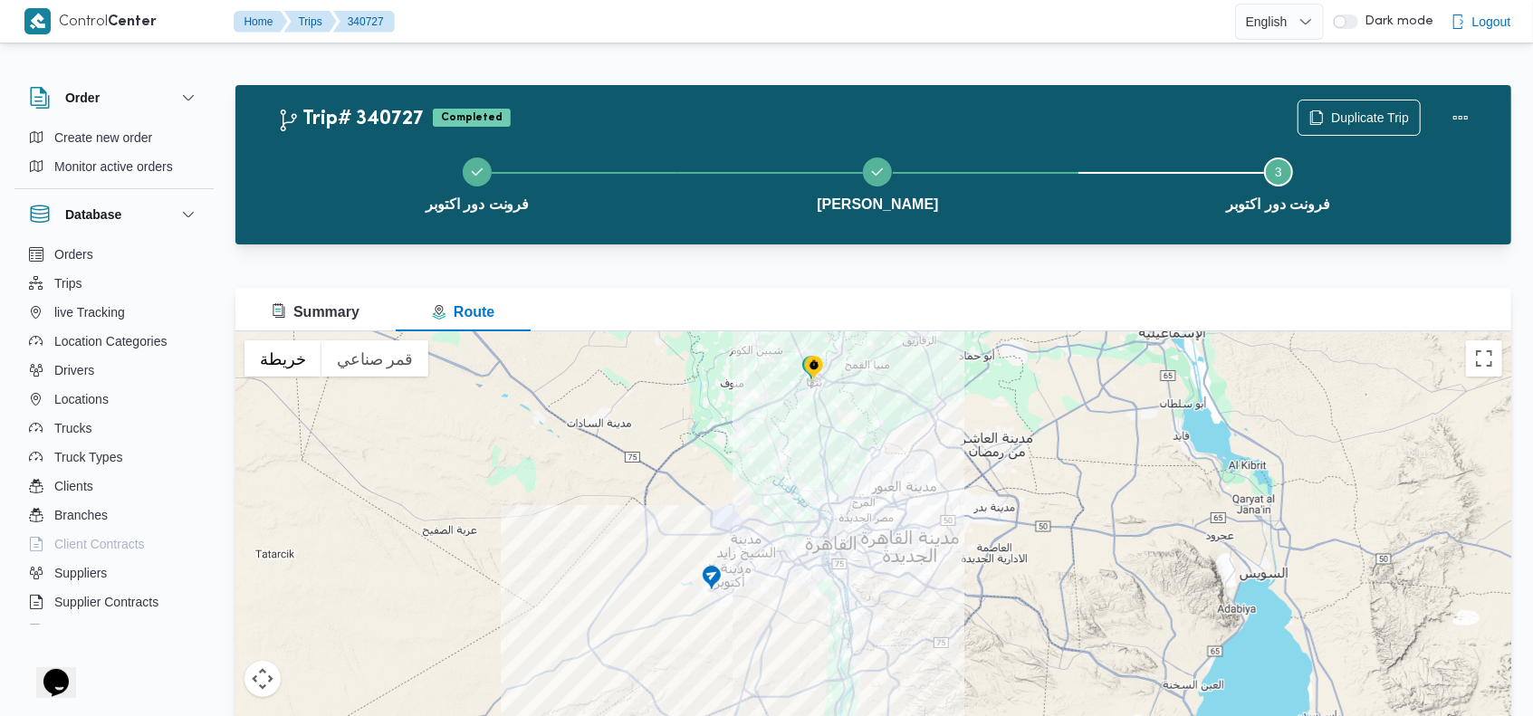
drag, startPoint x: 800, startPoint y: 641, endPoint x: 796, endPoint y: 530, distance: 110.5
click at [796, 530] on div at bounding box center [872, 557] width 1275 height 453
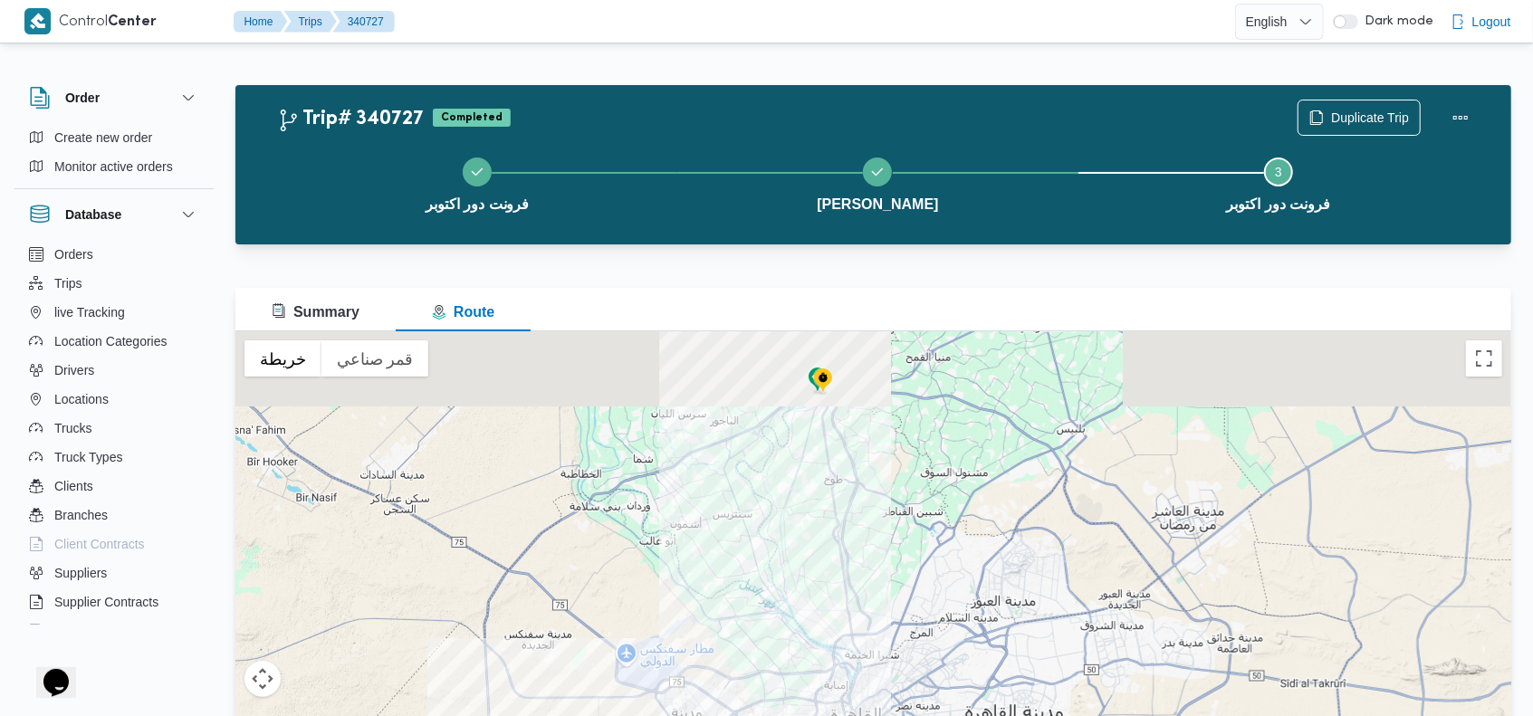
drag, startPoint x: 831, startPoint y: 434, endPoint x: 831, endPoint y: 562, distance: 128.5
click at [831, 562] on div at bounding box center [872, 557] width 1275 height 453
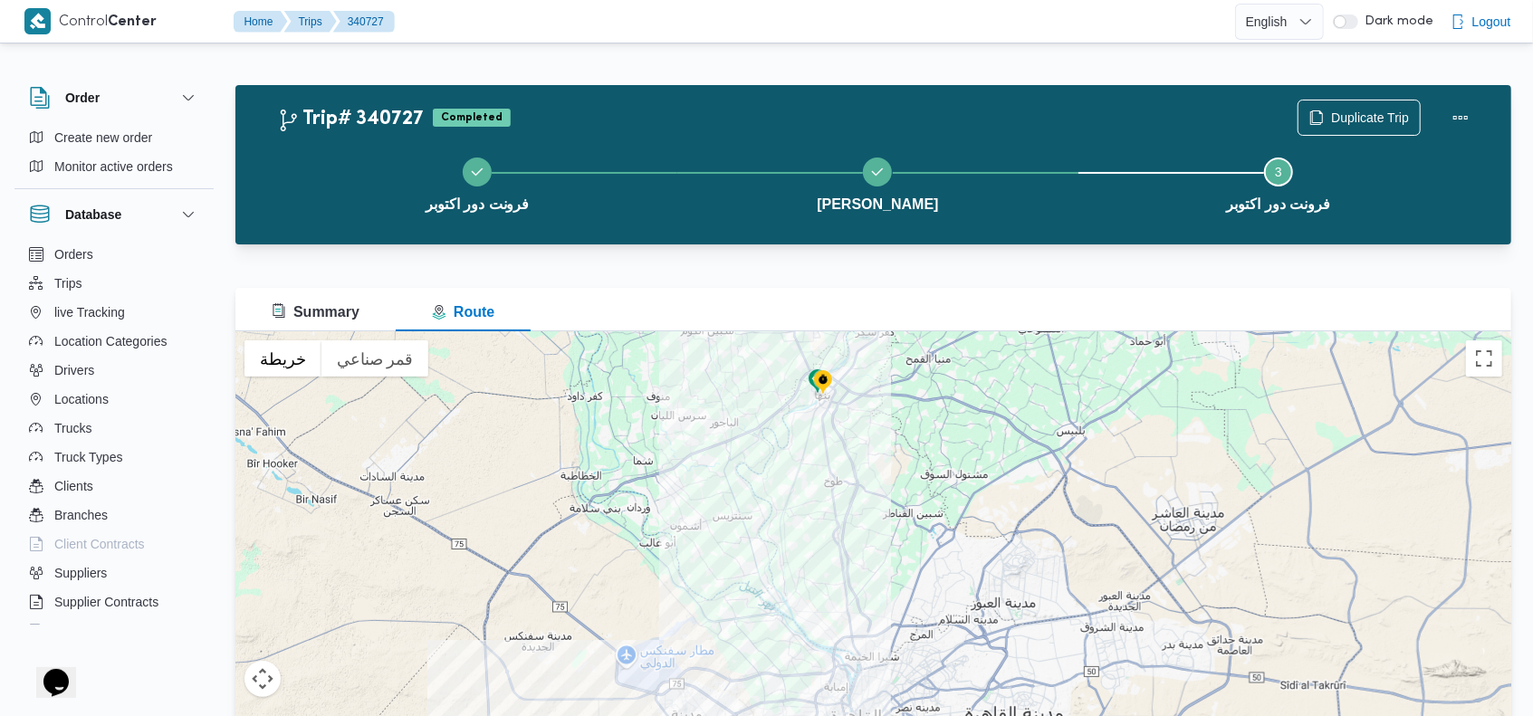
click at [824, 385] on img at bounding box center [822, 383] width 29 height 30
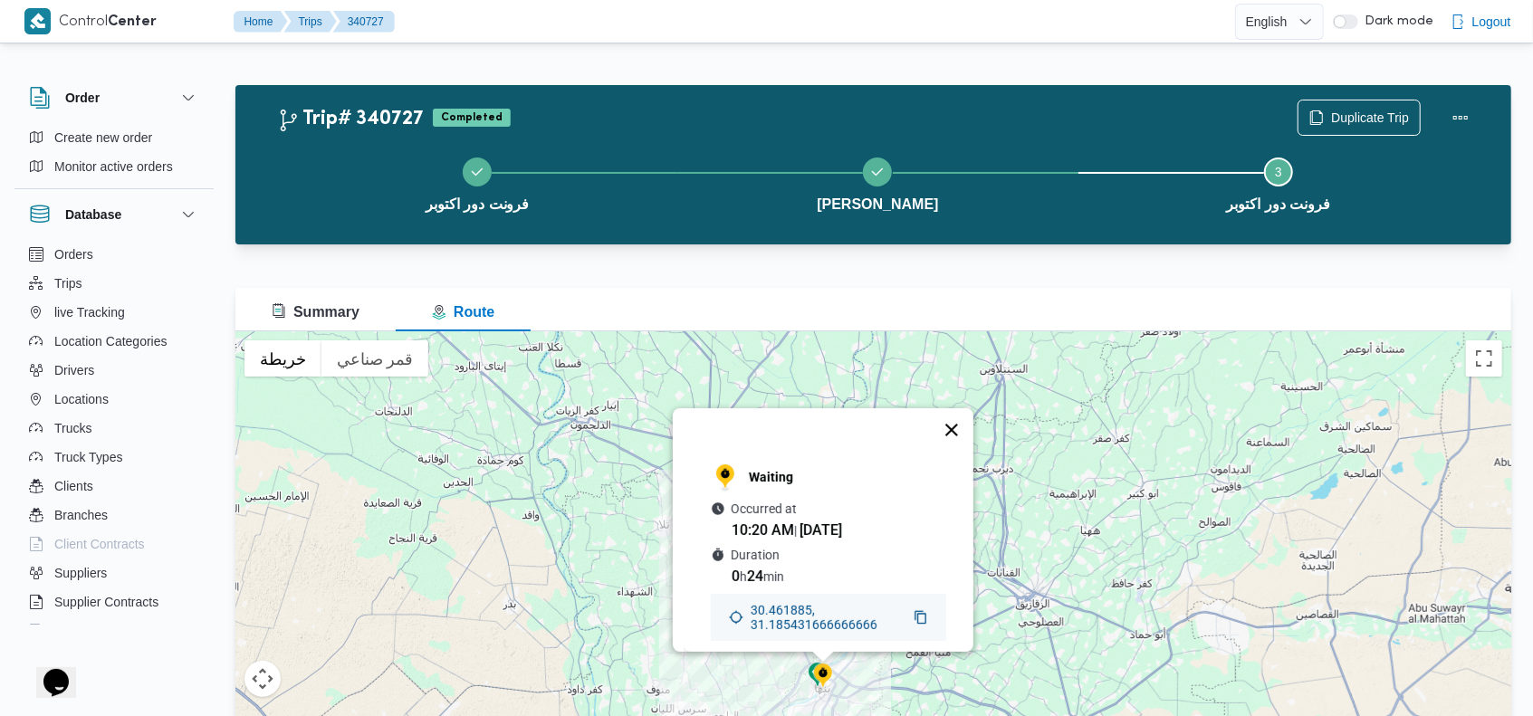
click at [955, 408] on button "إغلاق" at bounding box center [951, 429] width 43 height 43
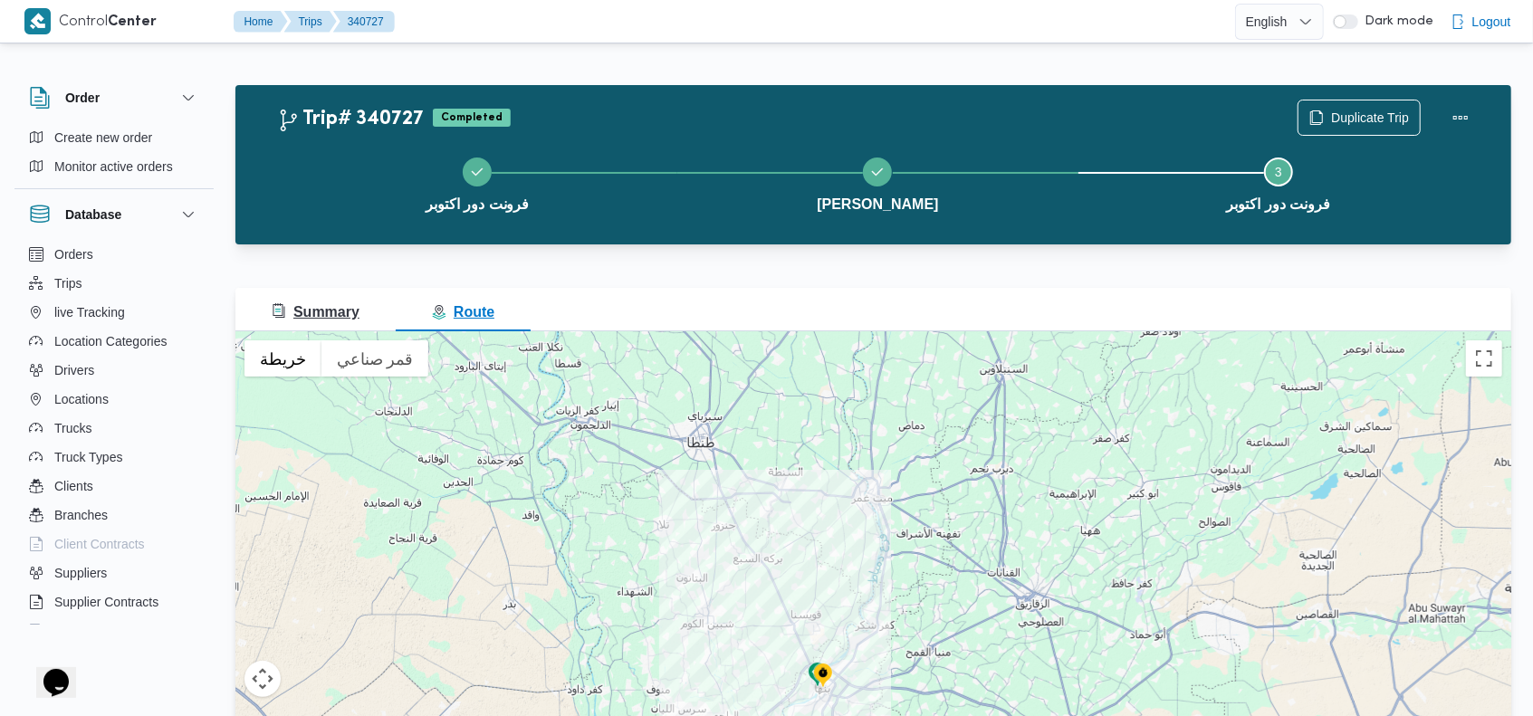
click at [345, 316] on span "Summary" at bounding box center [316, 311] width 88 height 15
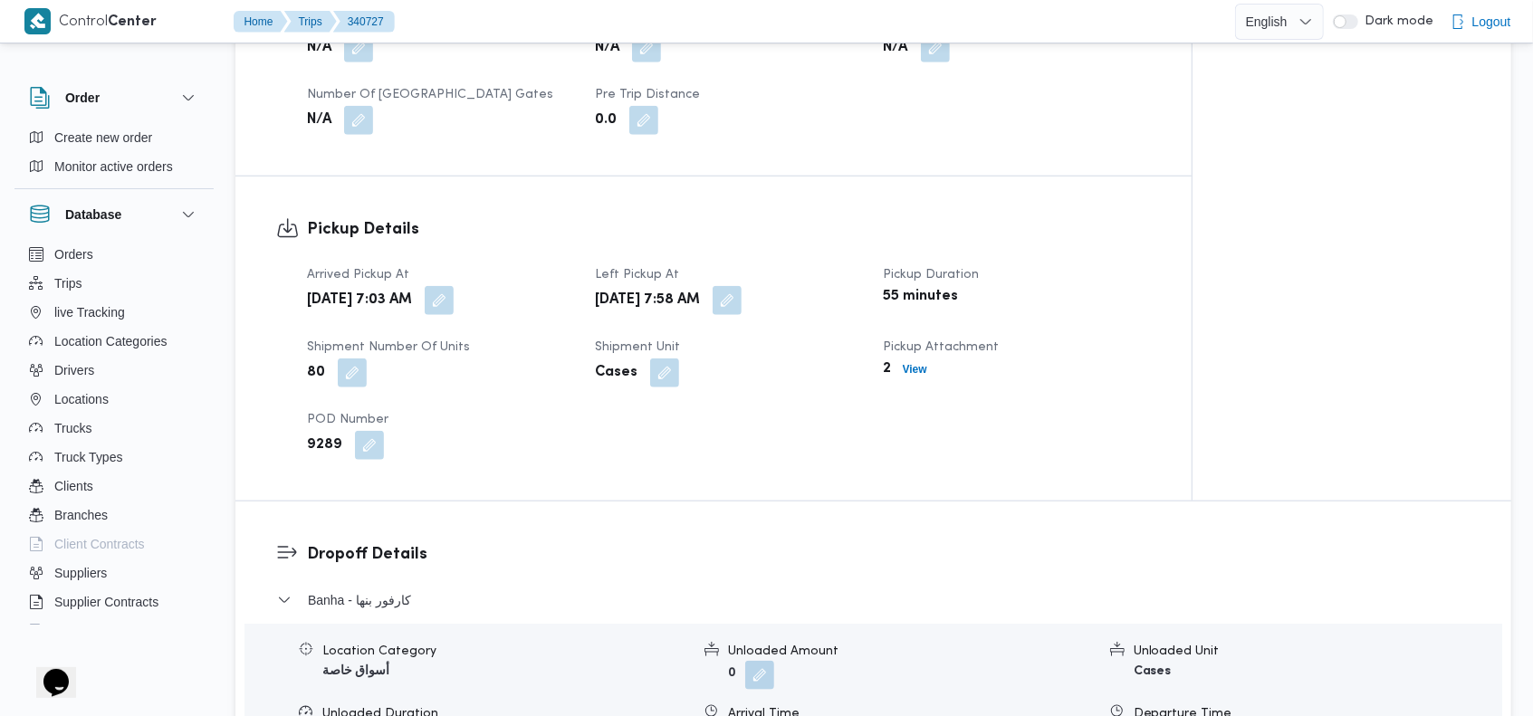
scroll to position [2863, 0]
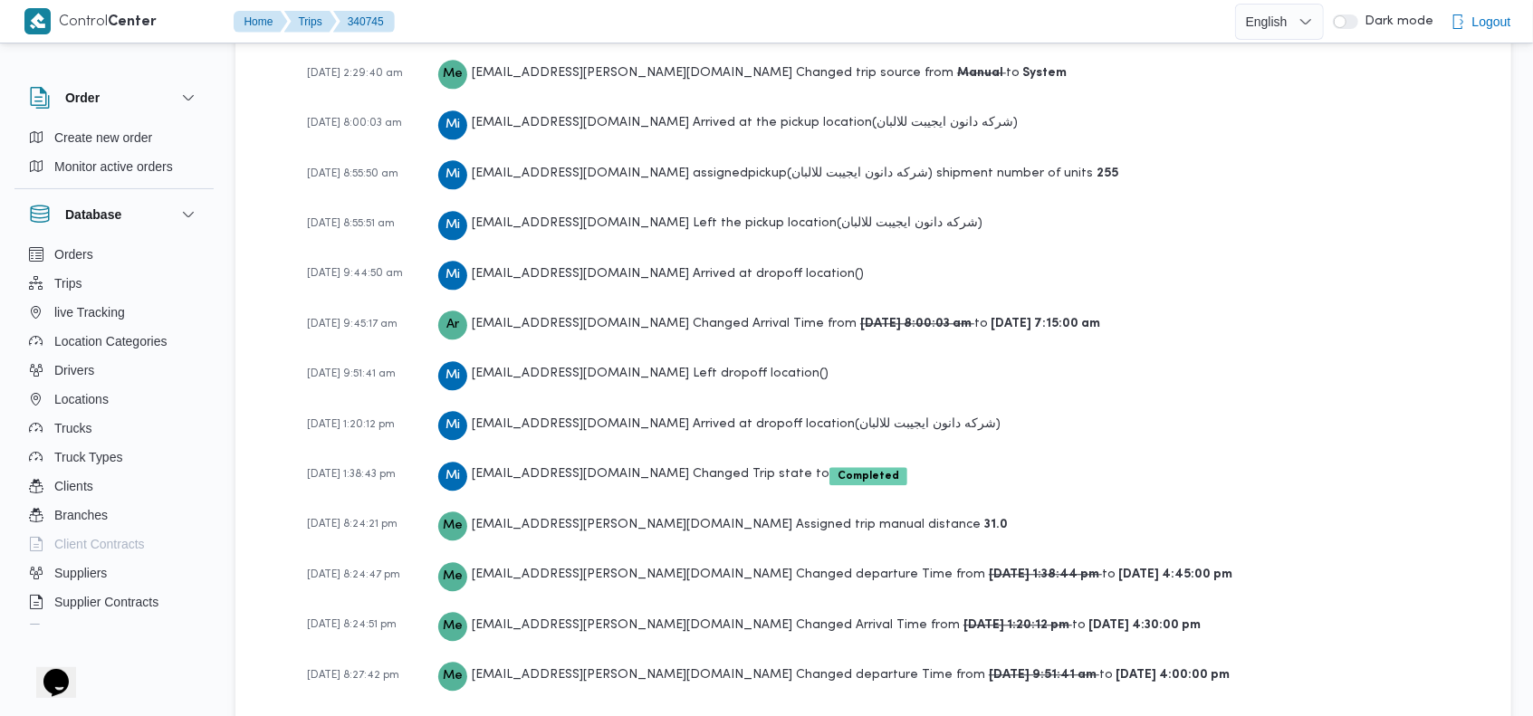
scroll to position [2870, 0]
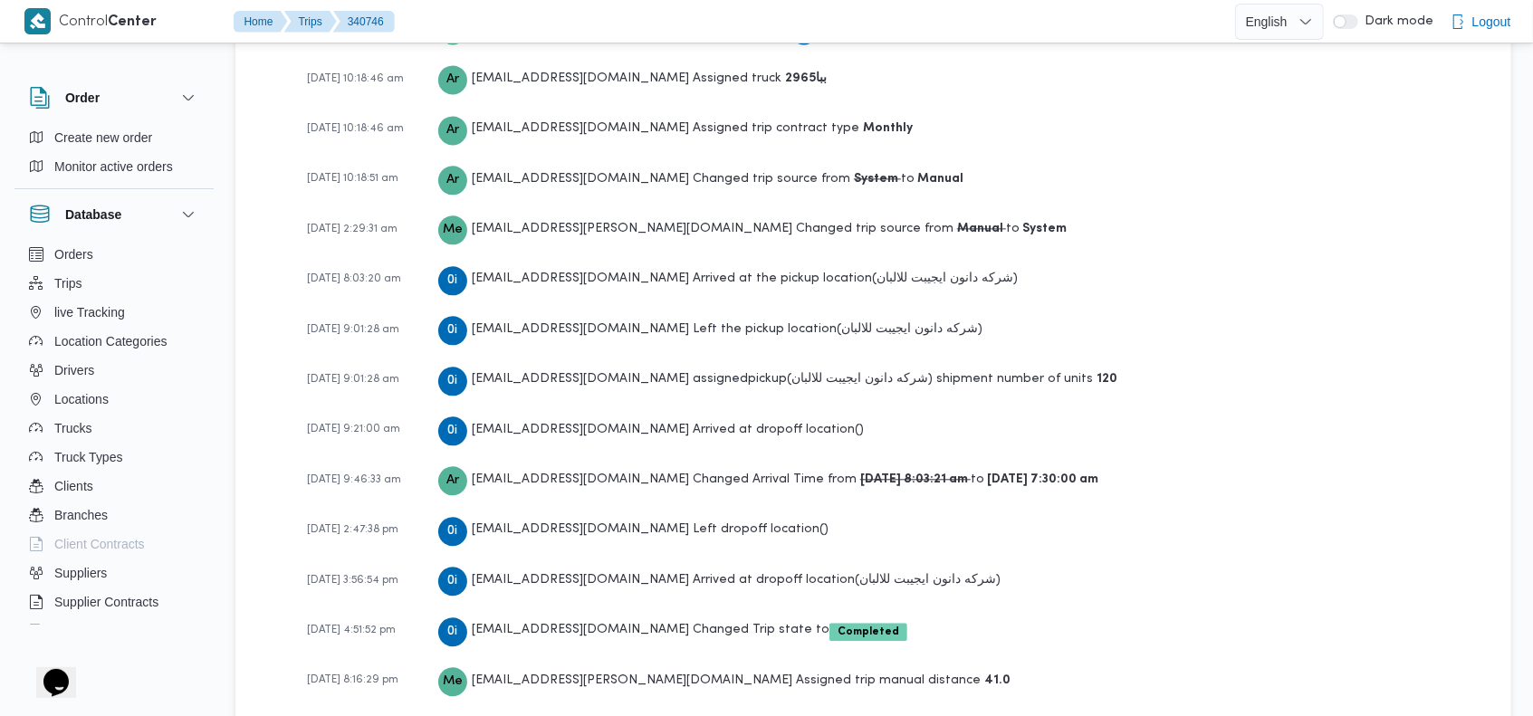
scroll to position [2717, 0]
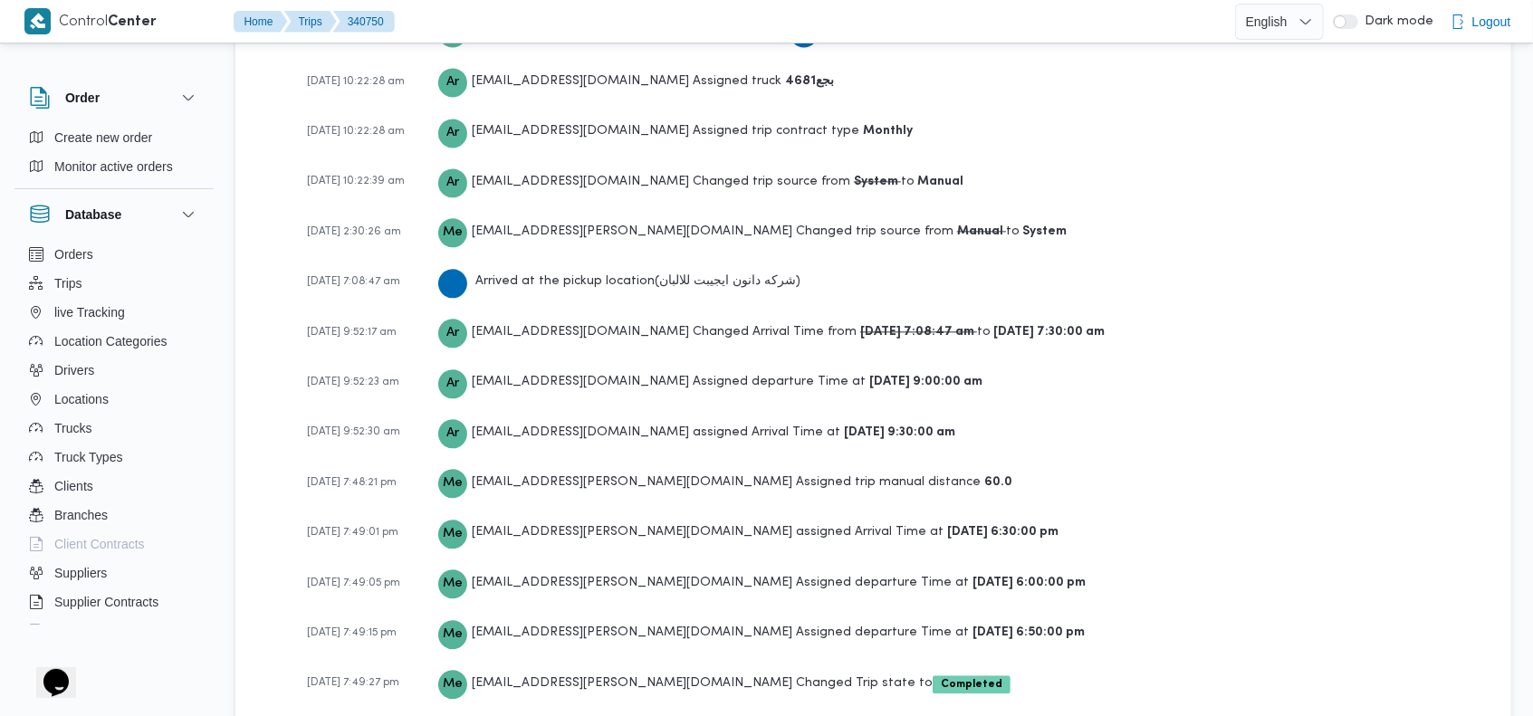
scroll to position [2717, 0]
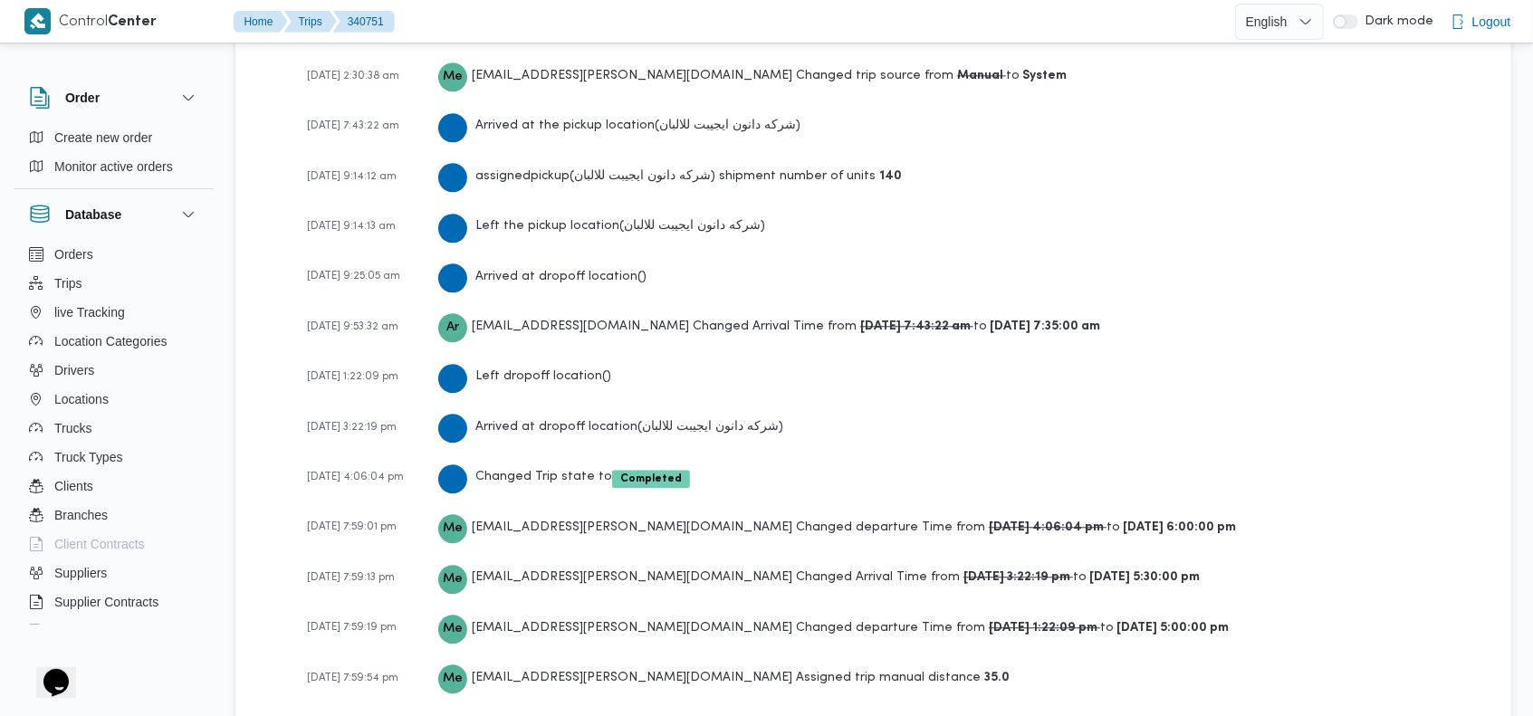
scroll to position [2870, 0]
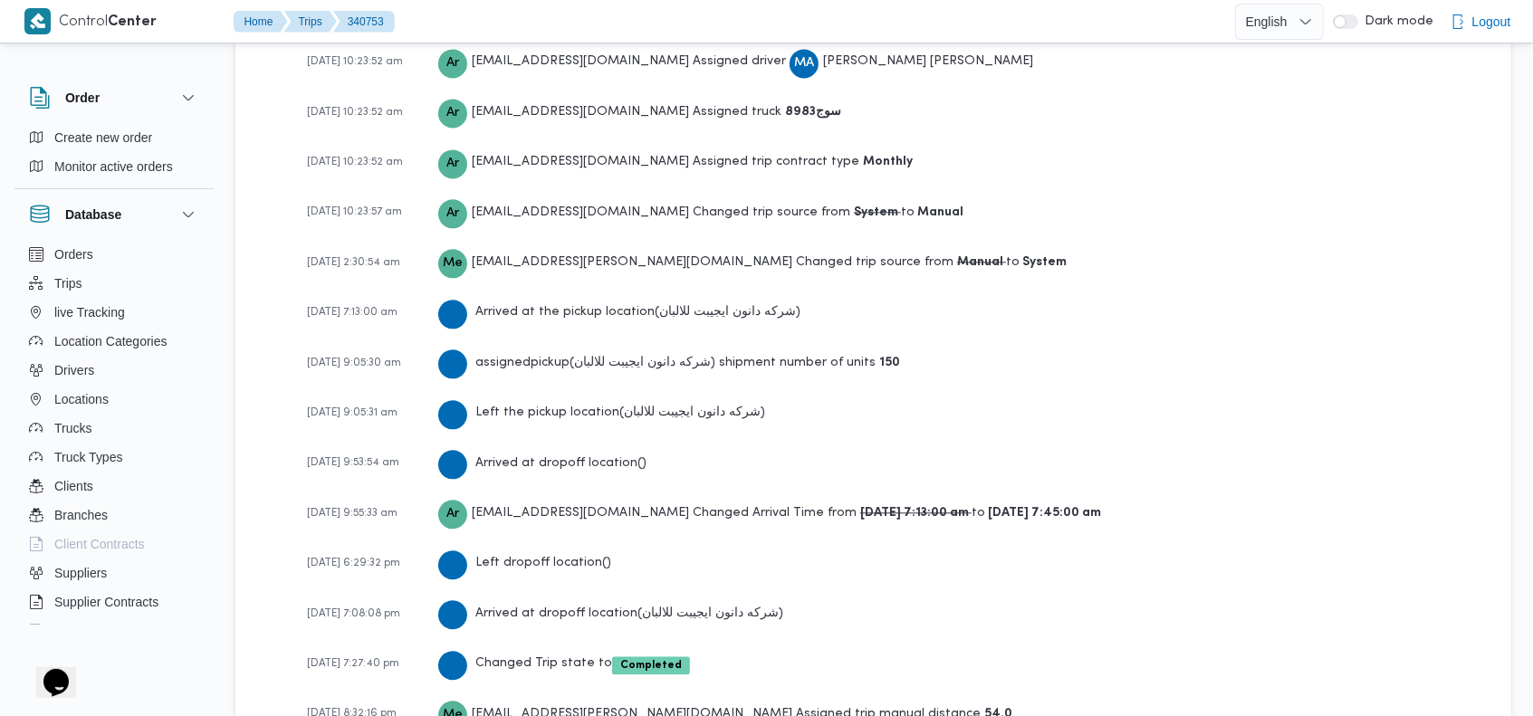
scroll to position [2717, 0]
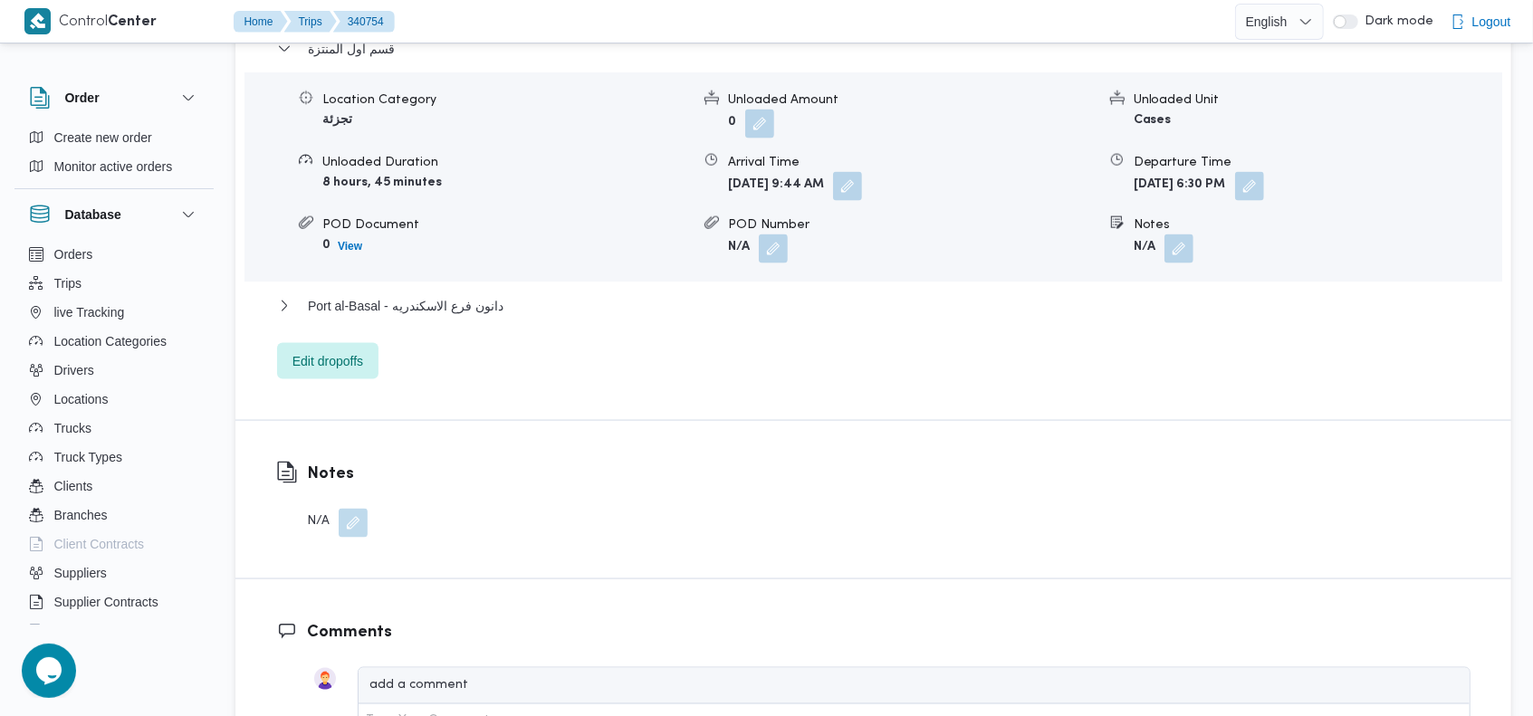
scroll to position [2820, 0]
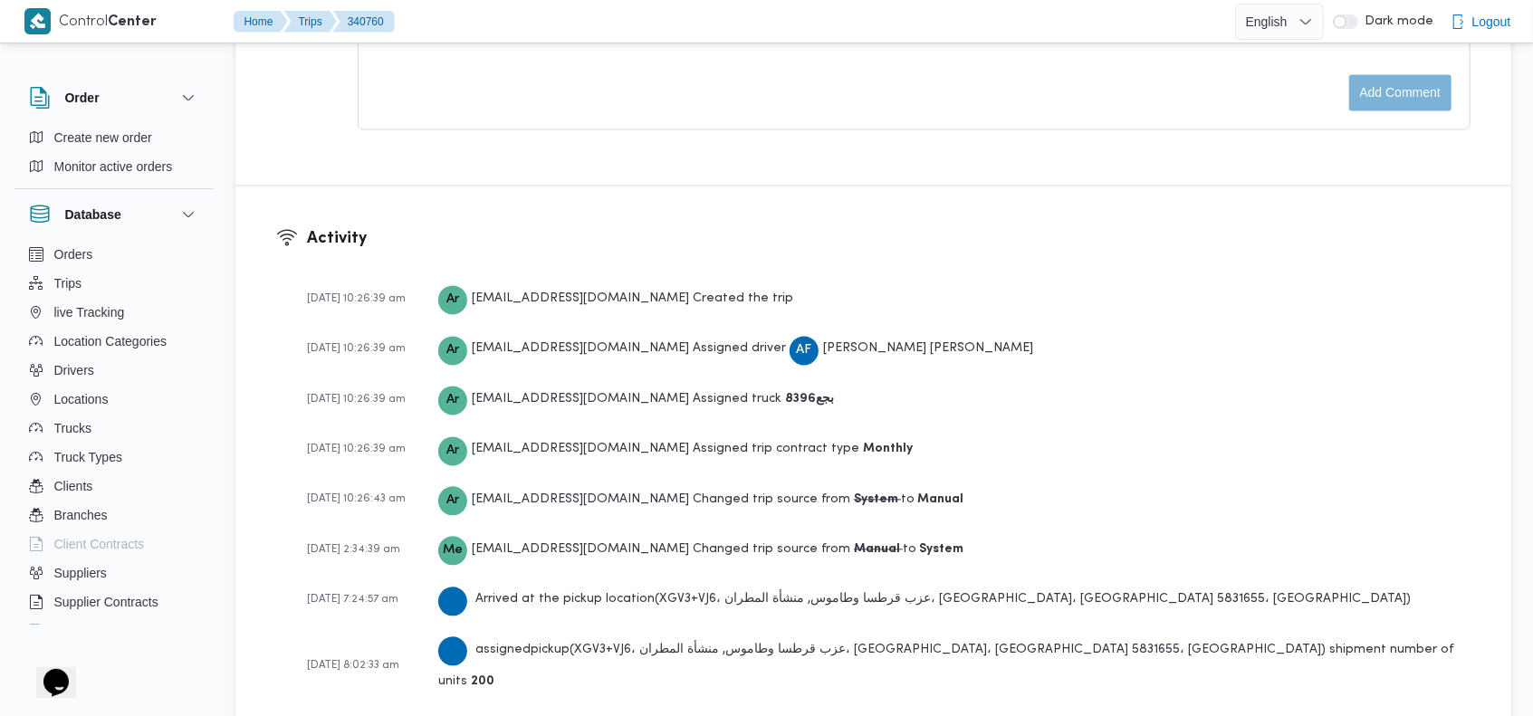
scroll to position [2717, 0]
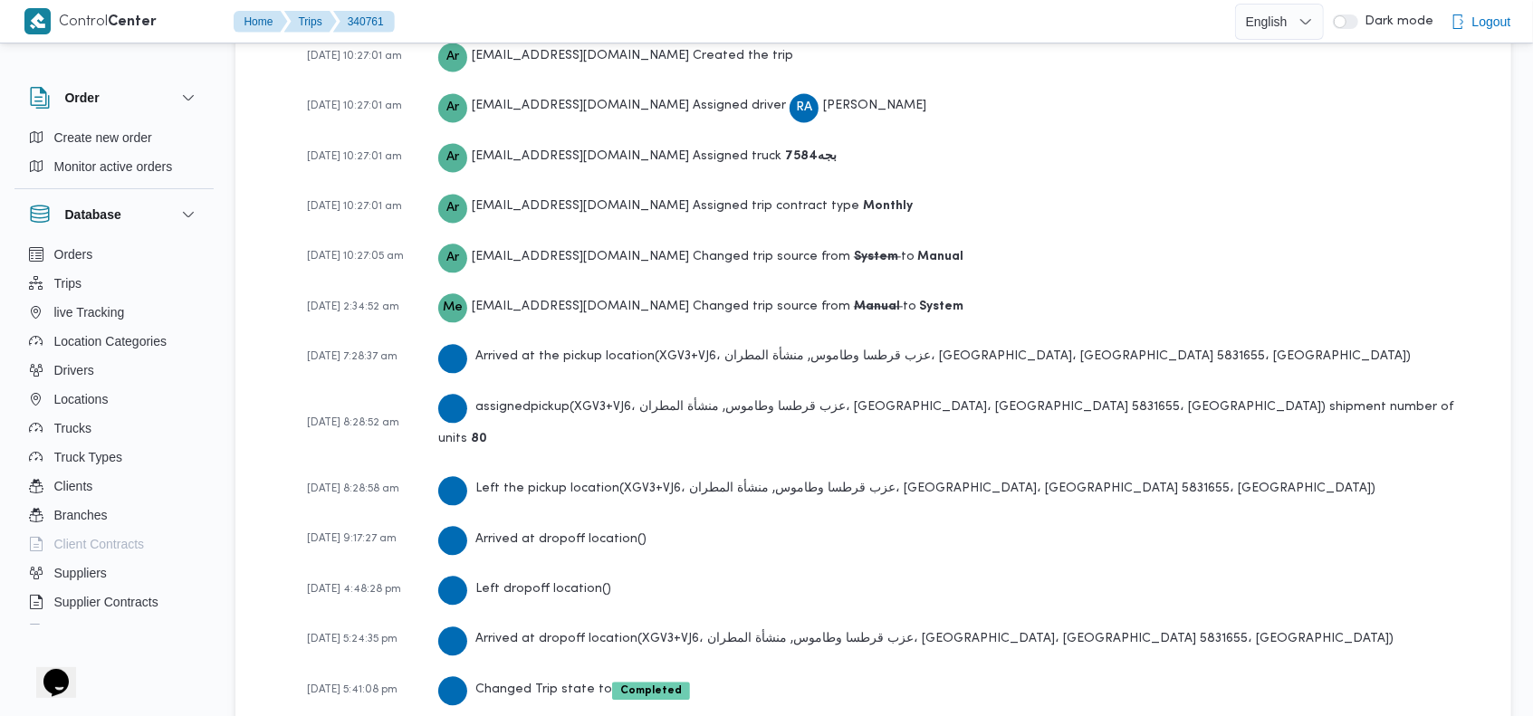
scroll to position [2666, 0]
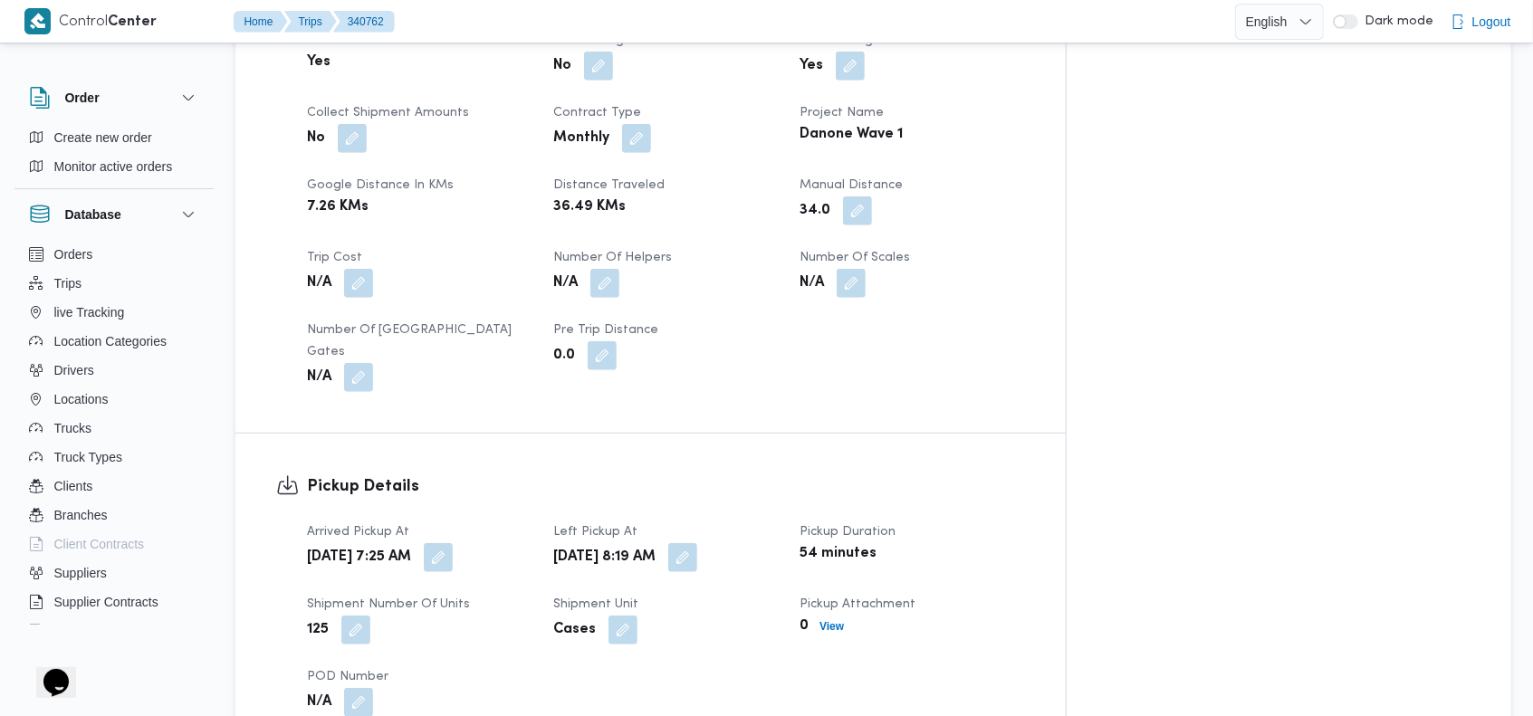
scroll to position [2666, 0]
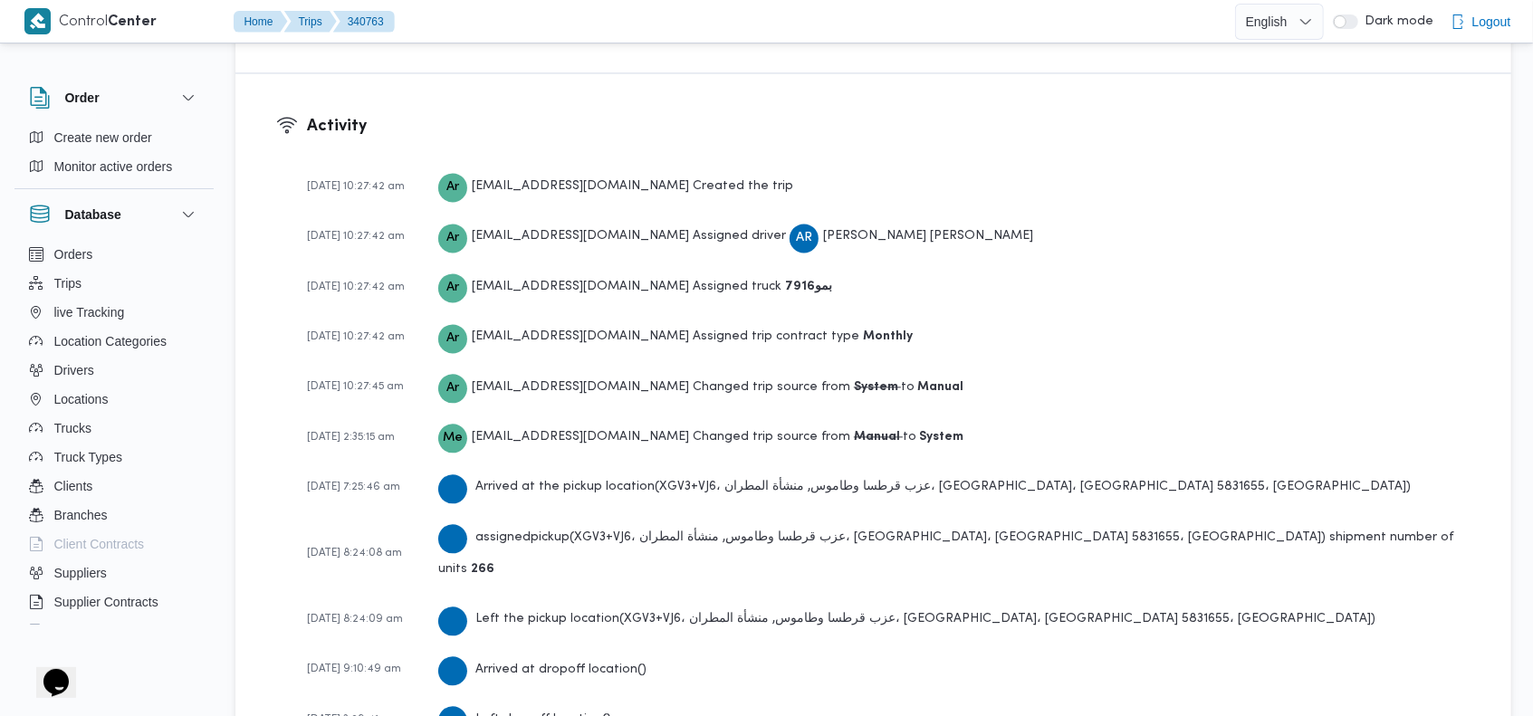
scroll to position [2666, 0]
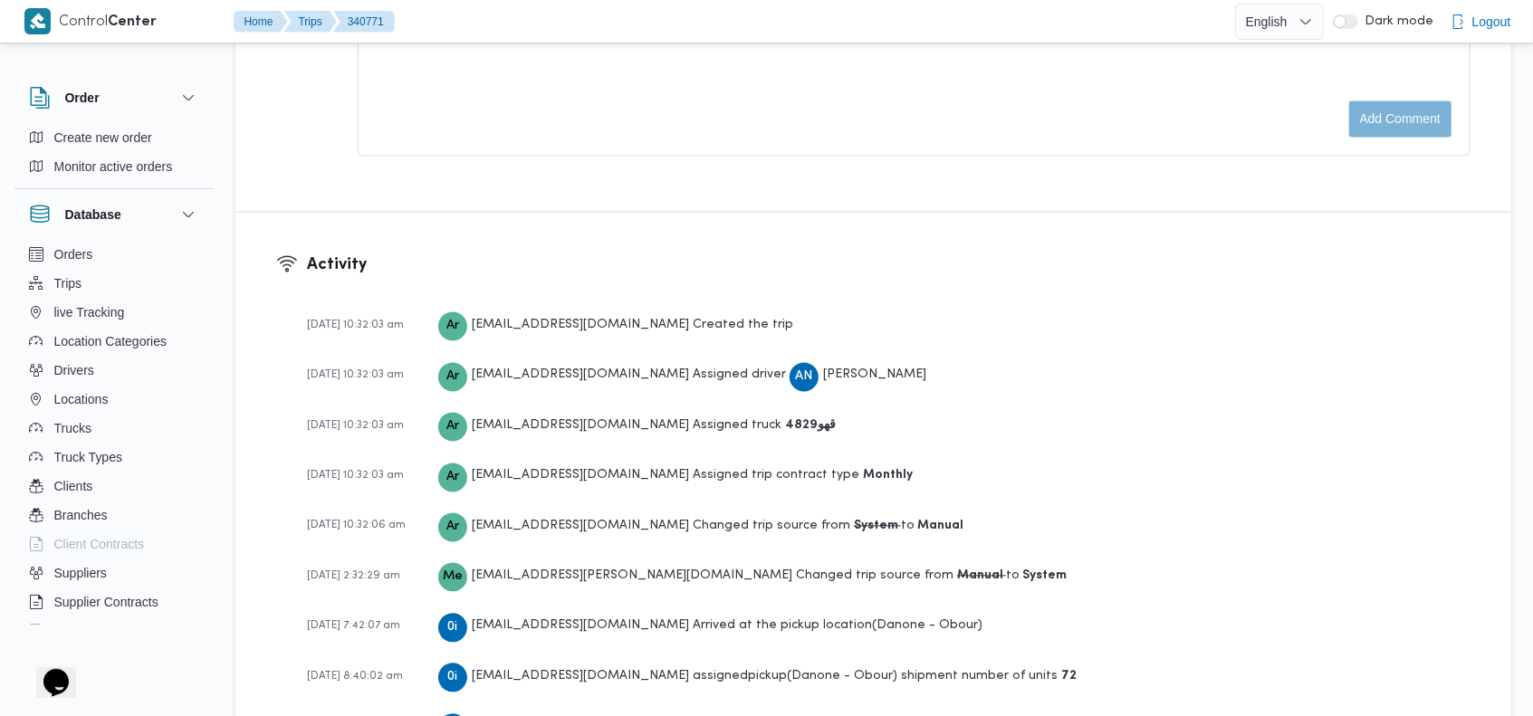
scroll to position [2820, 0]
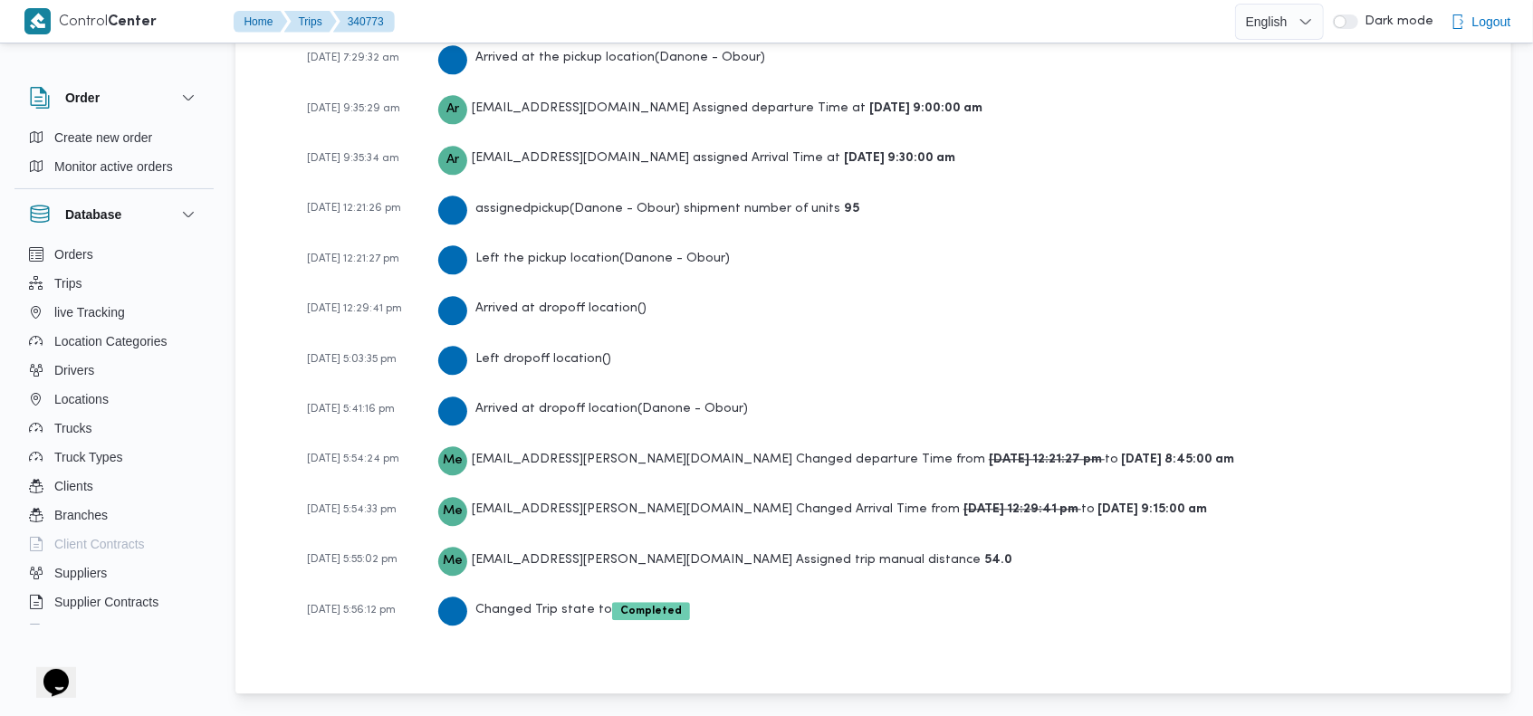
scroll to position [2870, 0]
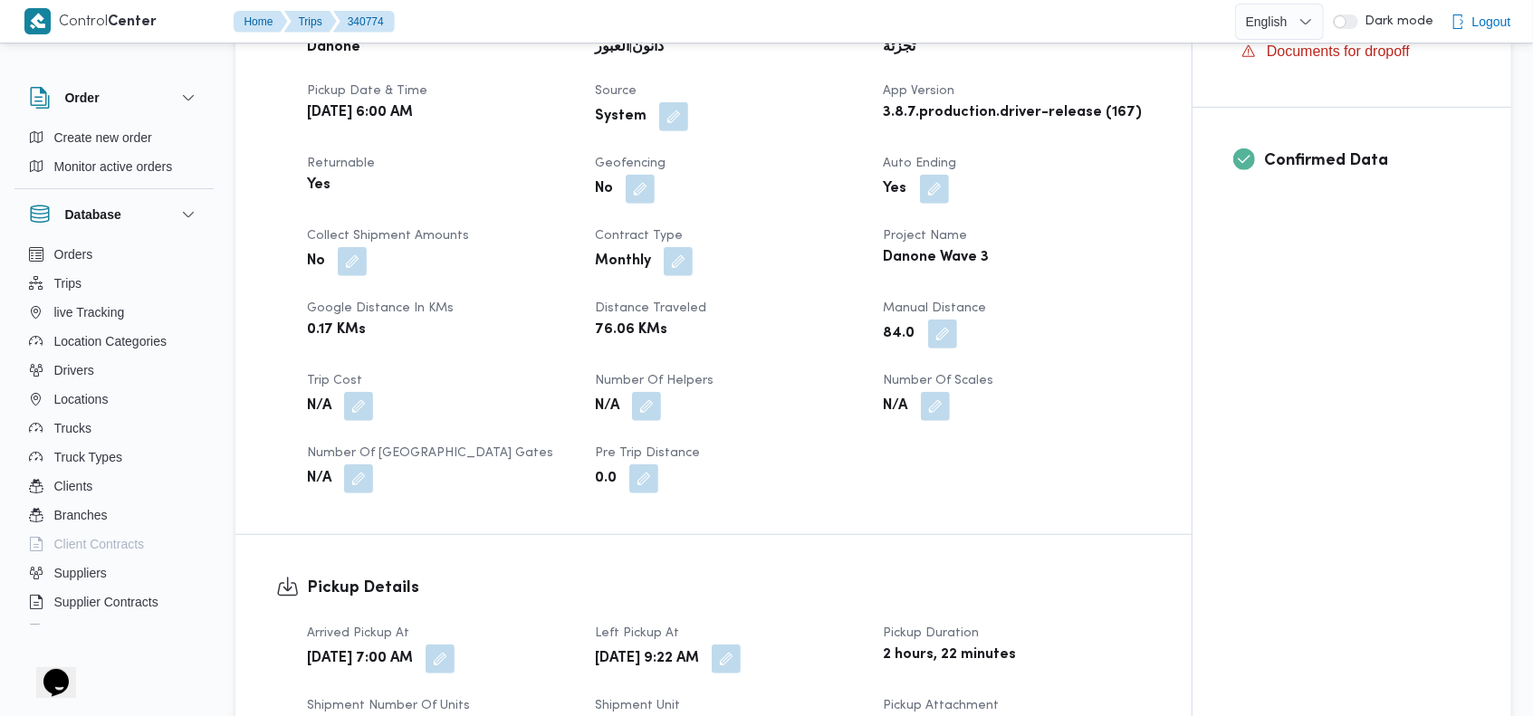
scroll to position [2820, 0]
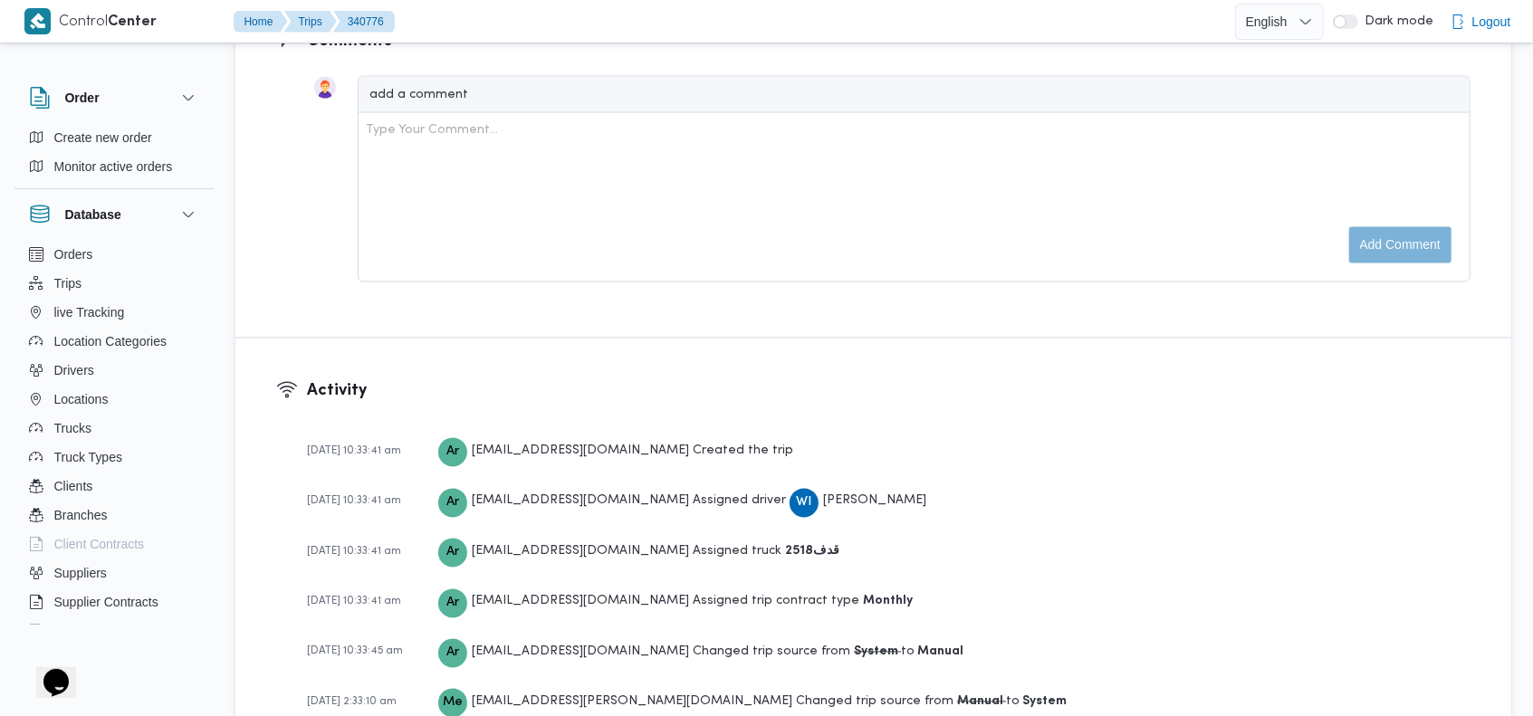
scroll to position [2666, 0]
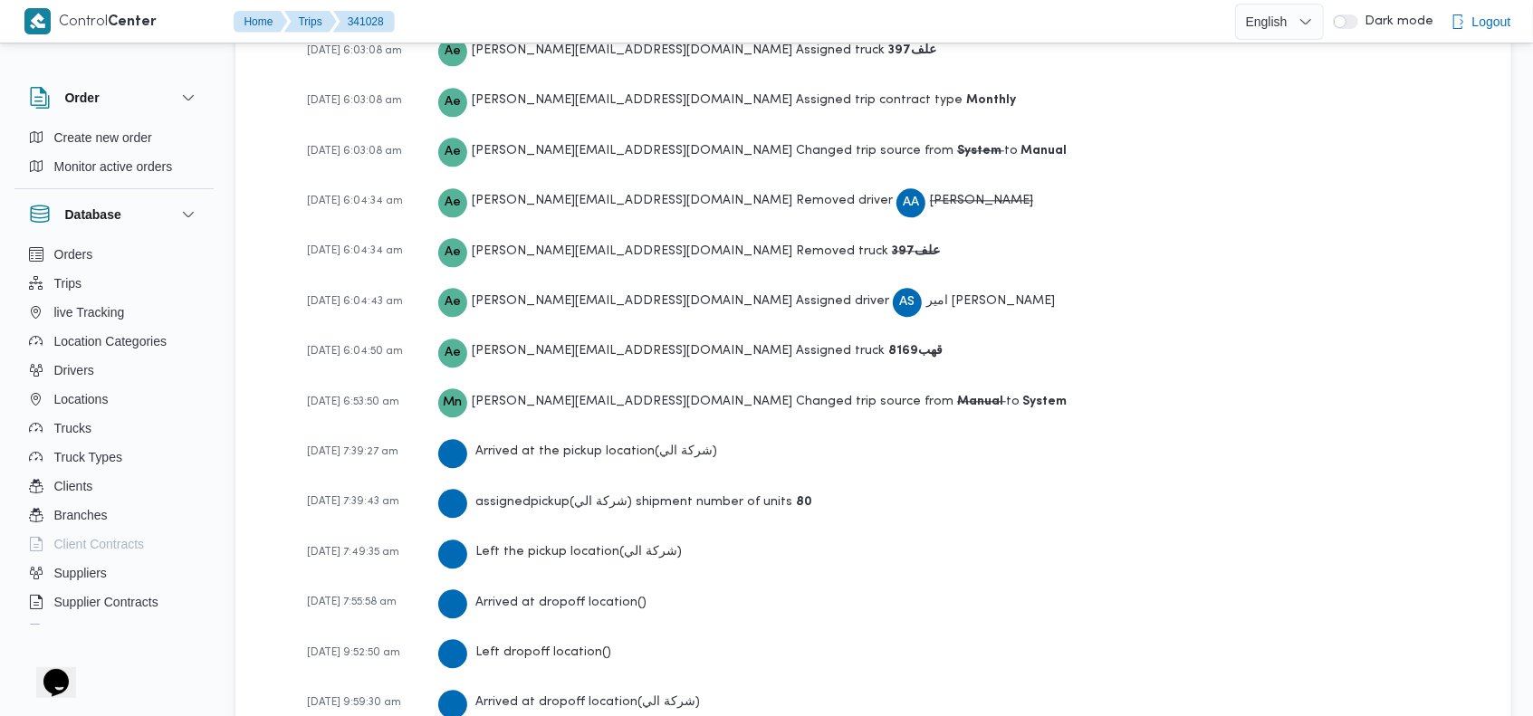
scroll to position [3434, 0]
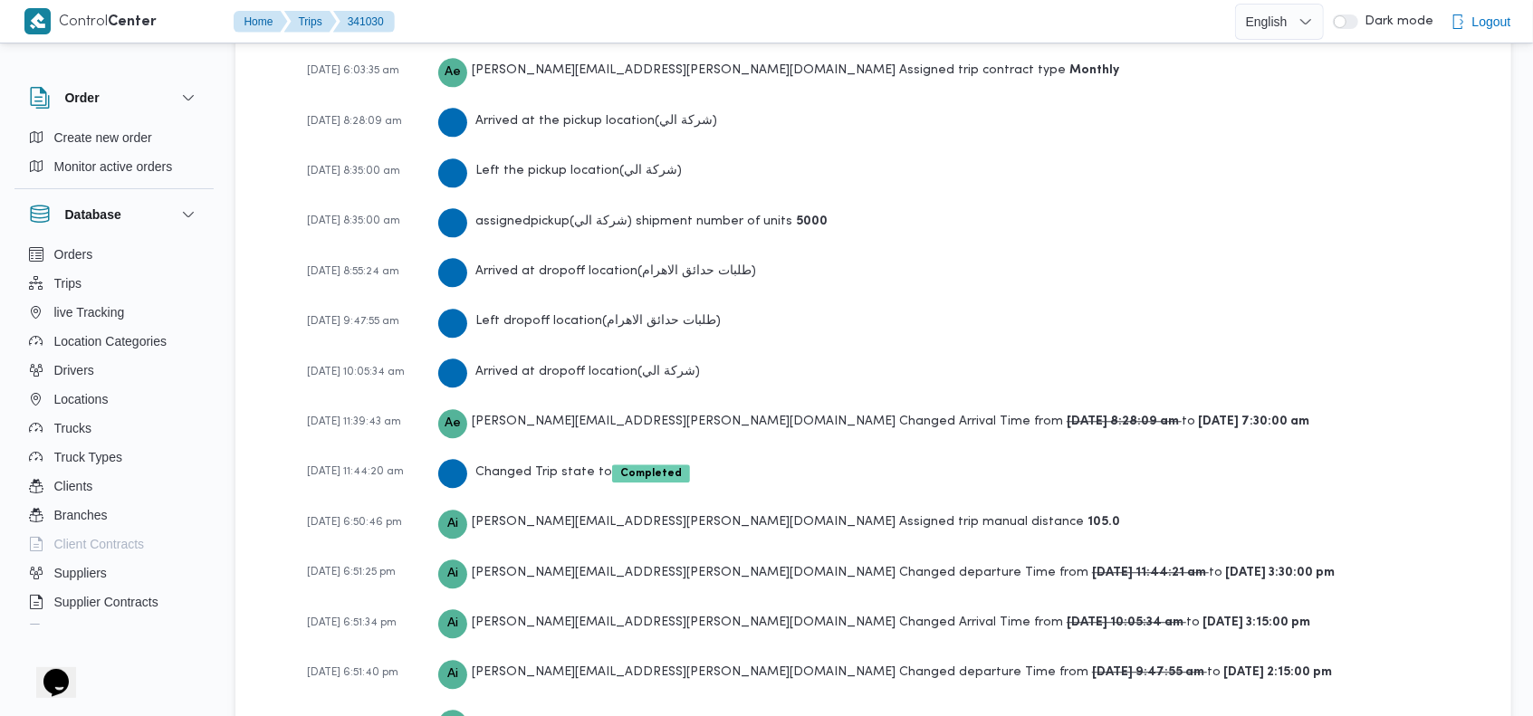
scroll to position [2974, 0]
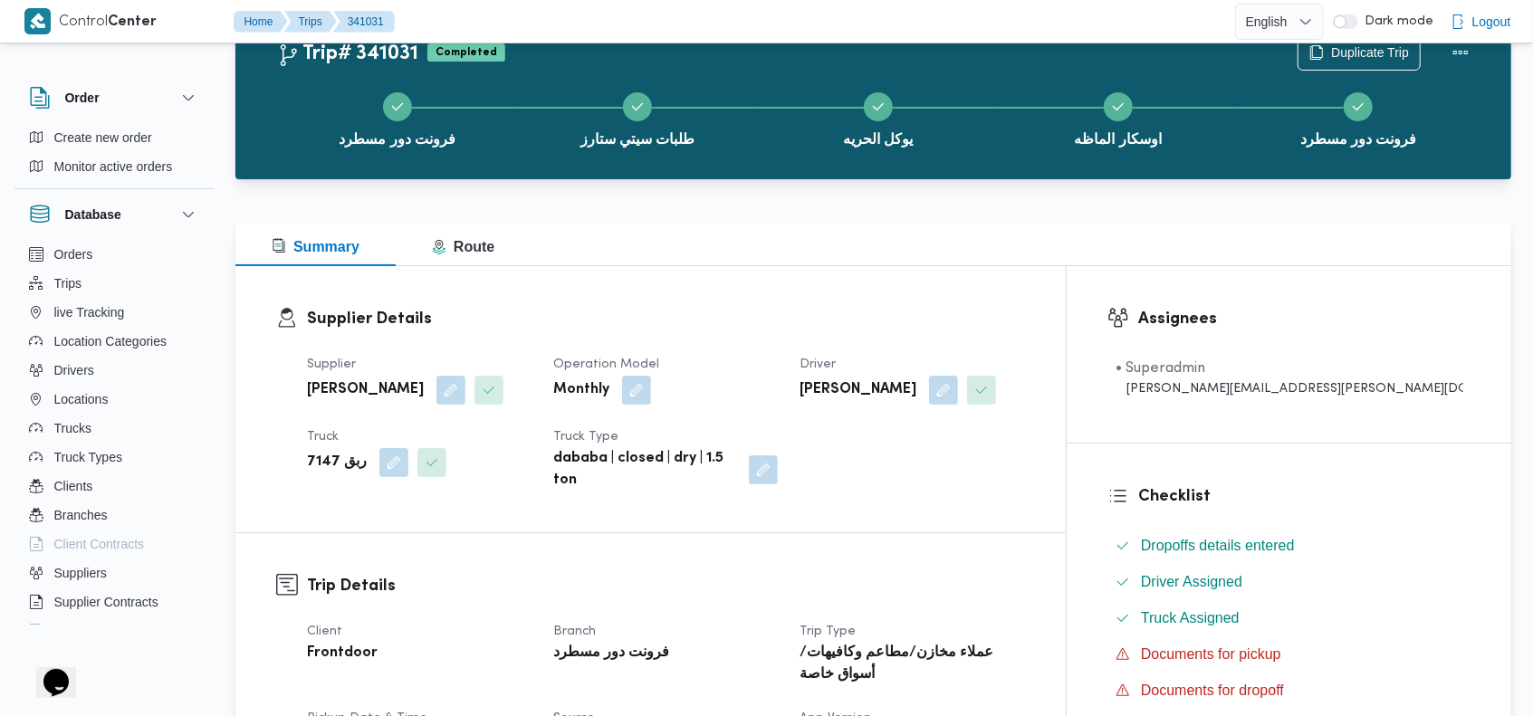
scroll to position [3172, 0]
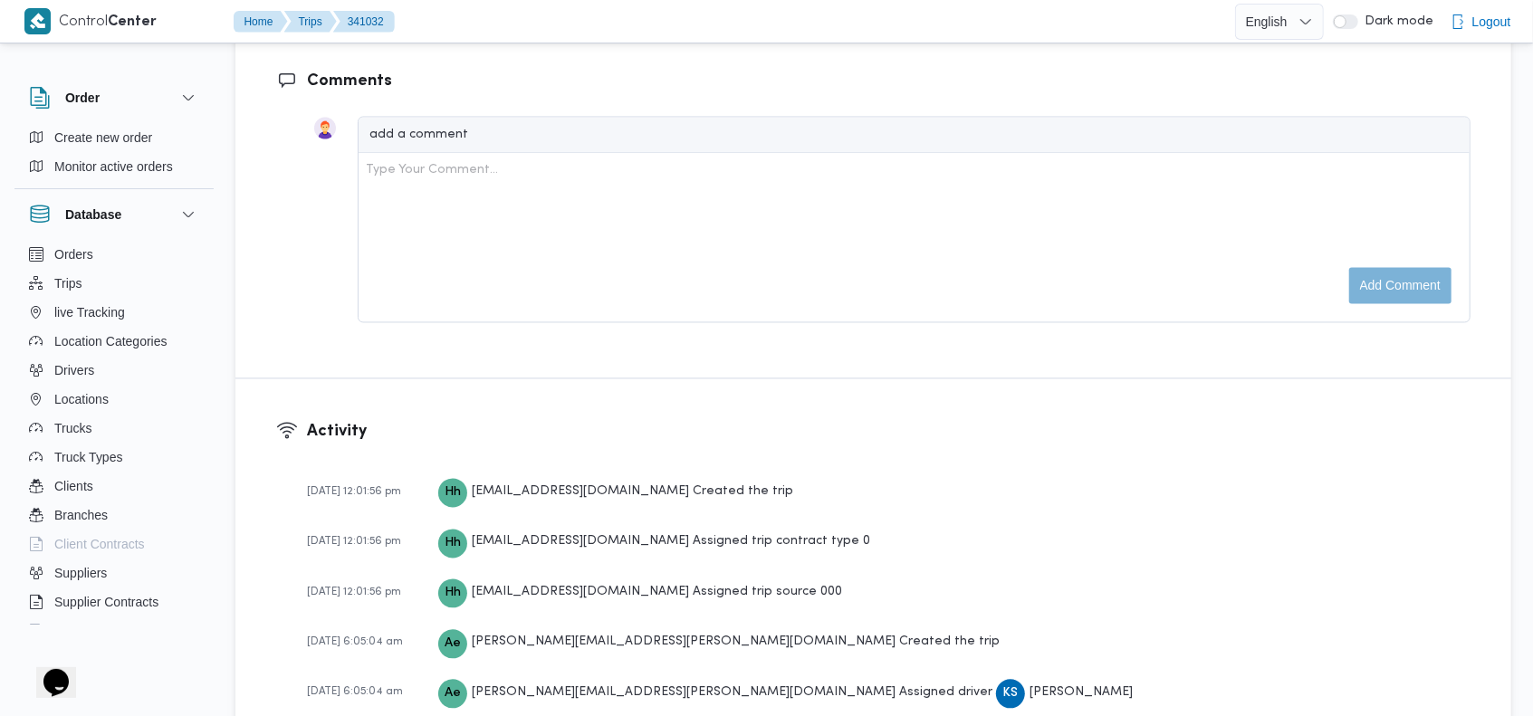
scroll to position [2967, 0]
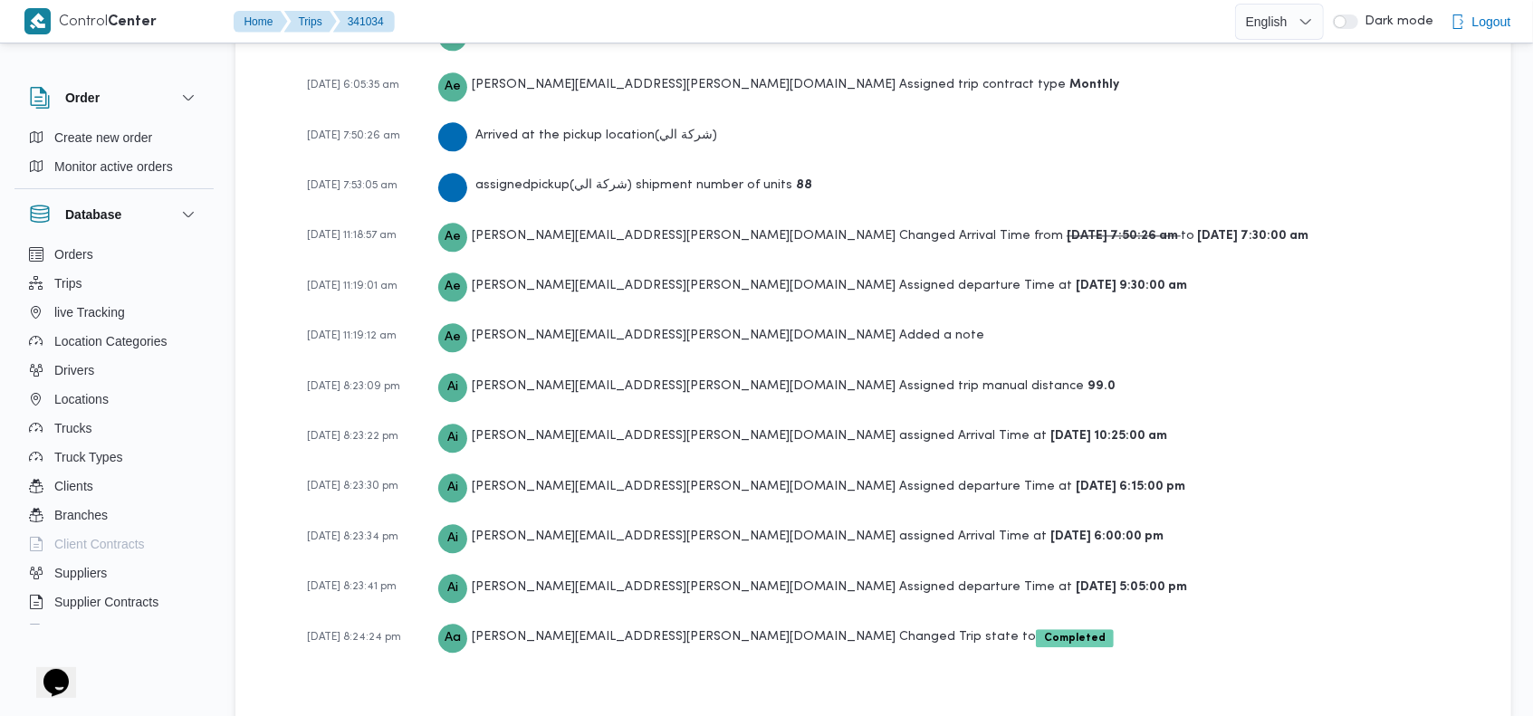
scroll to position [2885, 0]
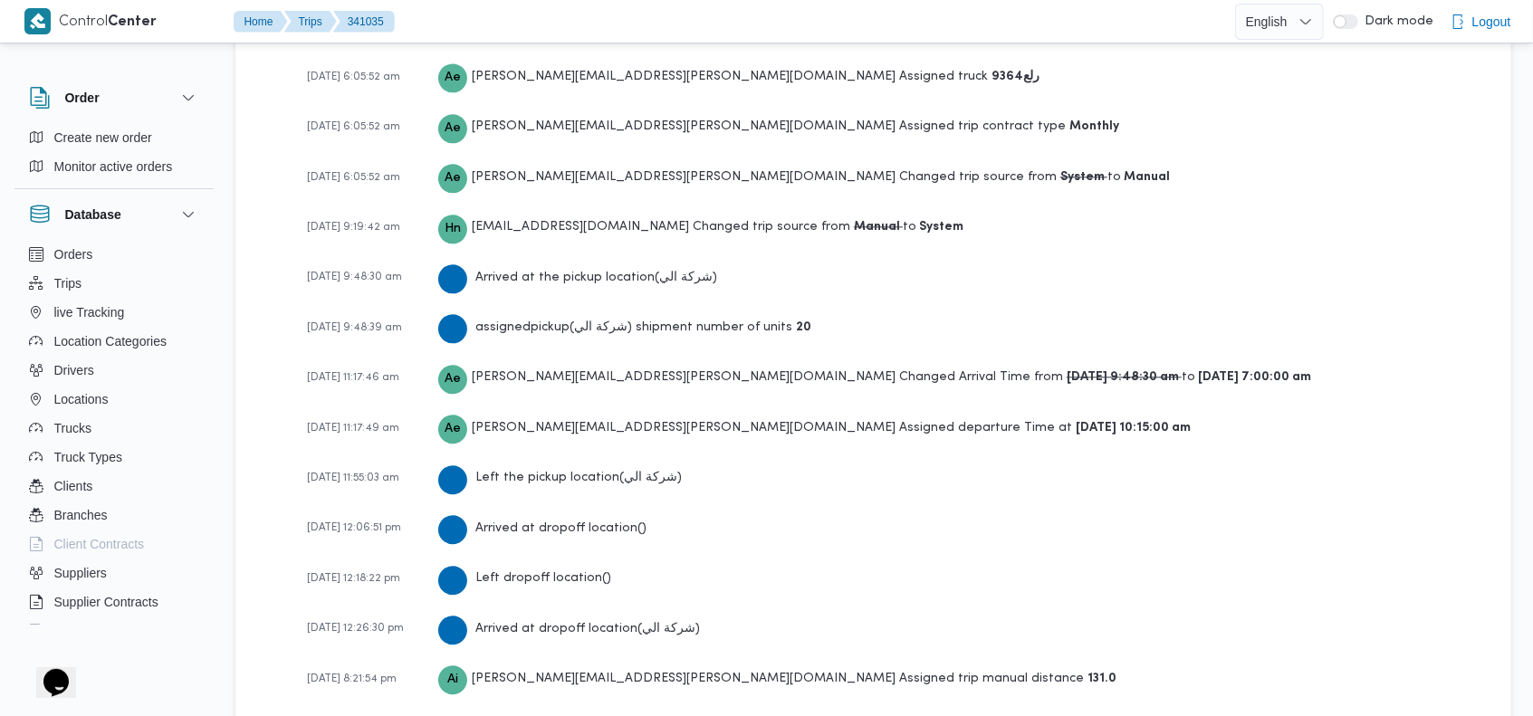
scroll to position [3194, 0]
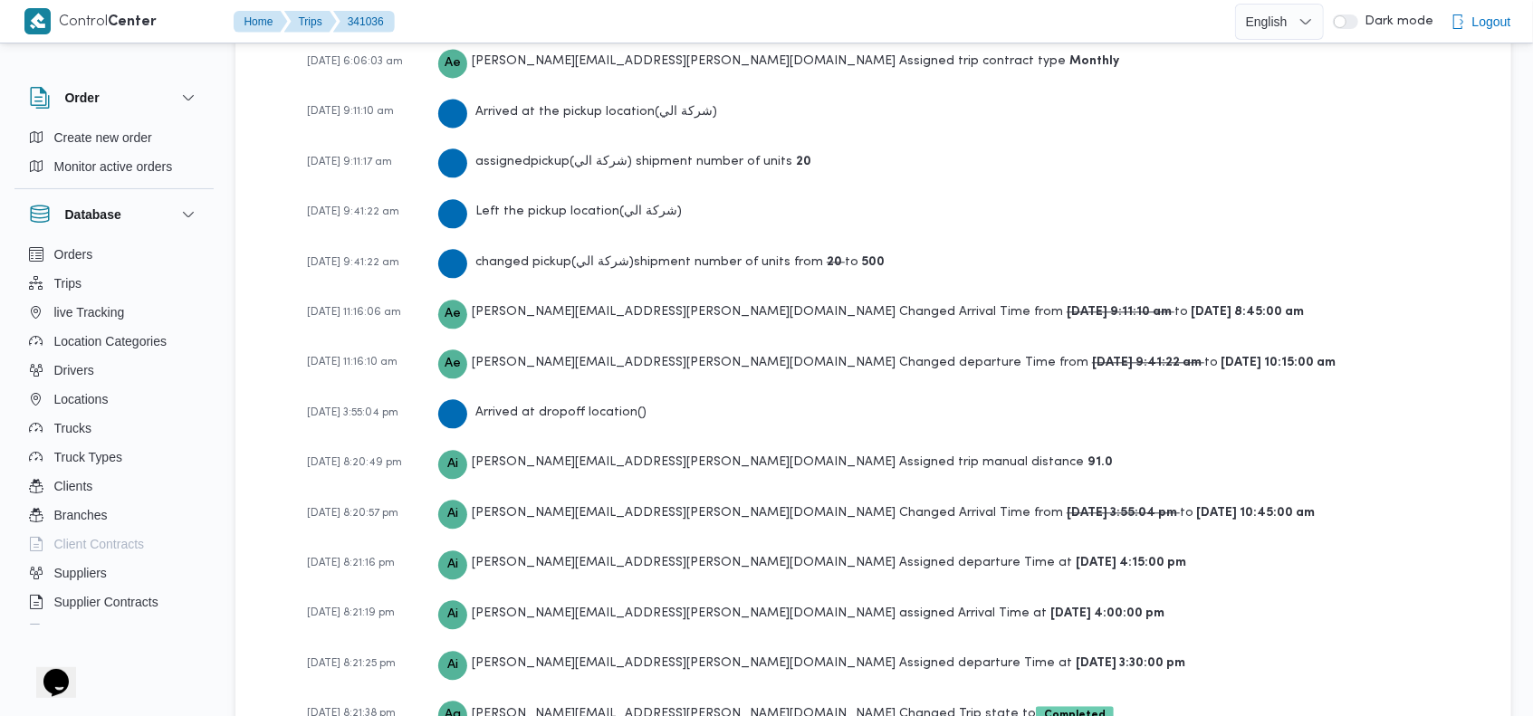
scroll to position [2834, 0]
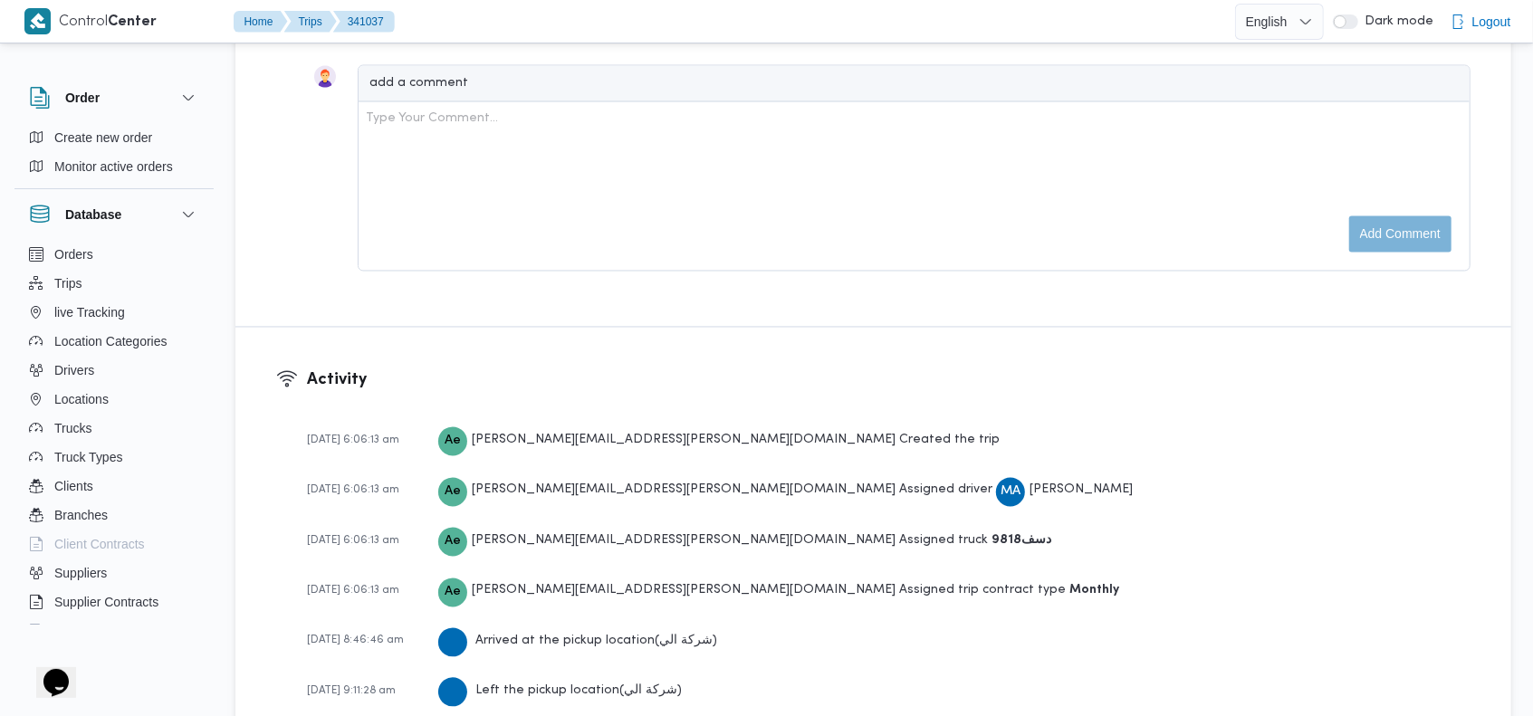
scroll to position [2933, 0]
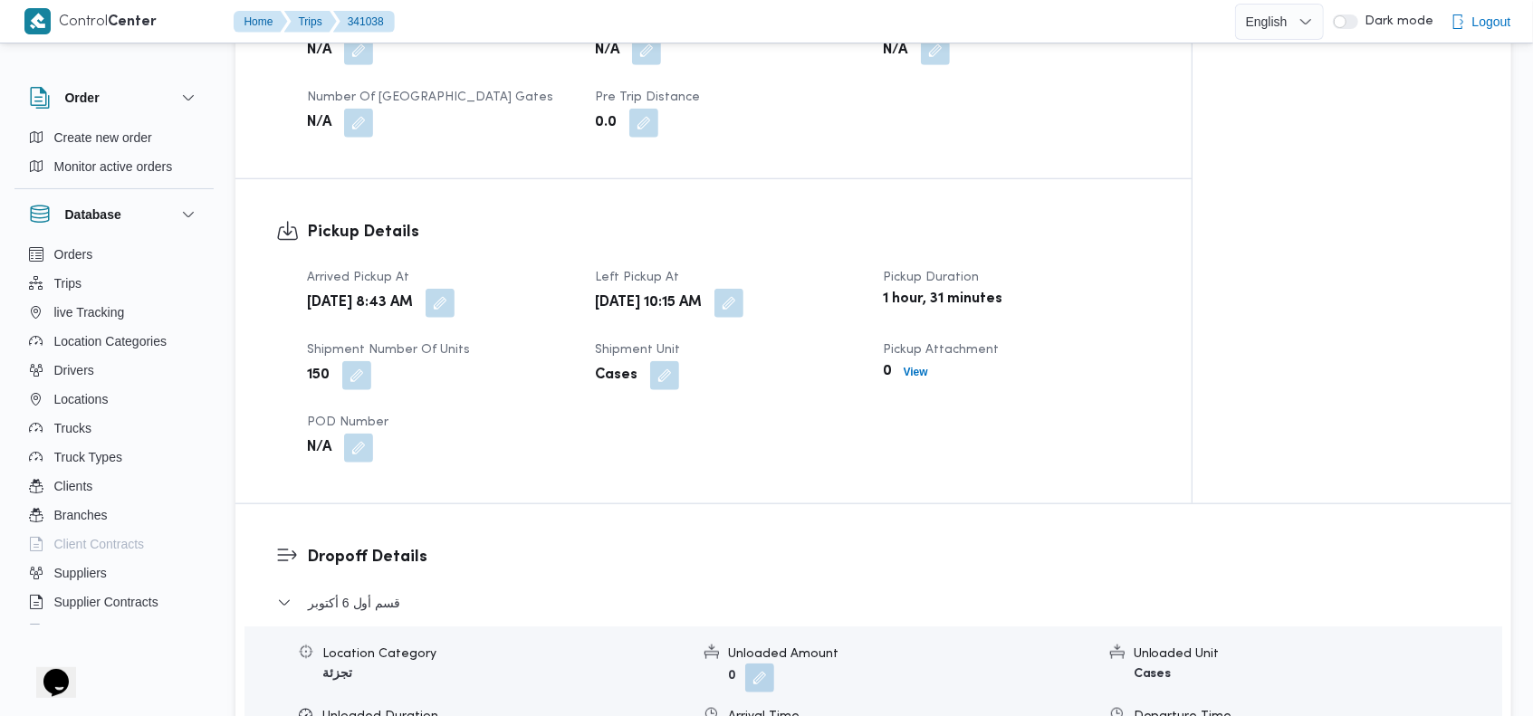
scroll to position [2783, 0]
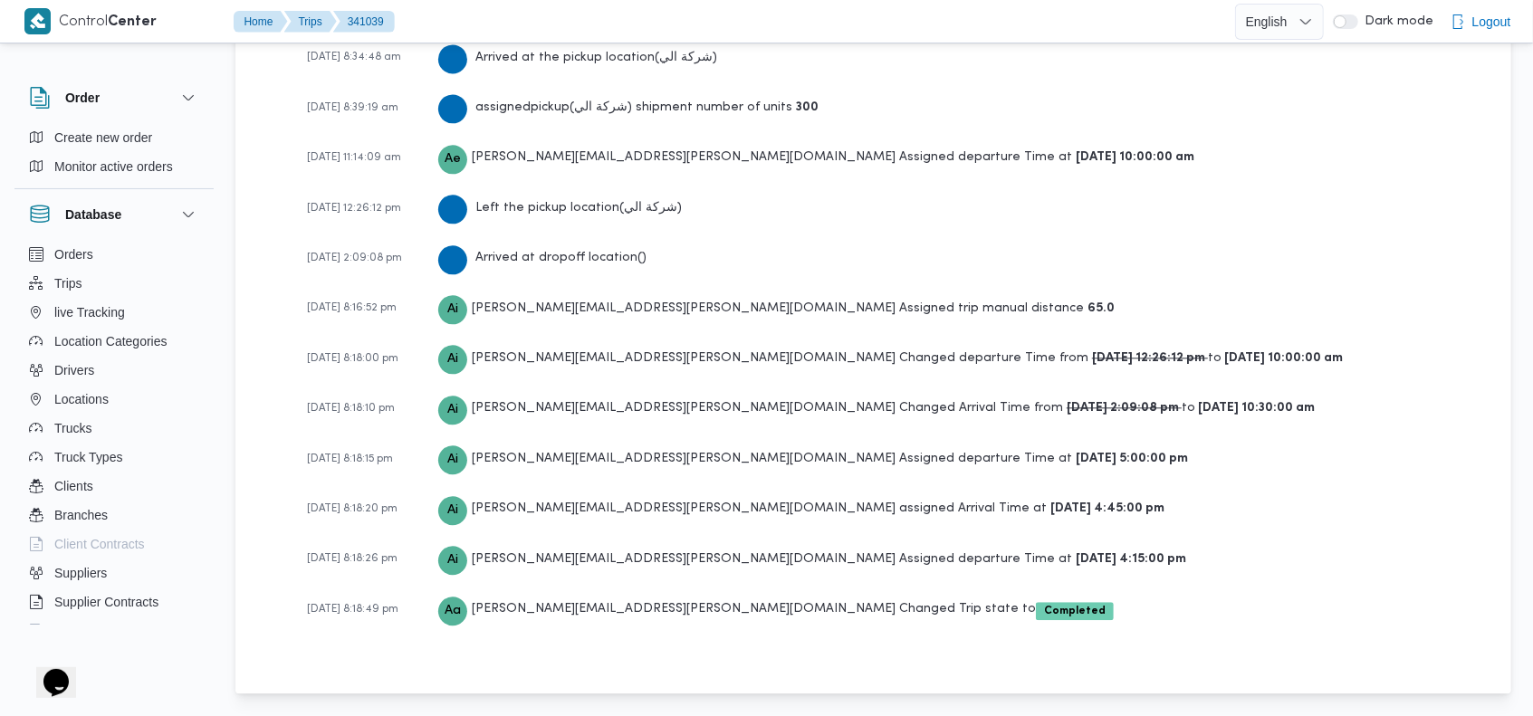
scroll to position [2783, 0]
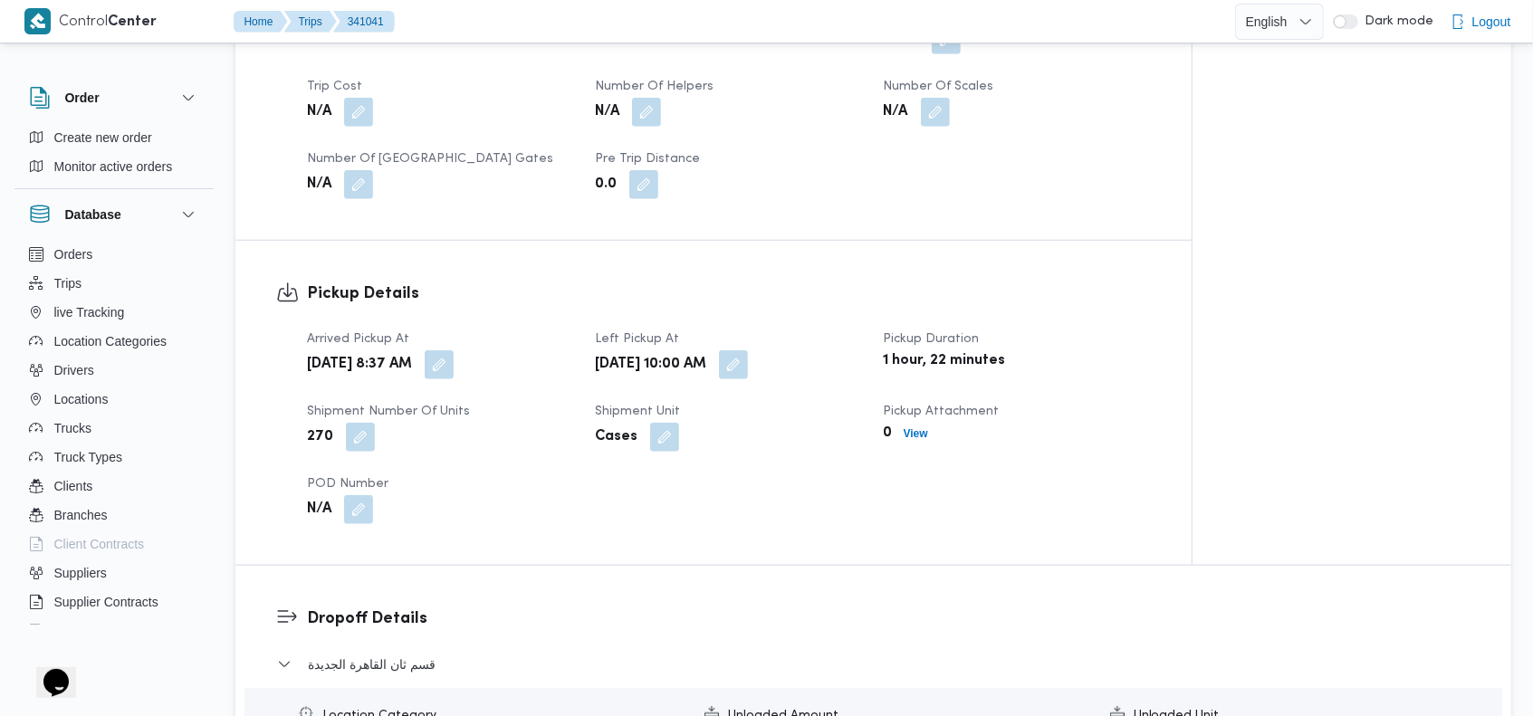
scroll to position [2933, 0]
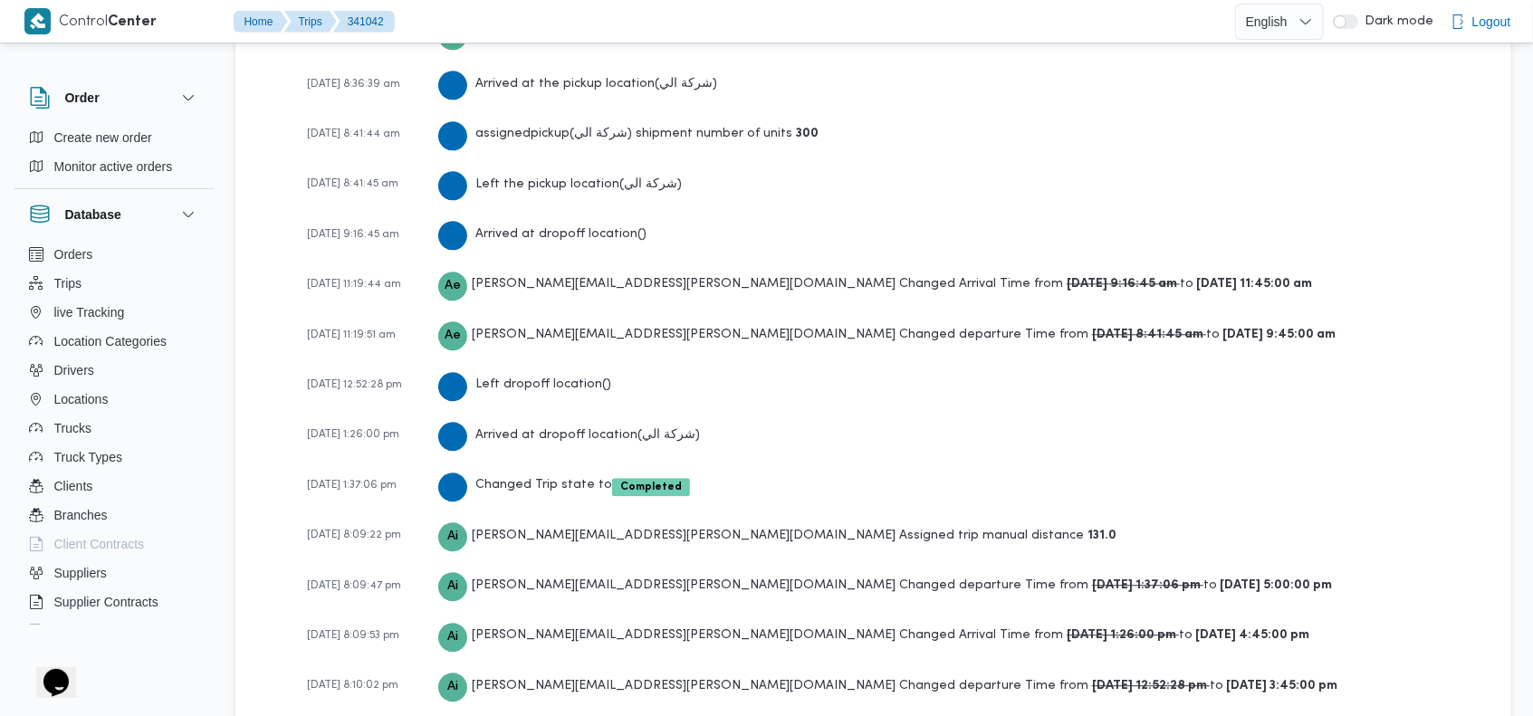
scroll to position [2988, 0]
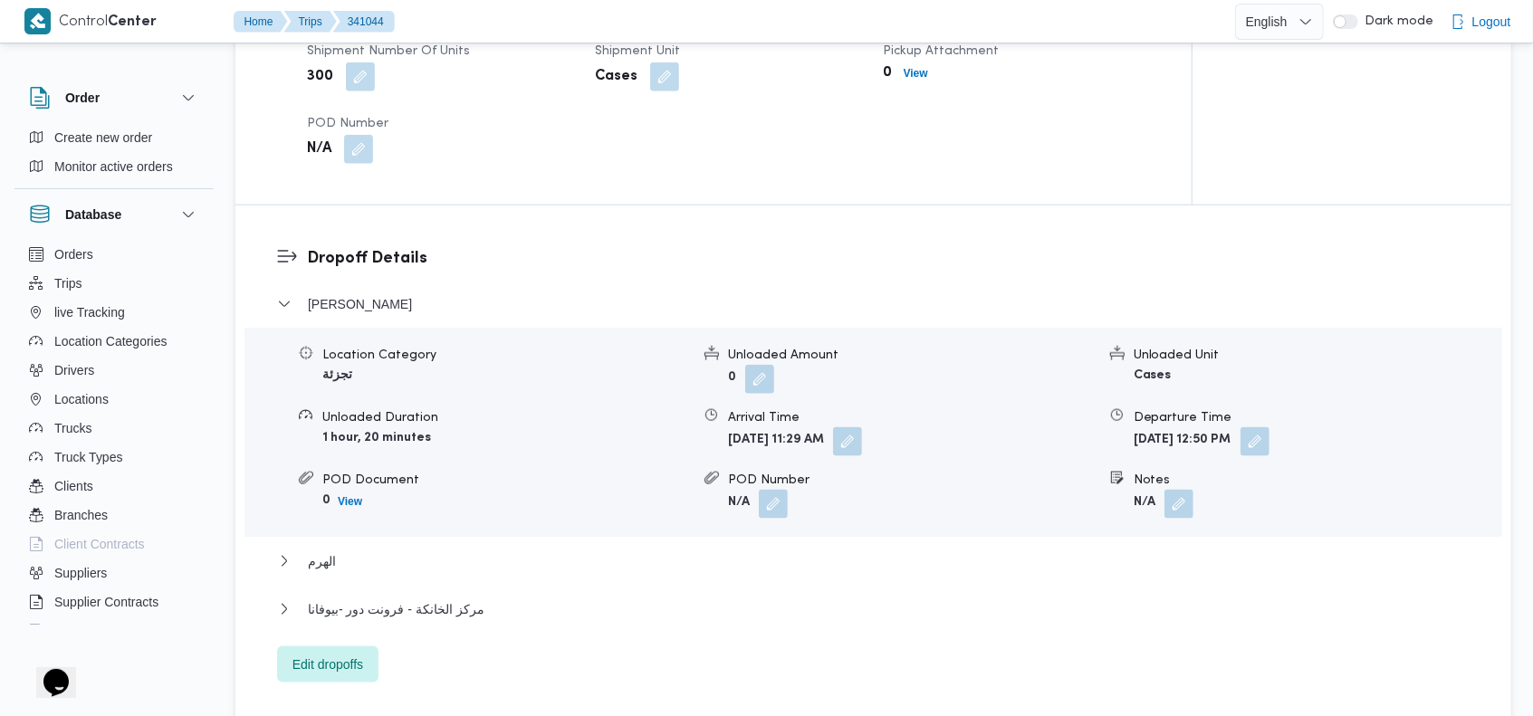
scroll to position [2882, 0]
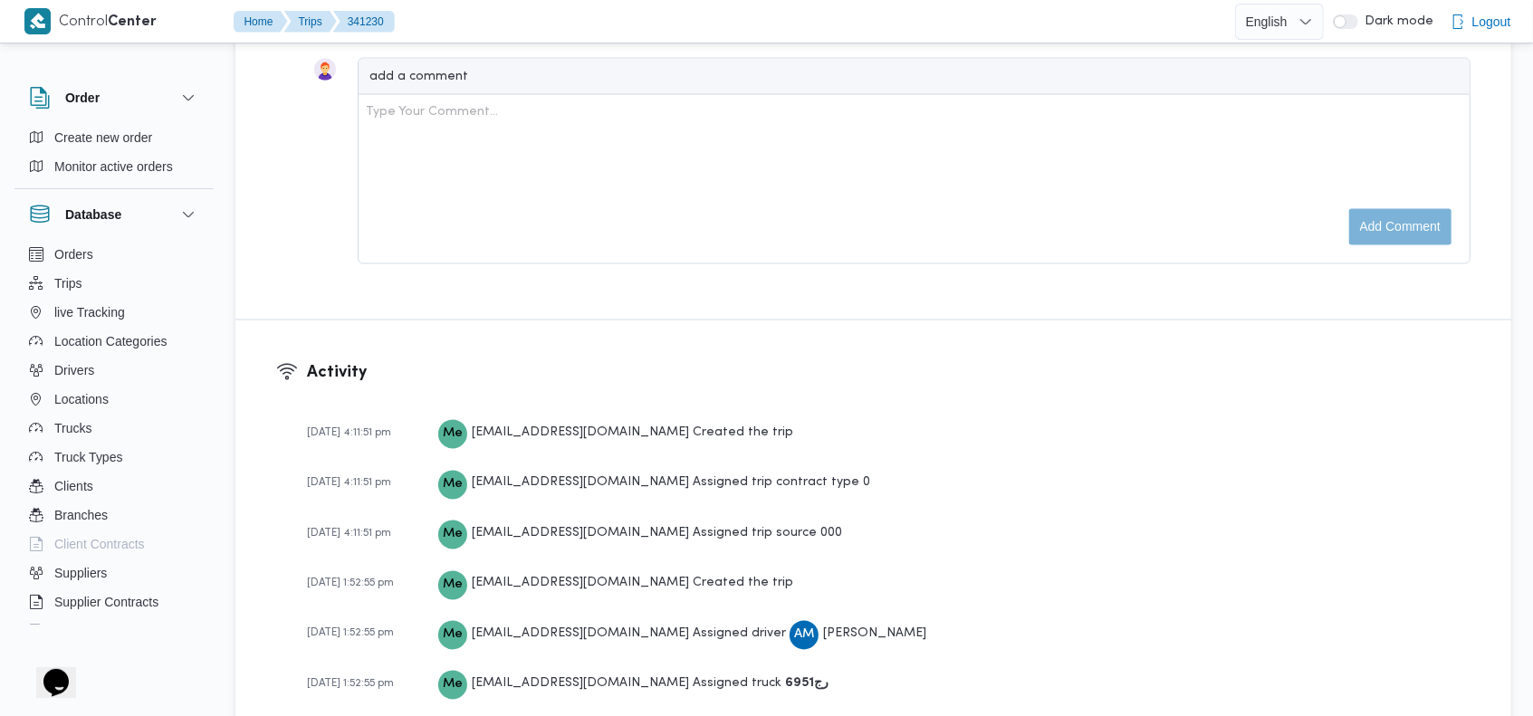
scroll to position [2764, 0]
